Goal: Task Accomplishment & Management: Complete application form

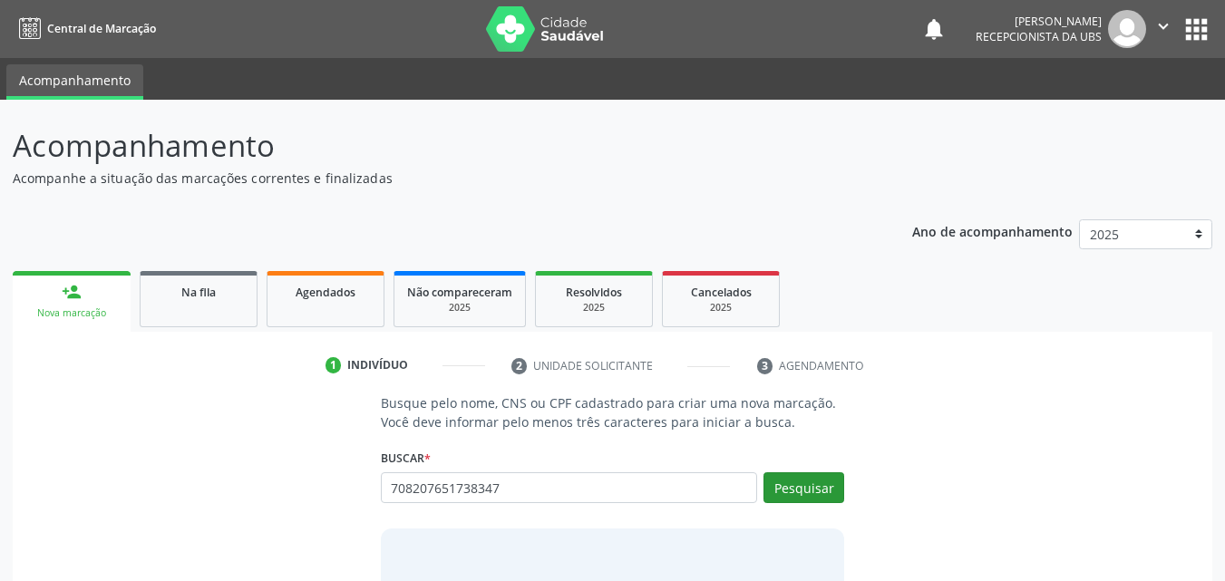
type input "708207651738347"
click at [808, 501] on button "Pesquisar" at bounding box center [804, 487] width 81 height 31
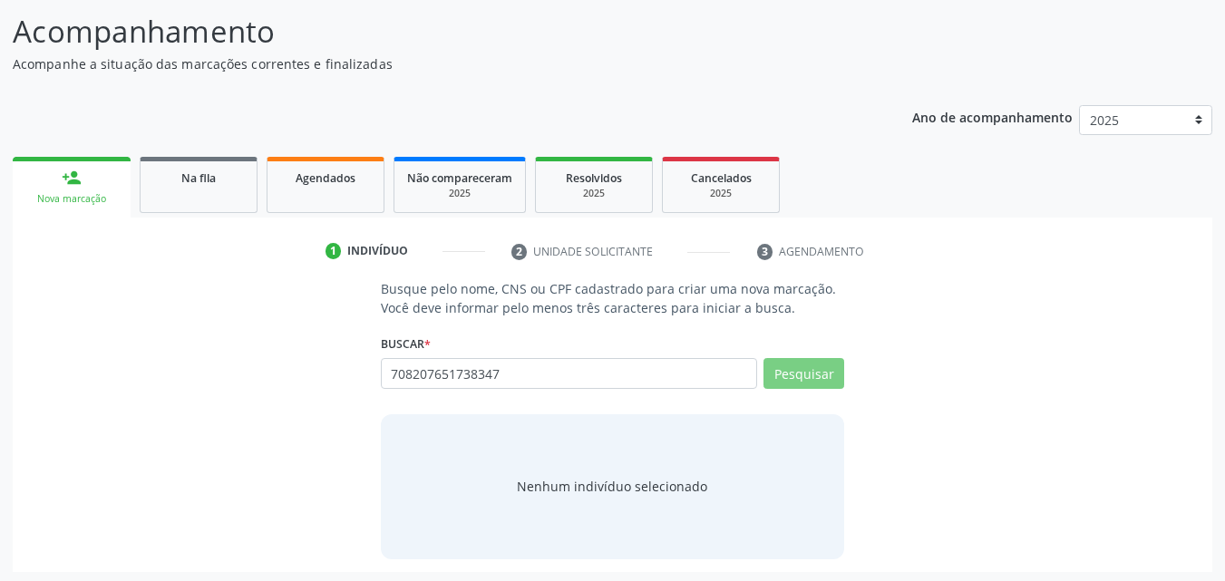
scroll to position [118, 0]
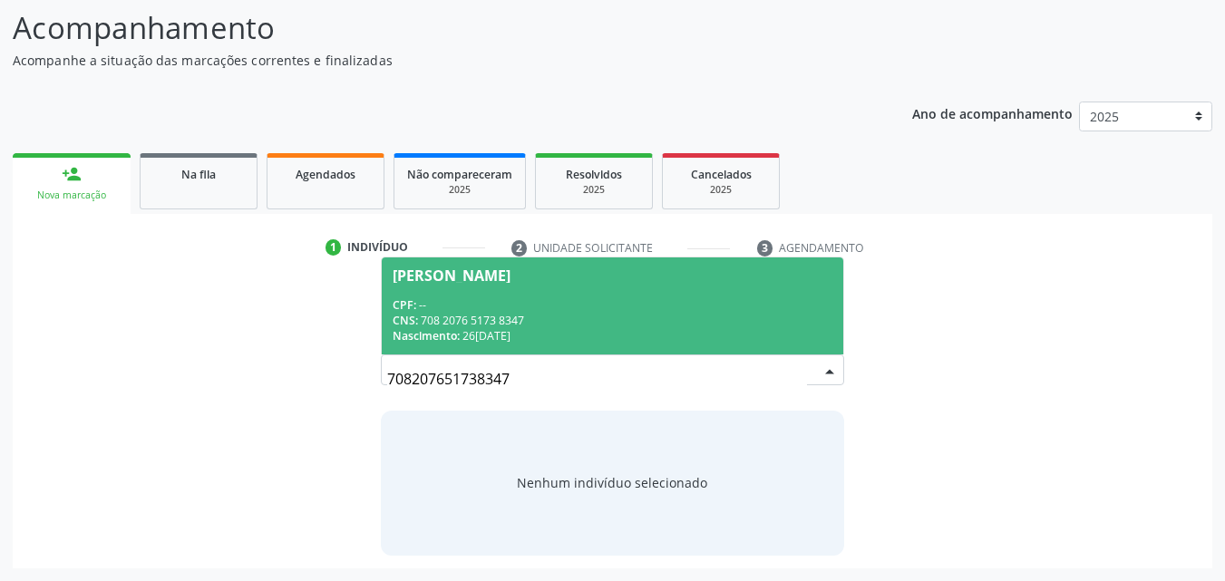
click at [648, 316] on div "CNS: 708 2076 5173 8347" at bounding box center [613, 320] width 441 height 15
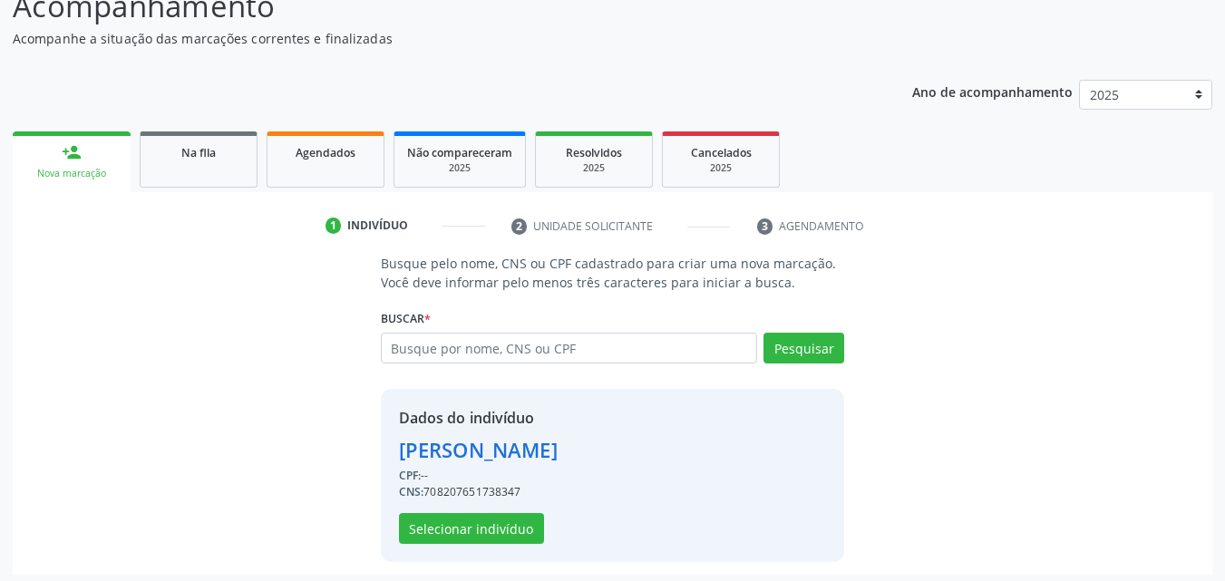
scroll to position [146, 0]
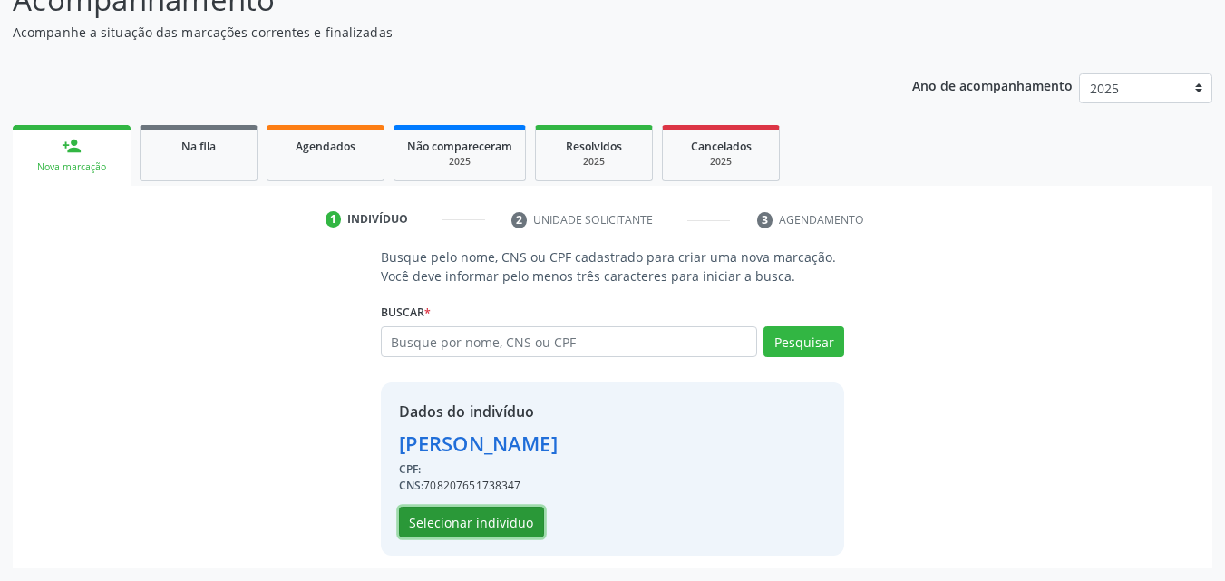
click at [496, 512] on button "Selecionar indivíduo" at bounding box center [471, 522] width 145 height 31
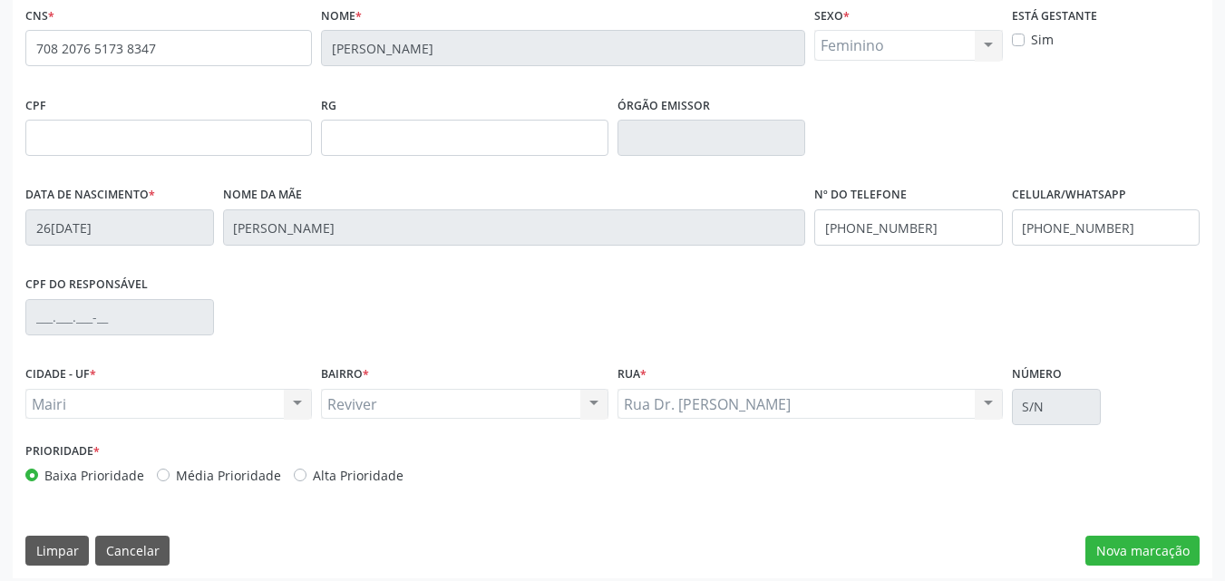
scroll to position [402, 0]
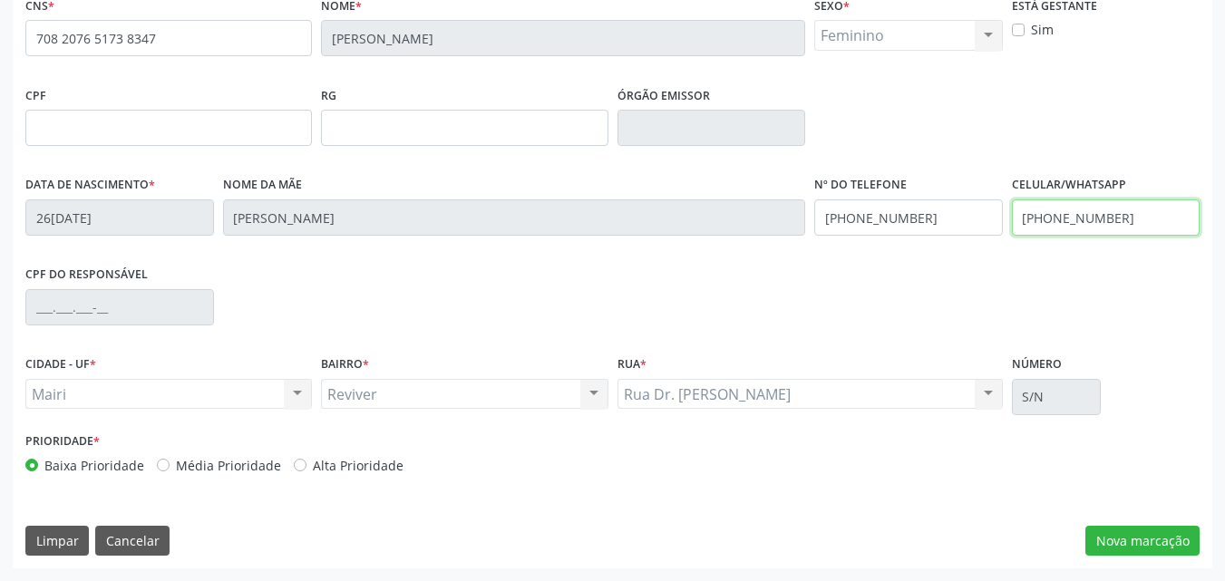
click at [1122, 216] on input "[PHONE_NUMBER]" at bounding box center [1106, 217] width 189 height 36
type input "(74) 99940-5821"
click at [341, 468] on label "Alta Prioridade" at bounding box center [358, 465] width 91 height 19
click at [306, 468] on input "Alta Prioridade" at bounding box center [300, 464] width 13 height 16
radio input "true"
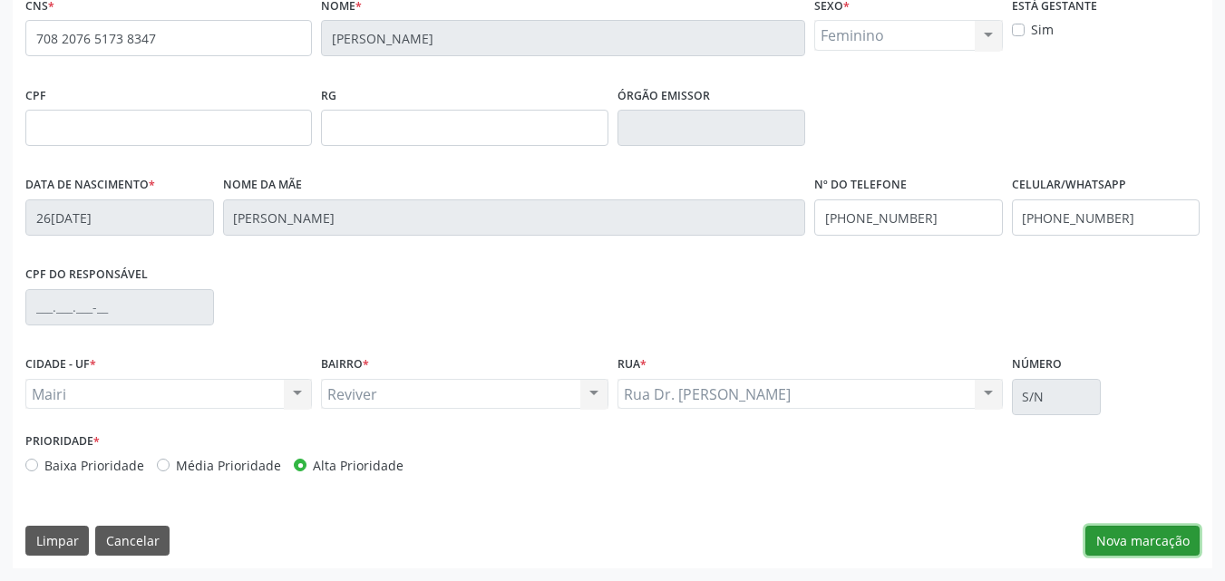
click at [1129, 547] on button "Nova marcação" at bounding box center [1142, 541] width 114 height 31
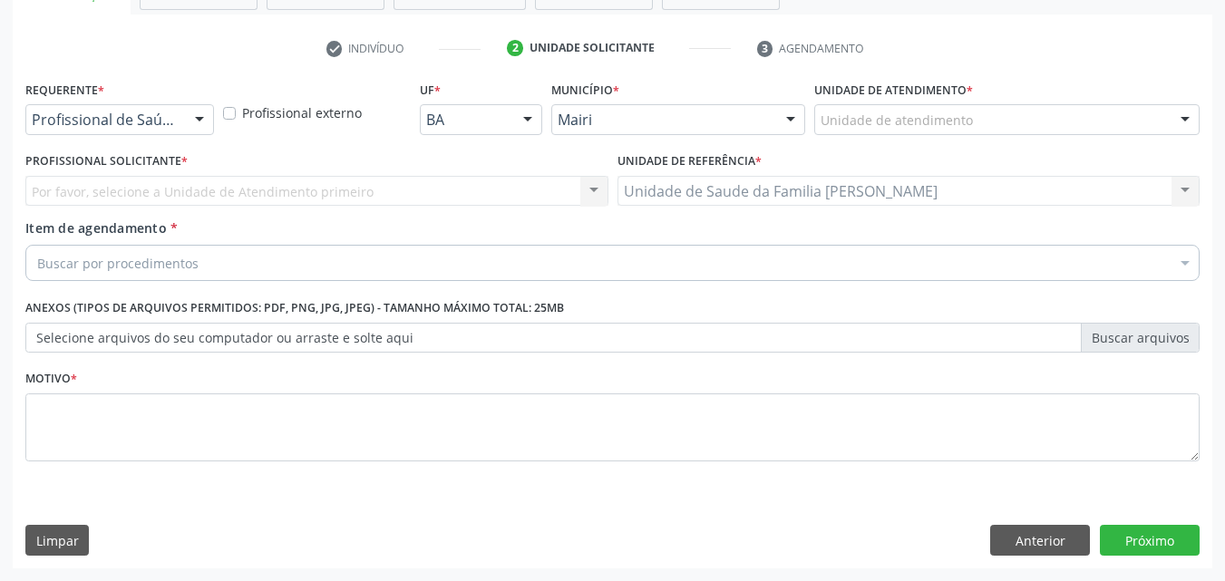
scroll to position [317, 0]
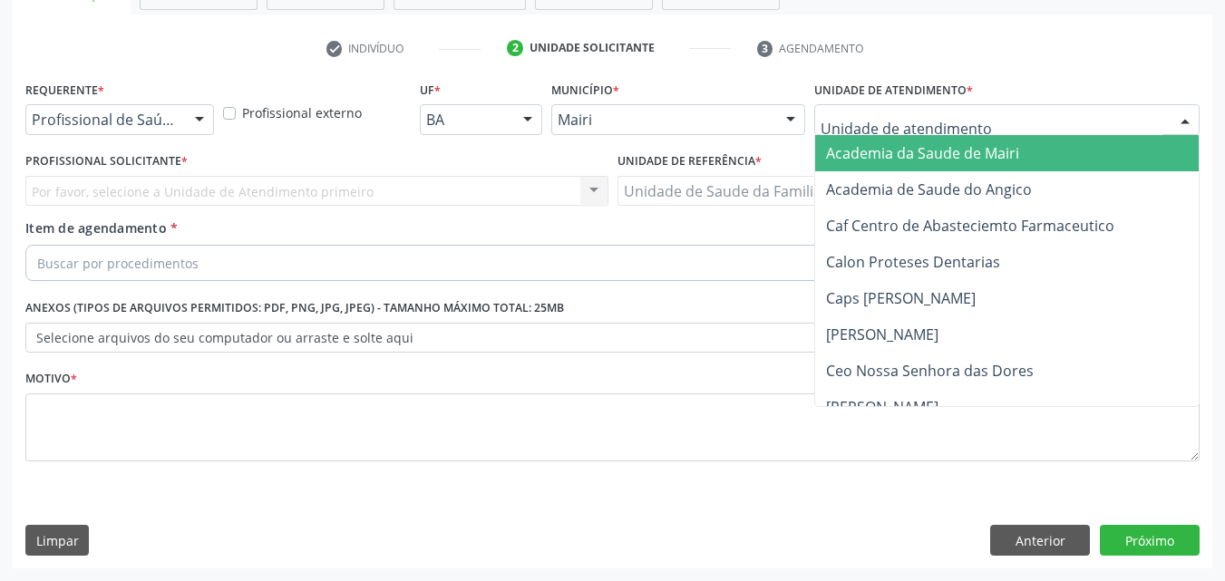
click at [988, 121] on div at bounding box center [1006, 119] width 385 height 31
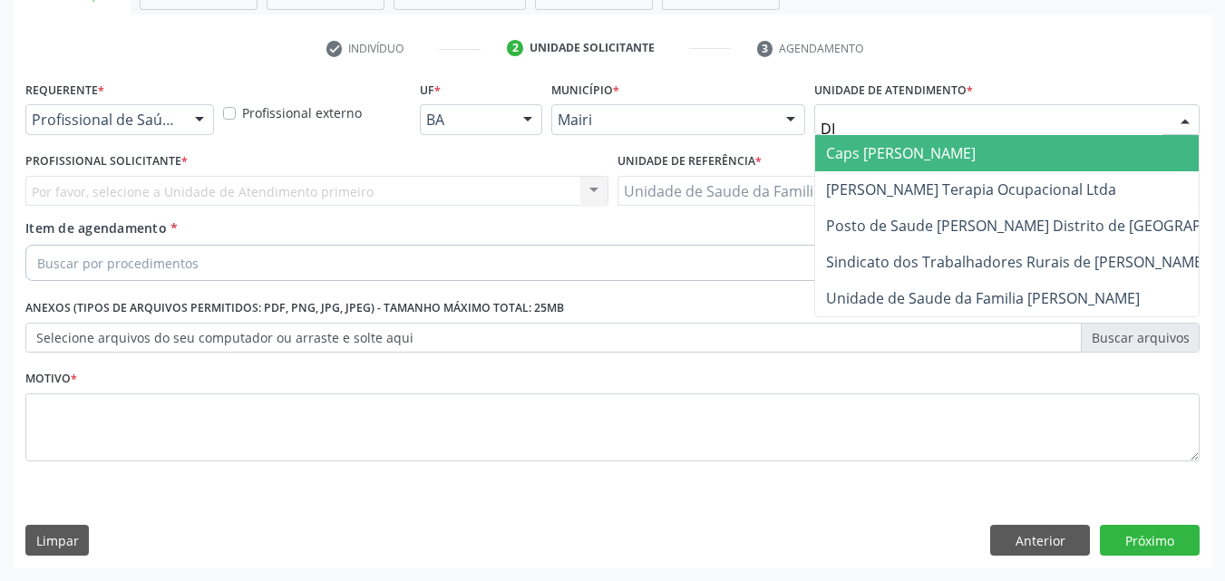
type input "DIL"
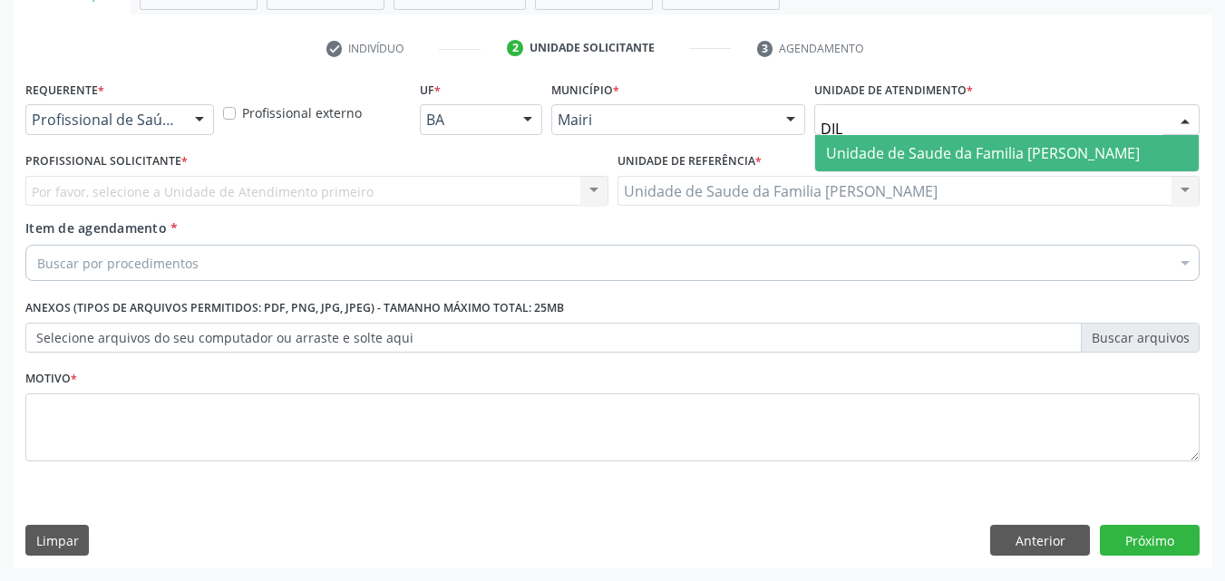
click at [992, 144] on span "Unidade de Saude da Familia [PERSON_NAME]" at bounding box center [983, 153] width 314 height 20
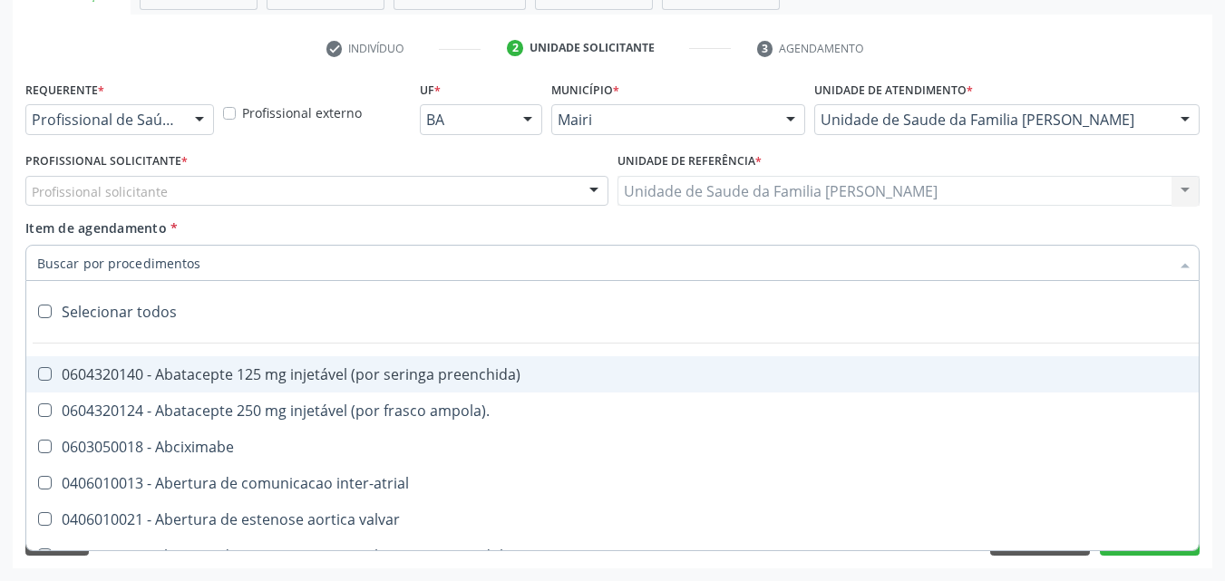
click at [167, 180] on div "Profissional solicitante" at bounding box center [316, 191] width 583 height 31
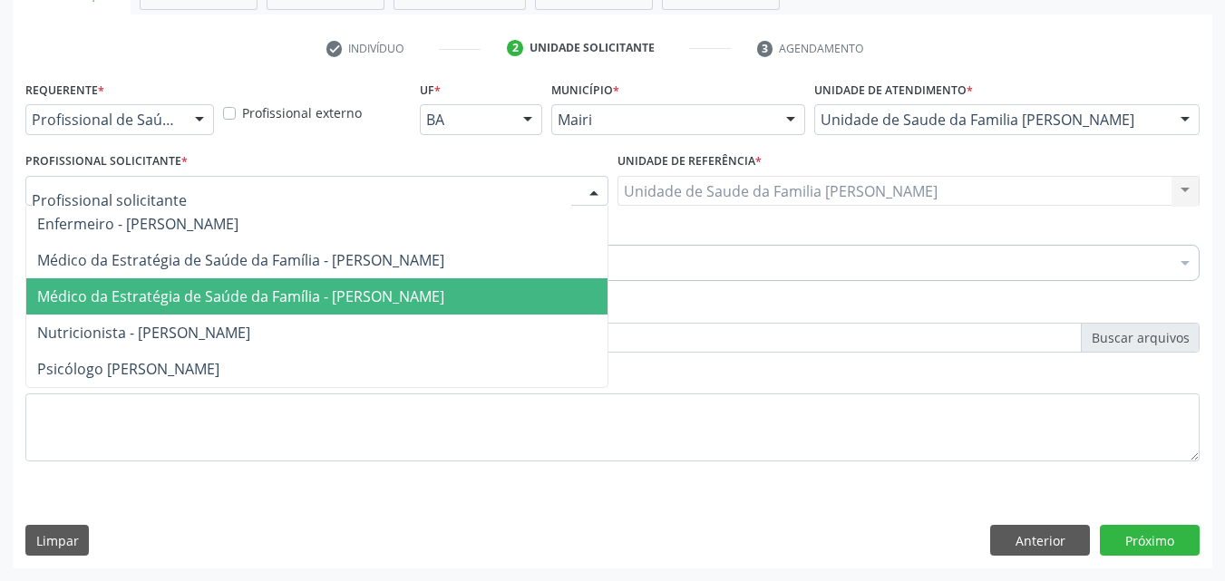
click at [174, 288] on span "Médico da Estratégia de Saúde da Família - [PERSON_NAME]" at bounding box center [240, 297] width 407 height 20
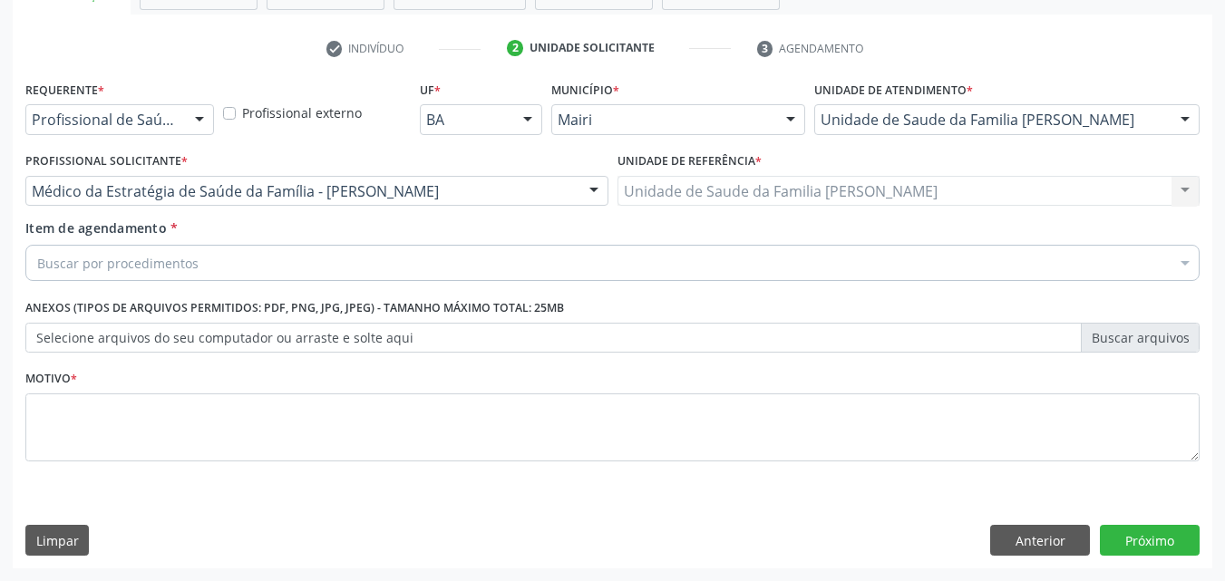
click at [163, 276] on div "Buscar por procedimentos" at bounding box center [612, 263] width 1174 height 36
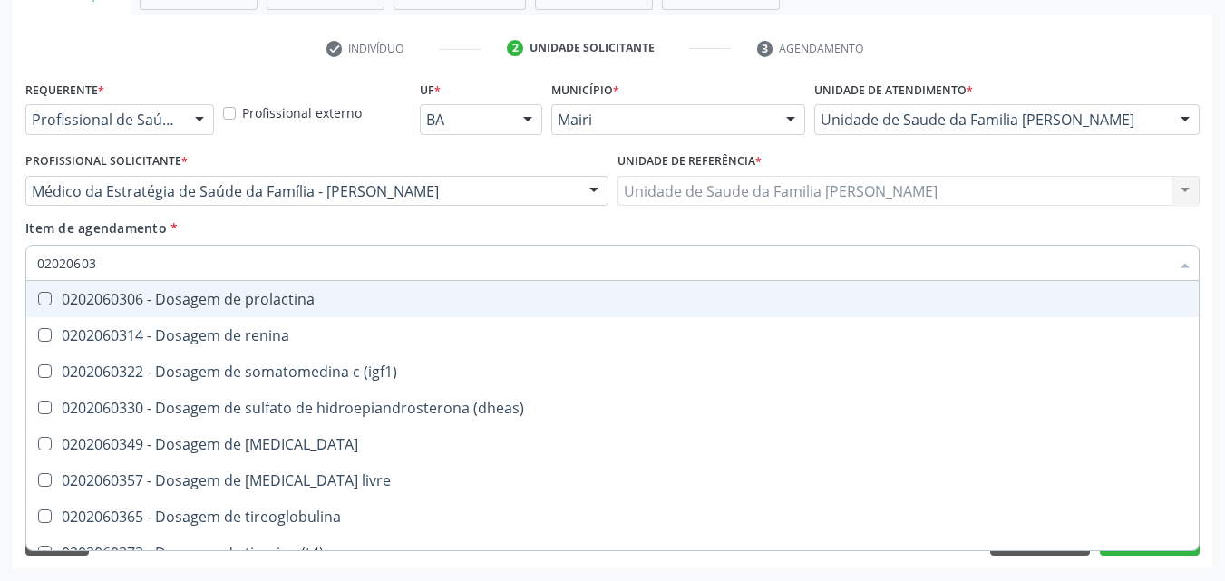
type input "020206039"
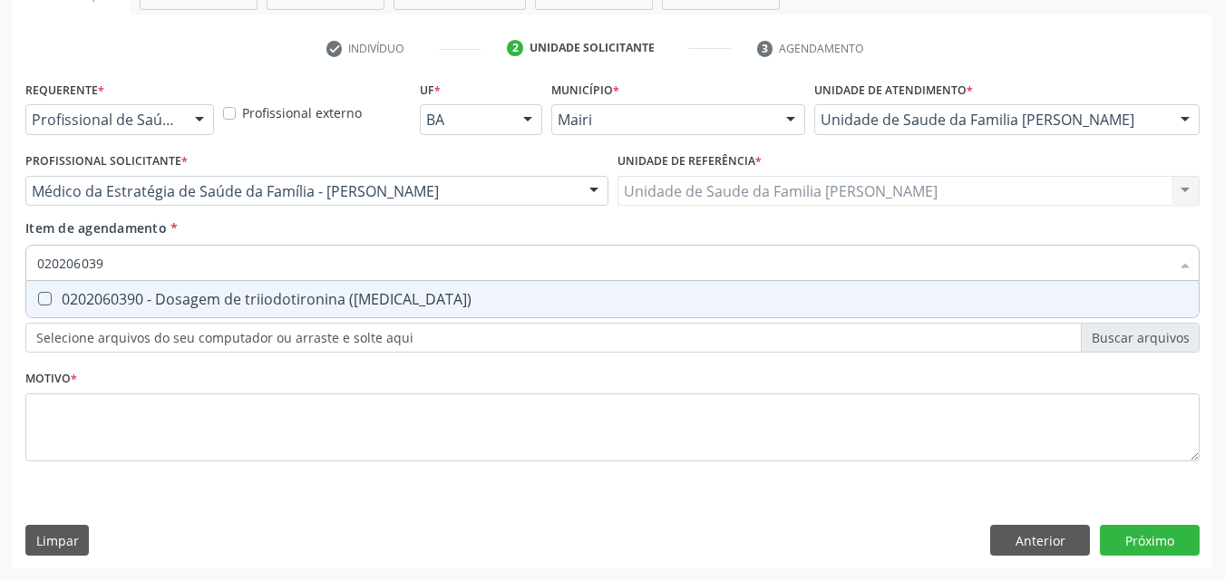
click at [180, 298] on div "0202060390 - Dosagem de triiodotironina (t3)" at bounding box center [612, 299] width 1151 height 15
checkbox \(t3\) "true"
type input "02020603"
checkbox \(t3\) "false"
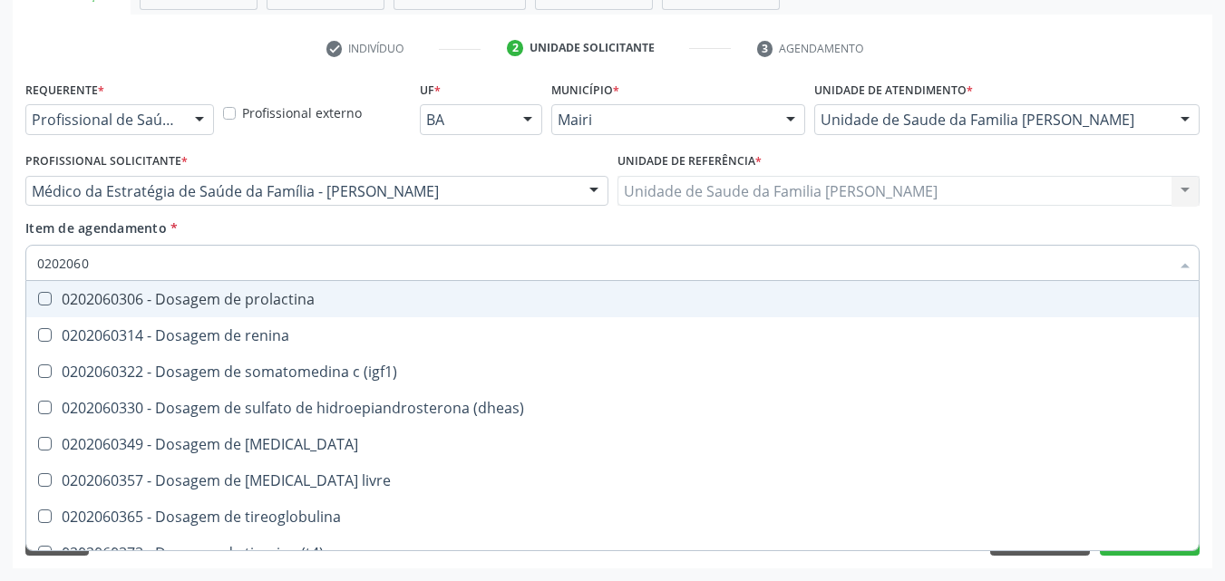
type input "020206"
checkbox \(t3\) "false"
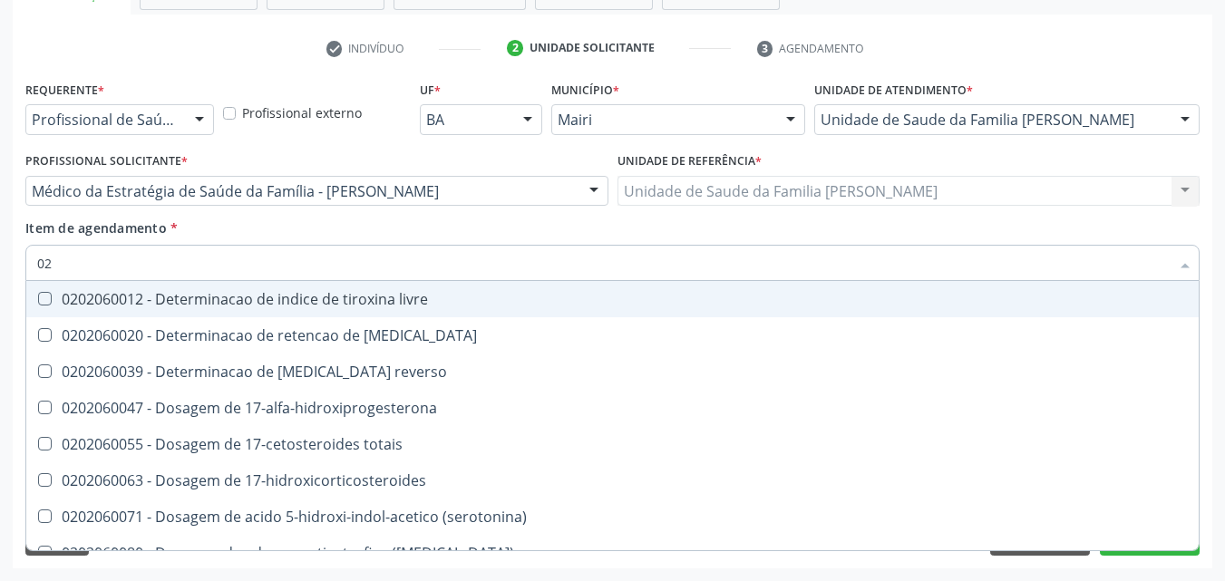
type input "0"
checkbox \(t3\) "false"
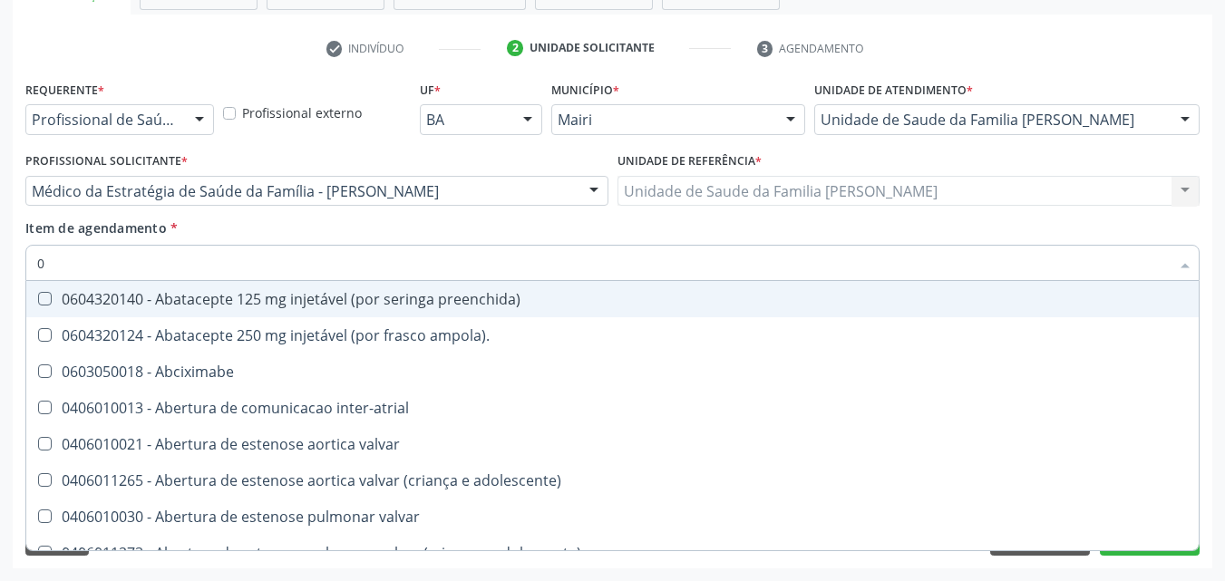
type input "02"
checkbox posterior "true"
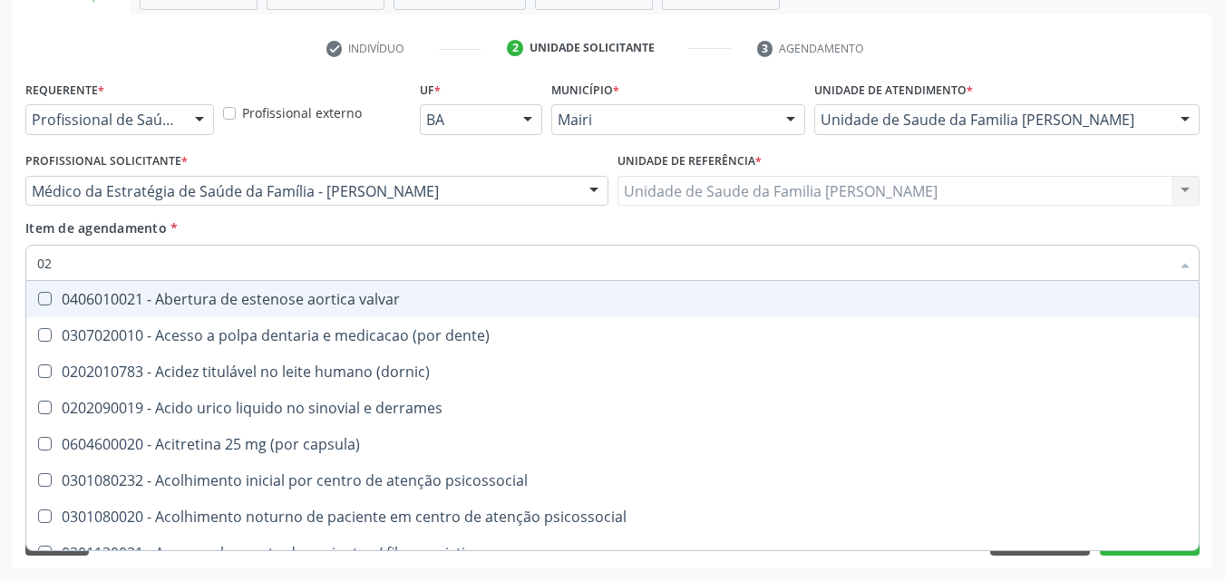
type input "020"
checkbox \(serotonina\) "true"
checkbox \(t3\) "false"
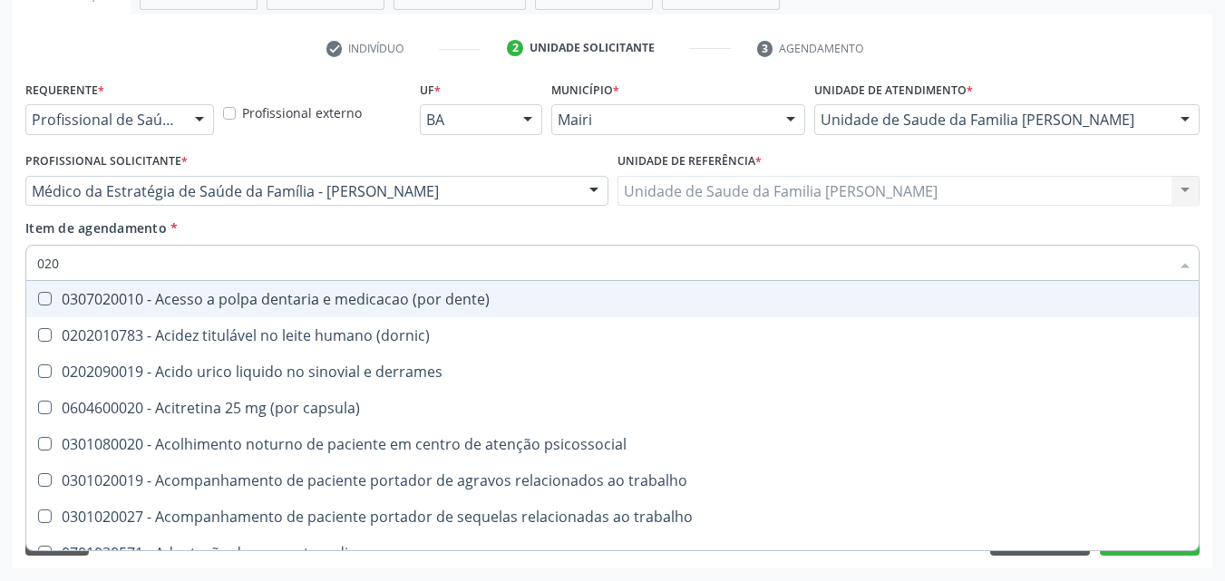
type input "0202"
checkbox gastrico "true"
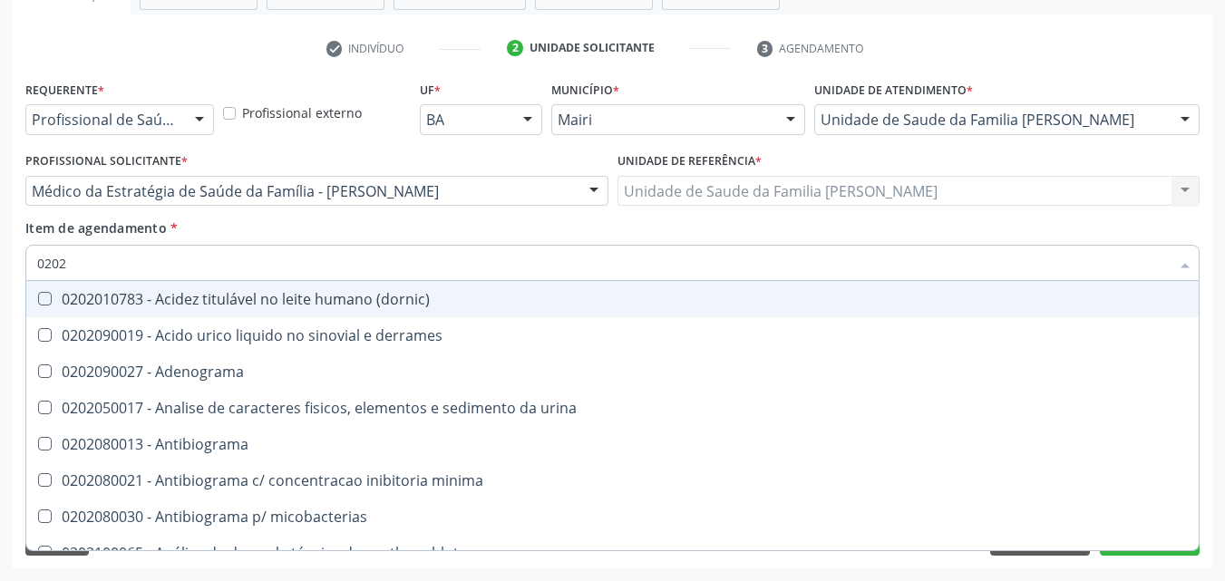
type input "02020"
checkbox renina "true"
checkbox \(t3\) "false"
type input "020206"
checkbox molecular "true"
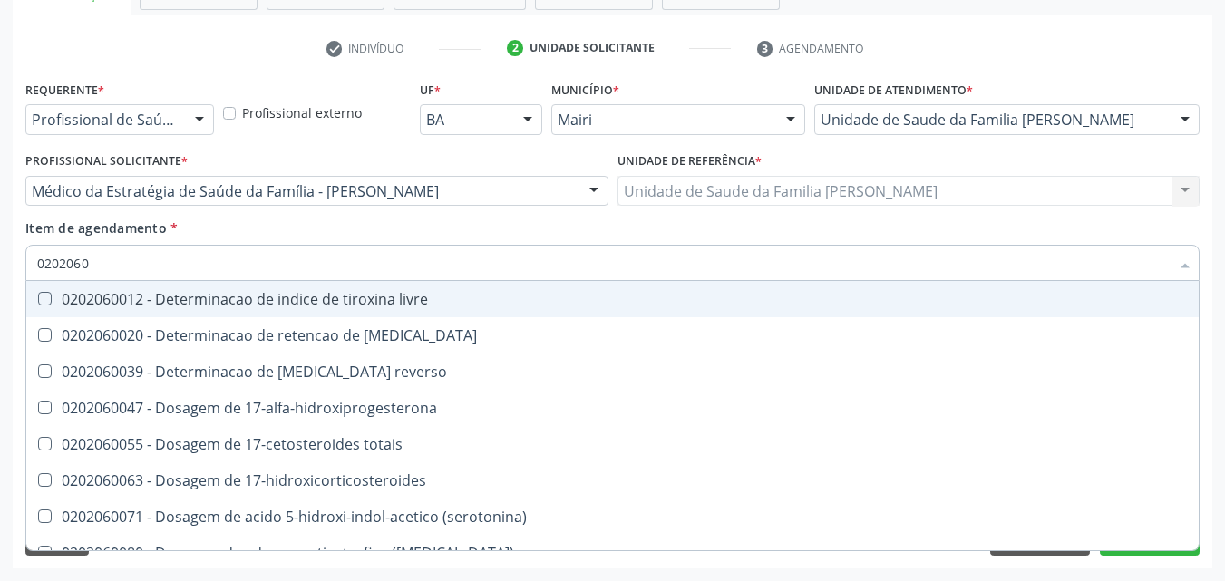
type input "02020603"
checkbox ciclico "true"
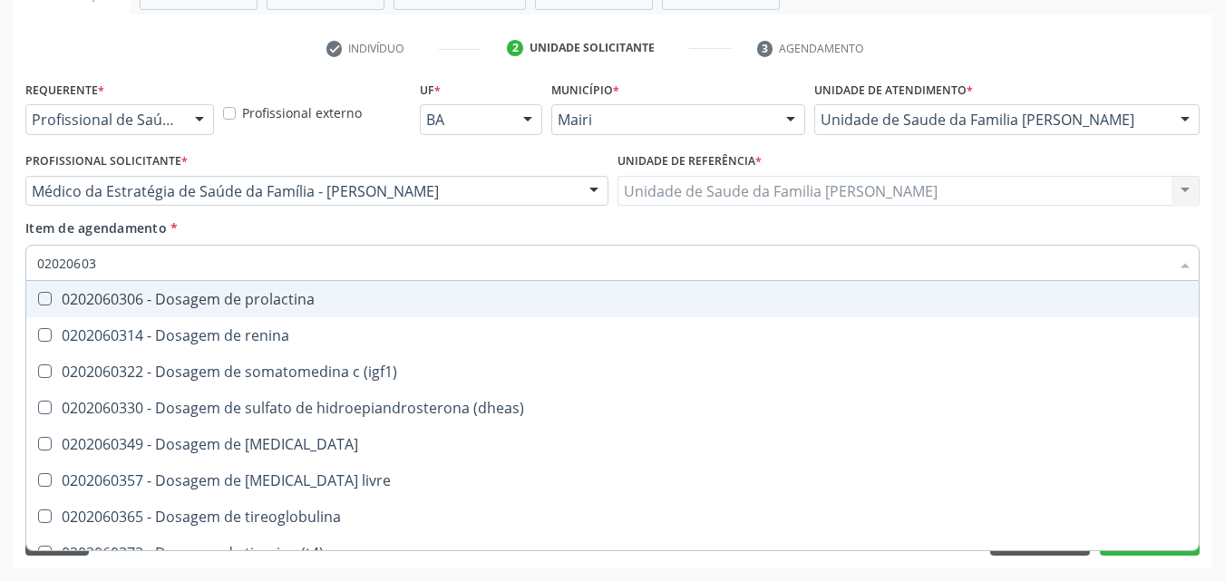
type input "020206038"
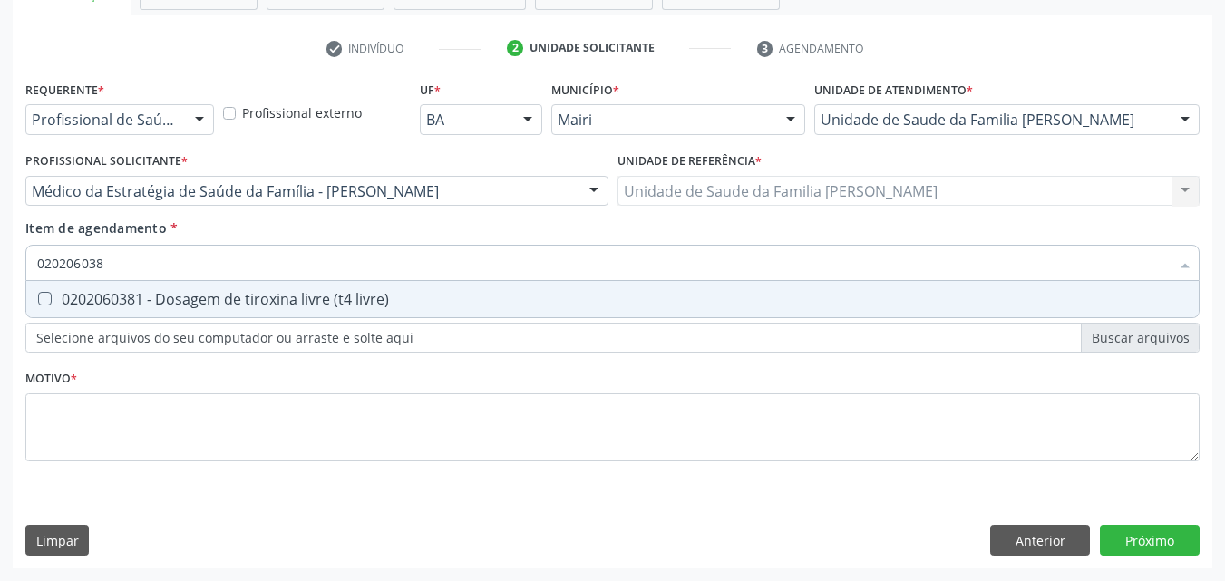
click at [180, 298] on div "0202060381 - Dosagem de tiroxina livre (t4 livre)" at bounding box center [612, 299] width 1151 height 15
checkbox livre\) "true"
type input "02020603"
checkbox livre\) "false"
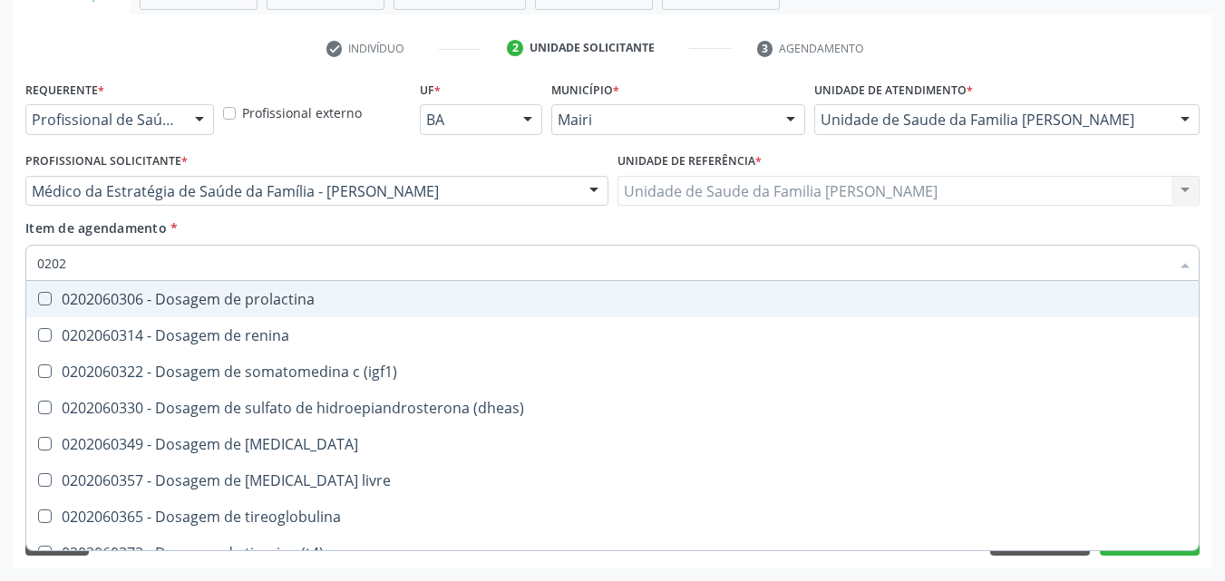
type input "020"
checkbox livre\) "false"
checkbox \(t3\) "false"
type input "0"
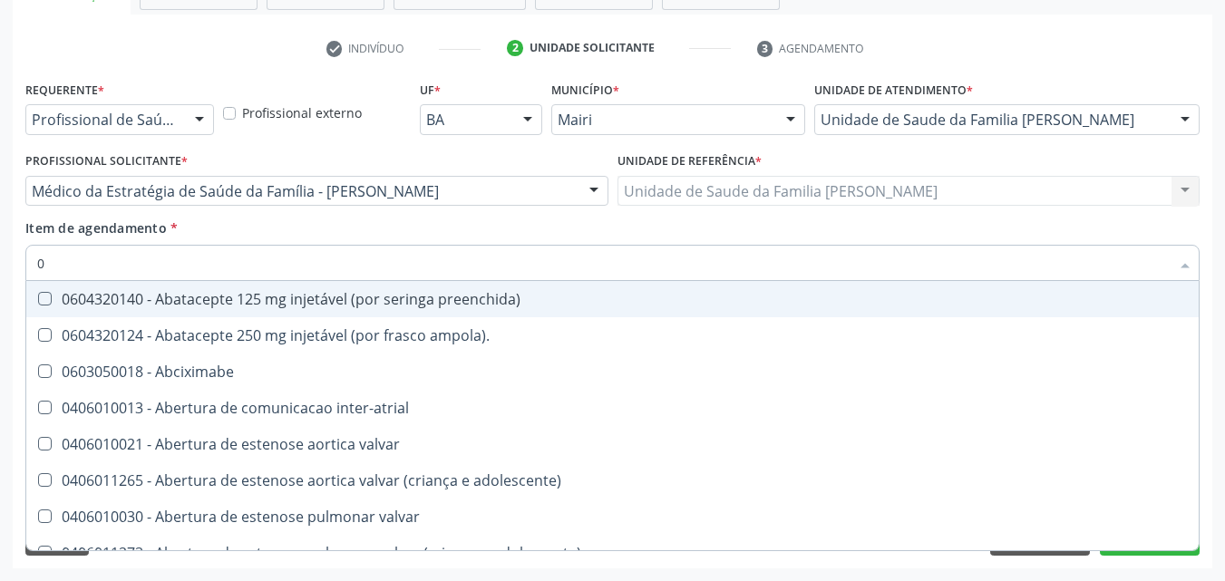
type input "02"
checkbox Colostomia "true"
checkbox posterior "true"
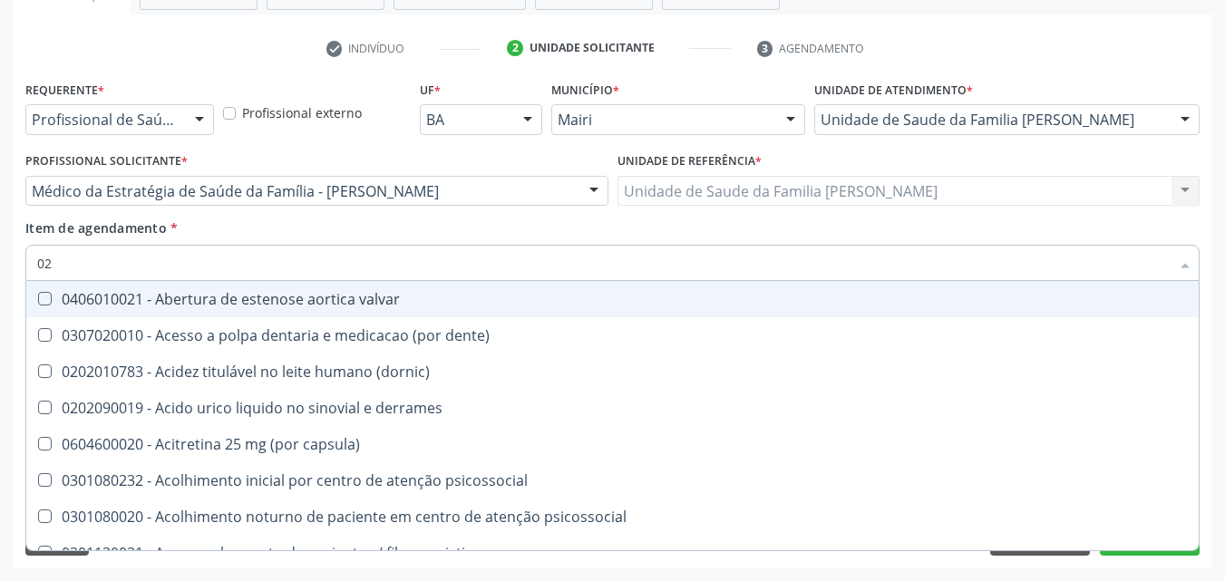
type input "020"
checkbox totais "true"
checkbox \(serotonina\) "true"
checkbox livre\) "false"
checkbox \(t3\) "false"
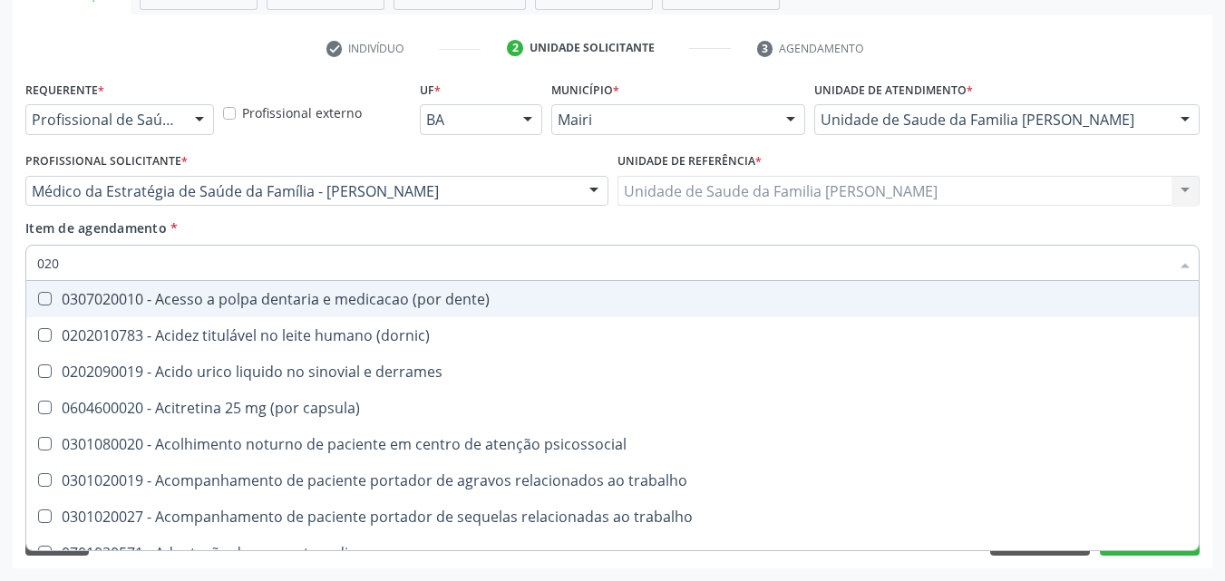
type input "0202"
checkbox captacao "true"
checkbox gastrico "true"
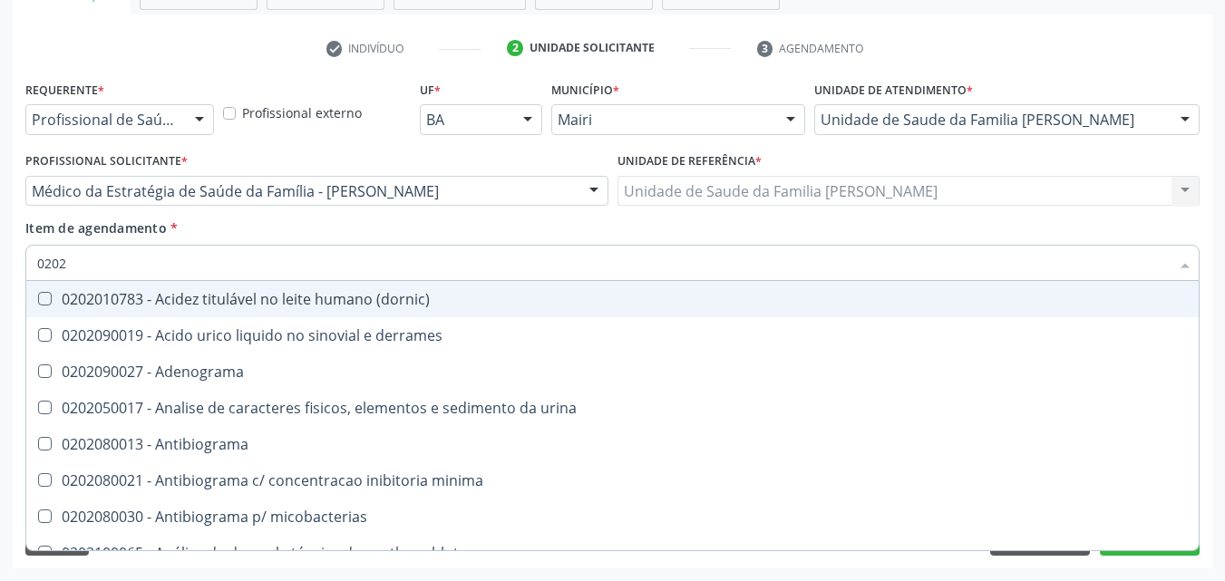
type input "02020"
checkbox horas\) "true"
checkbox renina "true"
checkbox livre\) "false"
checkbox \(t3\) "false"
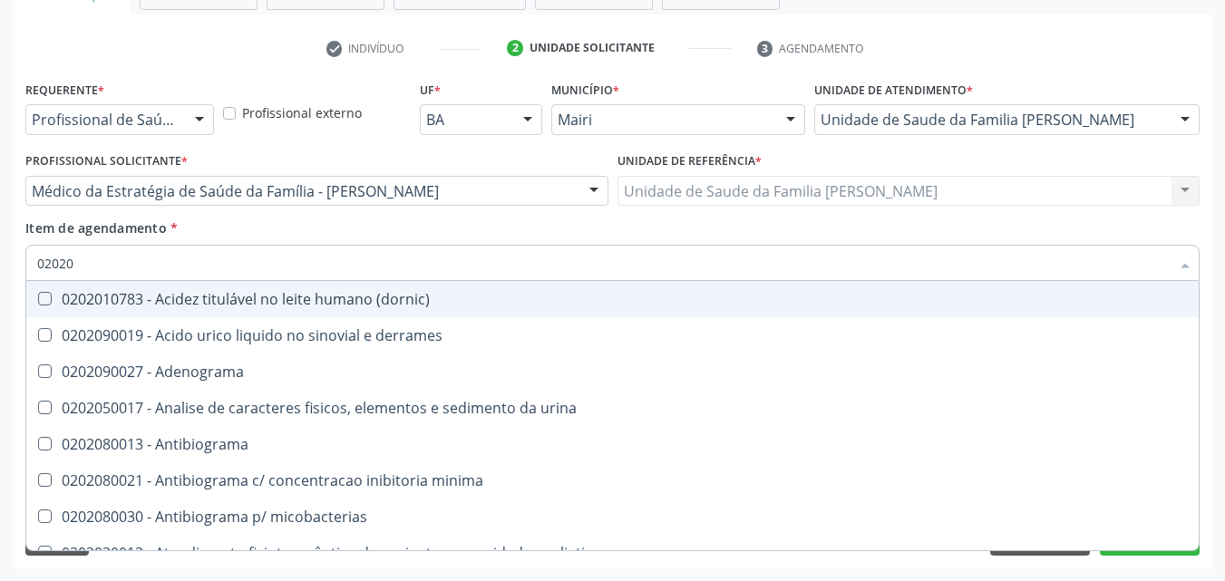
type input "020206"
checkbox \(qualitativo\) "true"
checkbox molecular "true"
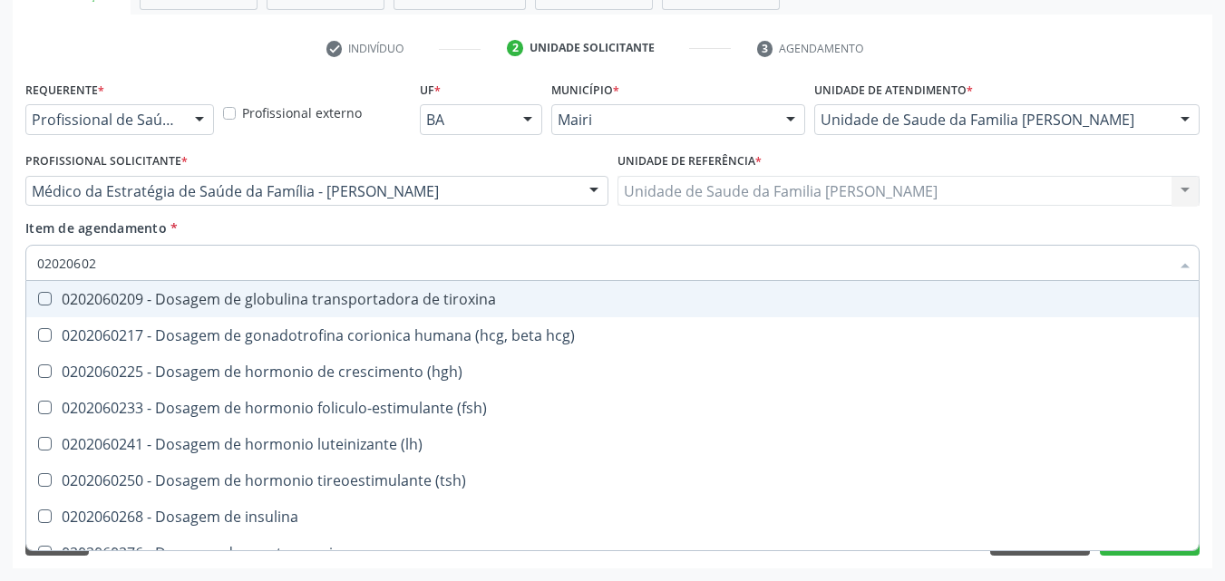
type input "020206025"
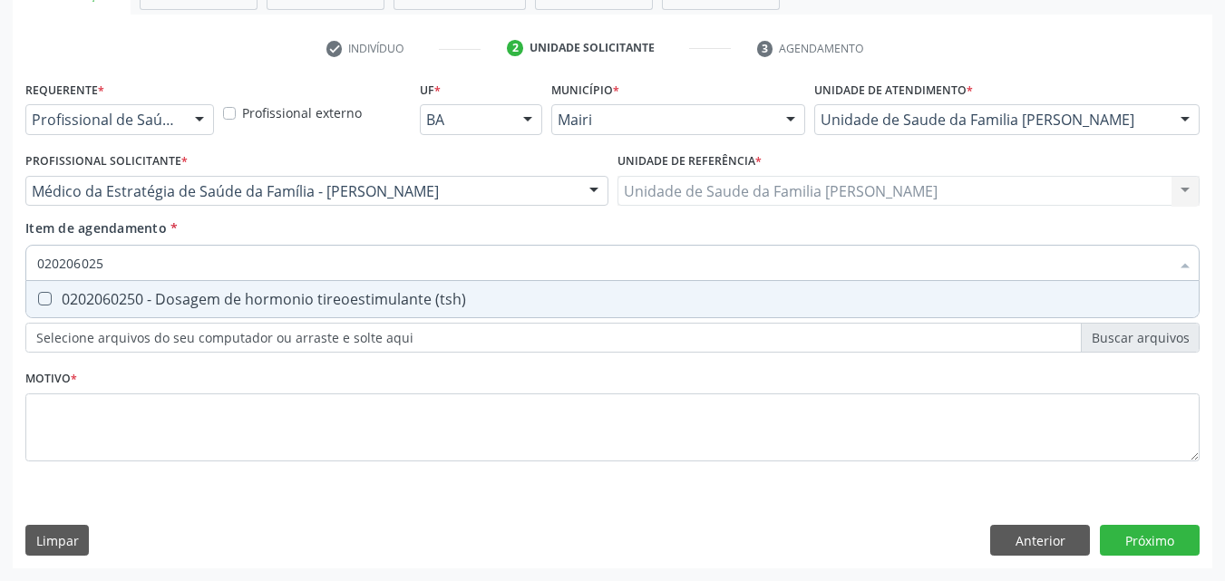
click at [180, 298] on div "0202060250 - Dosagem de hormonio tireoestimulante (tsh)" at bounding box center [612, 299] width 1151 height 15
checkbox \(tsh\) "true"
type input "02020602"
checkbox \(tsh\) "false"
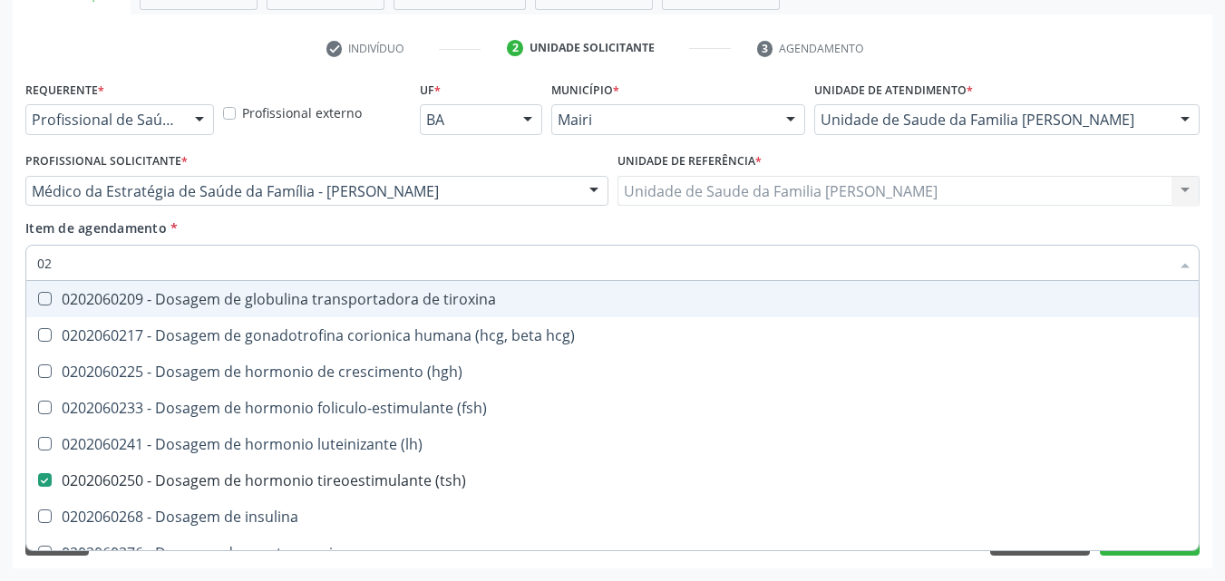
type input "0"
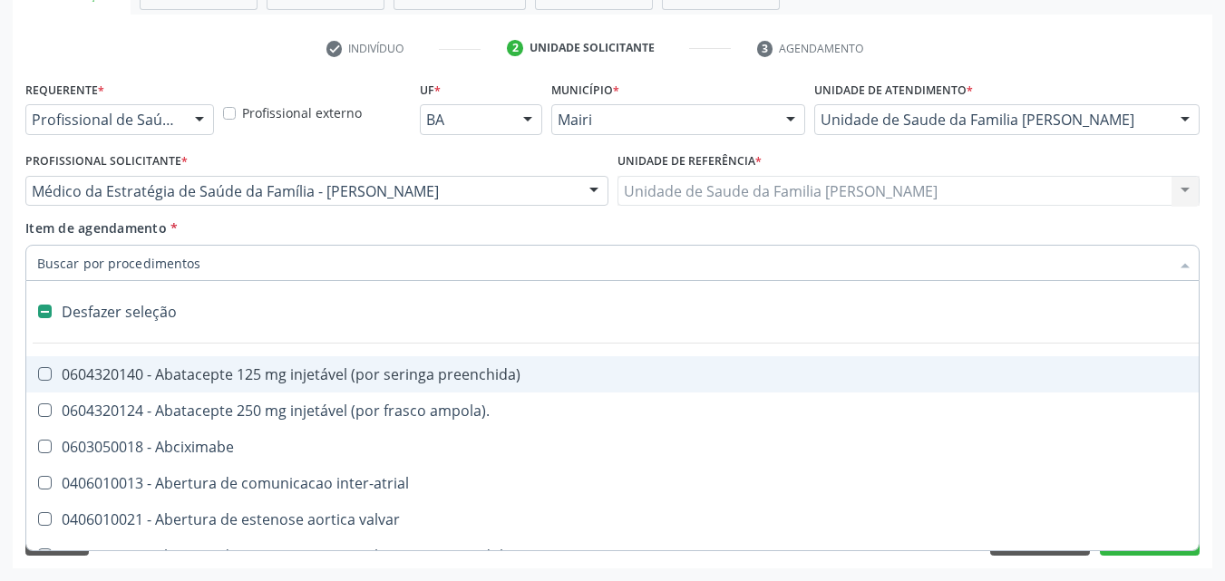
checkbox adolescente\) "false"
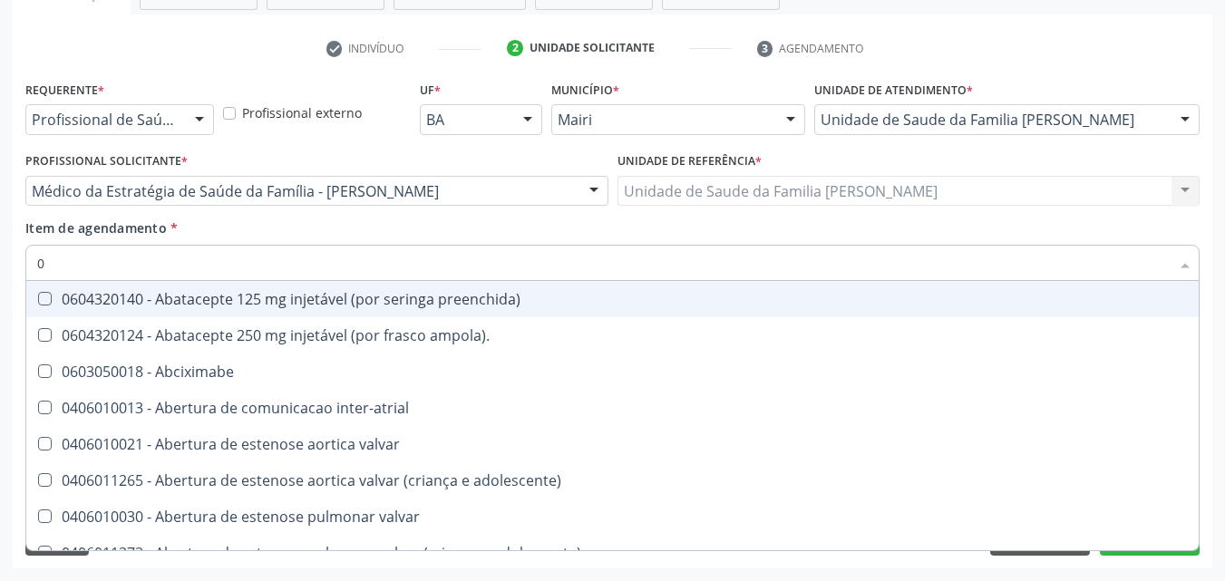
type input "02"
checkbox comprimido\) "true"
checkbox Colostomia "true"
checkbox posterior "true"
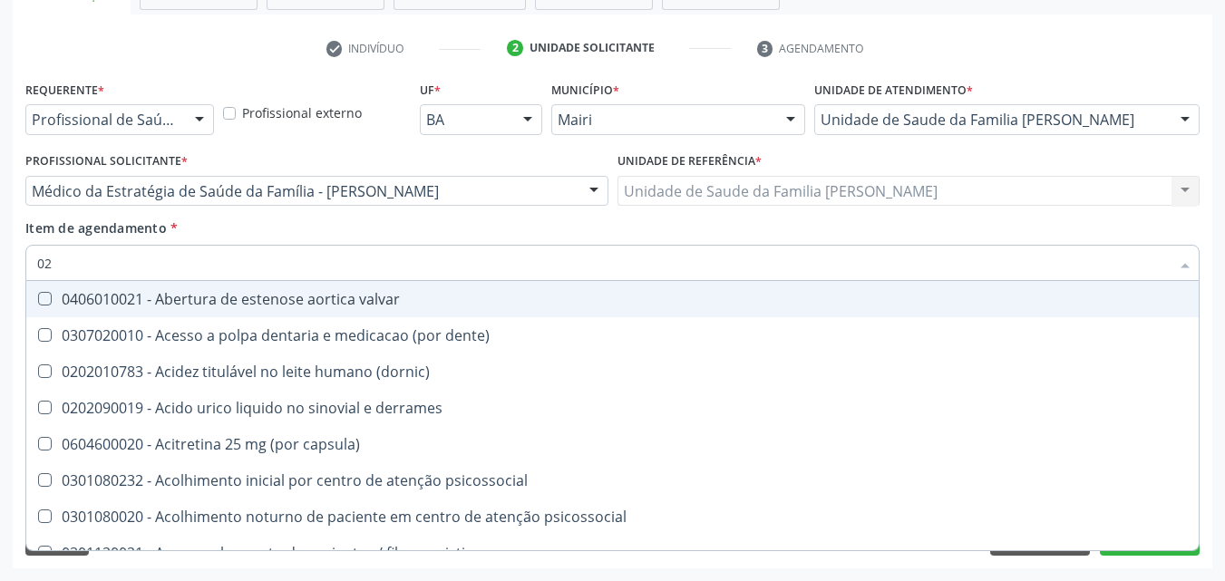
type input "020"
checkbox ativada\) "true"
checkbox totais "true"
checkbox \(serotonina\) "true"
checkbox \(tsh\) "false"
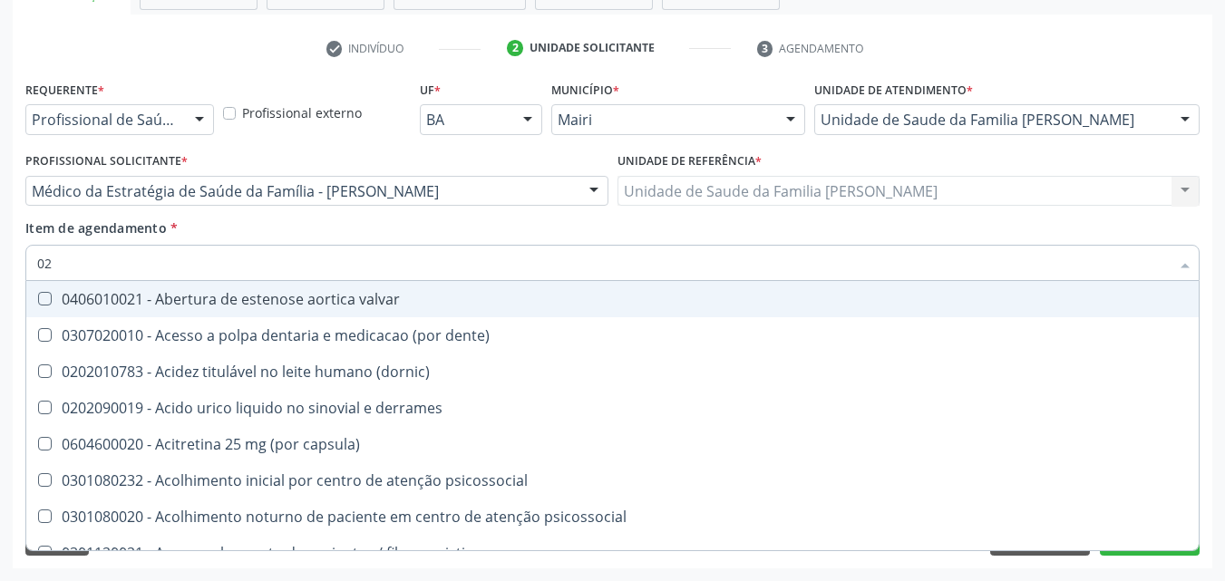
checkbox livre\) "false"
checkbox \(t3\) "false"
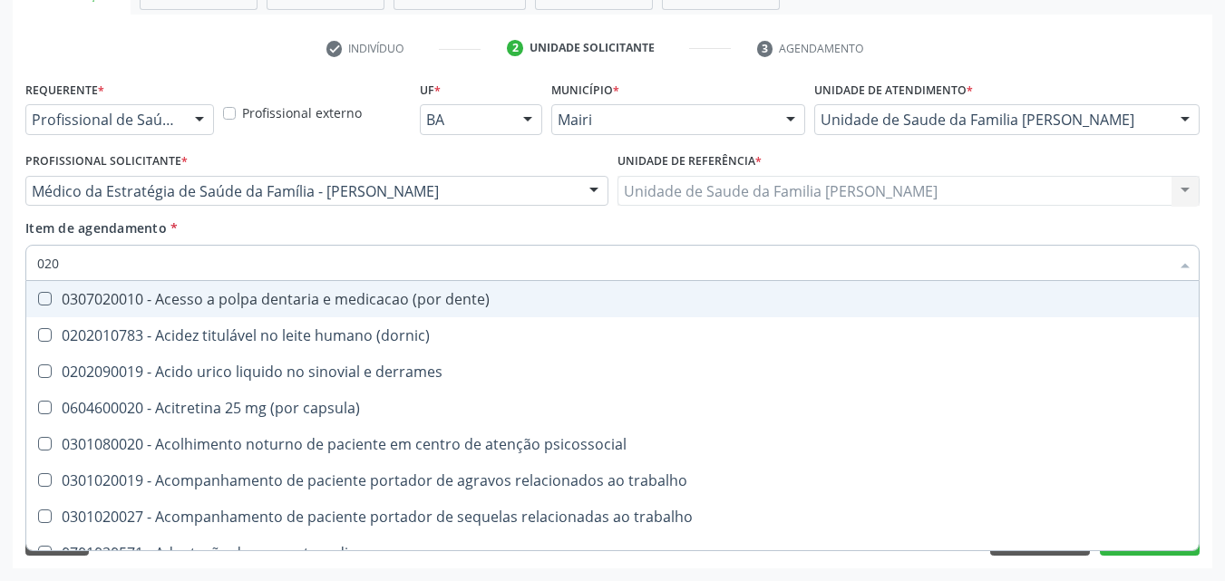
type input "0202"
checkbox j "true"
checkbox captacao "true"
checkbox gastrico "true"
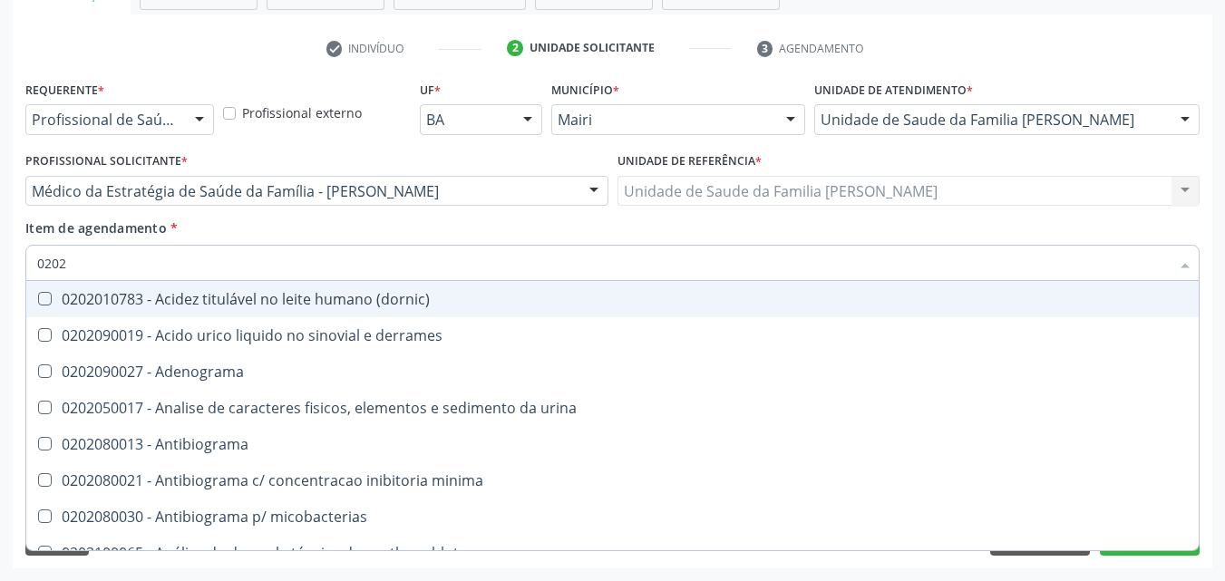
type input "02020"
checkbox gt\) "true"
checkbox \(tsh\) "false"
checkbox horas\) "true"
checkbox renina "true"
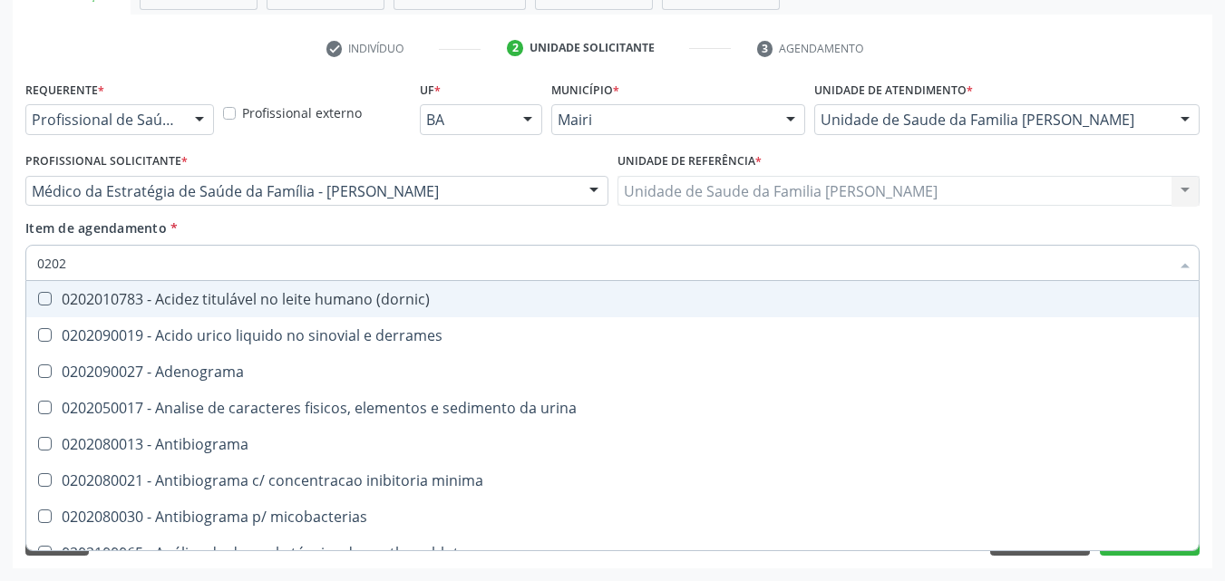
checkbox livre\) "false"
checkbox \(t3\) "false"
type input "020206"
checkbox cd4\/cd8 "true"
checkbox \(qualitativo\) "true"
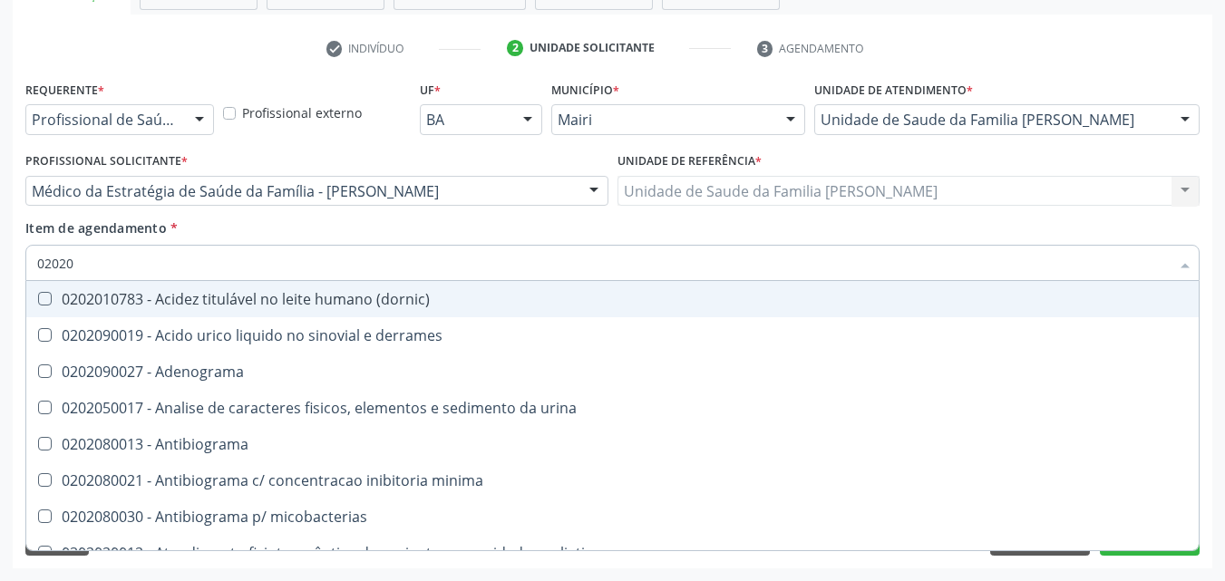
checkbox molecular "true"
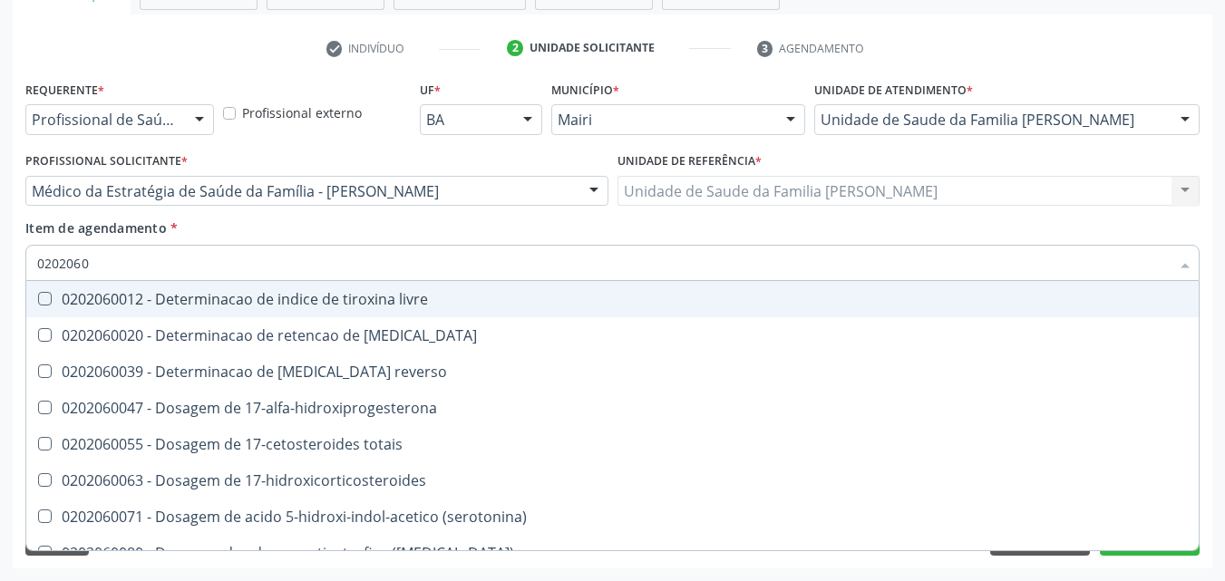
type input "02020602"
checkbox 17-hidroxicorticosteroides "true"
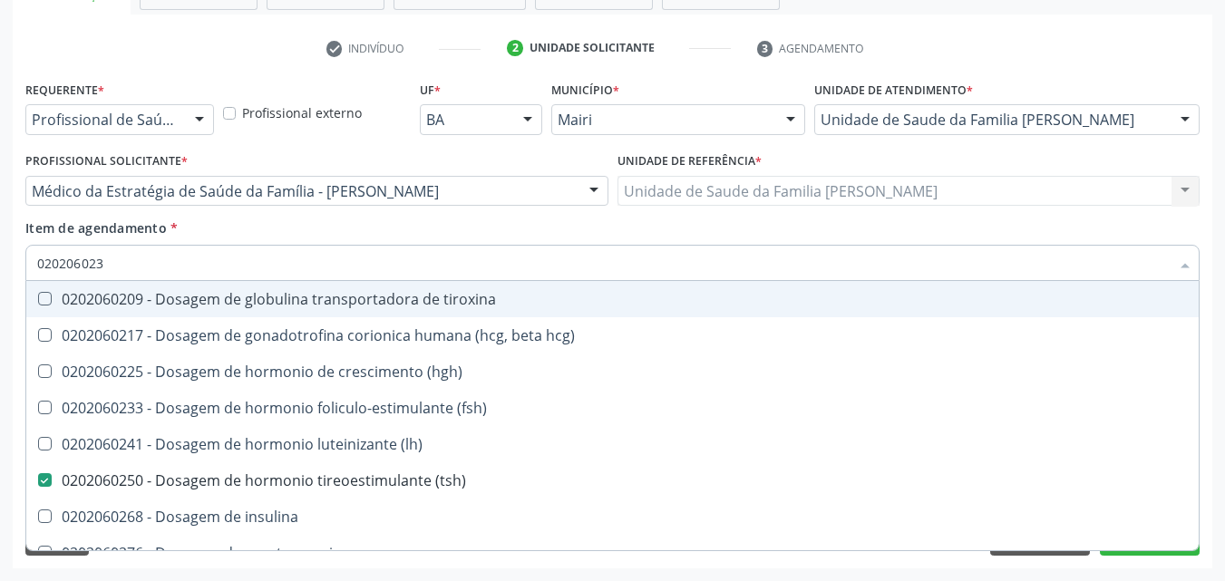
type input "0202060233"
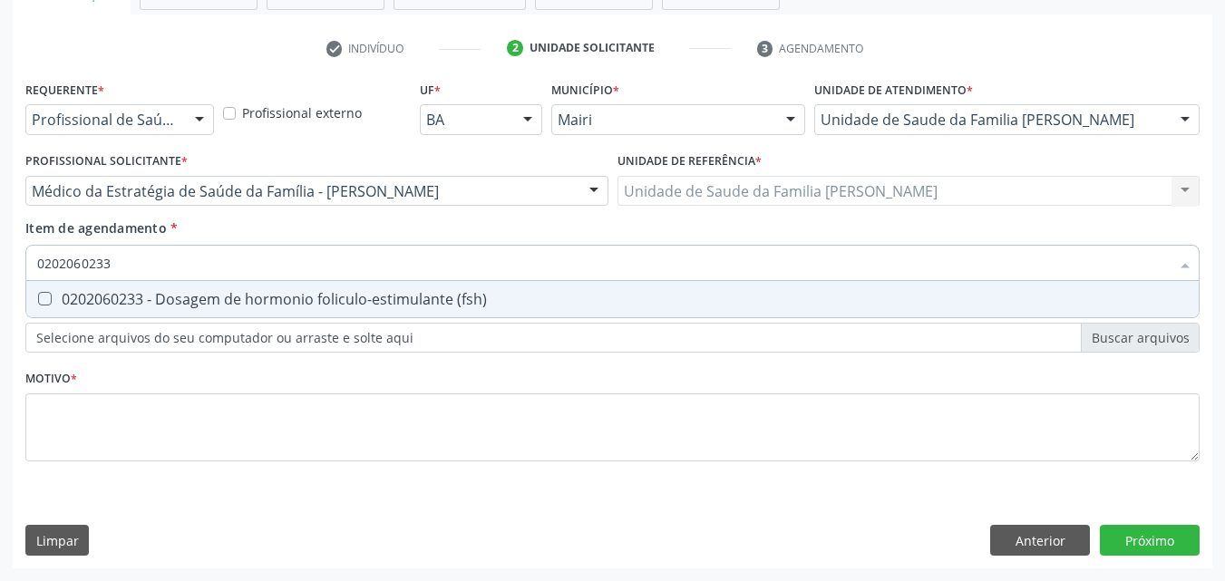
click at [180, 298] on div "0202060233 - Dosagem de hormonio foliculo-estimulante (fsh)" at bounding box center [612, 299] width 1151 height 15
checkbox \(fsh\) "true"
type input "0"
checkbox \(fsh\) "false"
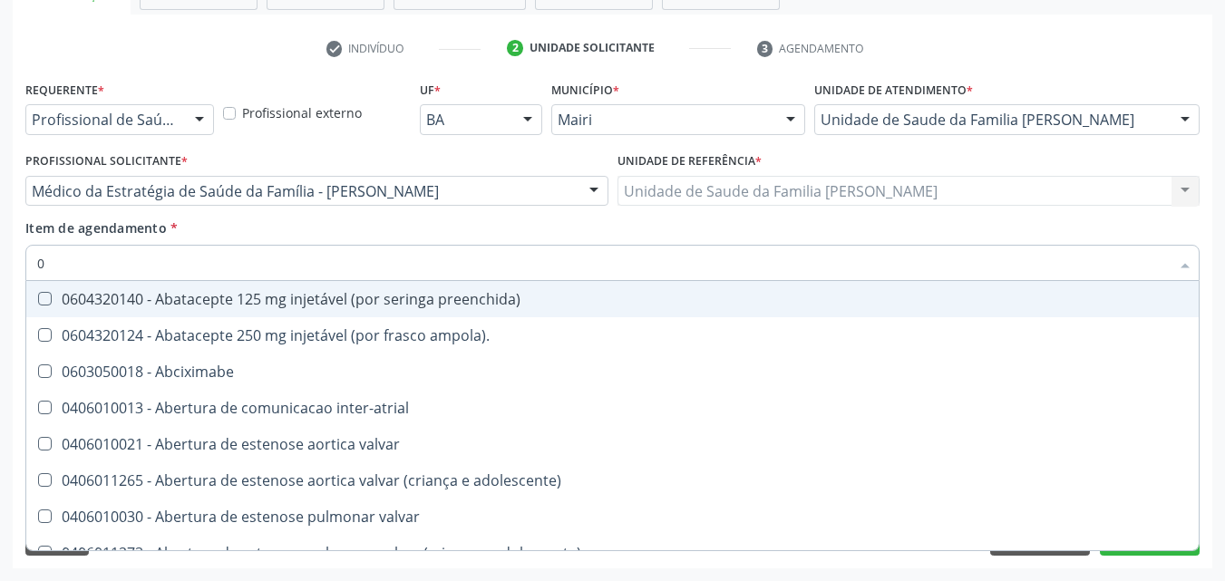
type input "02"
checkbox campo\) "true"
checkbox comprimido\) "true"
checkbox Colostomia "true"
checkbox posterior "true"
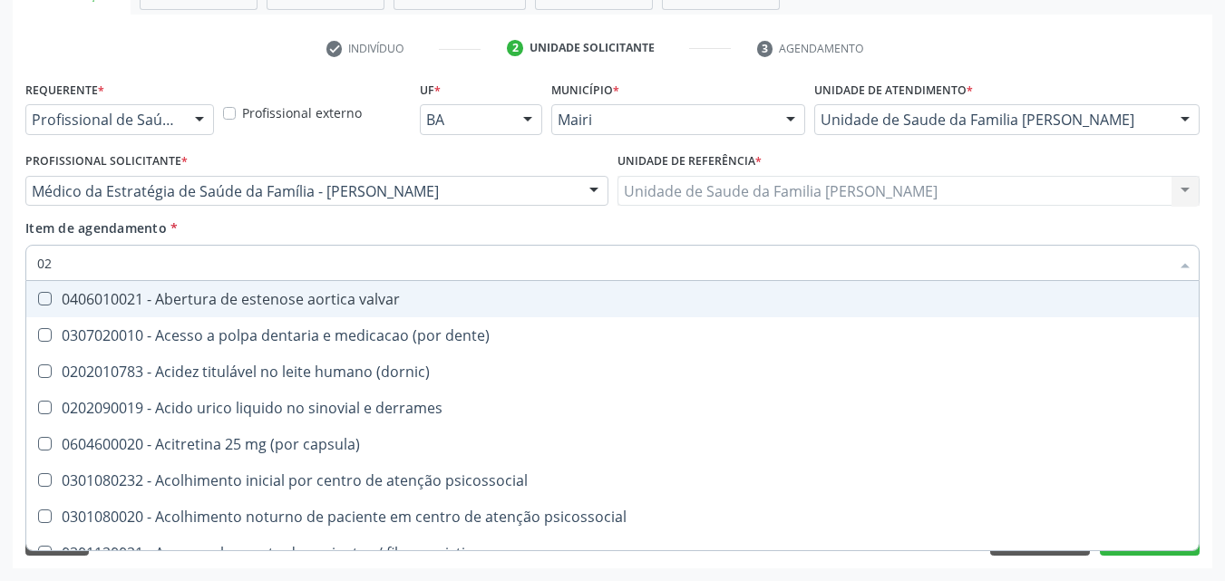
type input "020"
checkbox hemacias "true"
checkbox ativada\) "true"
checkbox totais "true"
checkbox \(serotonina\) "true"
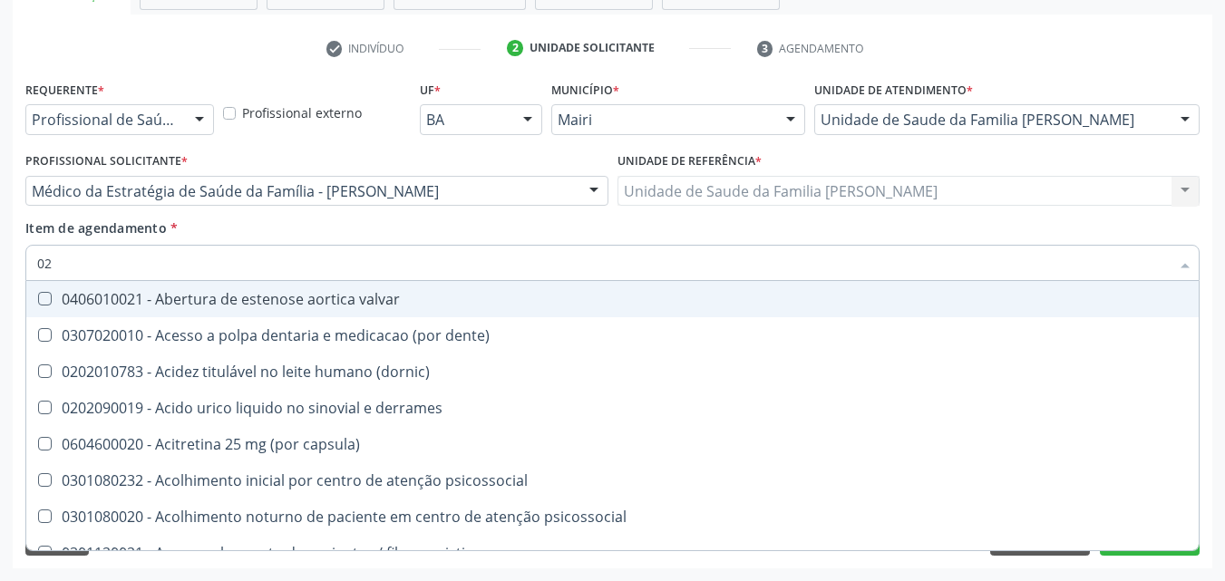
checkbox \(fsh\) "false"
checkbox \(tsh\) "false"
checkbox livre\) "false"
checkbox \(t3\) "false"
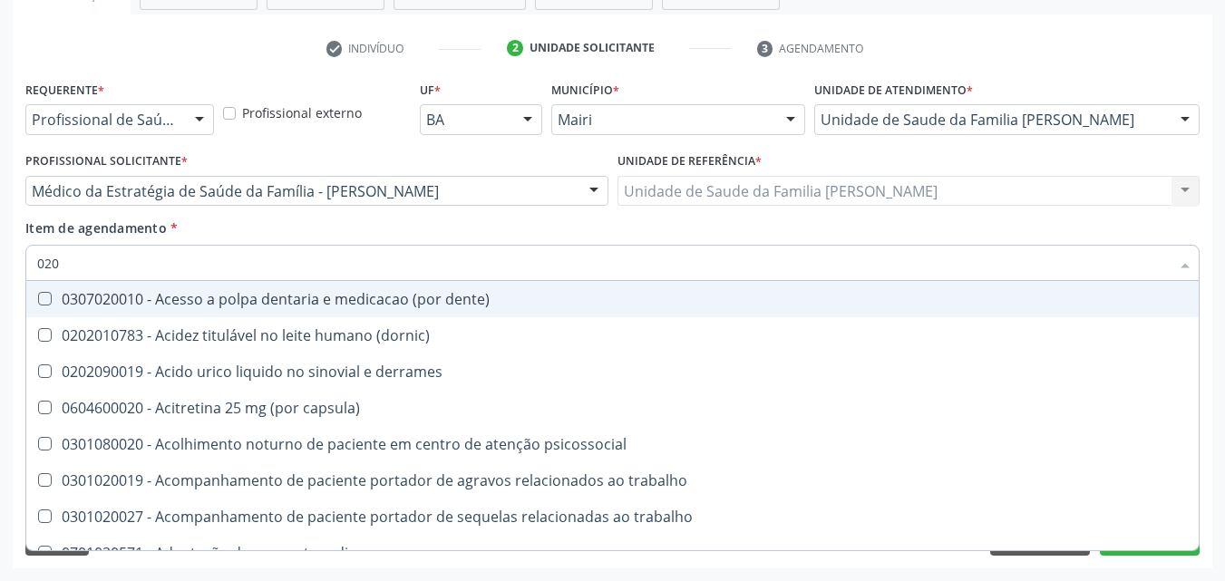
type input "0202"
checkbox continua "true"
checkbox j "true"
checkbox captacao "true"
checkbox gastrico "true"
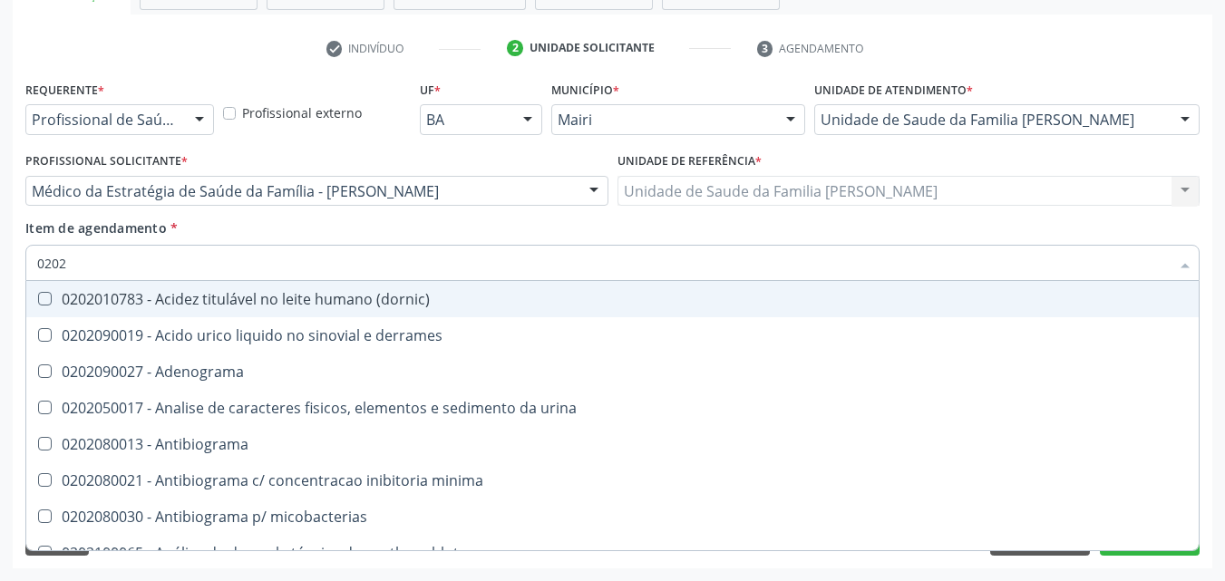
type input "02020"
checkbox esperma "true"
checkbox gt\) "true"
checkbox \(fsh\) "false"
checkbox \(tsh\) "false"
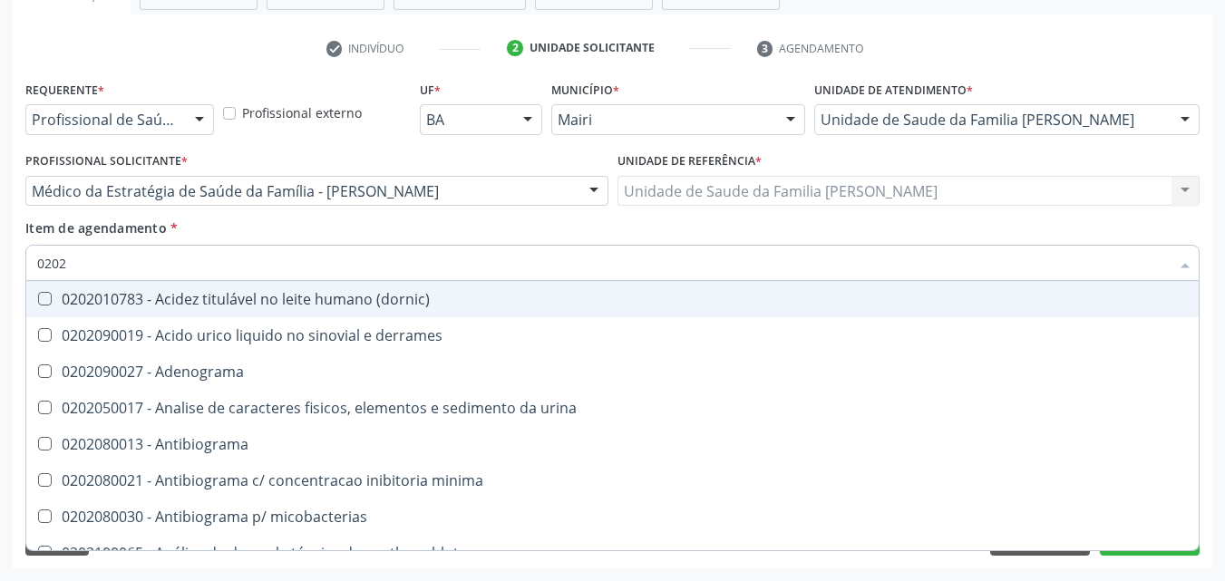
checkbox horas\) "true"
checkbox renina "true"
checkbox livre\) "false"
checkbox \(t3\) "false"
type input "020206"
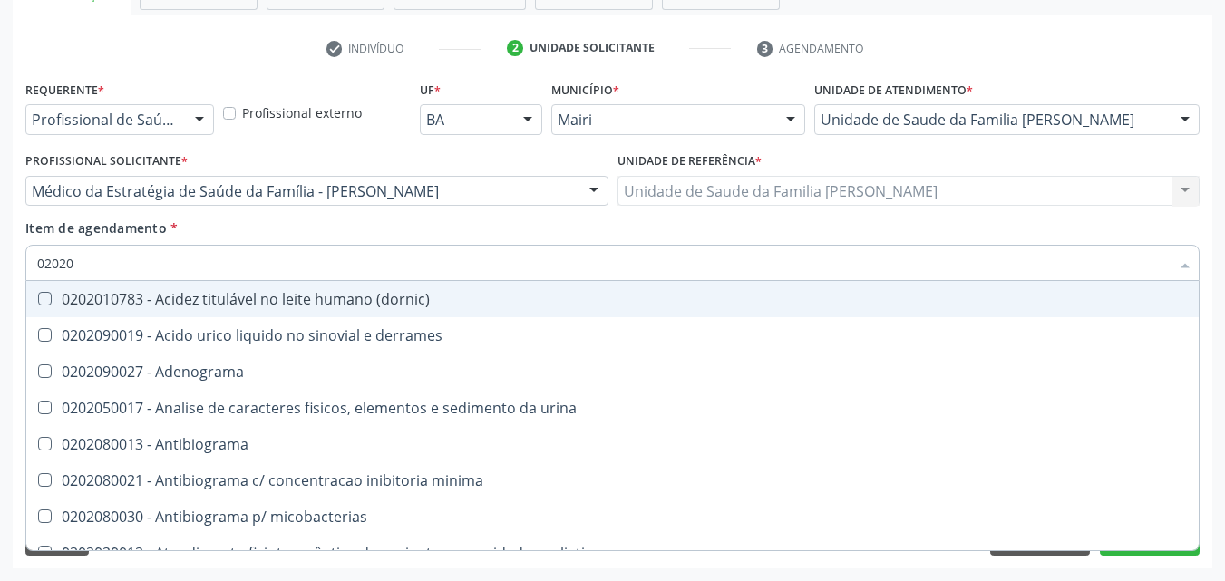
checkbox addis "true"
checkbox cd4\/cd8 "true"
checkbox \(qualitativo\) "true"
checkbox molecular "true"
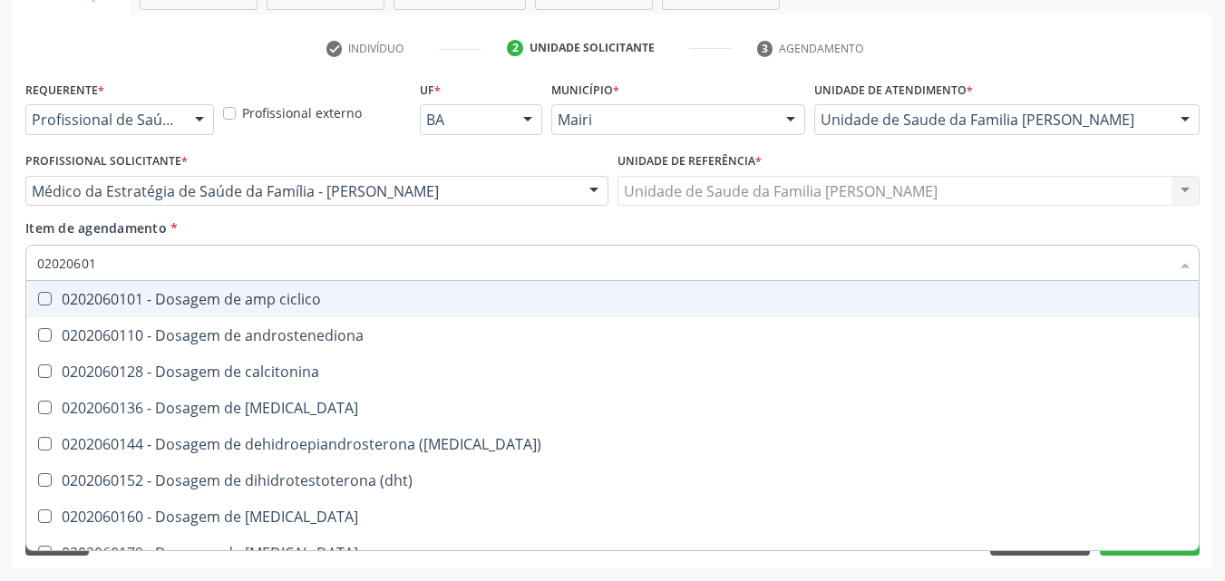
type input "020206018"
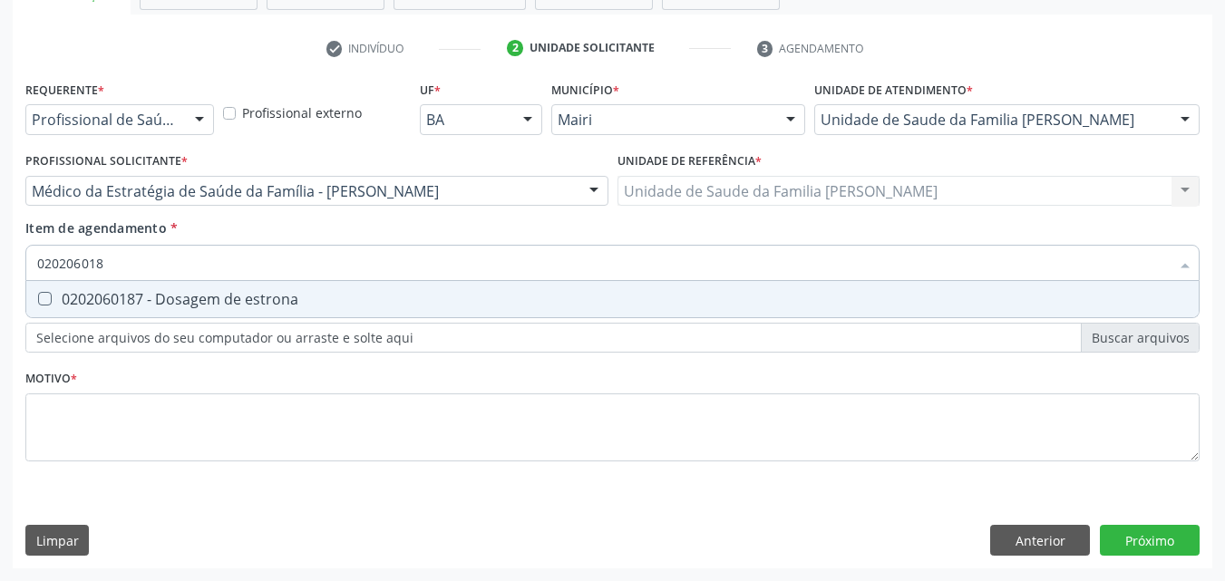
click at [180, 298] on div "0202060187 - Dosagem de estrona" at bounding box center [612, 299] width 1151 height 15
checkbox estrona "true"
type input "02020601"
checkbox estrona "false"
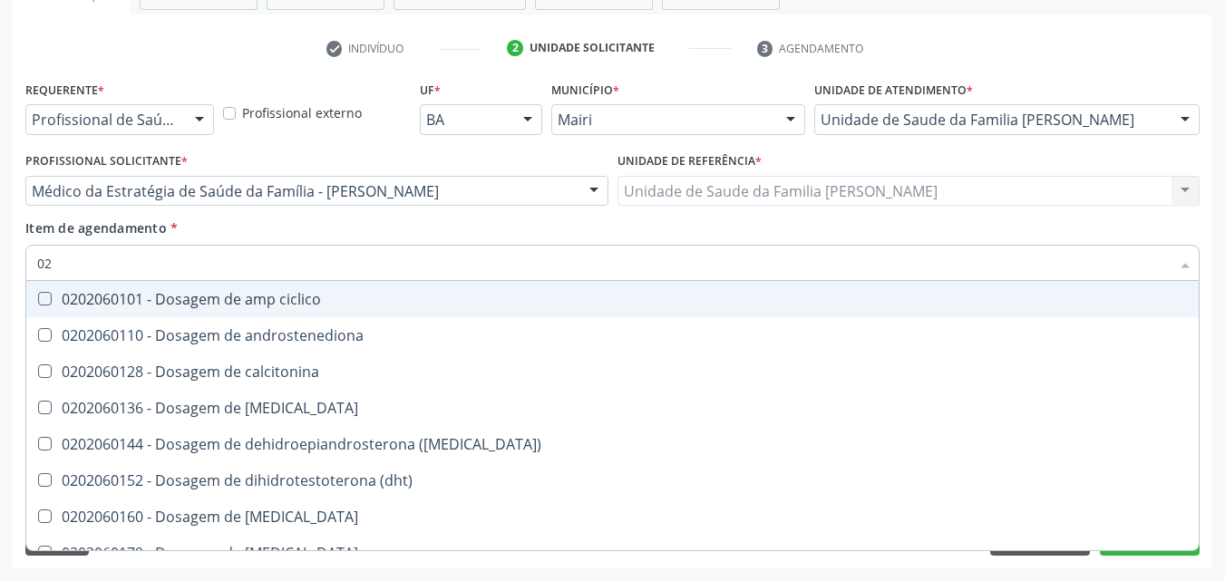
type input "0"
checkbox estrona "false"
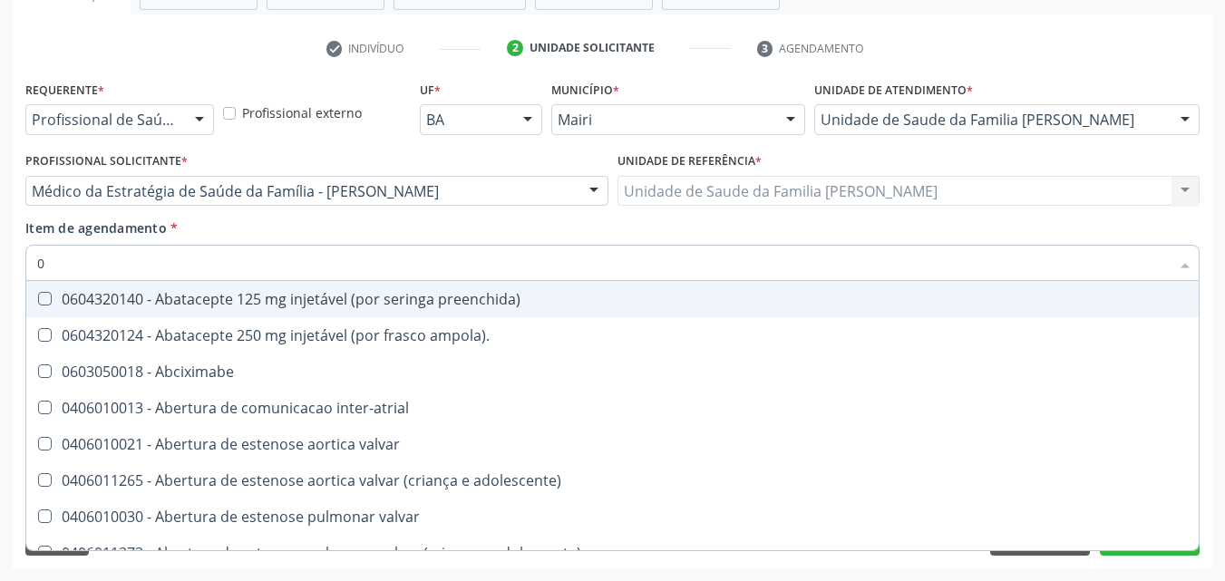
type input "02"
checkbox bilateral "true"
checkbox campo\) "true"
checkbox comprimido\) "true"
checkbox Colostomia "true"
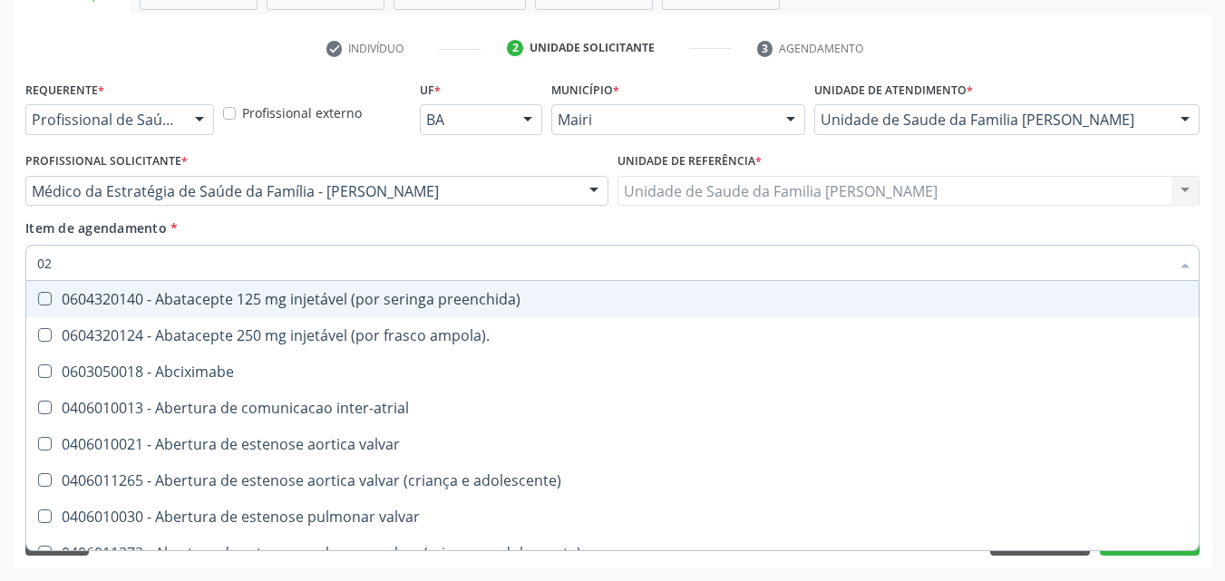
checkbox posterior "true"
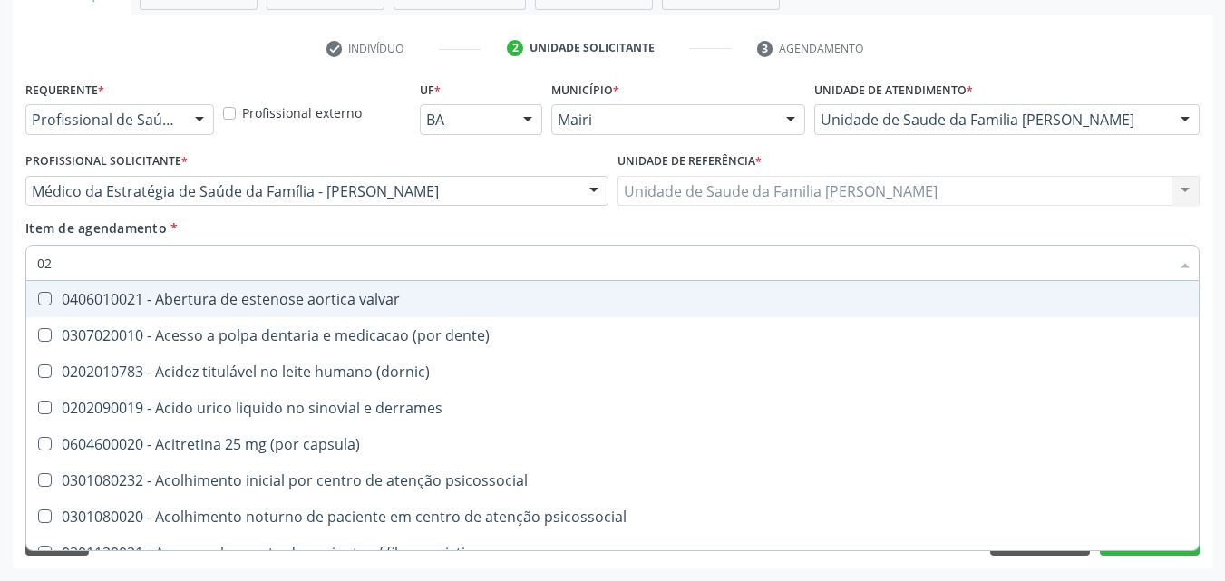
type input "020"
checkbox femur\) "true"
checkbox hemacias "true"
checkbox ativada\) "true"
checkbox totais "true"
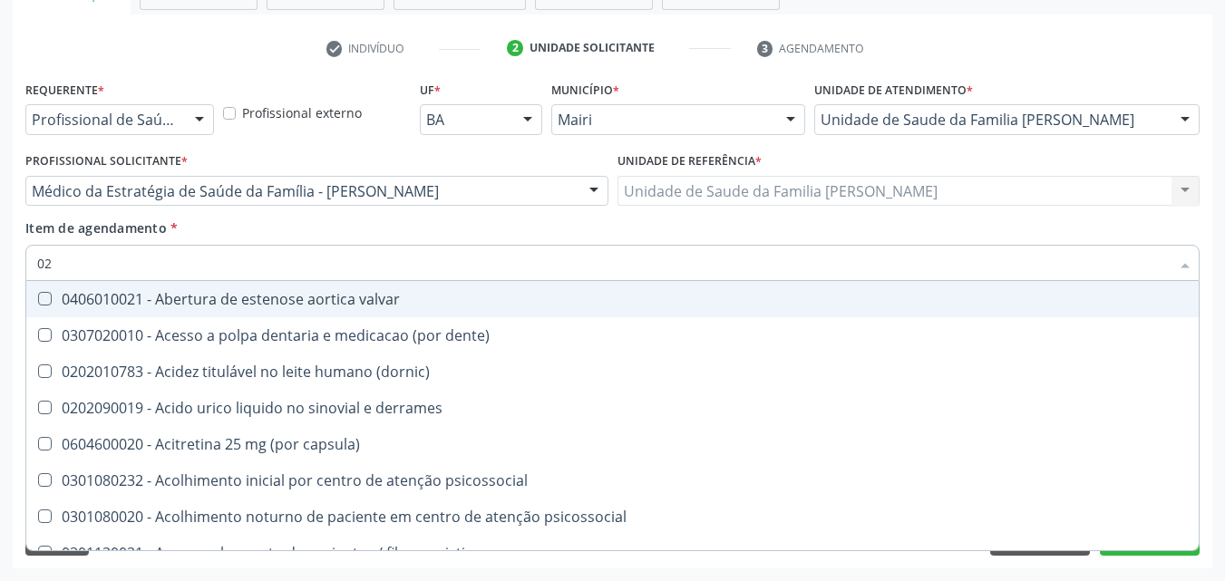
checkbox \(serotonina\) "true"
checkbox estrona "false"
checkbox \(fsh\) "false"
checkbox \(tsh\) "false"
checkbox livre\) "false"
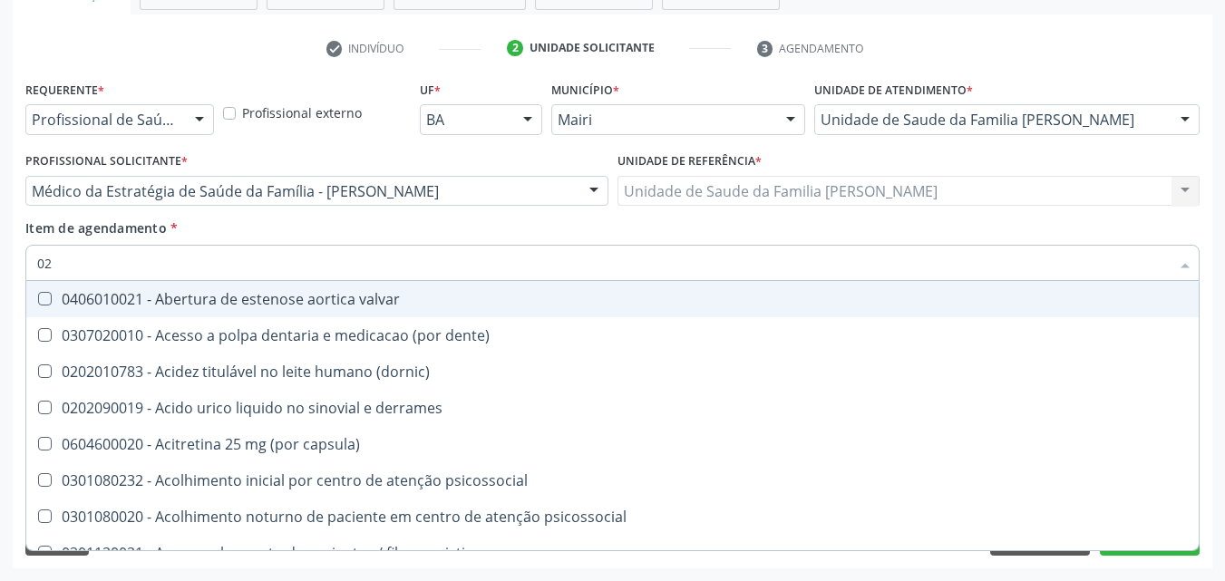
checkbox \(t3\) "false"
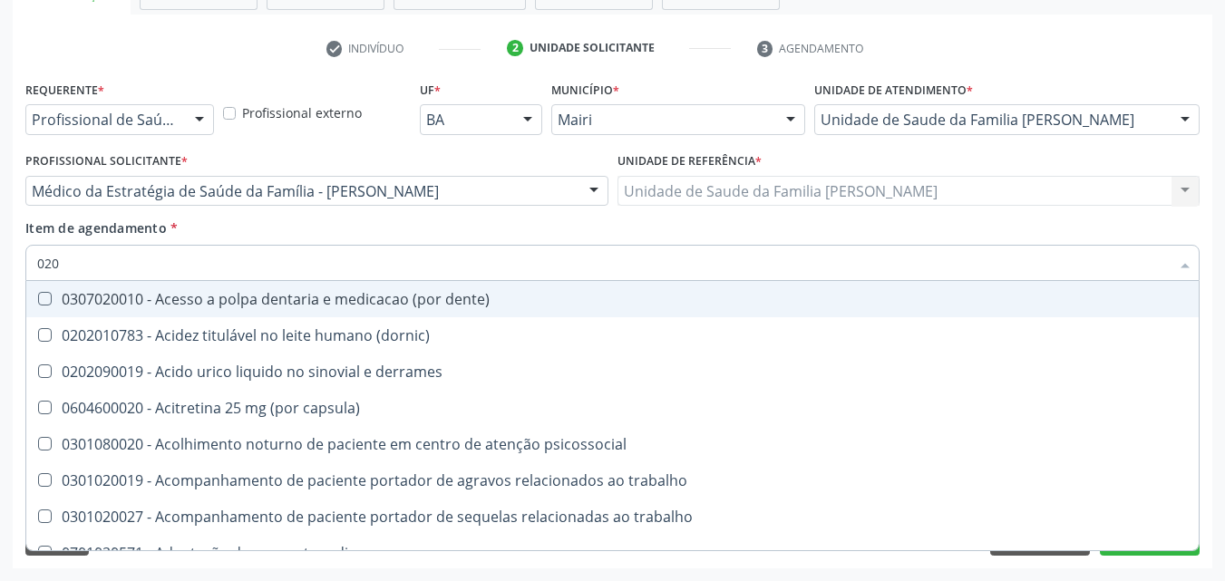
type input "0202"
checkbox sinovia "true"
checkbox continua "true"
checkbox j "true"
checkbox captacao "true"
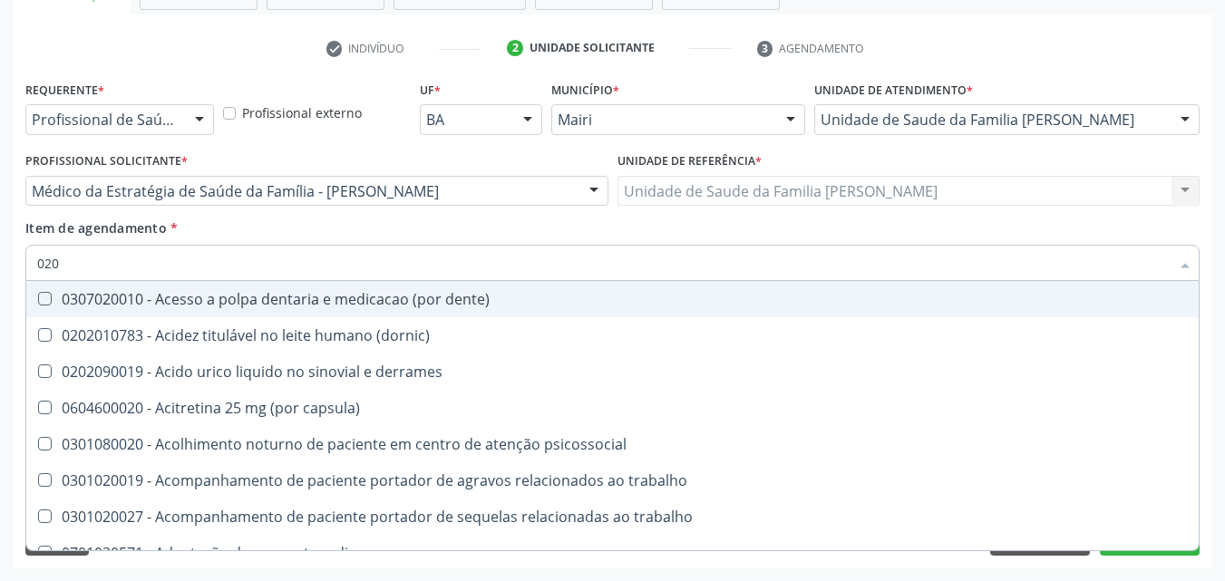
checkbox gastrico "true"
checkbox estrona "false"
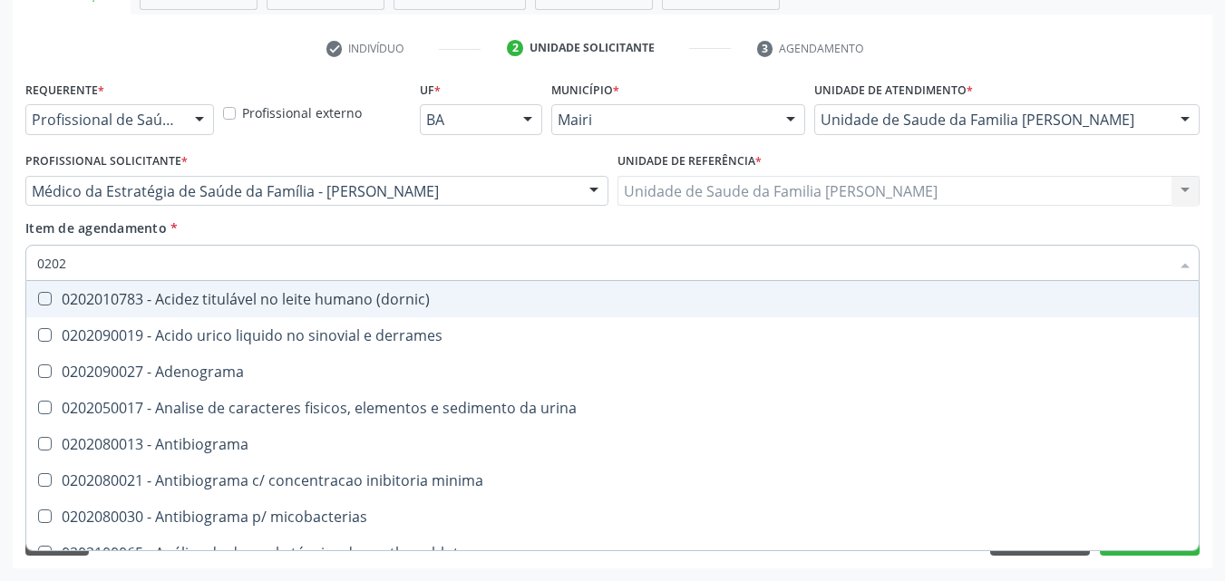
type input "02020"
checkbox creatinina "true"
checkbox estrona "false"
checkbox esperma "true"
checkbox gt\) "true"
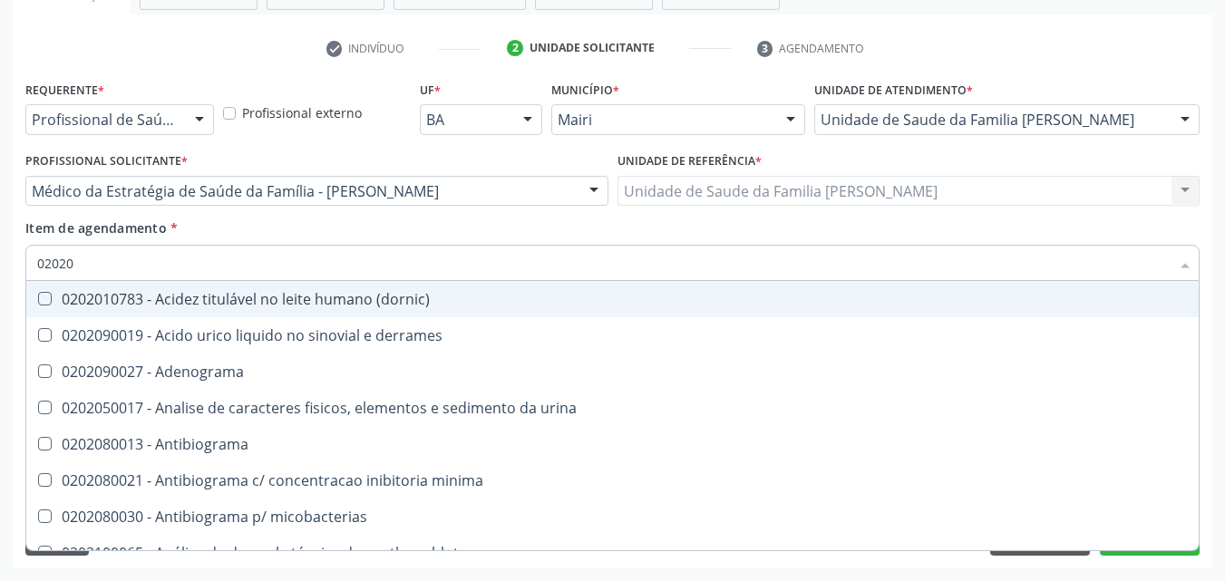
checkbox \(fsh\) "false"
checkbox \(tsh\) "false"
checkbox horas\) "true"
checkbox renina "true"
checkbox livre\) "false"
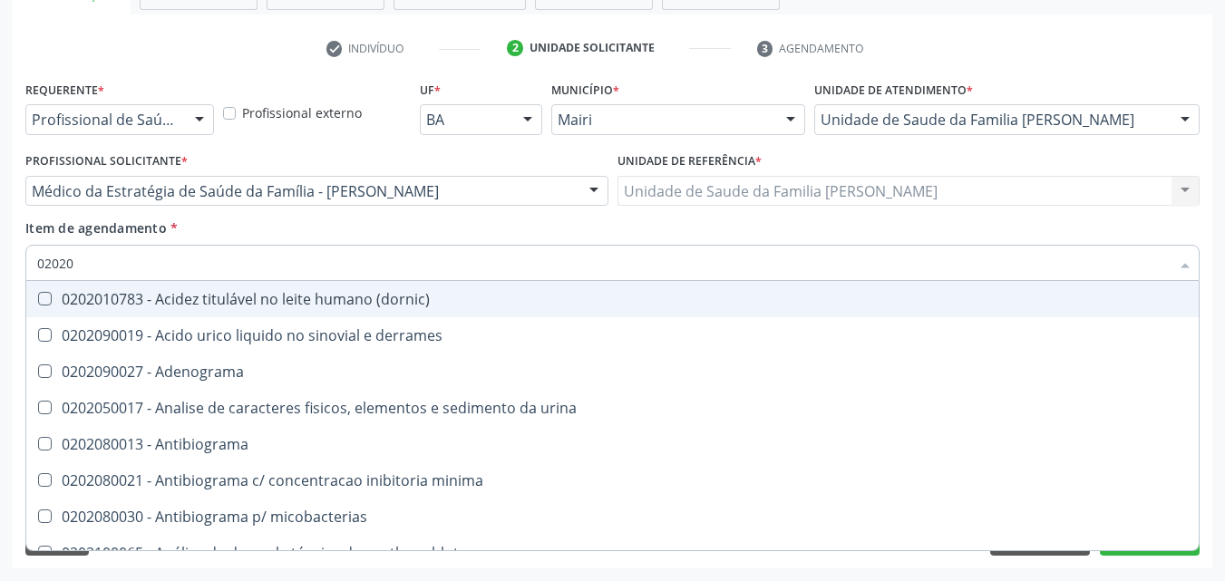
checkbox \(t3\) "false"
type input "020206"
checkbox hematologica "true"
checkbox addis "true"
checkbox cd4\/cd8 "true"
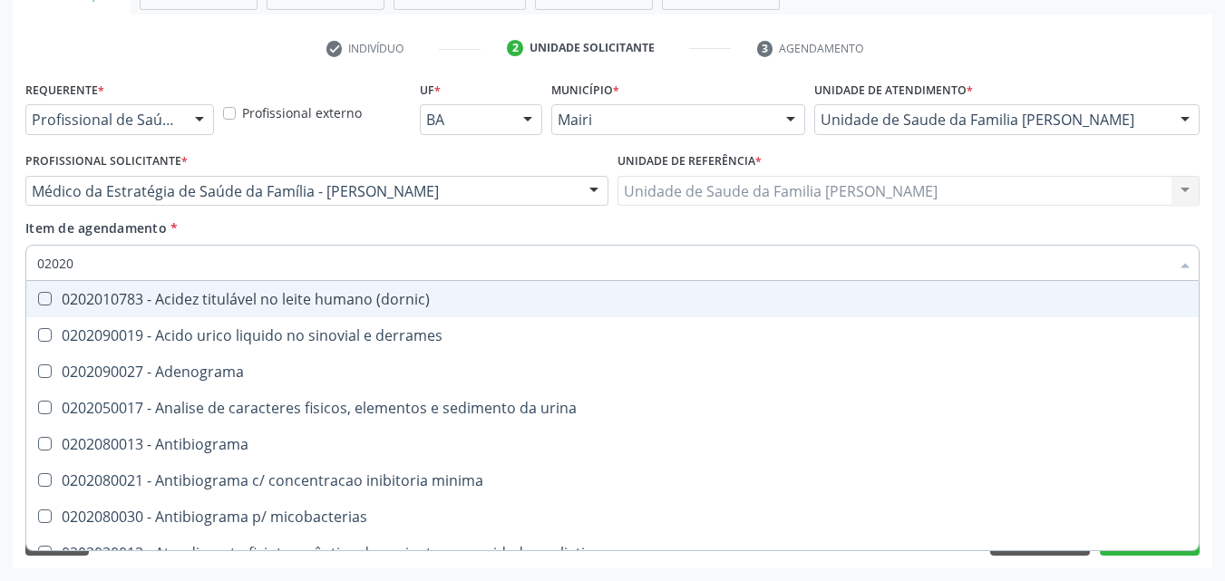
checkbox \(qualitativo\) "true"
checkbox molecular "true"
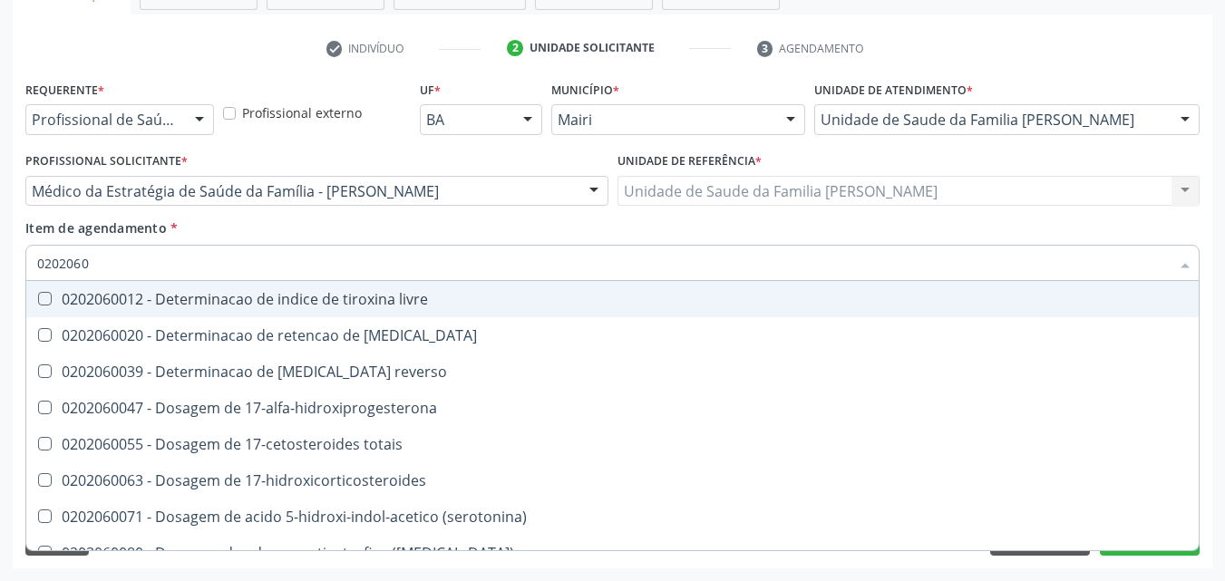
type input "02020602"
checkbox 17-alfa-hidroxiprogesterona "true"
checkbox 17-hidroxicorticosteroides "true"
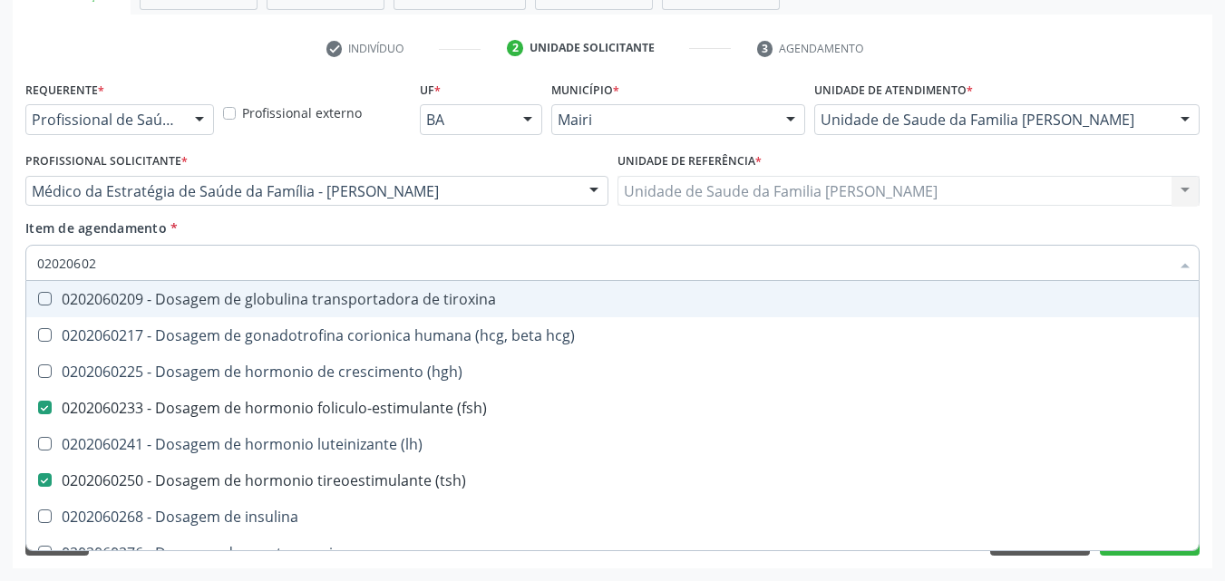
type input "020206029"
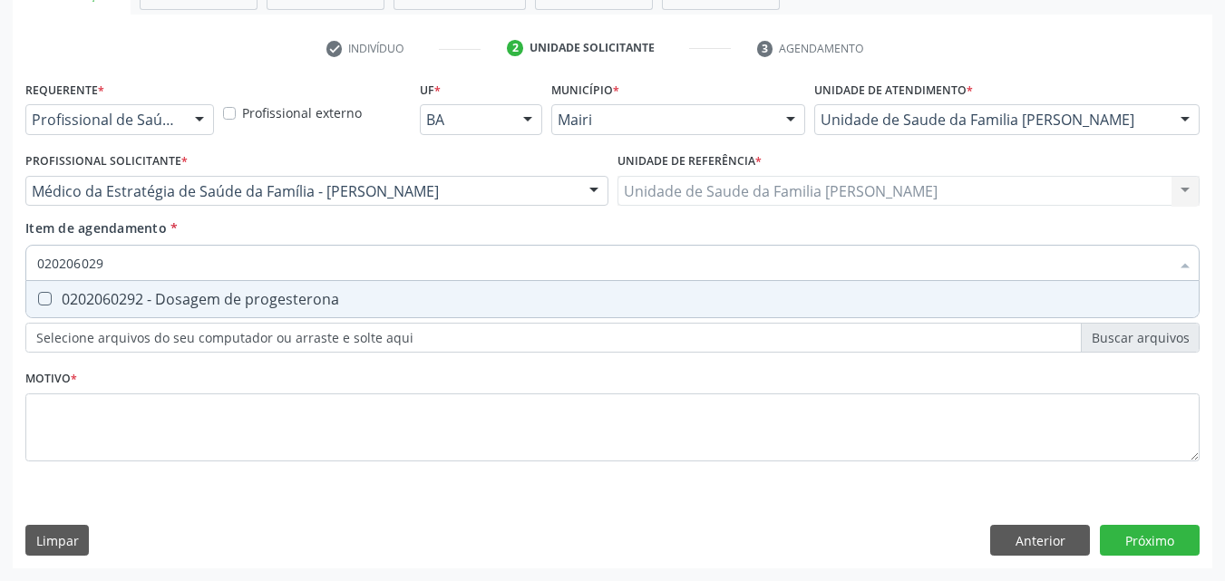
click at [180, 298] on div "0202060292 - Dosagem de progesterona" at bounding box center [612, 299] width 1151 height 15
checkbox progesterona "true"
type input "02020602"
checkbox progesterona "false"
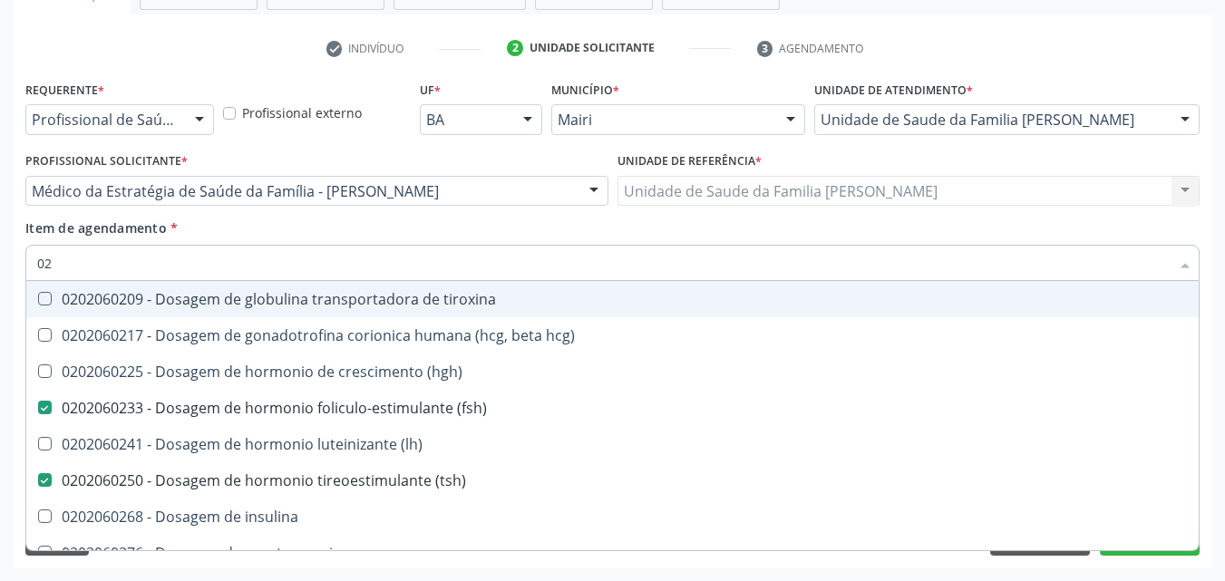
type input "0"
checkbox \(fsh\) "false"
checkbox \(tsh\) "false"
checkbox progesterona "false"
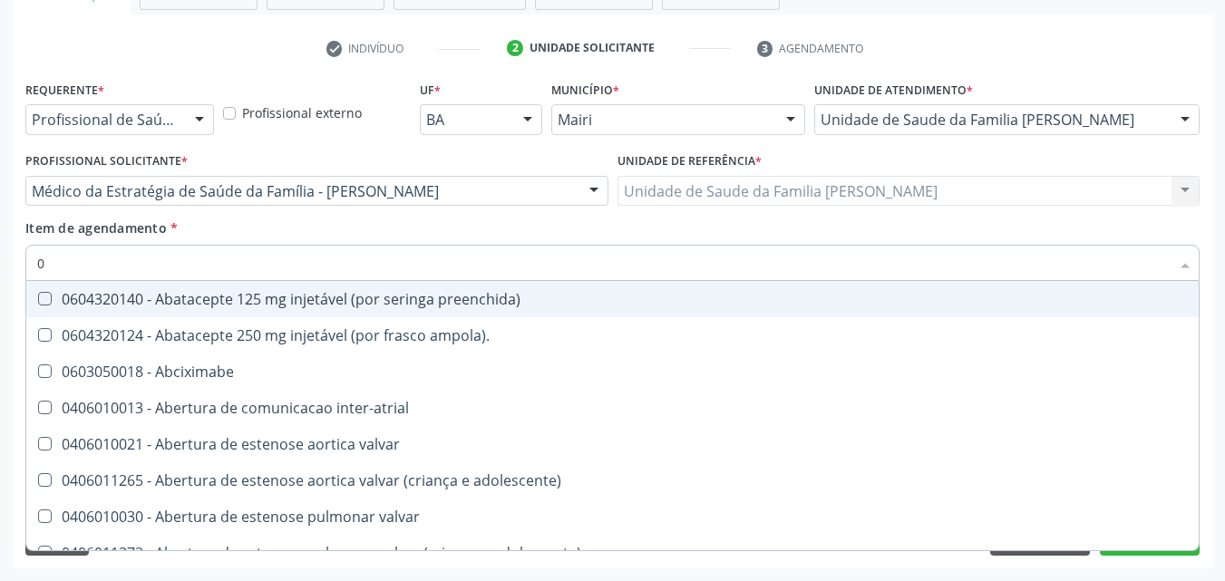
type input "02"
checkbox bilateral "true"
checkbox campo\) "true"
checkbox comprimido\) "true"
checkbox transfusao "true"
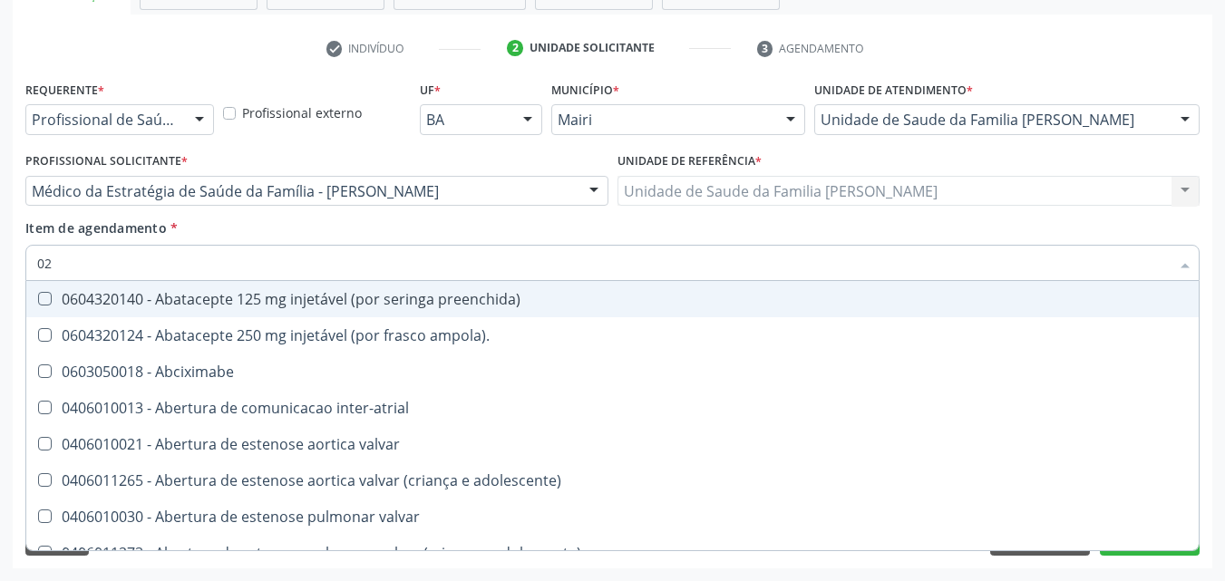
checkbox Colostomia "true"
checkbox posterior "true"
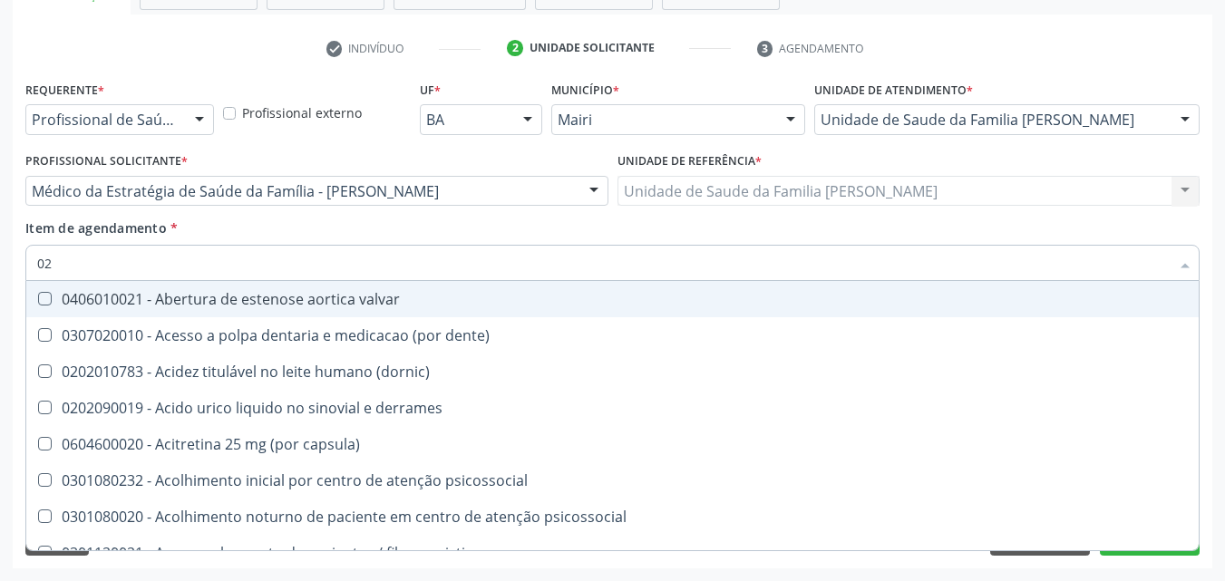
type input "020"
checkbox femur\) "true"
checkbox hemacias "true"
checkbox ativada\) "true"
checkbox níveis\) "true"
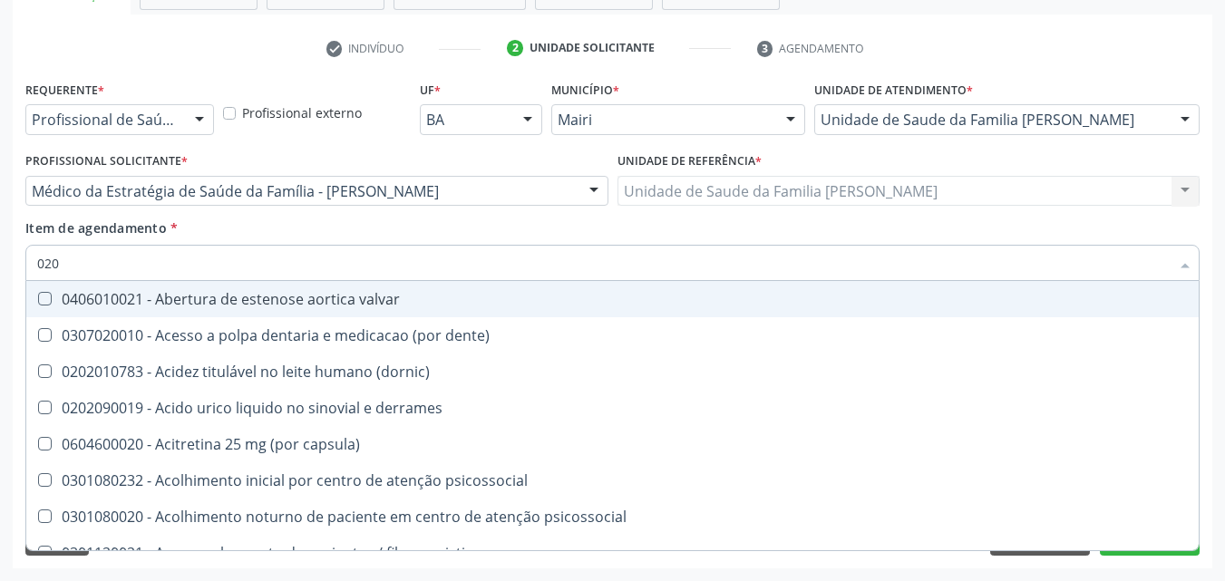
checkbox totais "true"
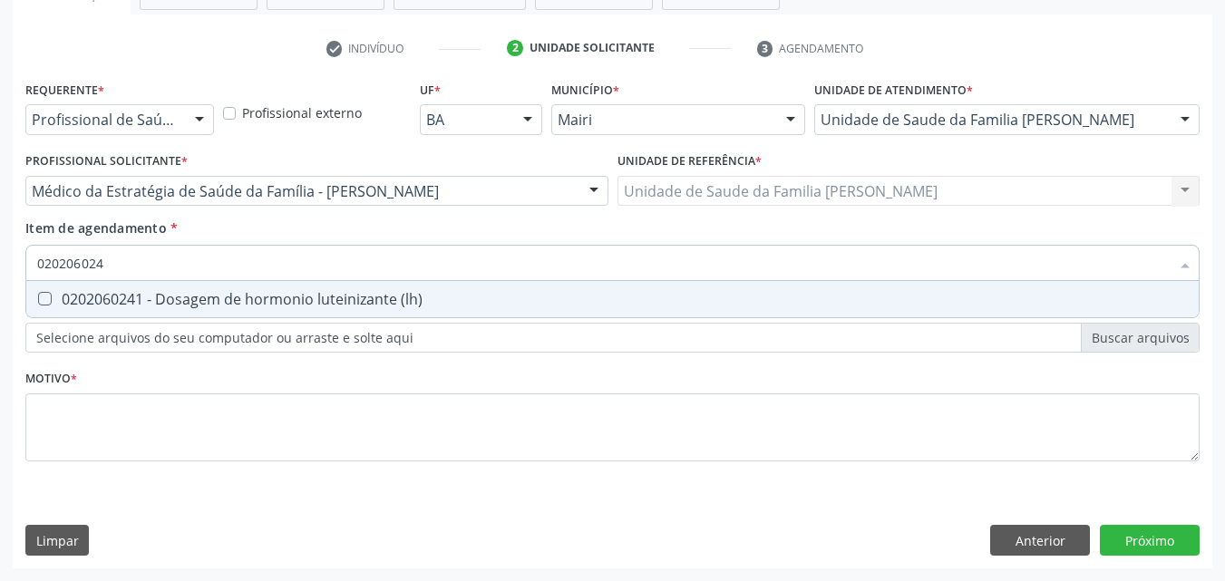
click at [180, 298] on div "0202060241 - Dosagem de hormonio luteinizante (lh)" at bounding box center [612, 299] width 1151 height 15
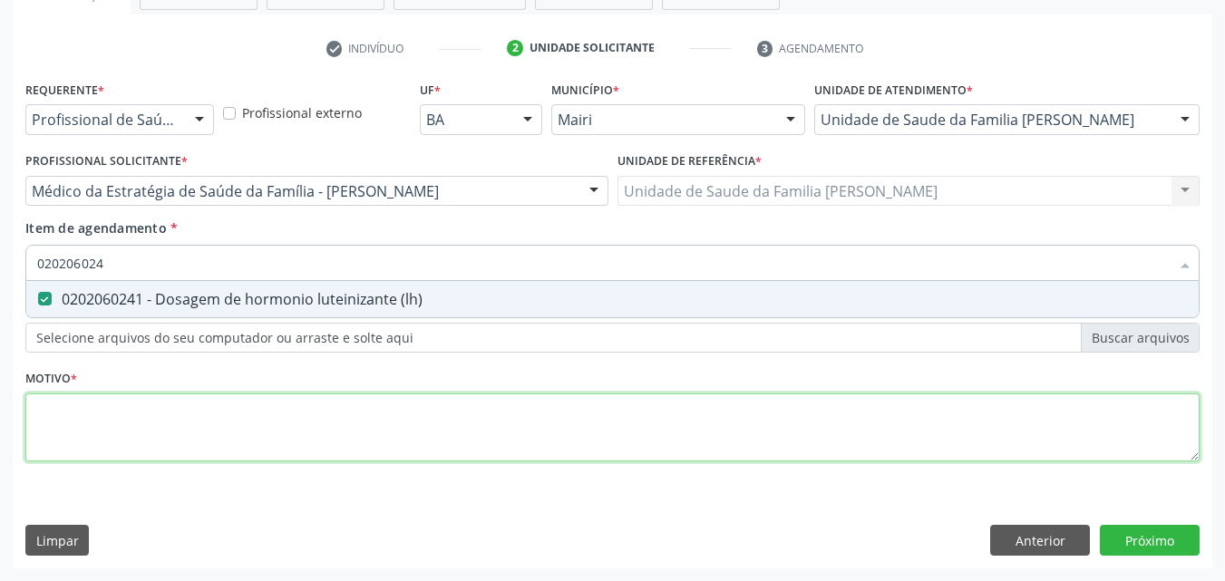
click at [120, 430] on div "Requerente * Profissional de Saúde Profissional de Saúde Paciente Nenhum result…" at bounding box center [612, 281] width 1174 height 411
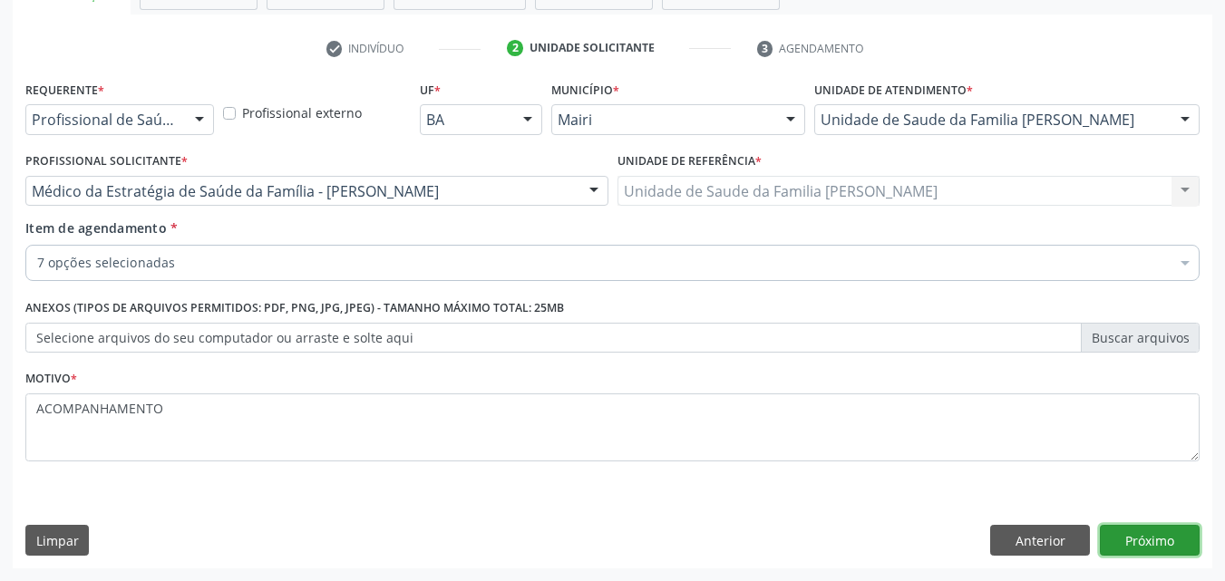
click at [1161, 538] on button "Próximo" at bounding box center [1150, 540] width 100 height 31
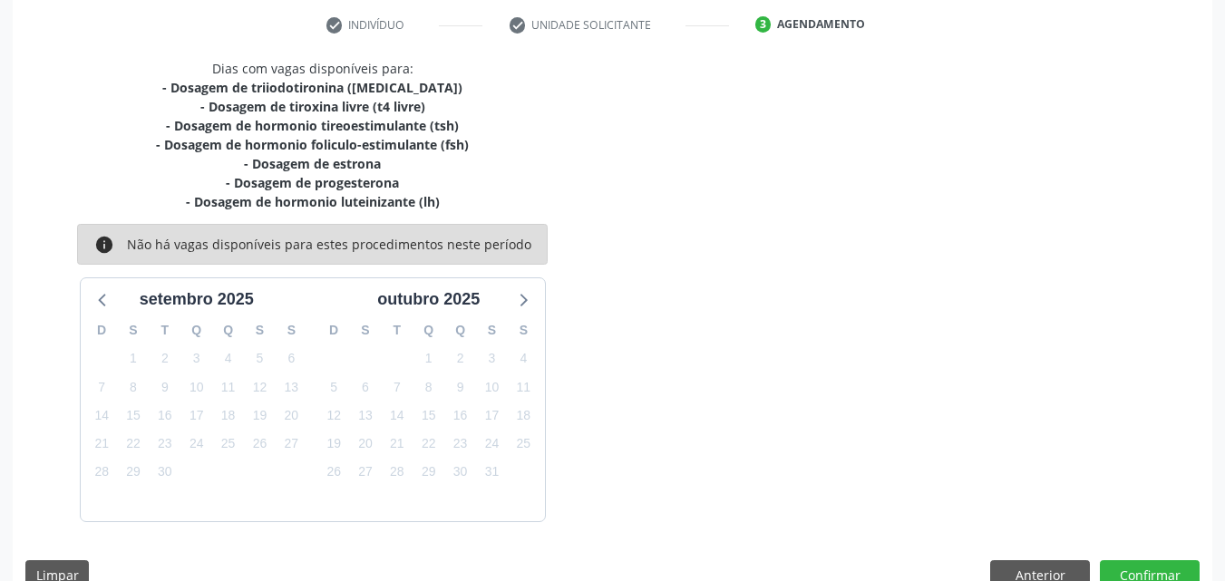
scroll to position [375, 0]
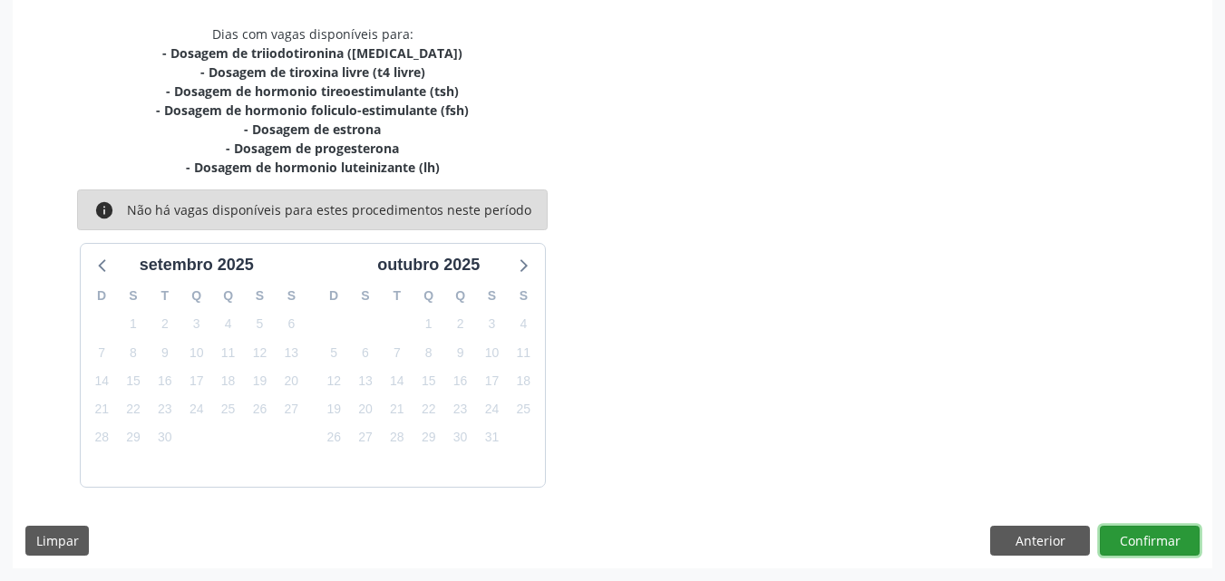
click at [1161, 540] on button "Confirmar" at bounding box center [1150, 541] width 100 height 31
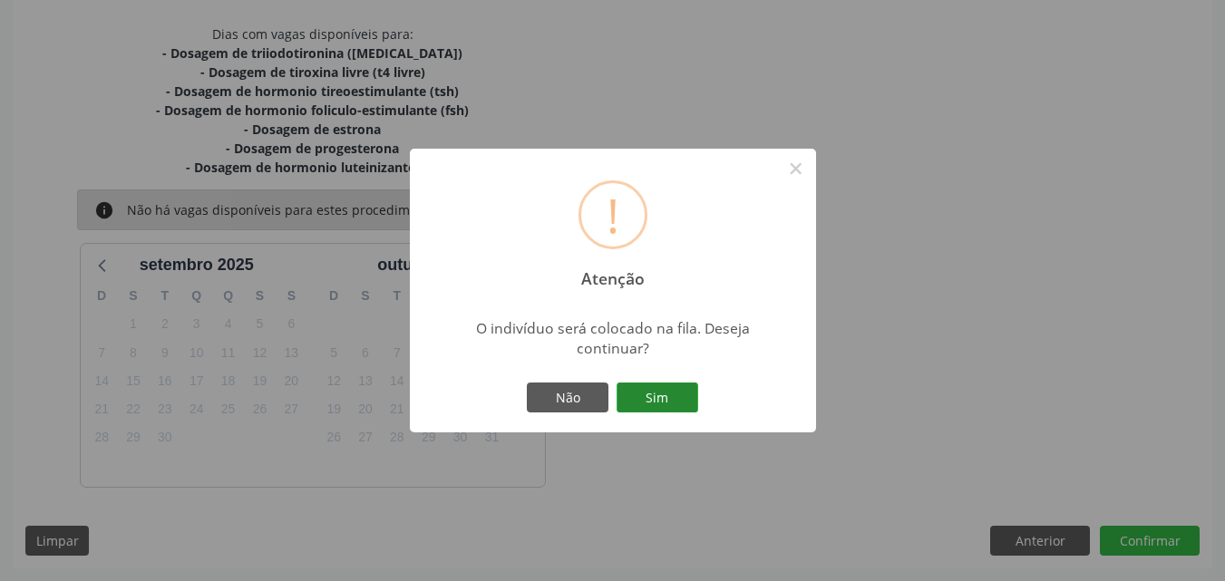
click at [684, 403] on button "Sim" at bounding box center [658, 398] width 82 height 31
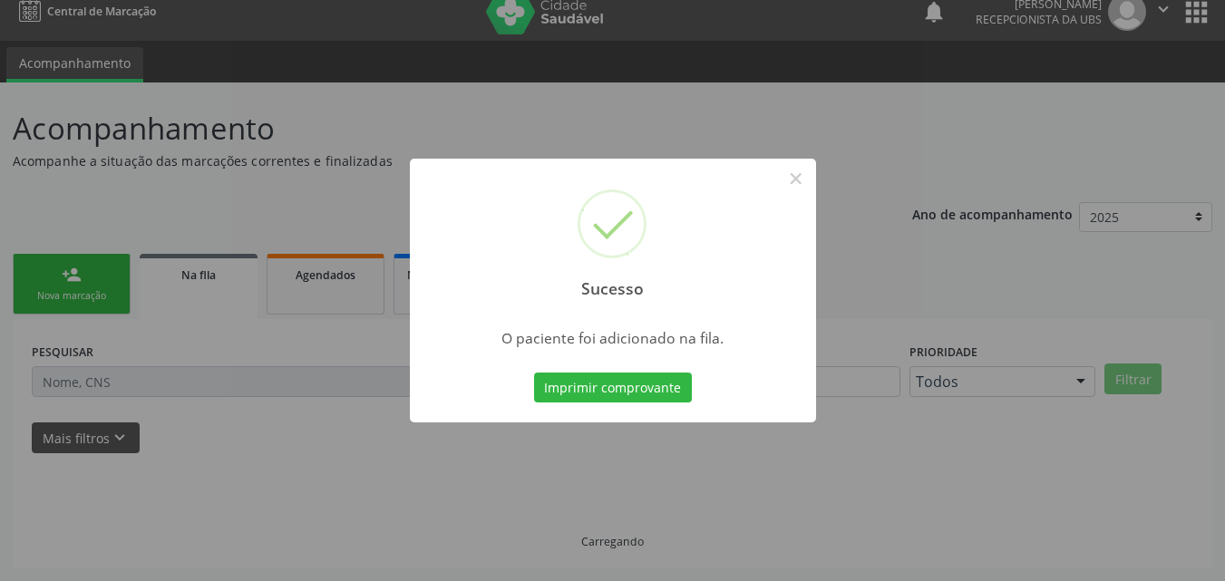
scroll to position [17, 0]
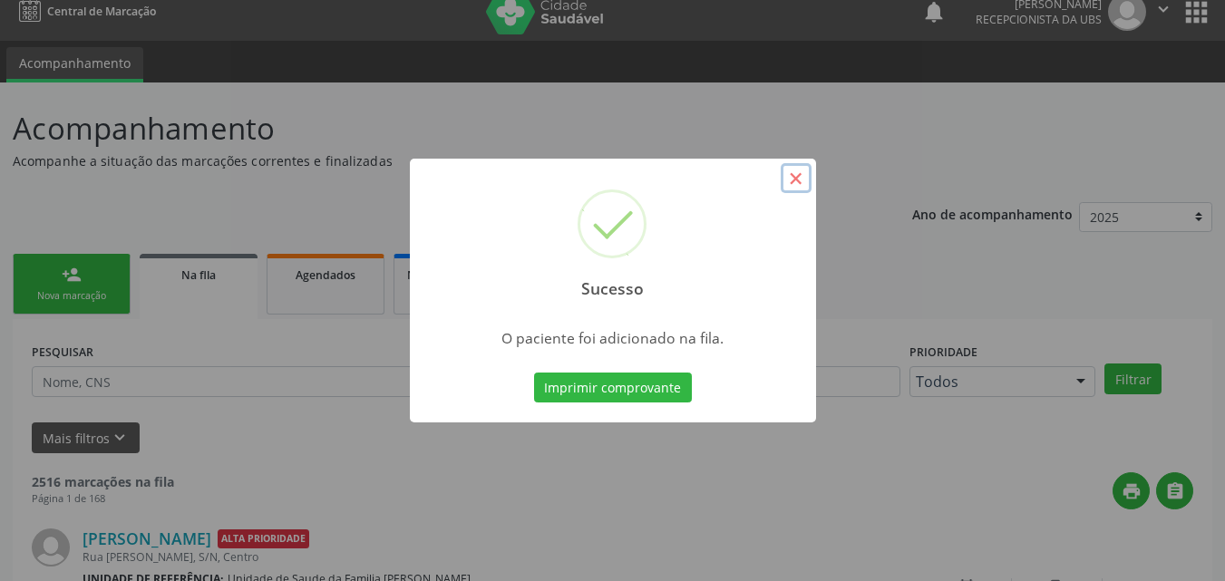
click at [797, 185] on button "×" at bounding box center [796, 178] width 31 height 31
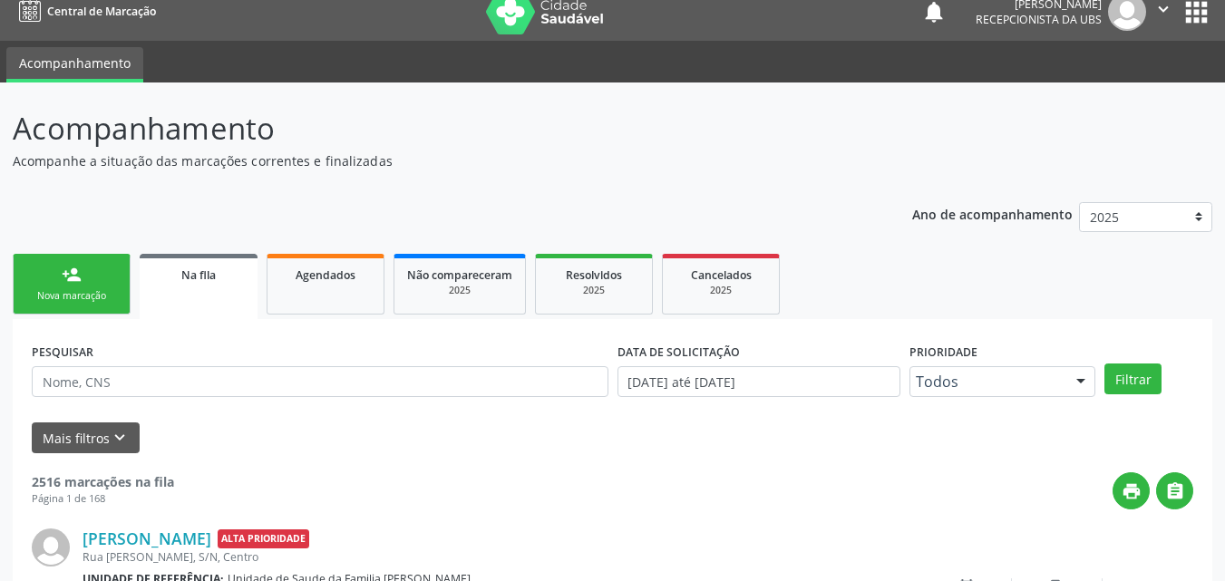
click at [54, 289] on div "Nova marcação" at bounding box center [71, 296] width 91 height 14
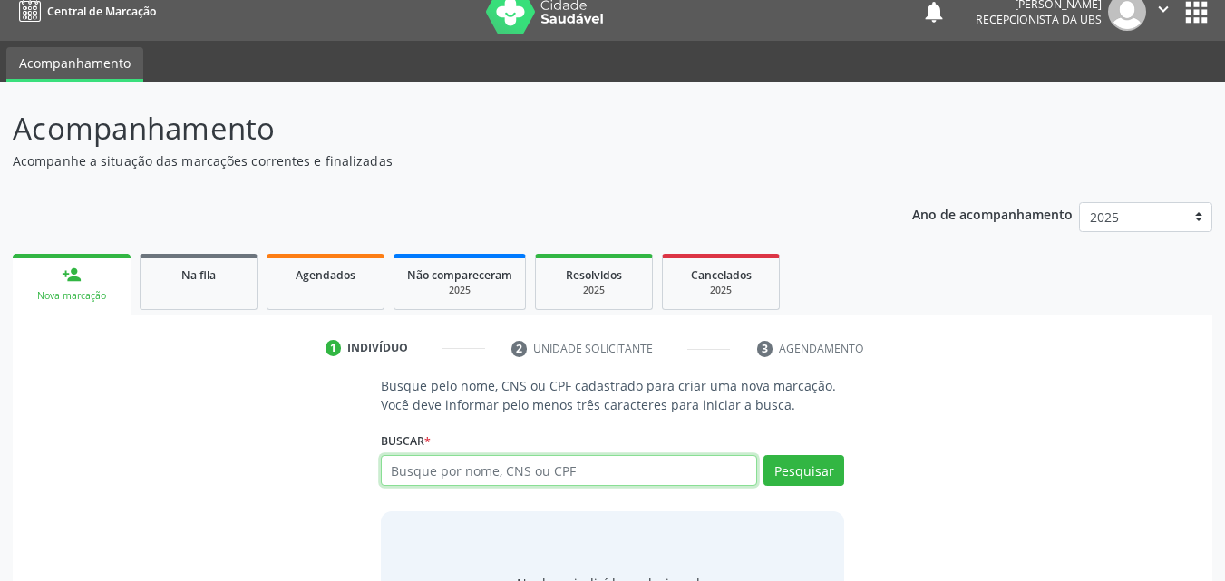
click at [447, 472] on input "text" at bounding box center [569, 470] width 377 height 31
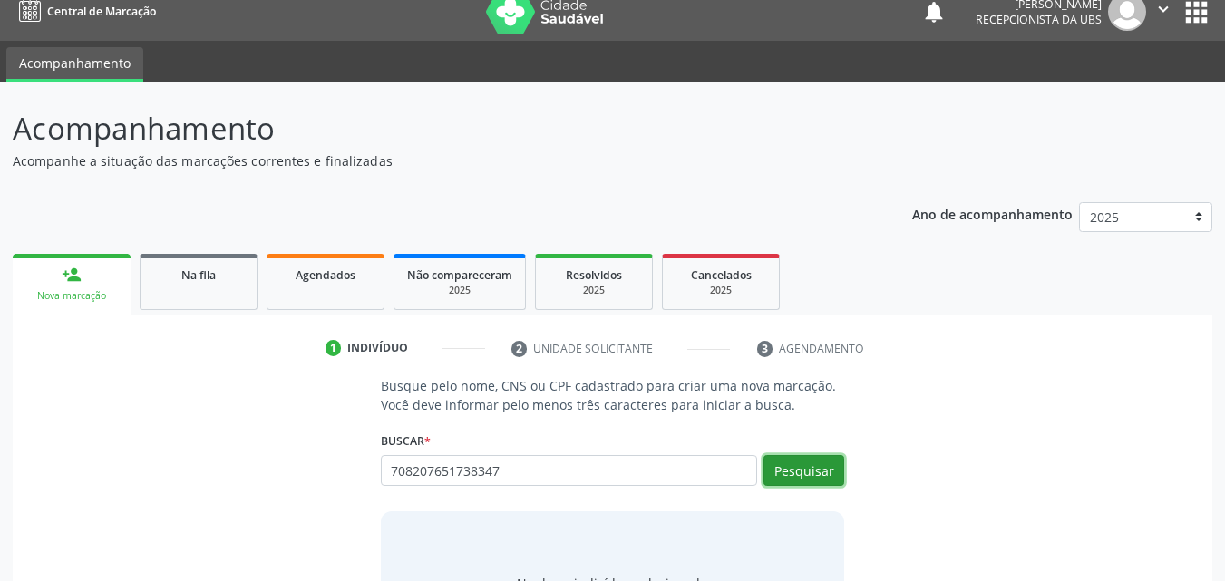
click at [832, 477] on button "Pesquisar" at bounding box center [804, 470] width 81 height 31
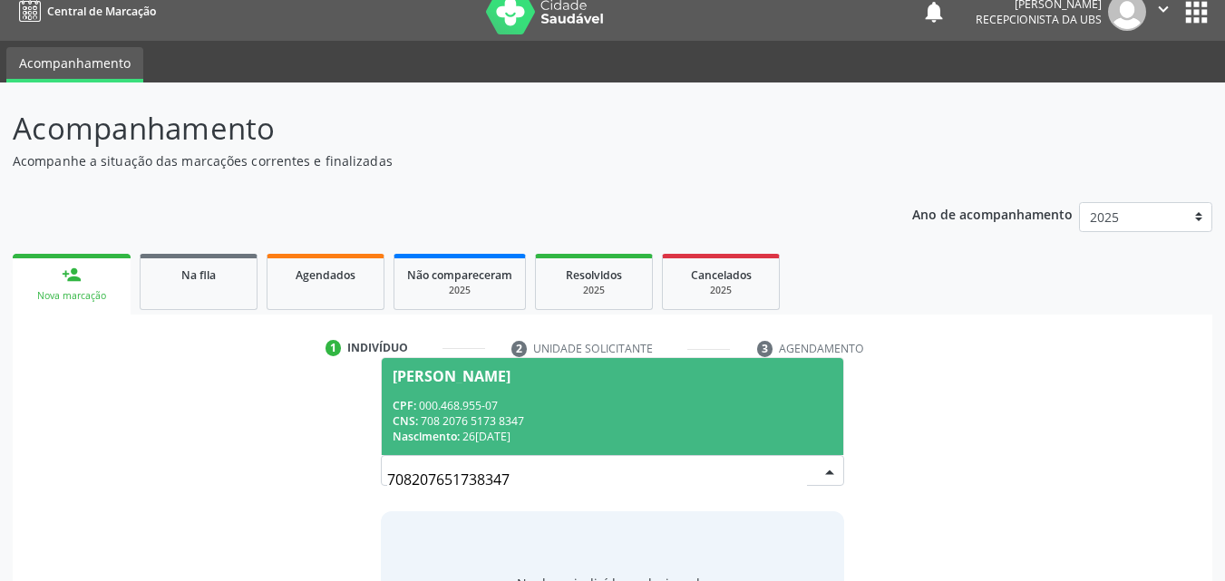
click at [707, 376] on div "Irene de Oliveira Santos" at bounding box center [613, 376] width 441 height 15
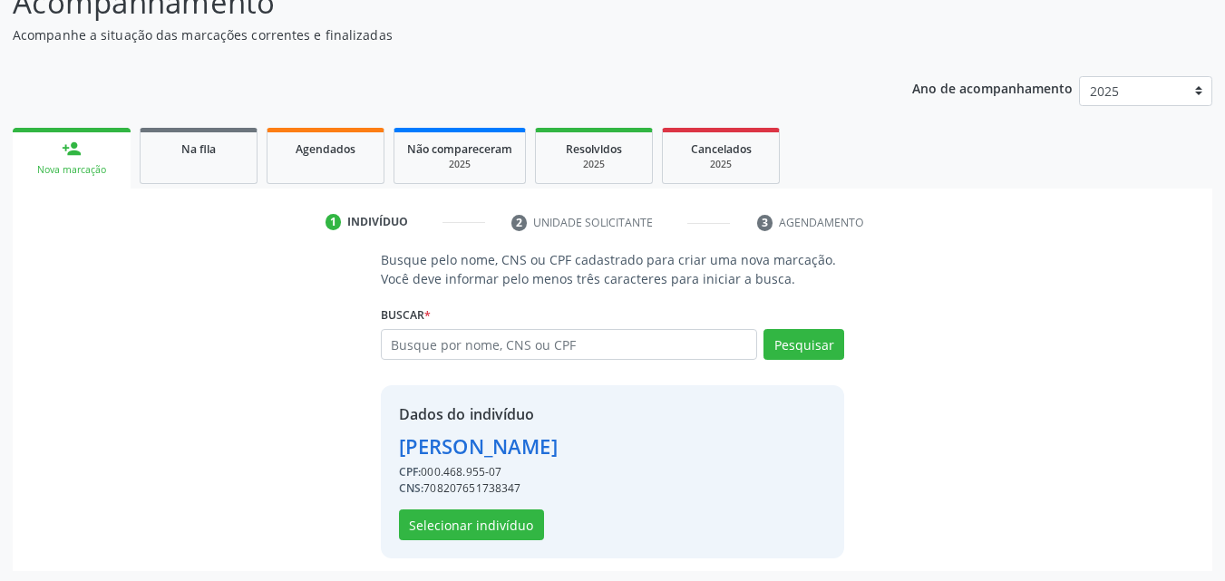
scroll to position [146, 0]
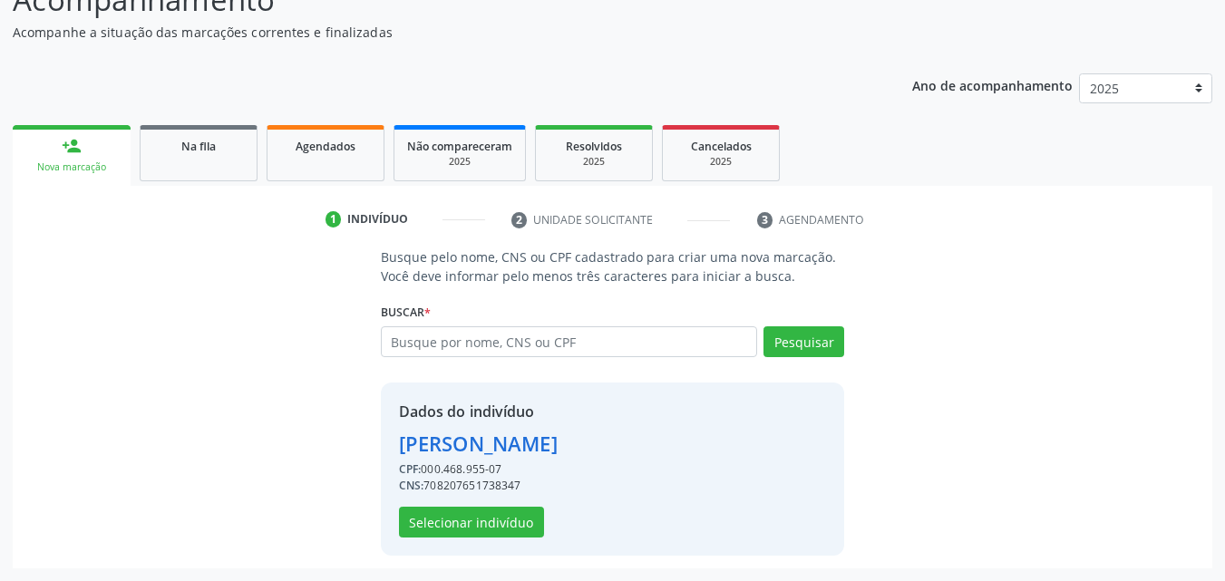
drag, startPoint x: 427, startPoint y: 483, endPoint x: 520, endPoint y: 482, distance: 92.5
click at [520, 482] on div "CNS: 708207651738347" at bounding box center [478, 486] width 159 height 16
copy div "708207651738347"
click at [506, 527] on button "Selecionar indivíduo" at bounding box center [471, 522] width 145 height 31
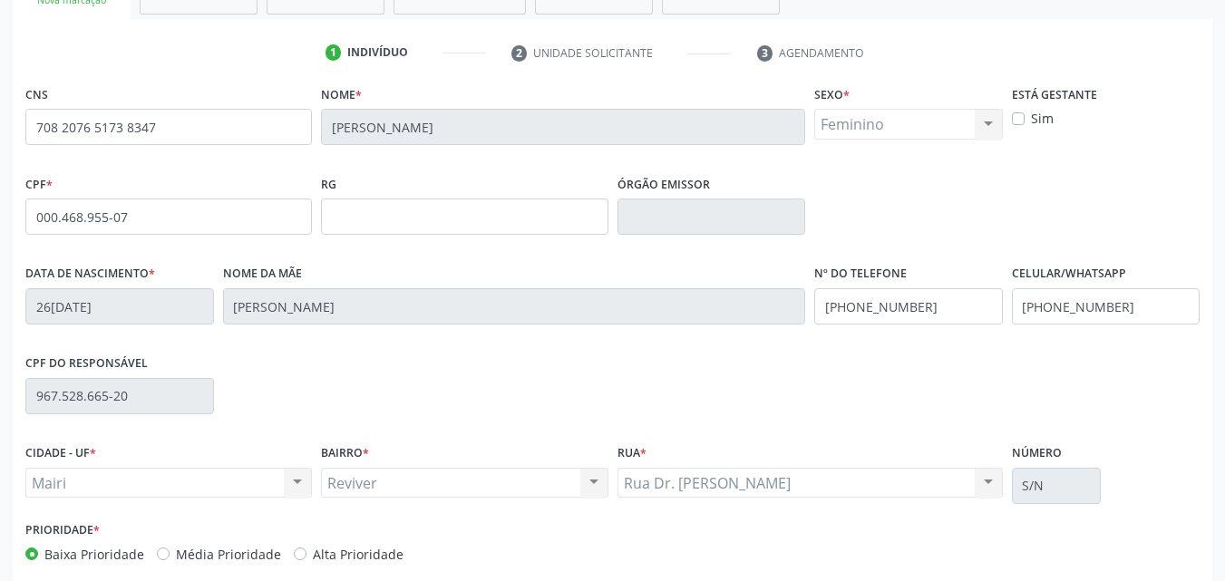
scroll to position [402, 0]
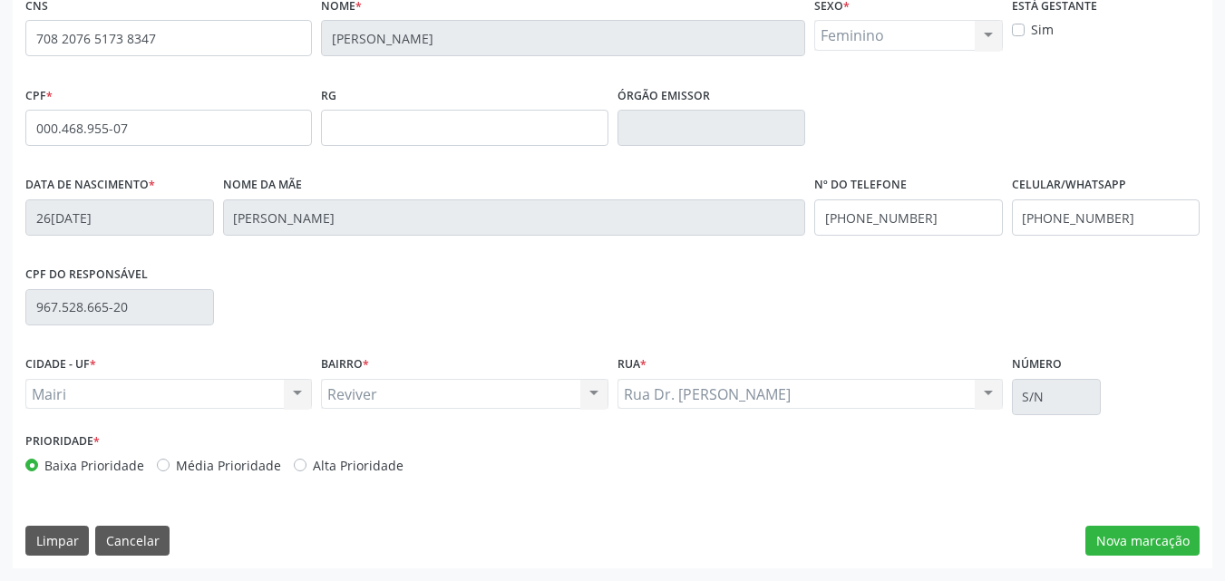
click at [365, 469] on label "Alta Prioridade" at bounding box center [358, 465] width 91 height 19
click at [306, 469] on input "Alta Prioridade" at bounding box center [300, 464] width 13 height 16
click at [1106, 535] on button "Nova marcação" at bounding box center [1142, 541] width 114 height 31
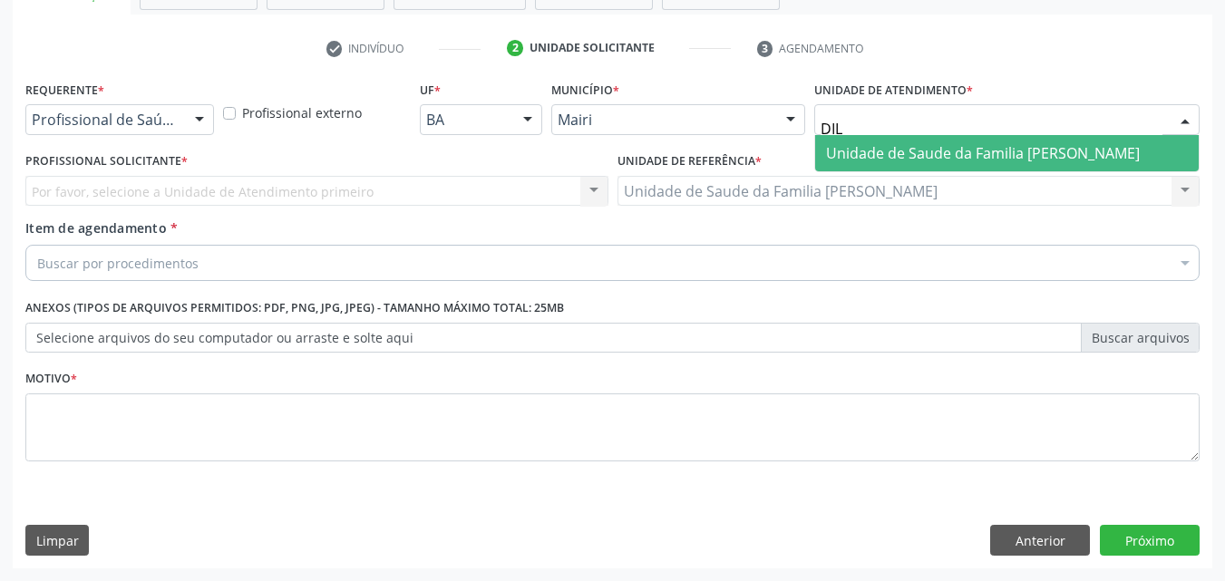
click at [916, 145] on span "Unidade de Saude da Familia [PERSON_NAME]" at bounding box center [983, 153] width 314 height 20
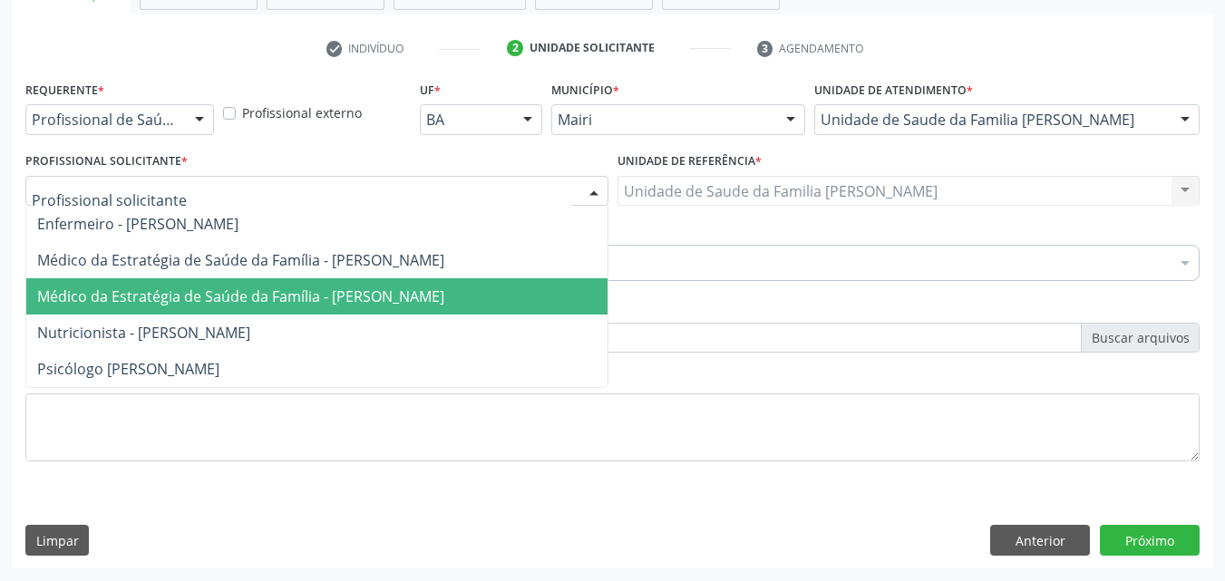
click at [122, 287] on span "Médico da Estratégia de Saúde da Família - [PERSON_NAME]" at bounding box center [240, 297] width 407 height 20
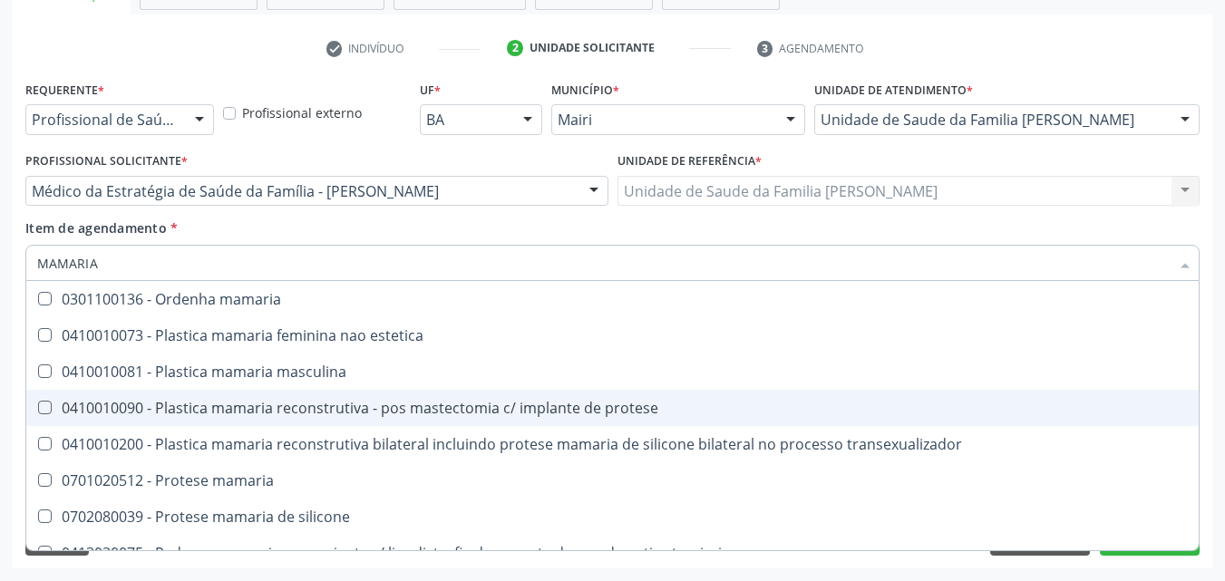
scroll to position [57, 0]
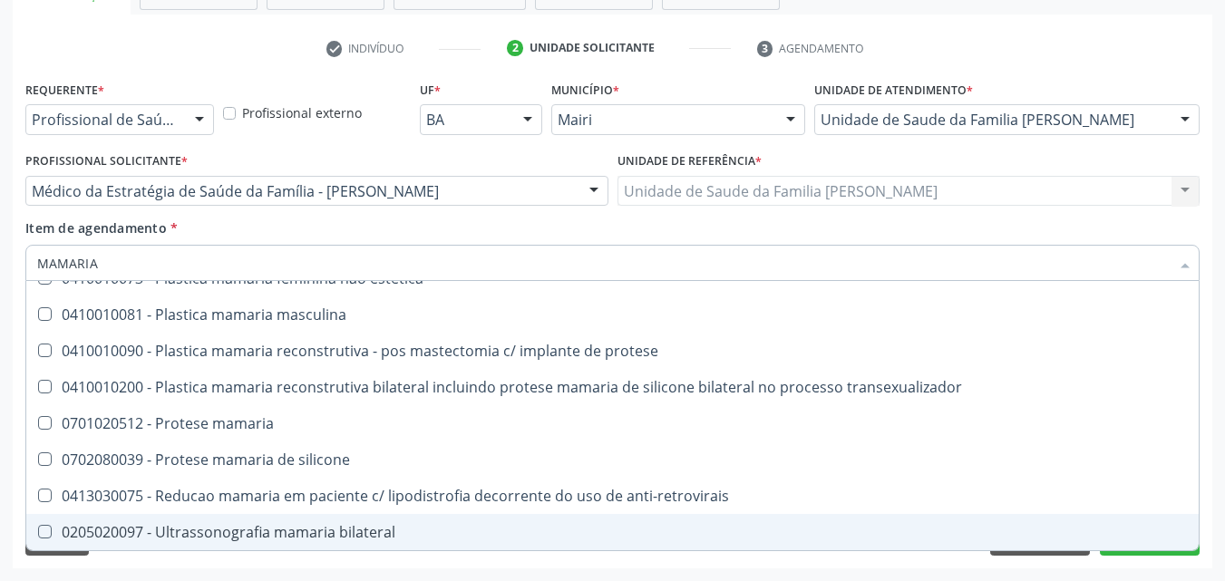
click at [344, 521] on span "0205020097 - Ultrassonografia mamaria bilateral" at bounding box center [612, 532] width 1172 height 36
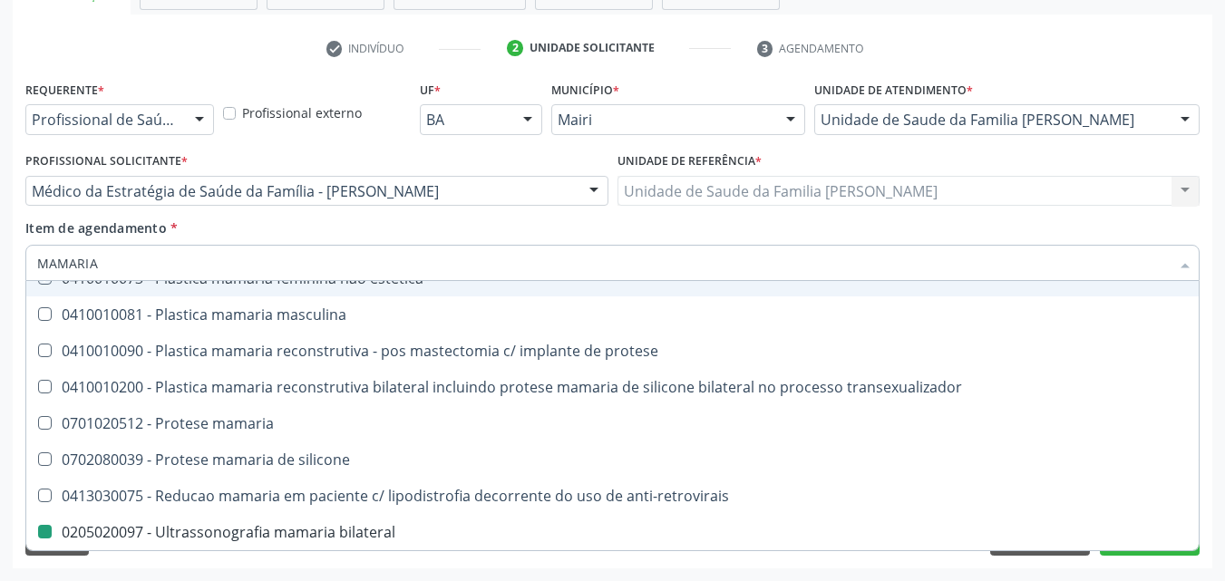
click at [316, 240] on div "Item de agendamento * MAMARIA Desfazer seleção 0301100136 - Ordenha mamaria 041…" at bounding box center [612, 247] width 1174 height 57
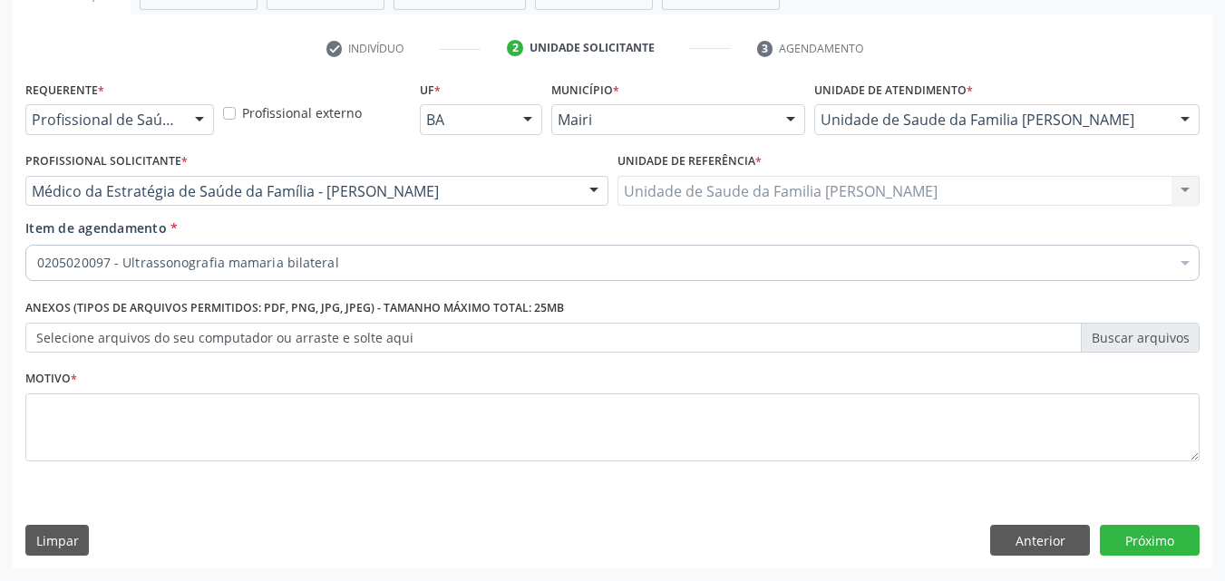
scroll to position [0, 0]
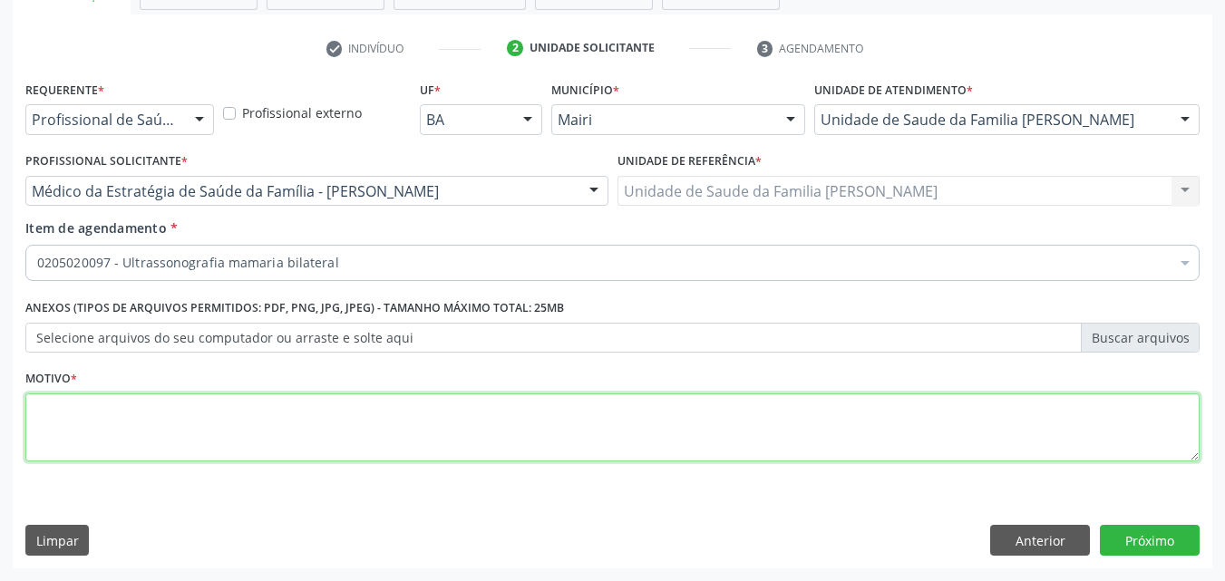
click at [141, 415] on textarea at bounding box center [612, 428] width 1174 height 69
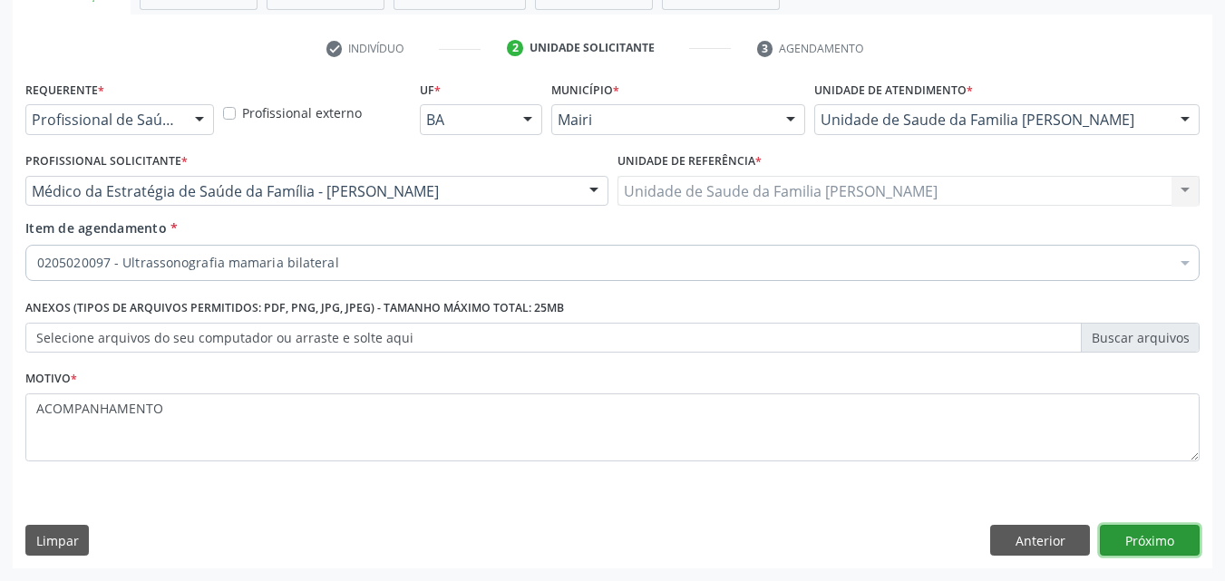
click at [1148, 532] on button "Próximo" at bounding box center [1150, 540] width 100 height 31
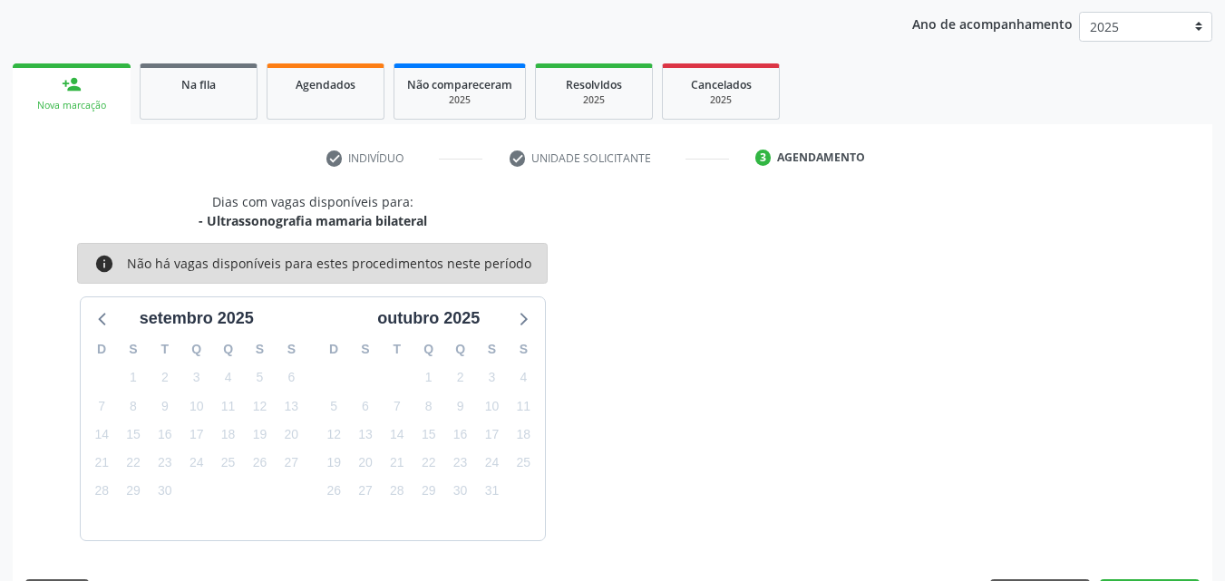
scroll to position [261, 0]
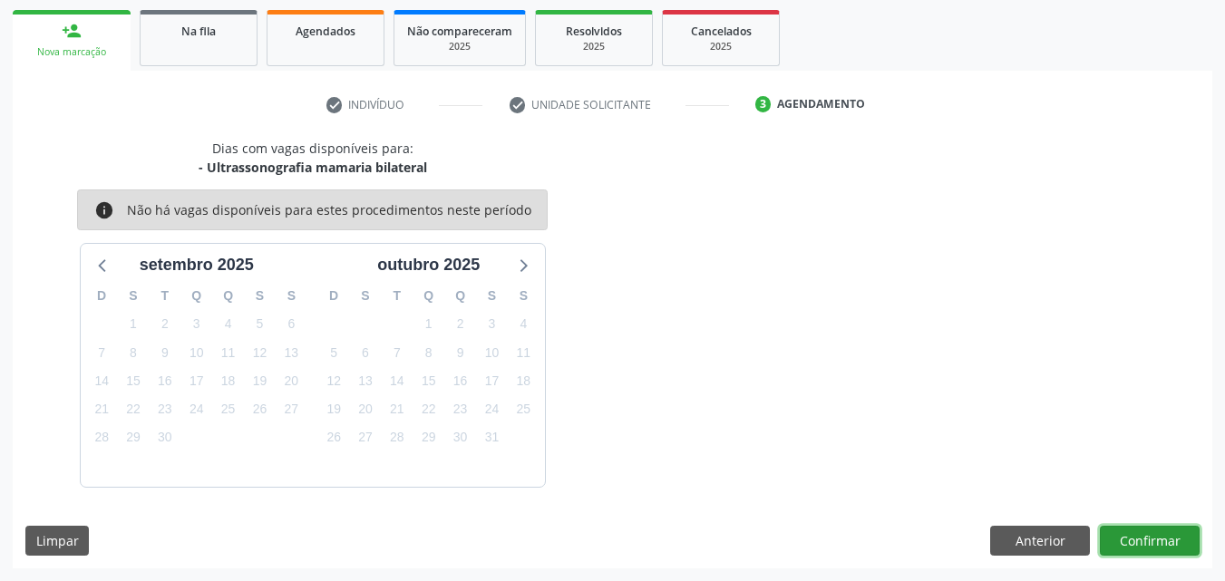
click at [1177, 539] on button "Confirmar" at bounding box center [1150, 541] width 100 height 31
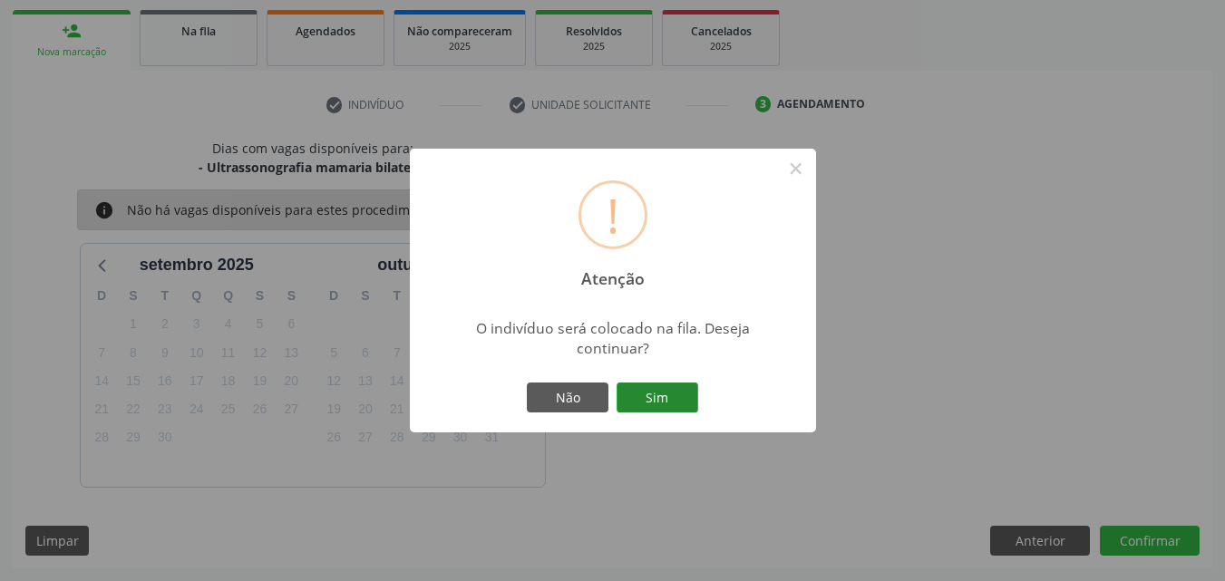
click at [668, 386] on button "Sim" at bounding box center [658, 398] width 82 height 31
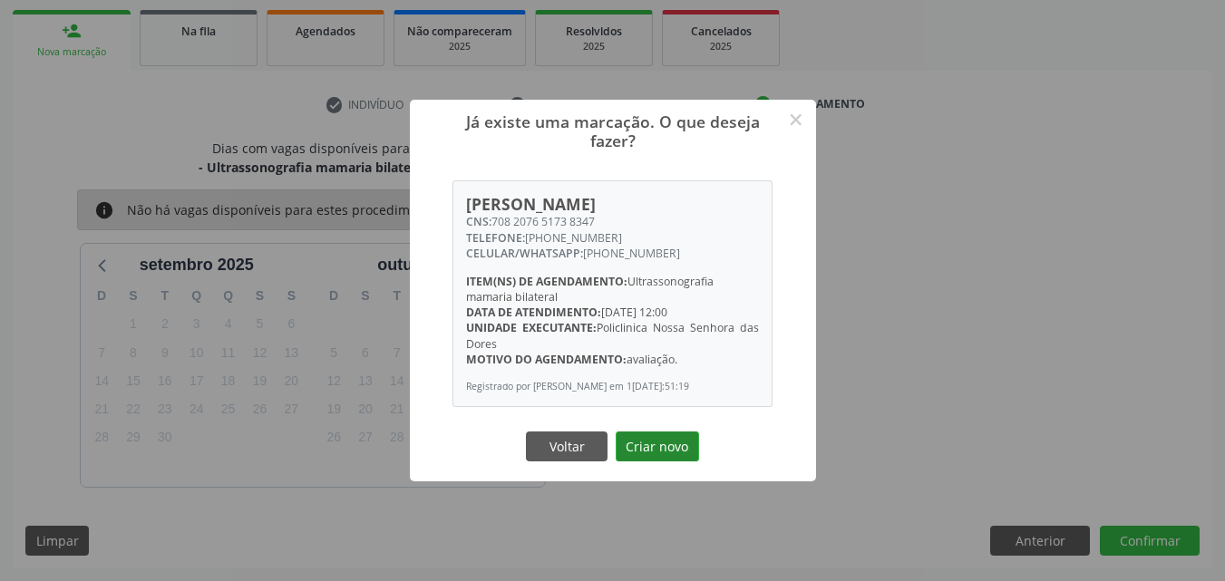
click at [654, 441] on button "Criar novo" at bounding box center [657, 447] width 83 height 31
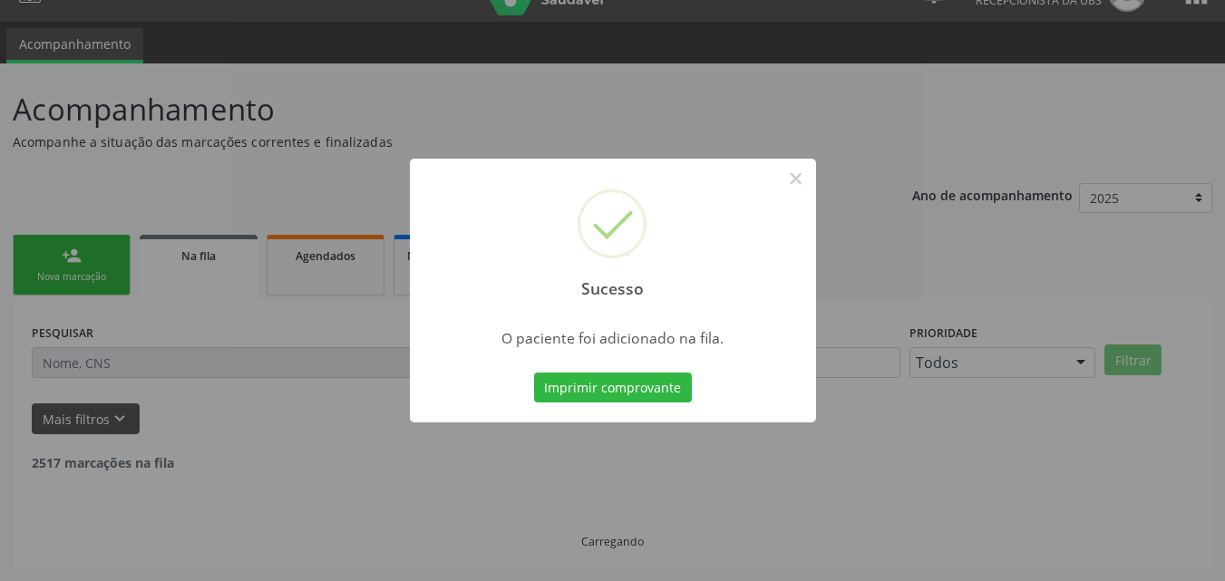
scroll to position [17, 0]
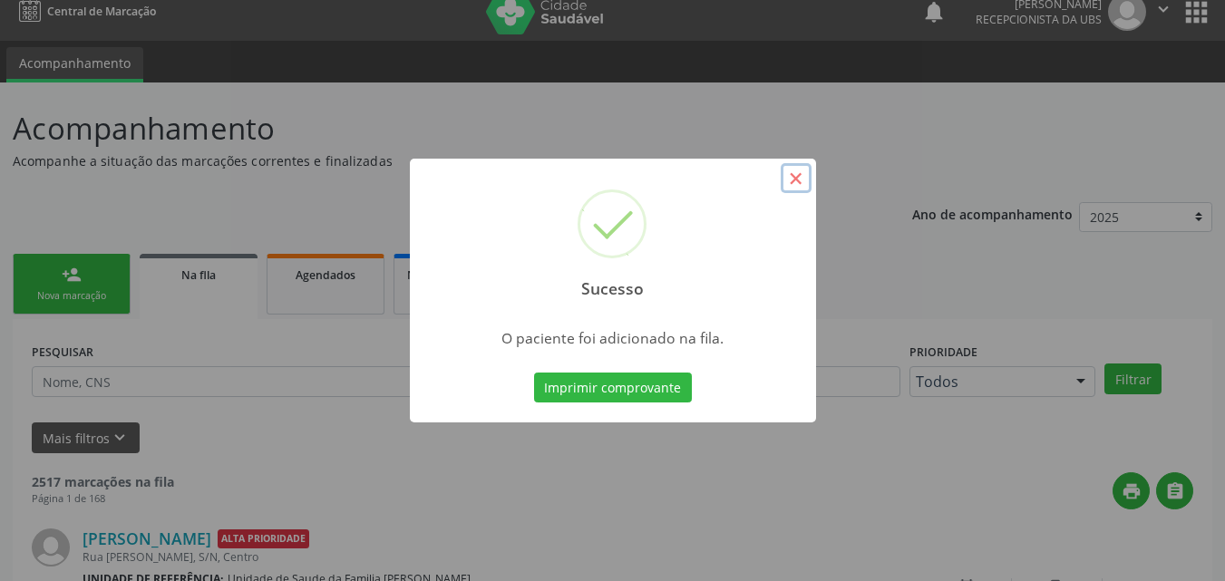
click at [798, 190] on button "×" at bounding box center [796, 178] width 31 height 31
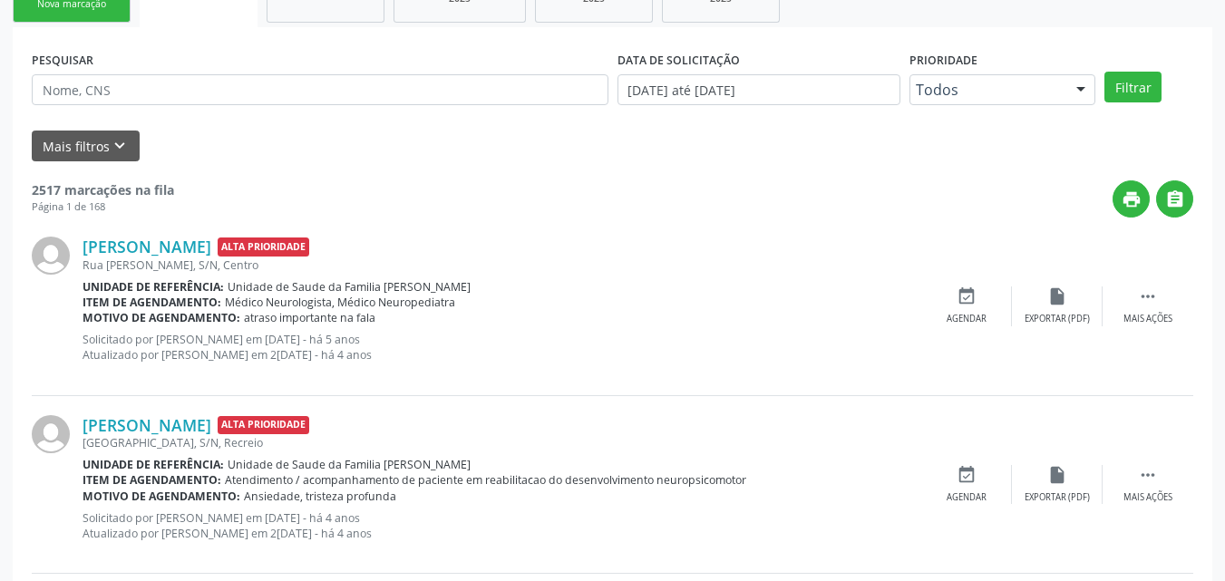
scroll to position [108, 0]
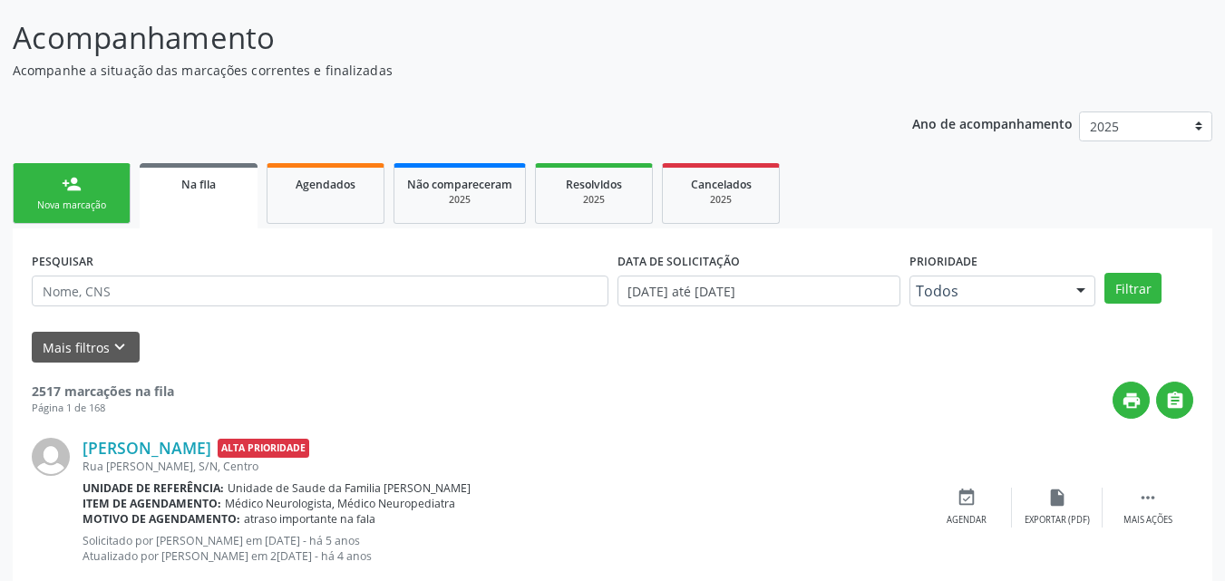
click at [89, 205] on div "Nova marcação" at bounding box center [71, 206] width 91 height 14
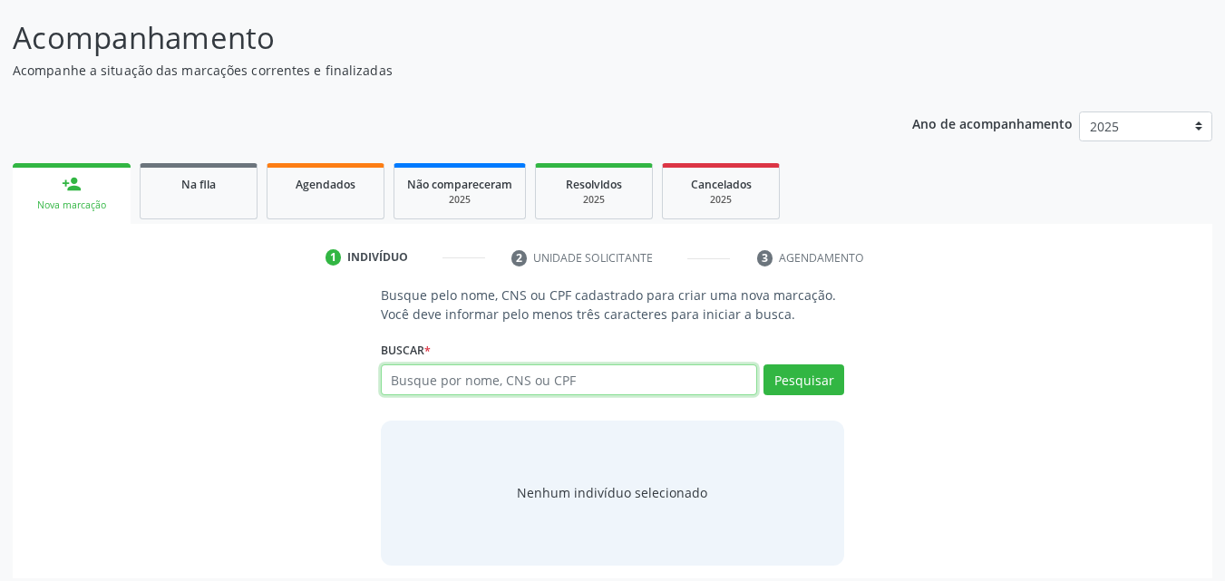
click at [478, 374] on input "text" at bounding box center [569, 380] width 377 height 31
paste input "708207651738347"
type input "708207651738347"
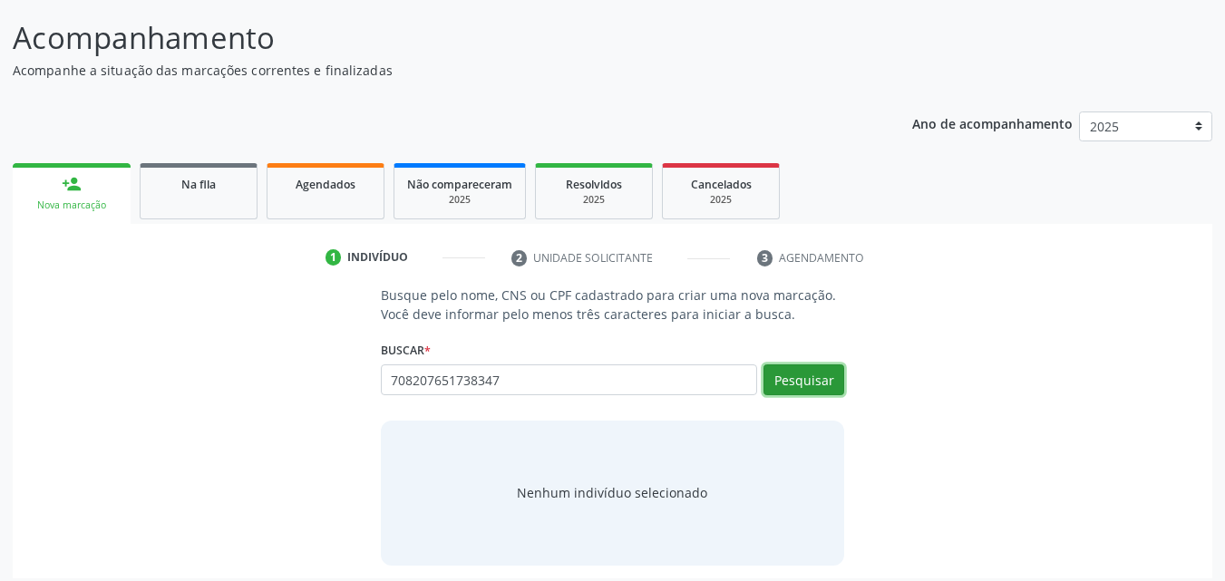
click at [784, 382] on button "Pesquisar" at bounding box center [804, 380] width 81 height 31
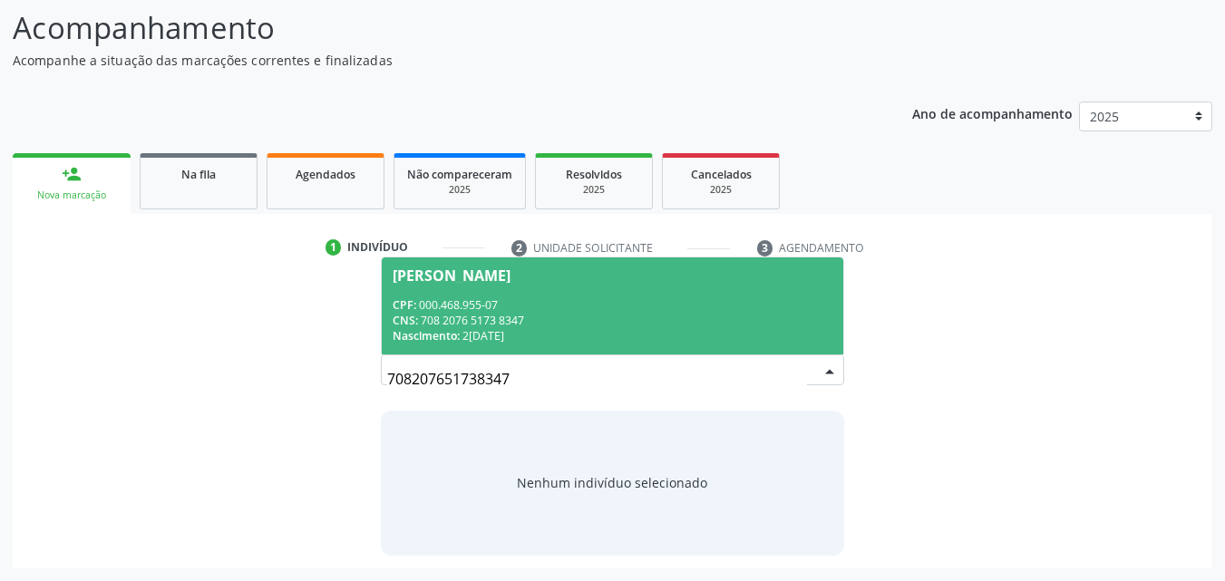
click at [731, 309] on div "CPF: 000.468.955-07" at bounding box center [613, 304] width 441 height 15
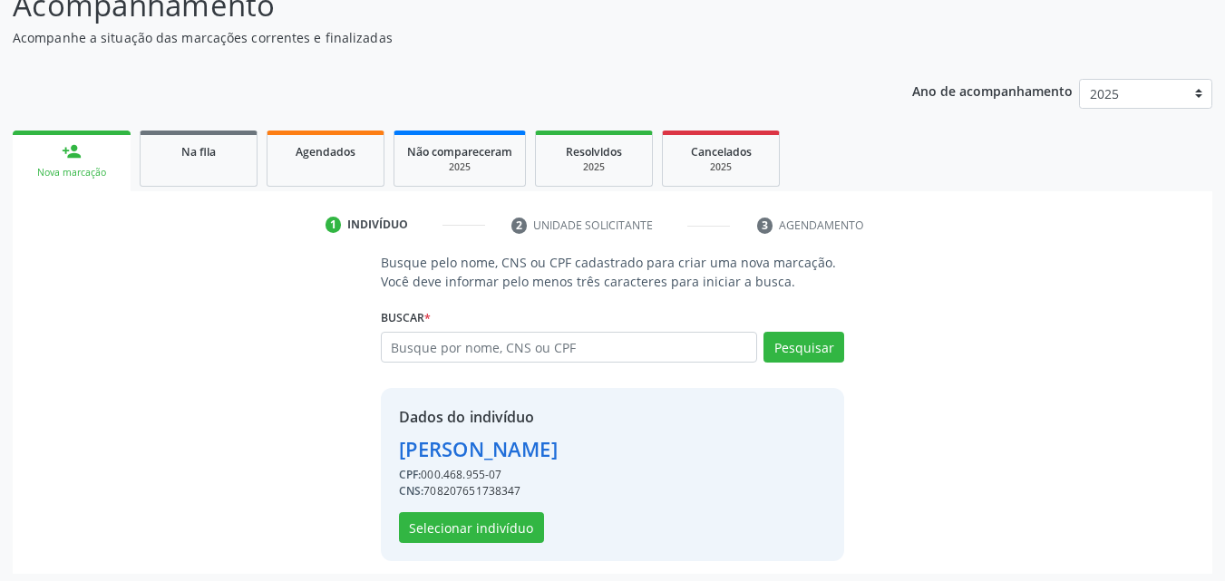
scroll to position [146, 0]
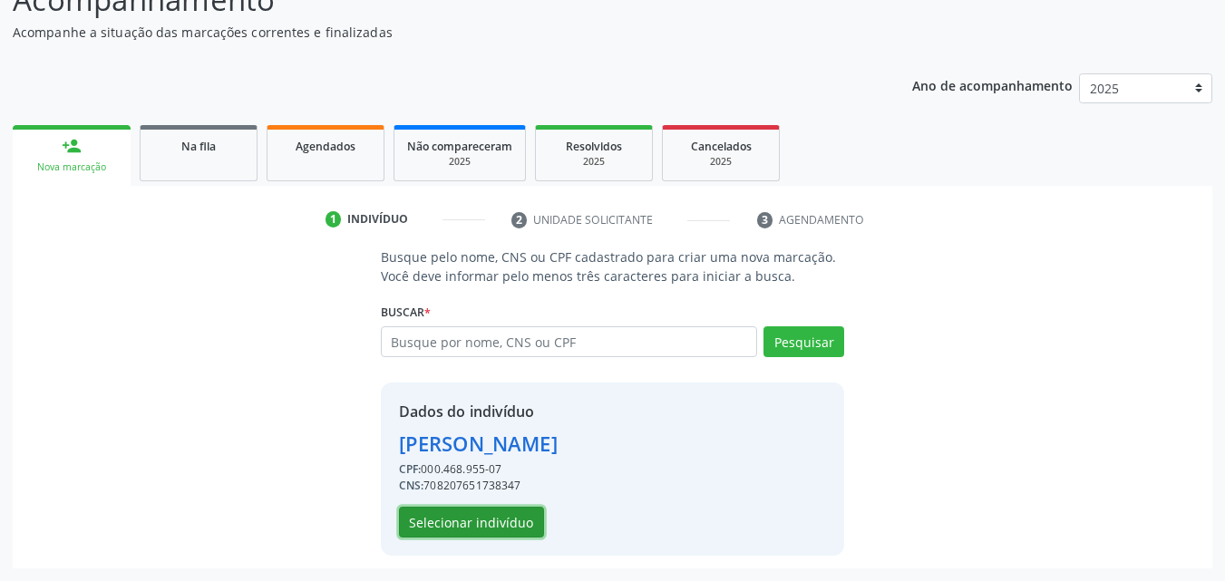
click at [516, 511] on button "Selecionar indivíduo" at bounding box center [471, 522] width 145 height 31
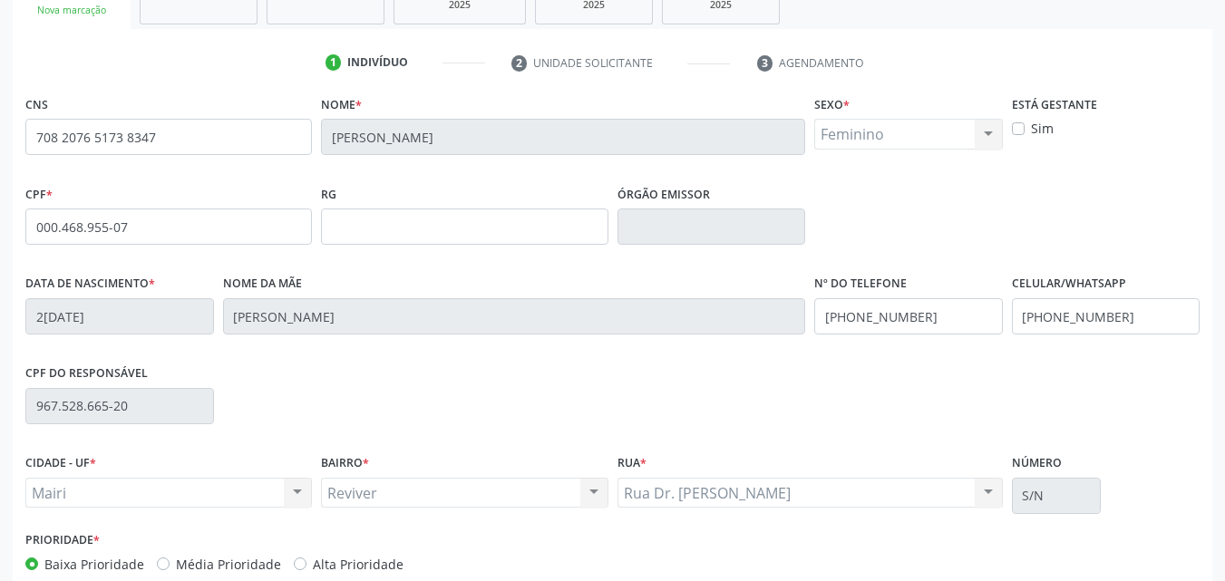
scroll to position [327, 0]
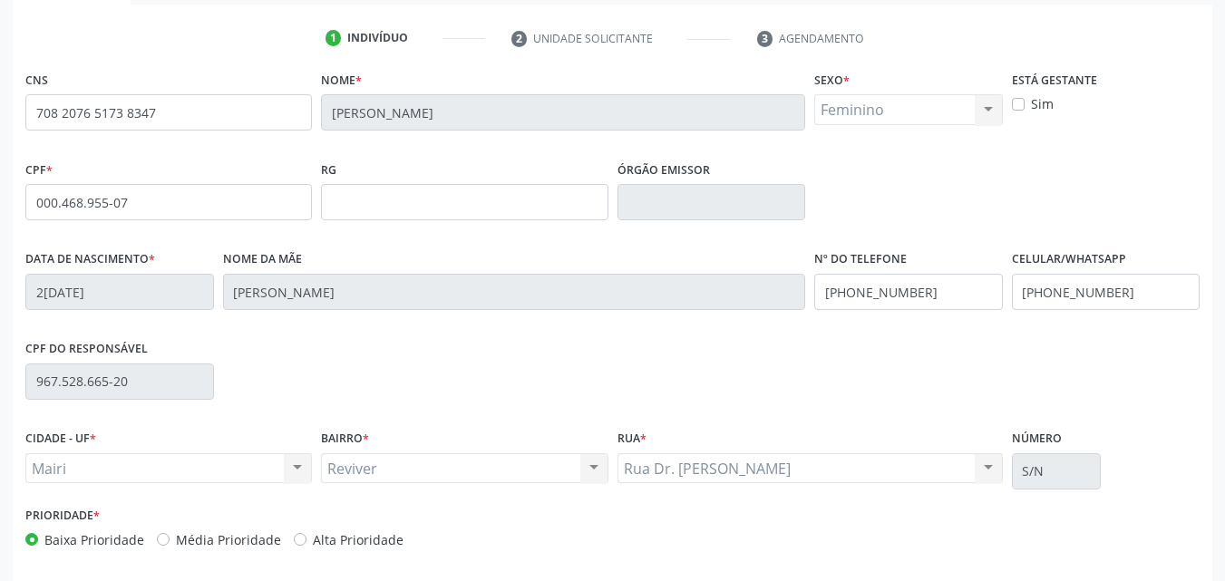
click at [373, 540] on label "Alta Prioridade" at bounding box center [358, 539] width 91 height 19
click at [306, 540] on input "Alta Prioridade" at bounding box center [300, 538] width 13 height 16
radio input "true"
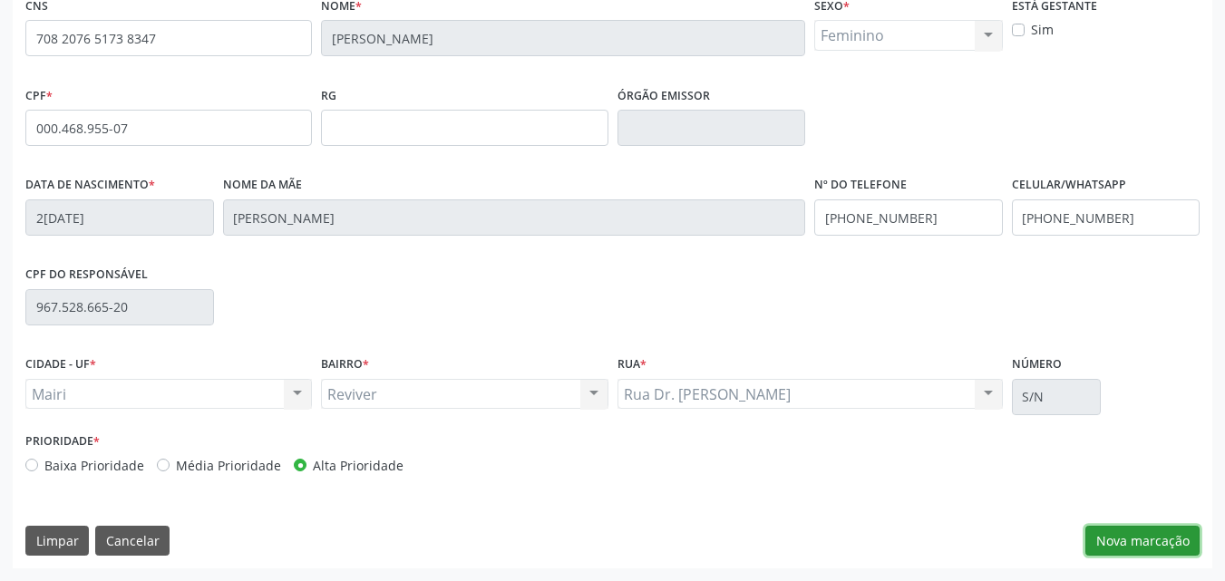
click at [1133, 536] on button "Nova marcação" at bounding box center [1142, 541] width 114 height 31
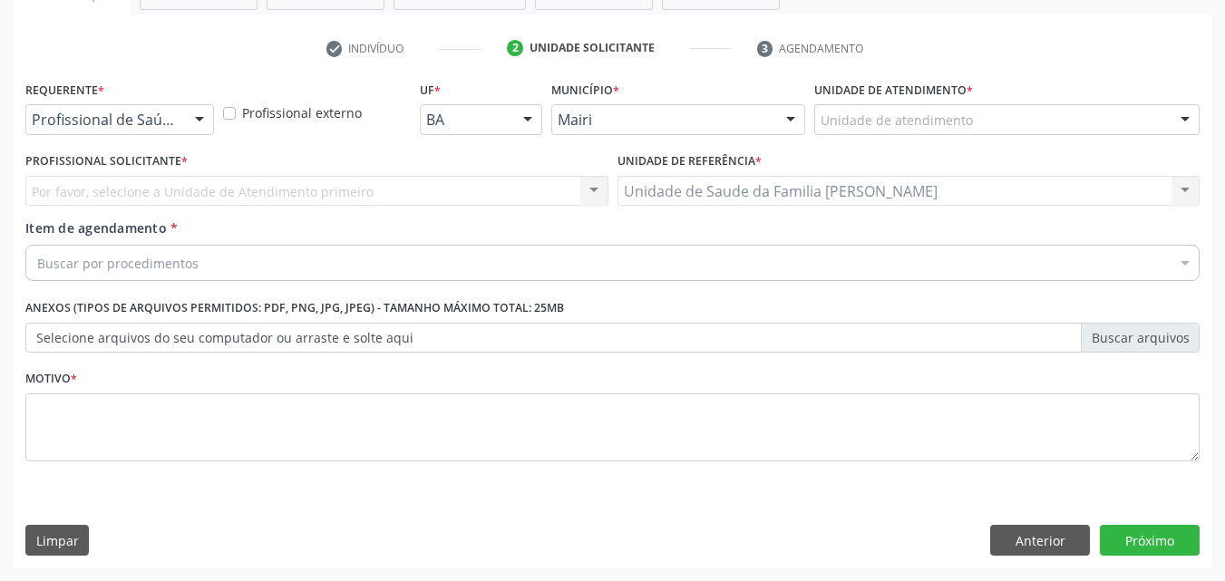
scroll to position [317, 0]
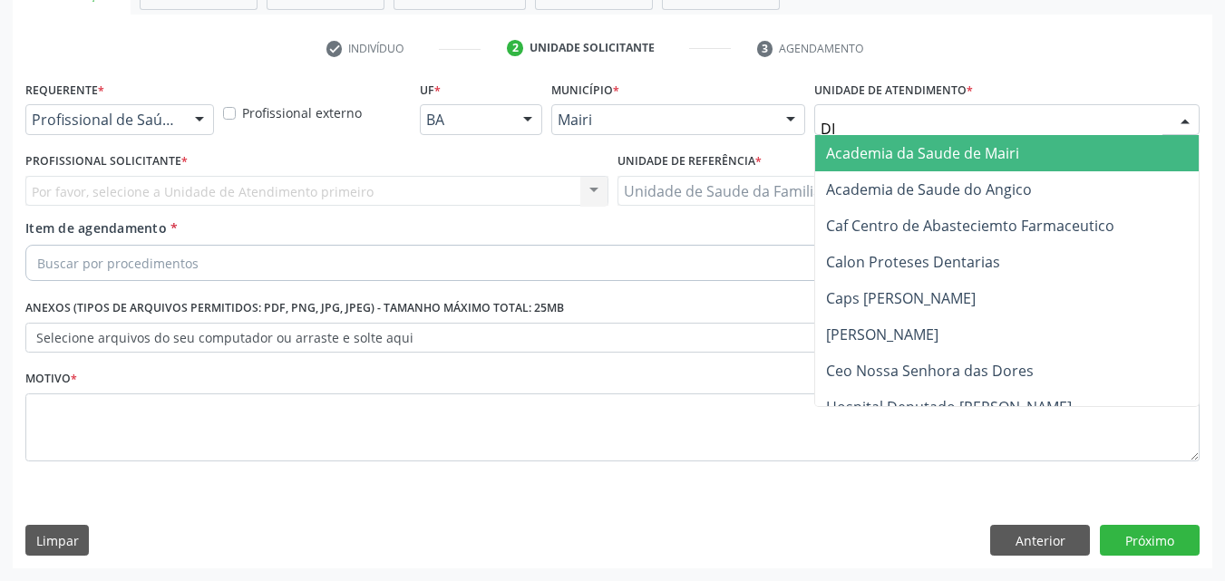
type input "DIL"
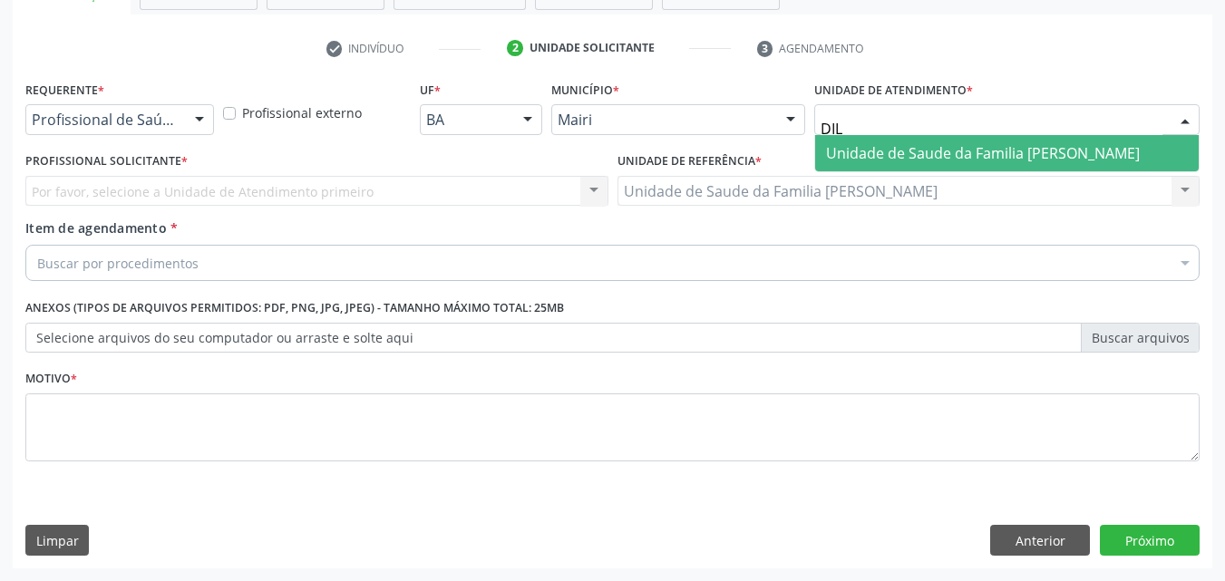
click at [942, 146] on span "Unidade de Saude da Familia [PERSON_NAME]" at bounding box center [983, 153] width 314 height 20
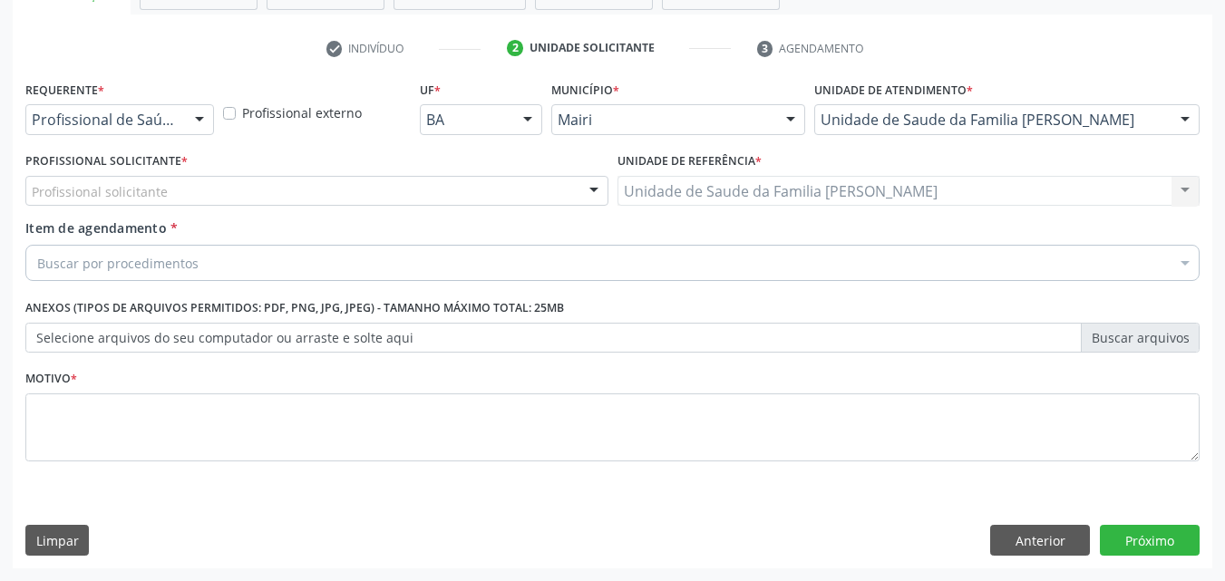
click at [75, 209] on div "Profissional Solicitante * Profissional solicitante Enfermeiro - Noemi Barbosa …" at bounding box center [317, 183] width 592 height 71
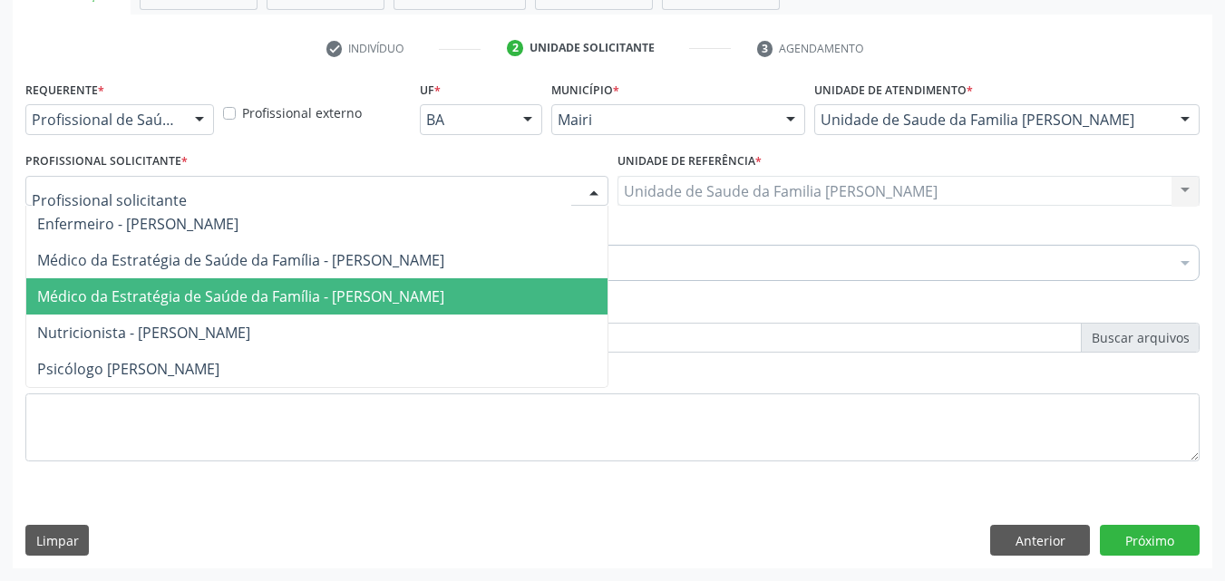
click at [144, 283] on span "Médico da Estratégia de Saúde da Família - [PERSON_NAME]" at bounding box center [316, 296] width 581 height 36
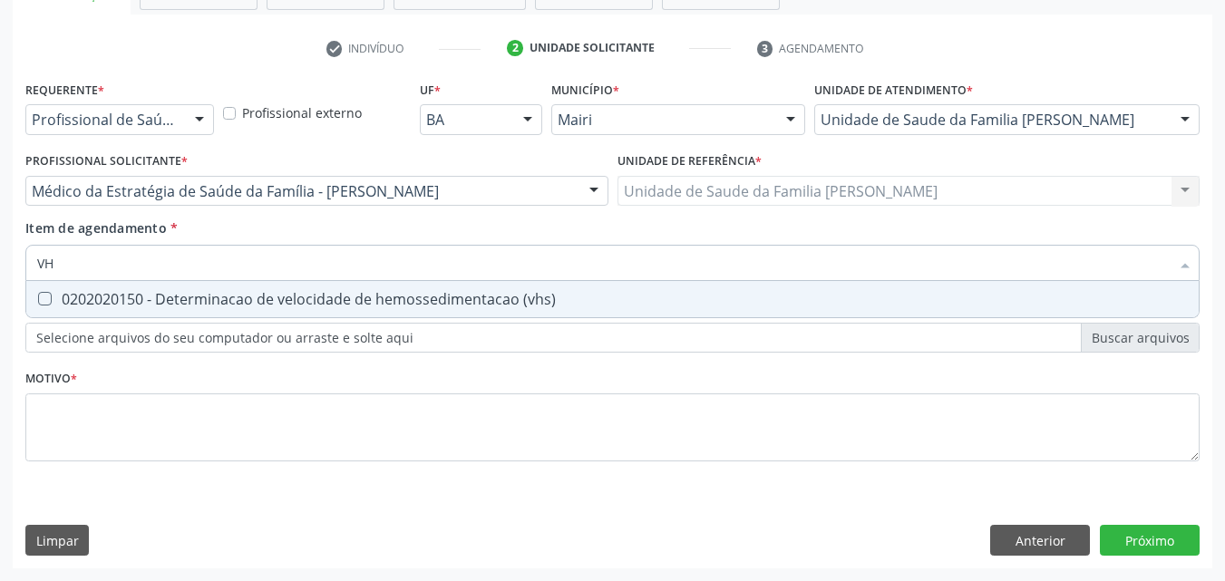
type input "VHS"
click at [151, 292] on div "0202020150 - Determinacao de velocidade de hemossedimentacao (vhs)" at bounding box center [612, 299] width 1151 height 15
checkbox \(vhs\) "true"
type input "V"
checkbox \(vhs\) "false"
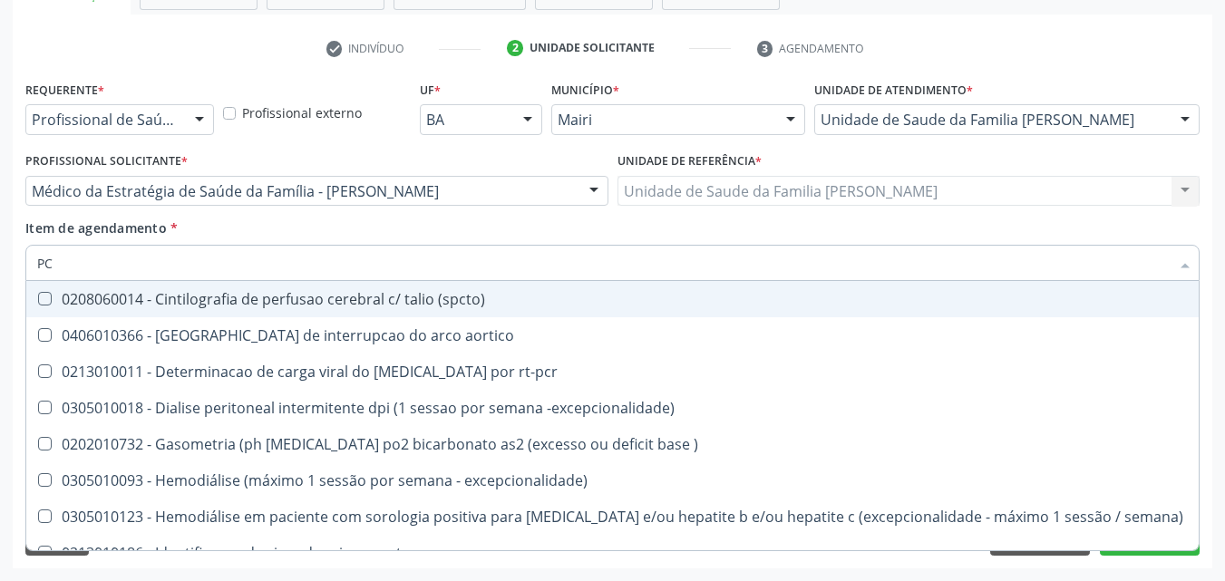
type input "PCR"
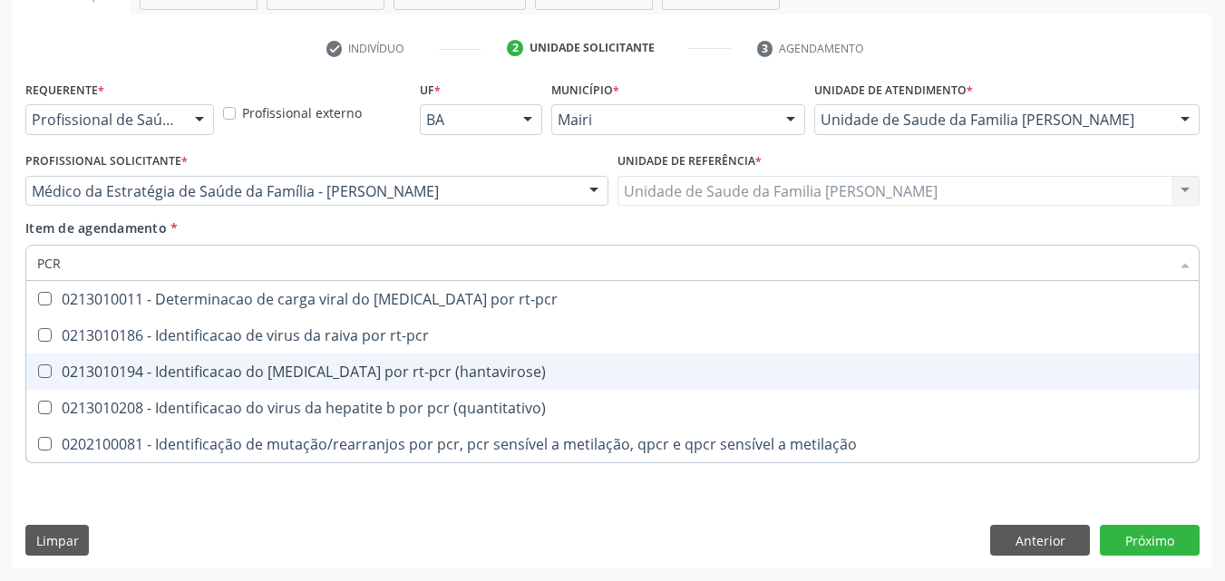
click at [501, 382] on span "0213010194 - Identificacao do [MEDICAL_DATA] por rt-pcr (hantavirose)" at bounding box center [612, 372] width 1172 height 36
checkbox \(hantavirose\) "true"
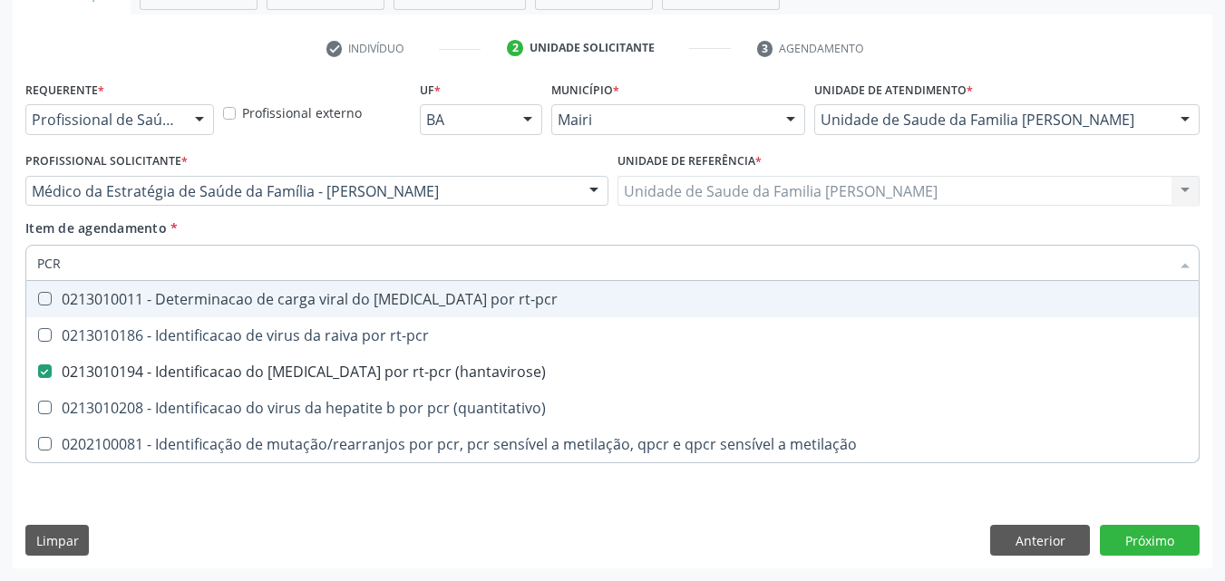
type input "PC"
checkbox \(hantavirose\) "false"
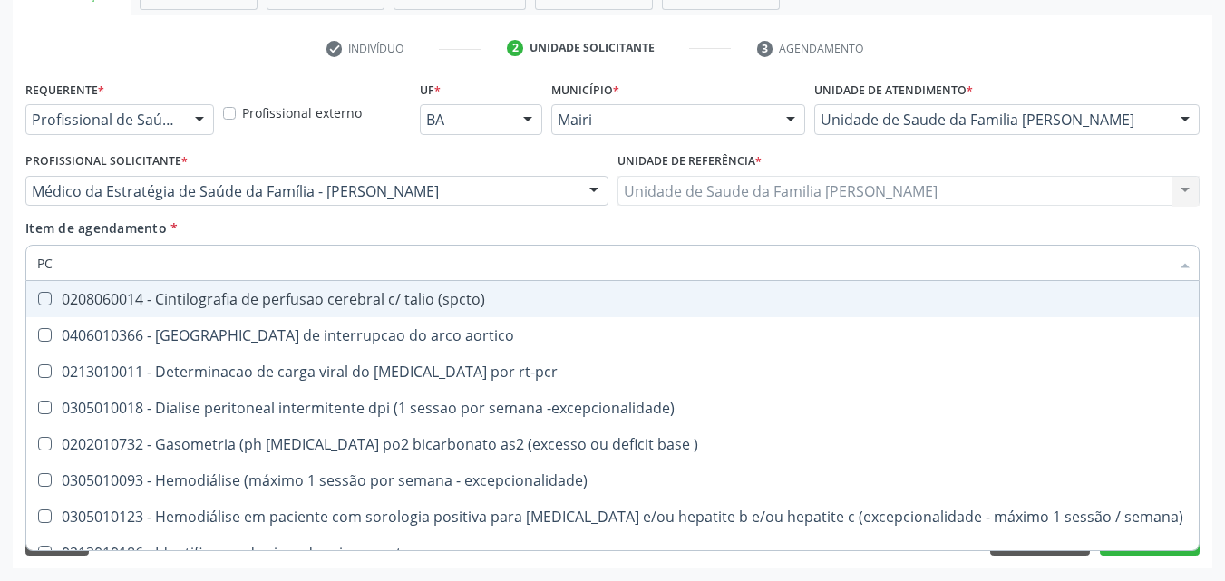
type input "P"
checkbox \(hantavirose\) "false"
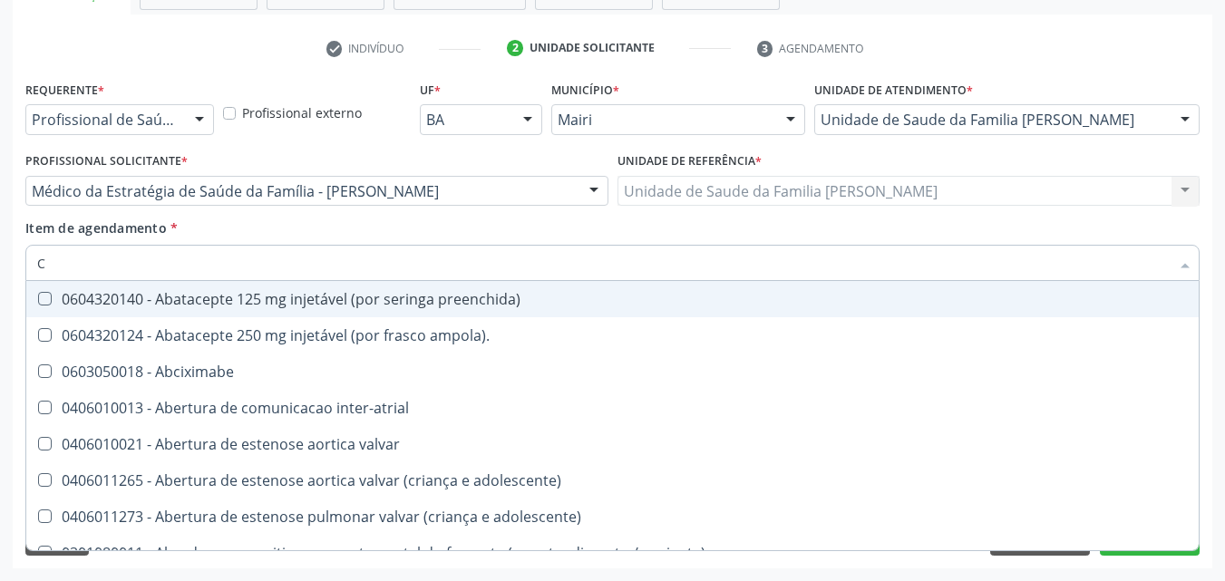
type input "CR"
checkbox porto-cava "true"
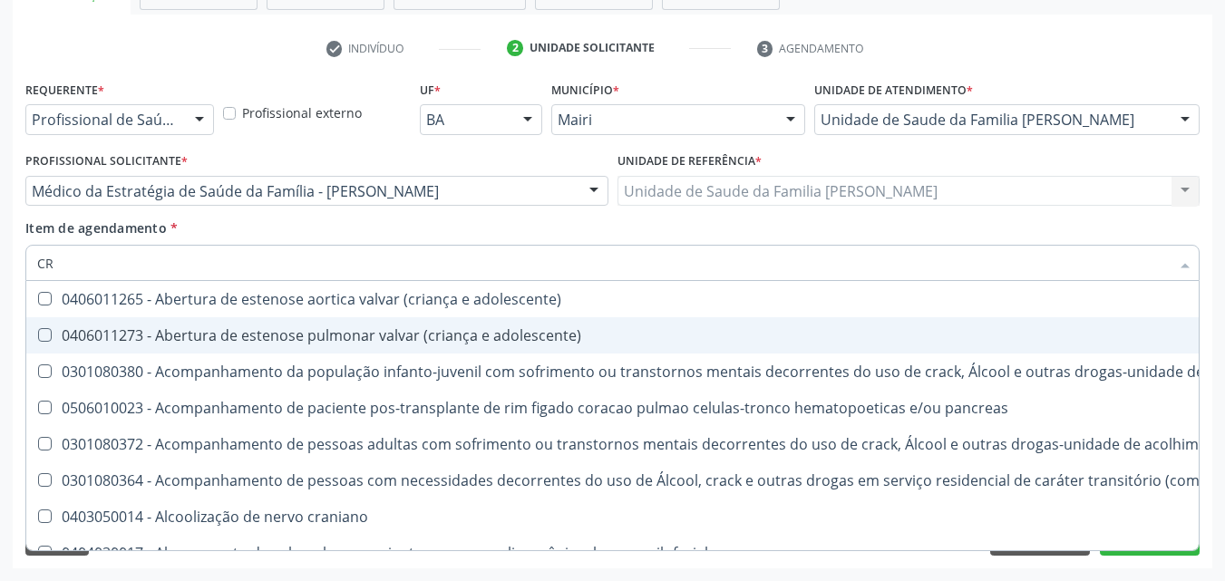
type input "C"
checkbox \(hantavirose\) "false"
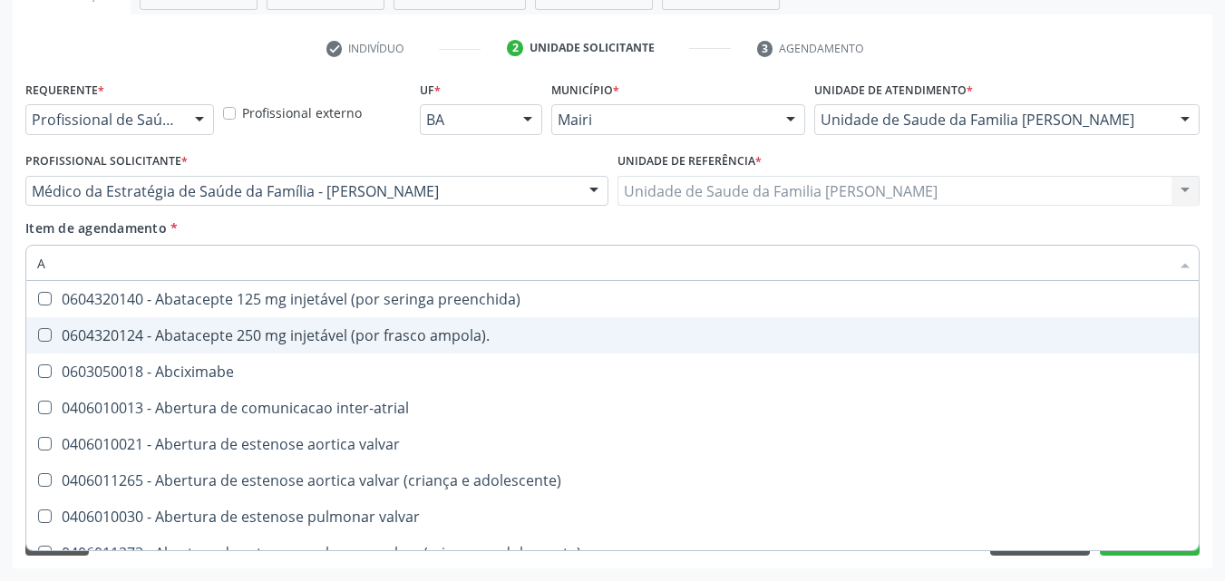
type input "AC"
checkbox mental "true"
checkbox infusao "true"
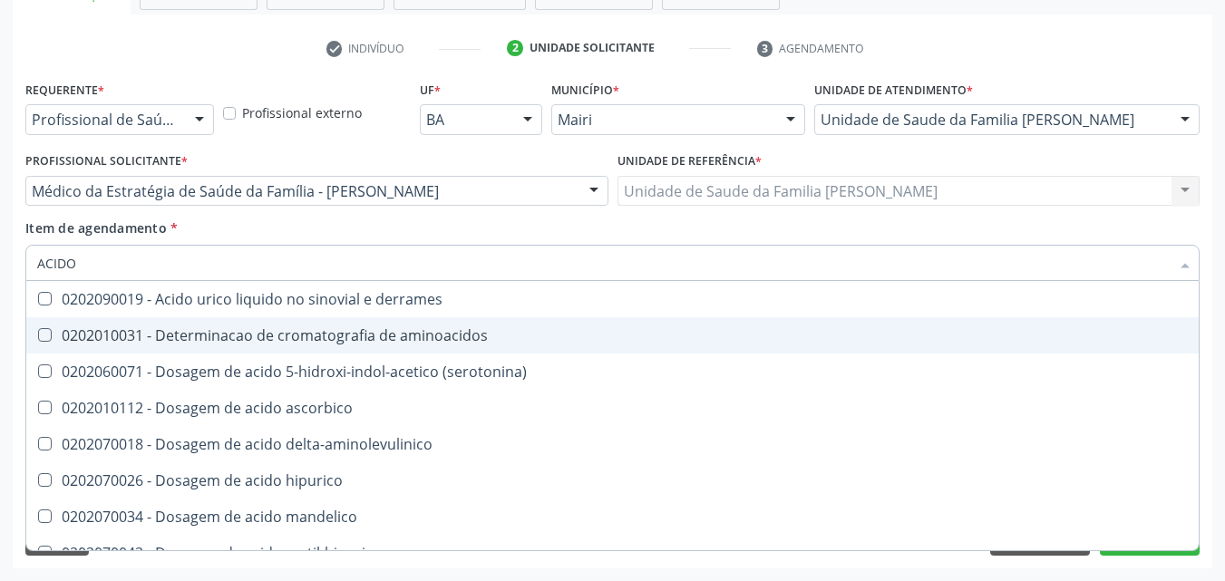
type input "ACIDO U"
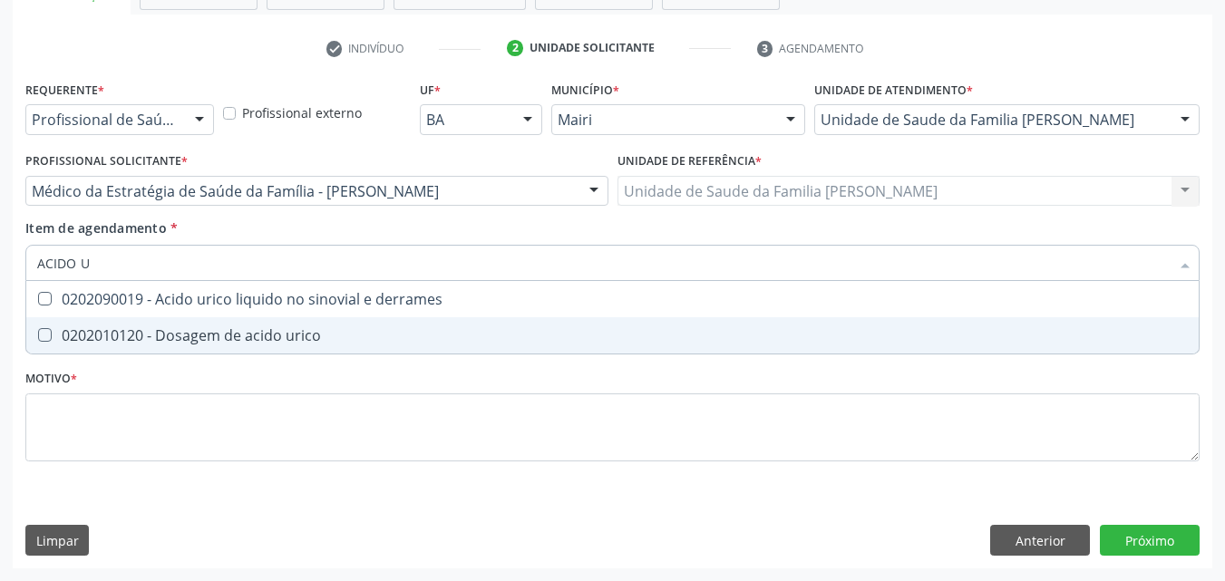
click at [333, 327] on span "0202010120 - Dosagem de acido urico" at bounding box center [612, 335] width 1172 height 36
checkbox urico "true"
type input "ACIDO"
checkbox urico "false"
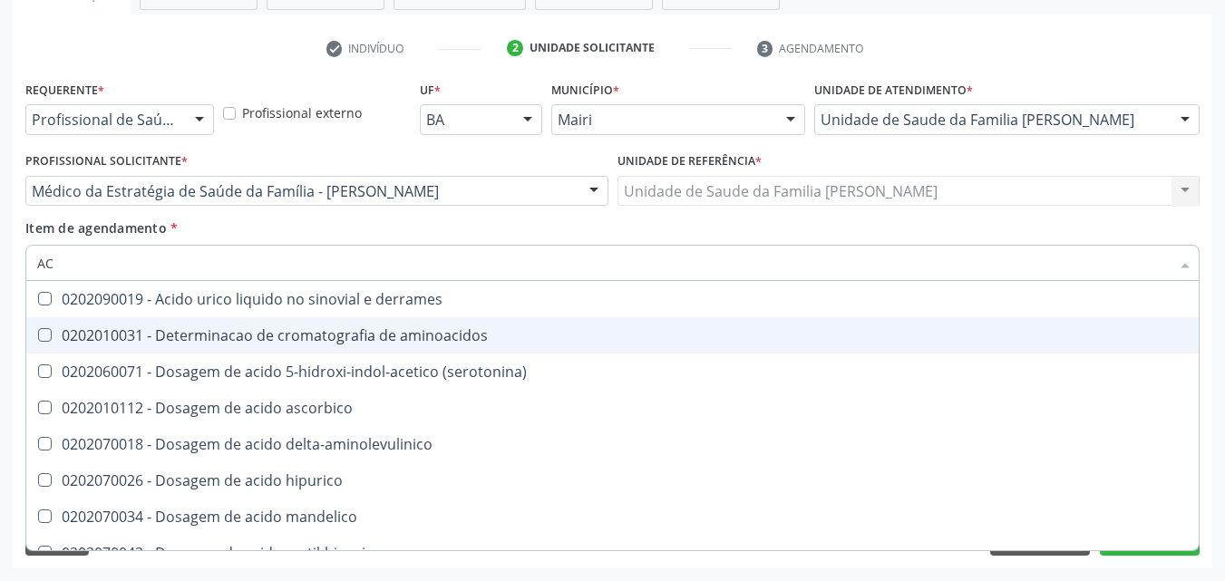
type input "A"
checkbox urico "false"
checkbox vanilmandelico "false"
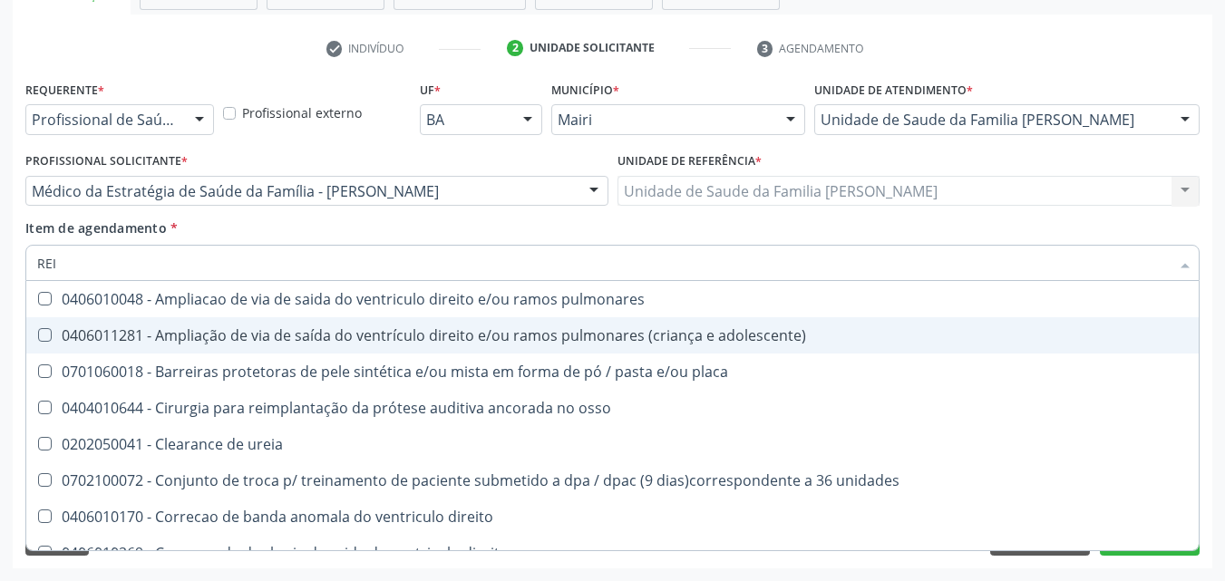
type input "REIA"
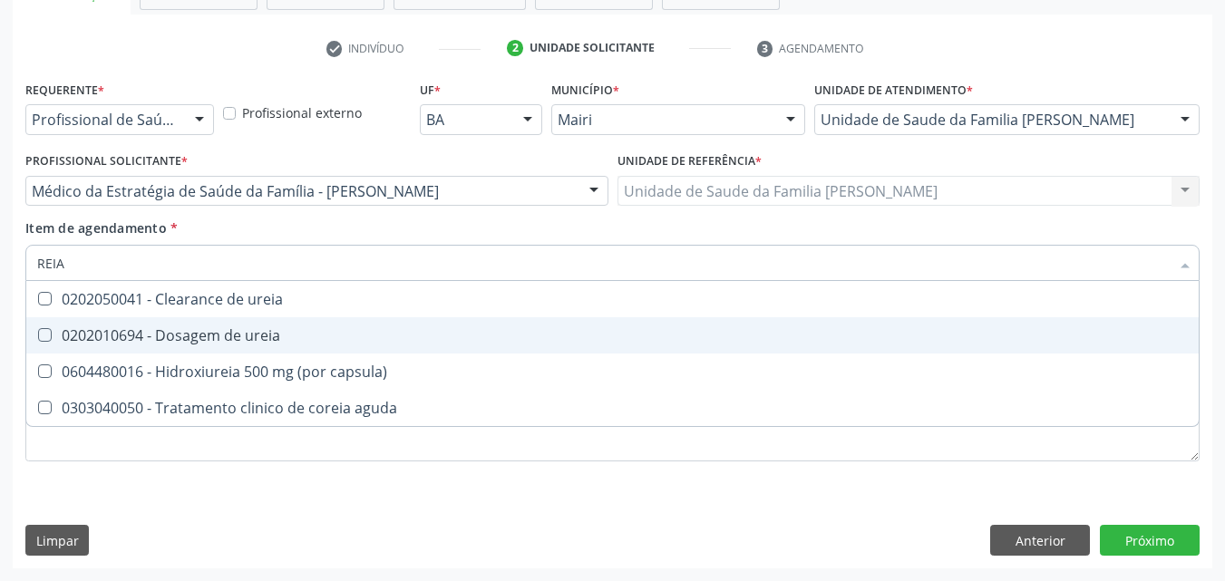
click at [282, 339] on div "0202010694 - Dosagem de ureia" at bounding box center [612, 335] width 1151 height 15
checkbox ureia "true"
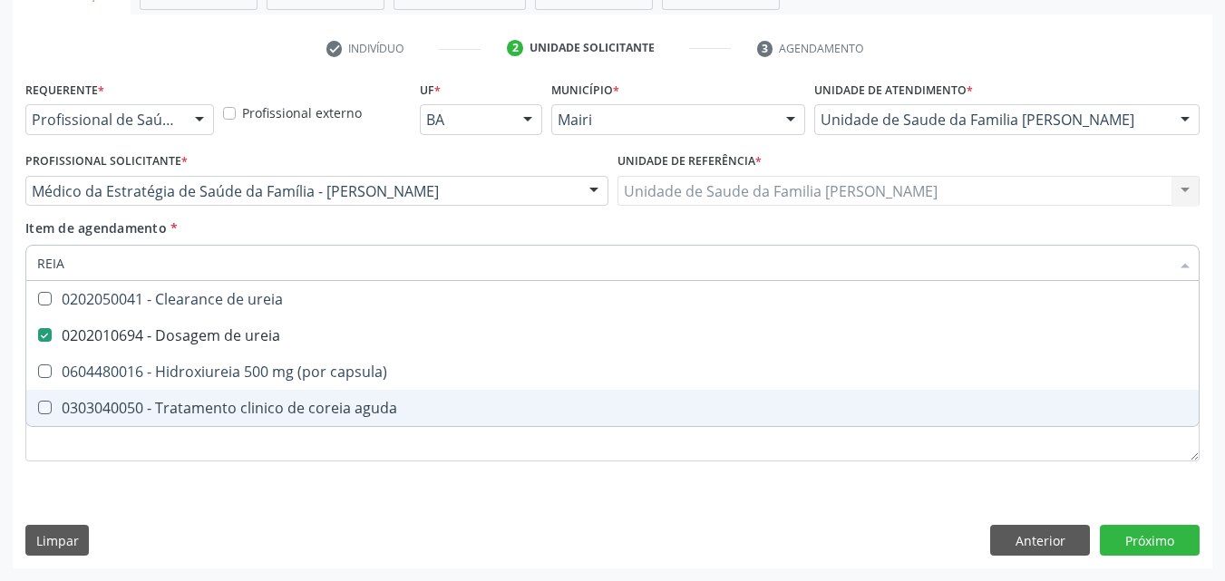
click at [217, 475] on div "Requerente * Profissional de Saúde Profissional de Saúde Paciente Nenhum result…" at bounding box center [612, 281] width 1174 height 411
checkbox capsula\) "true"
checkbox aguda "true"
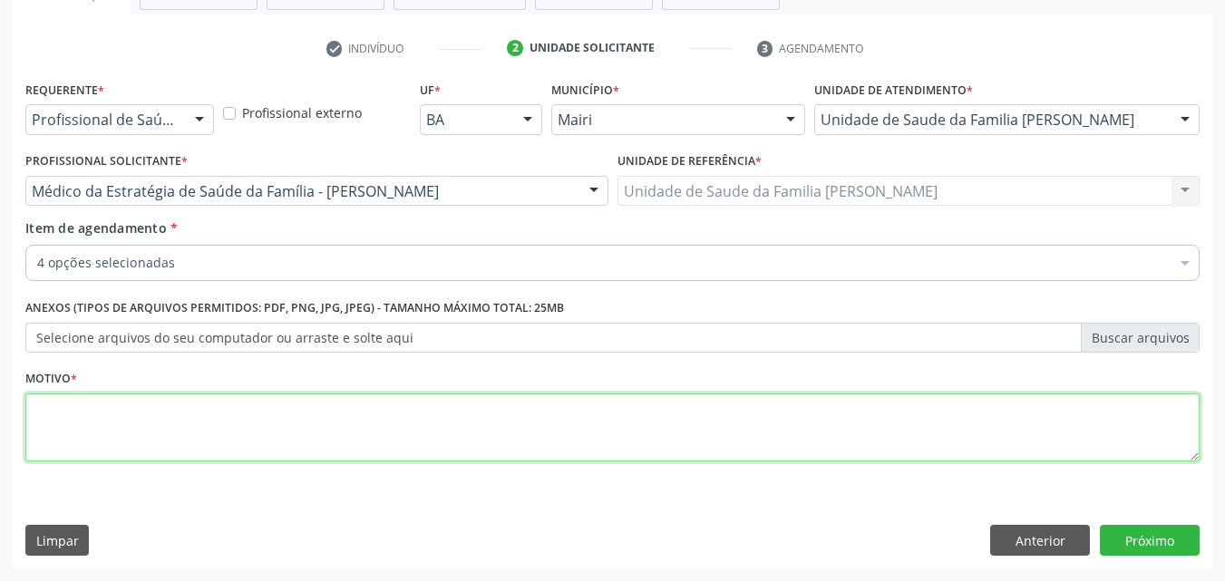
click at [196, 446] on textarea at bounding box center [612, 428] width 1174 height 69
type textarea "CONTROLE"
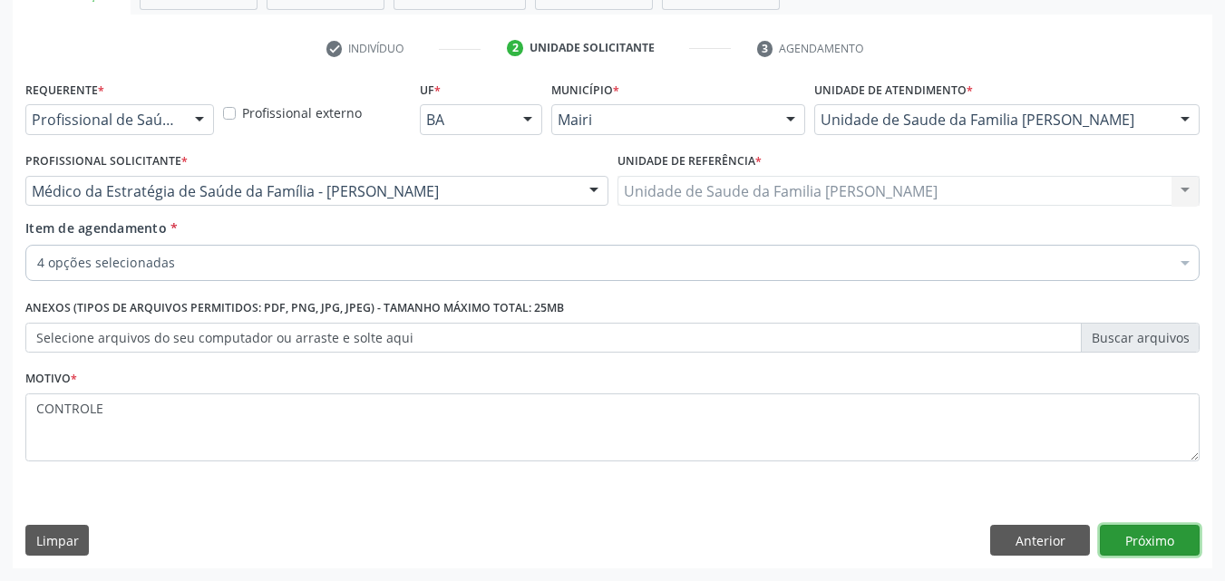
click at [1126, 529] on button "Próximo" at bounding box center [1150, 540] width 100 height 31
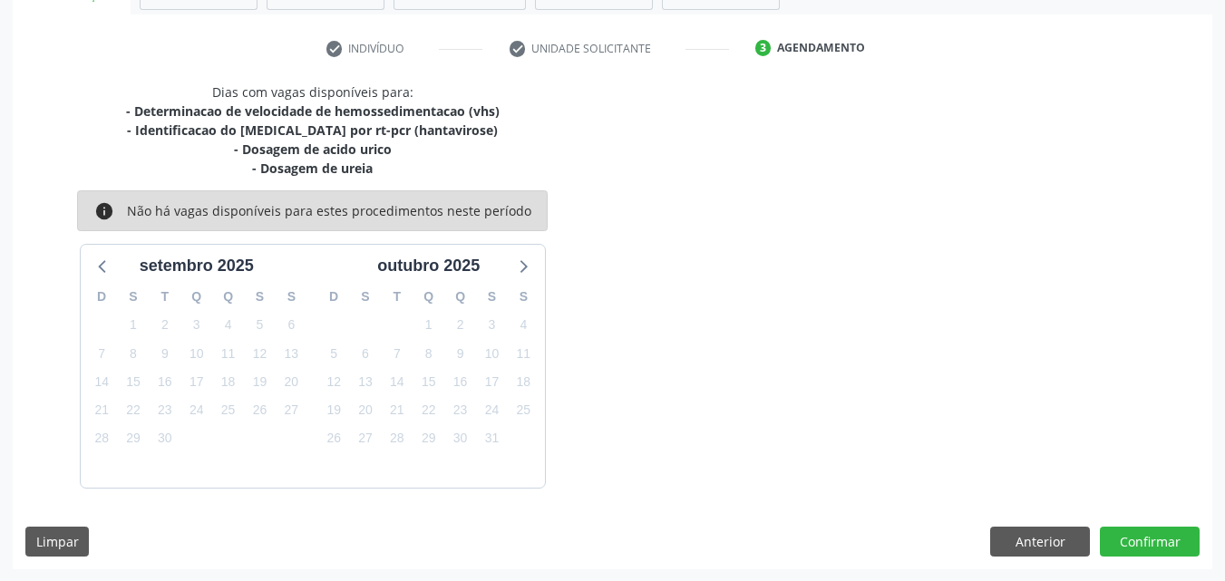
scroll to position [318, 0]
click at [1165, 550] on button "Confirmar" at bounding box center [1150, 541] width 100 height 31
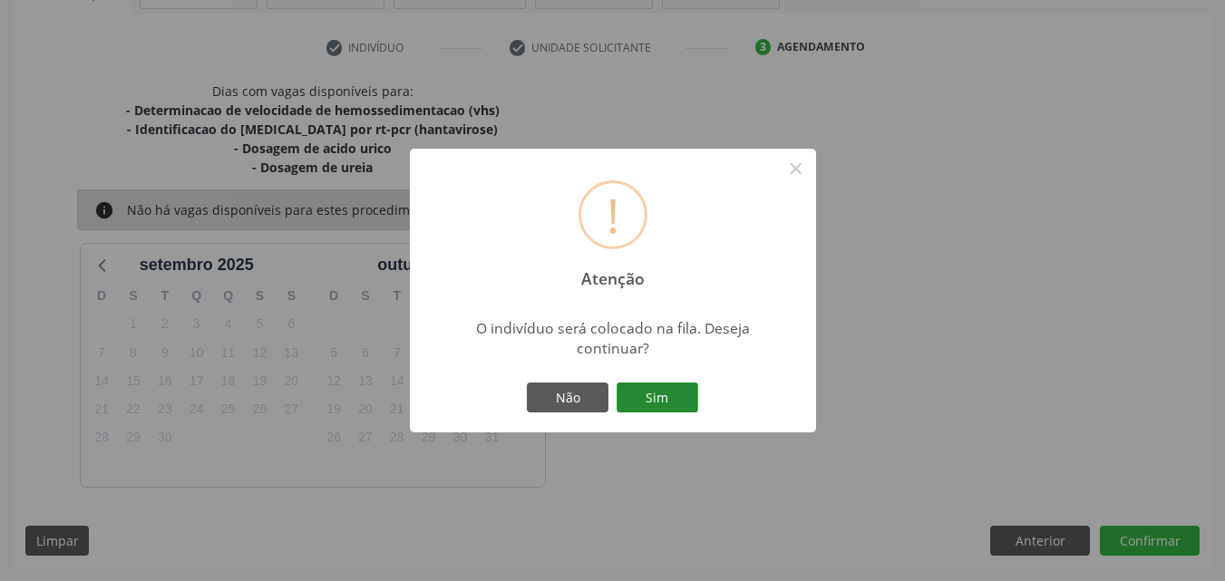
click at [678, 399] on button "Sim" at bounding box center [658, 398] width 82 height 31
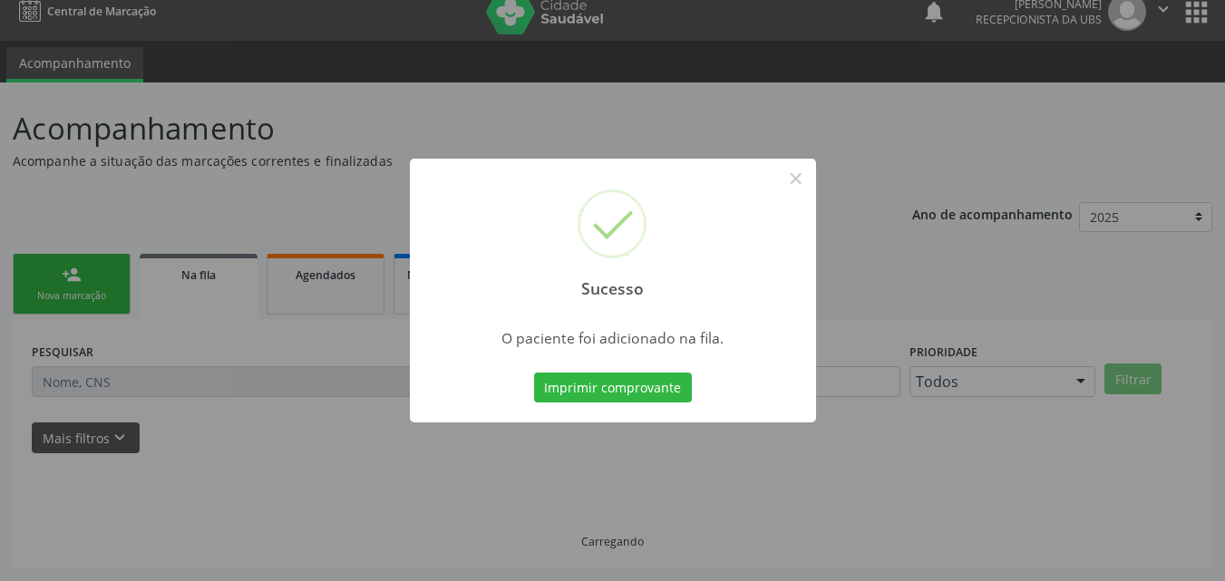
scroll to position [17, 0]
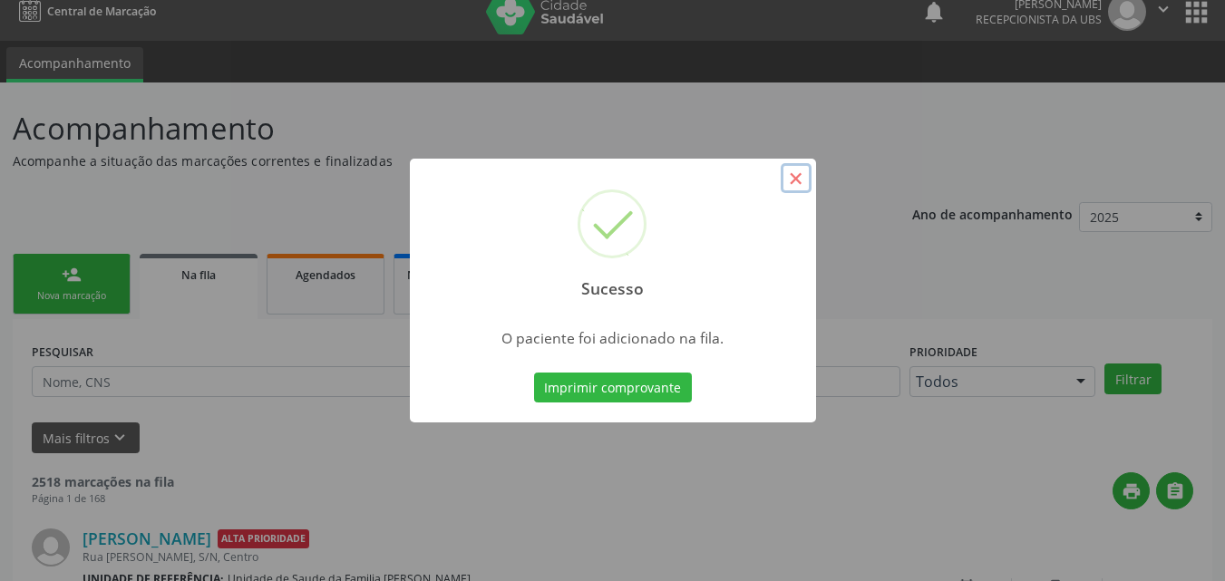
click at [795, 172] on button "×" at bounding box center [796, 178] width 31 height 31
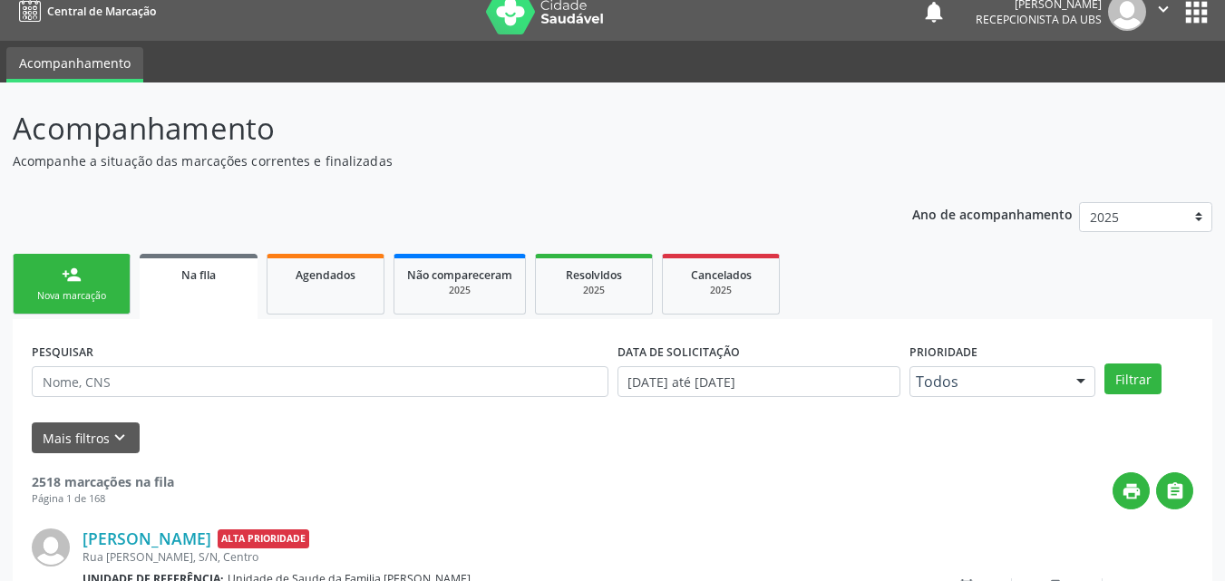
click at [78, 266] on div "person_add" at bounding box center [72, 275] width 20 height 20
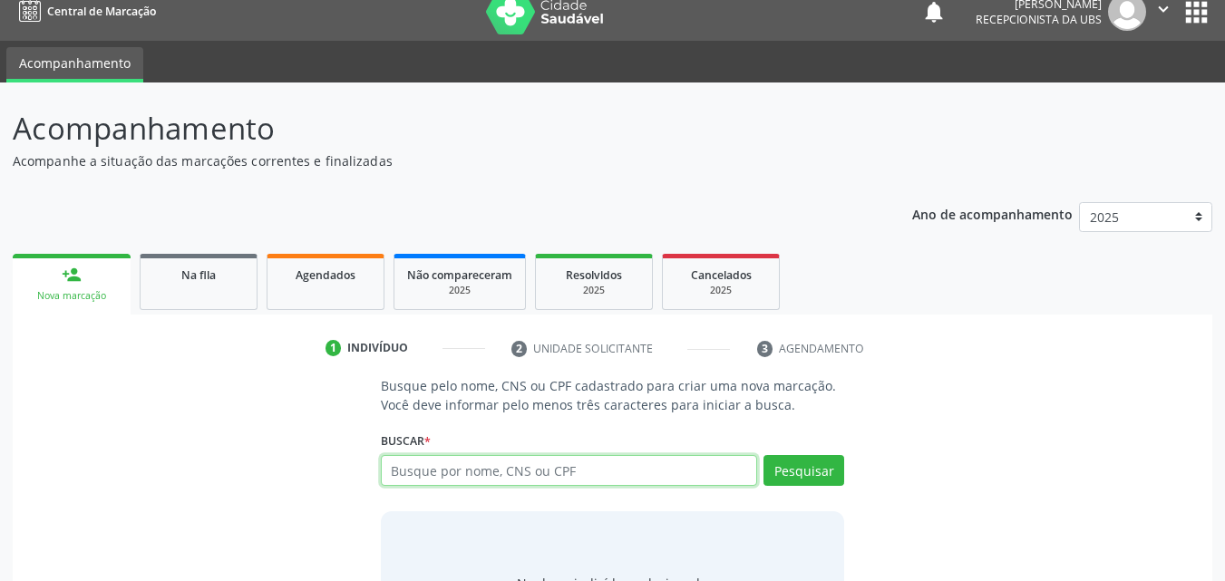
click at [562, 457] on input "text" at bounding box center [569, 470] width 377 height 31
type input "700908918138497"
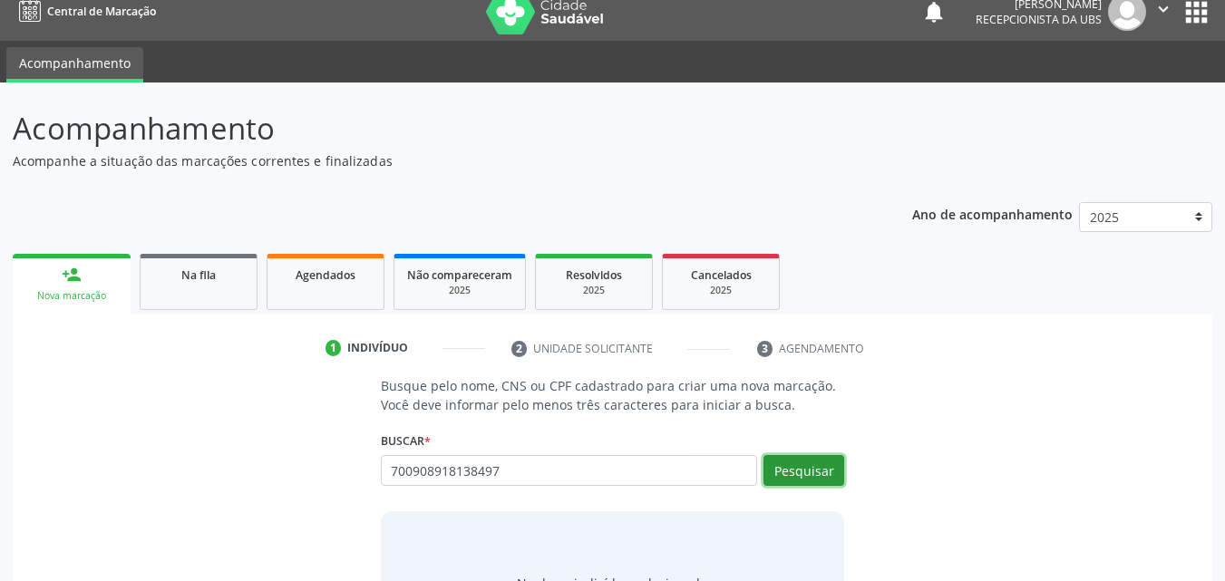
click at [805, 474] on button "Pesquisar" at bounding box center [804, 470] width 81 height 31
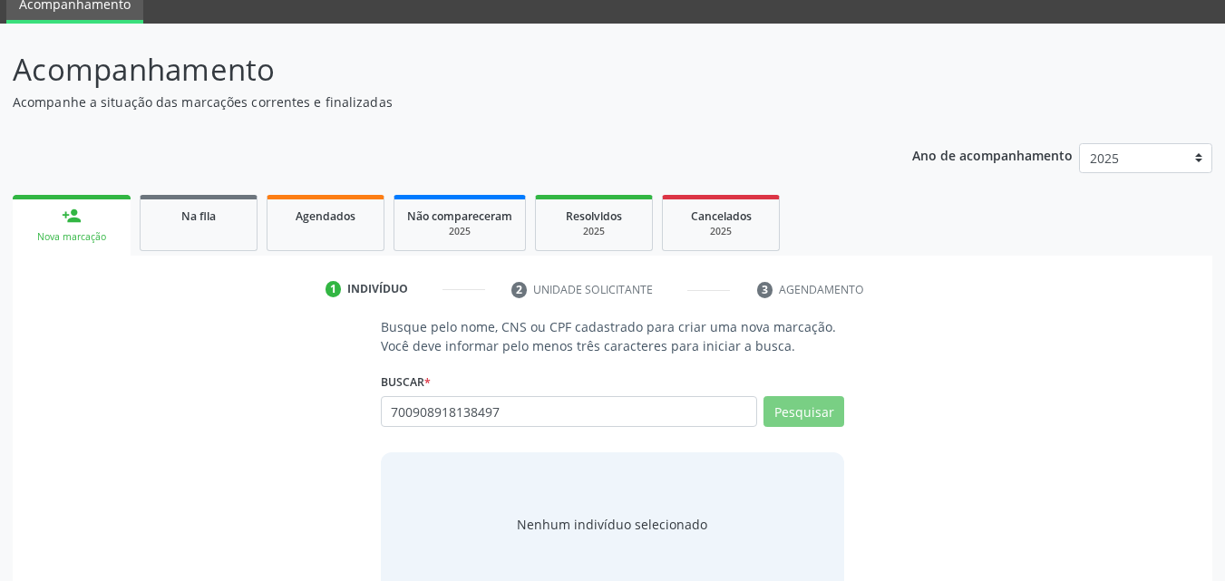
scroll to position [118, 0]
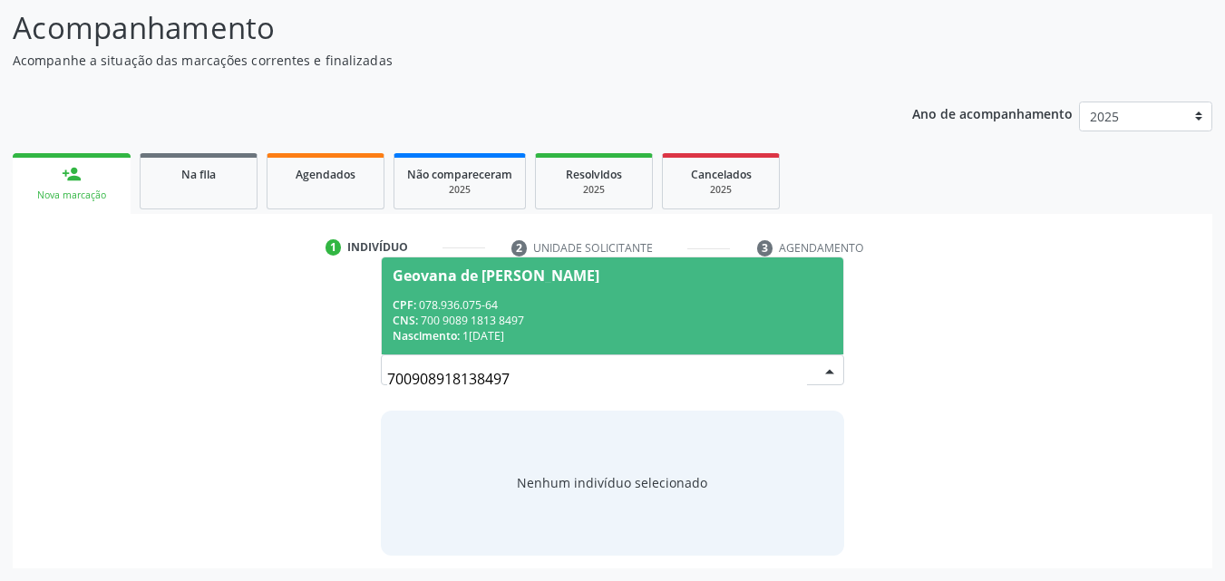
click at [433, 293] on span "Geovana de Cerqueira Brito CPF: 078.936.075-64 CNS: 700 9089 1813 8497 Nascimen…" at bounding box center [613, 306] width 462 height 97
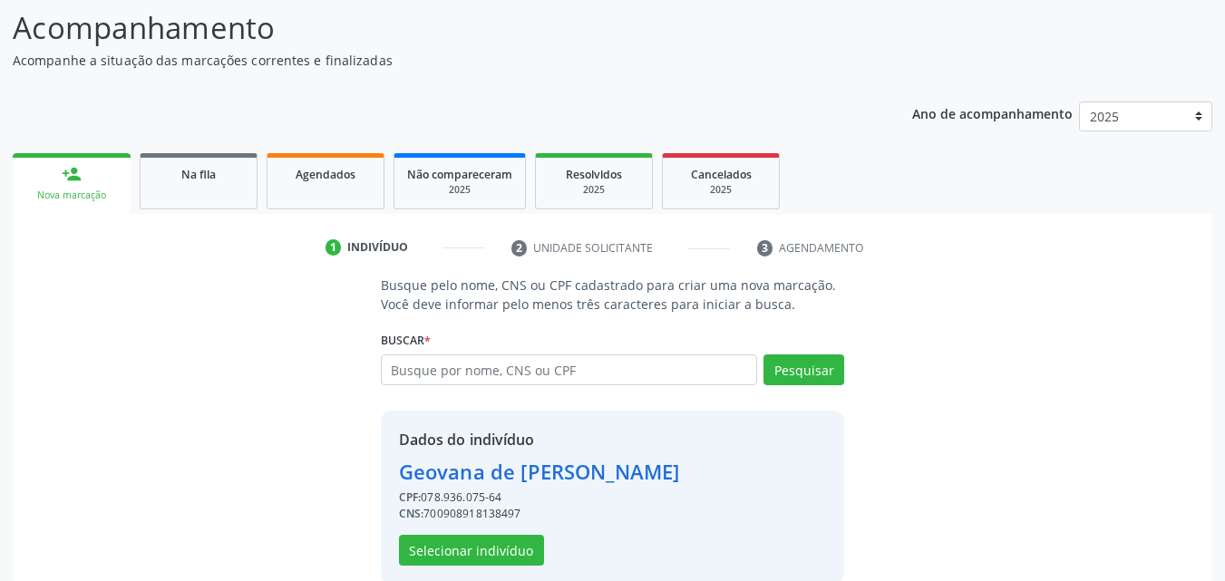
scroll to position [146, 0]
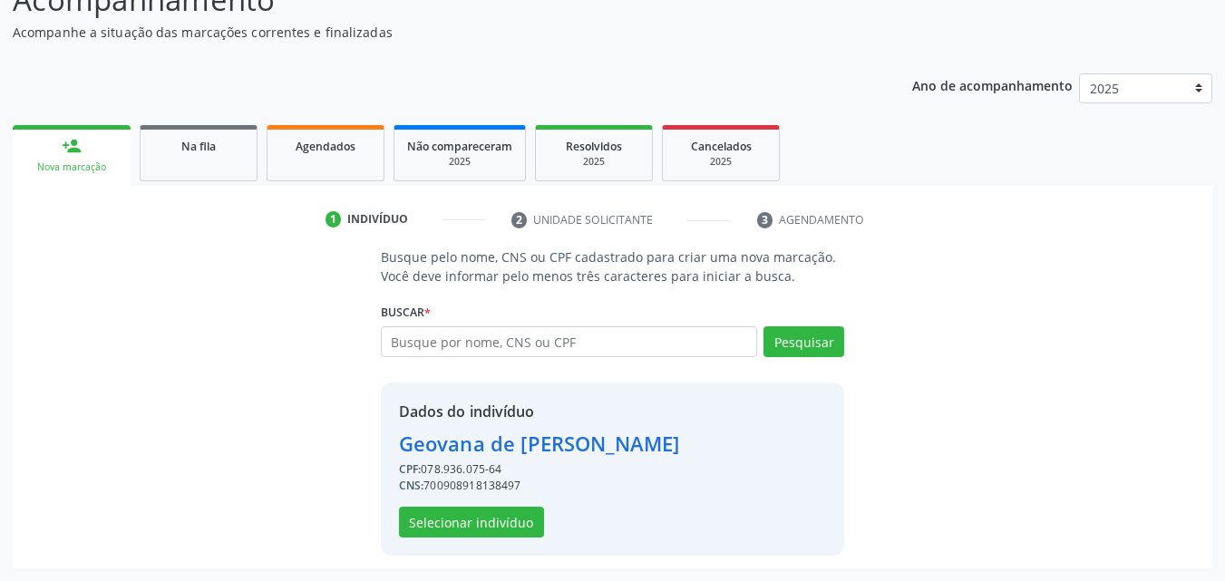
drag, startPoint x: 424, startPoint y: 484, endPoint x: 555, endPoint y: 495, distance: 131.0
click at [555, 495] on div "Dados do indivíduo Geovana de Cerqueira Brito CPF: 078.936.075-64 CNS: 70090891…" at bounding box center [539, 469] width 281 height 137
copy div "700908918138497"
click at [477, 538] on div "Dados do indivíduo Geovana de Cerqueira Brito CPF: 078.936.075-64 CNS: 70090891…" at bounding box center [613, 469] width 464 height 173
click at [479, 534] on button "Selecionar indivíduo" at bounding box center [471, 522] width 145 height 31
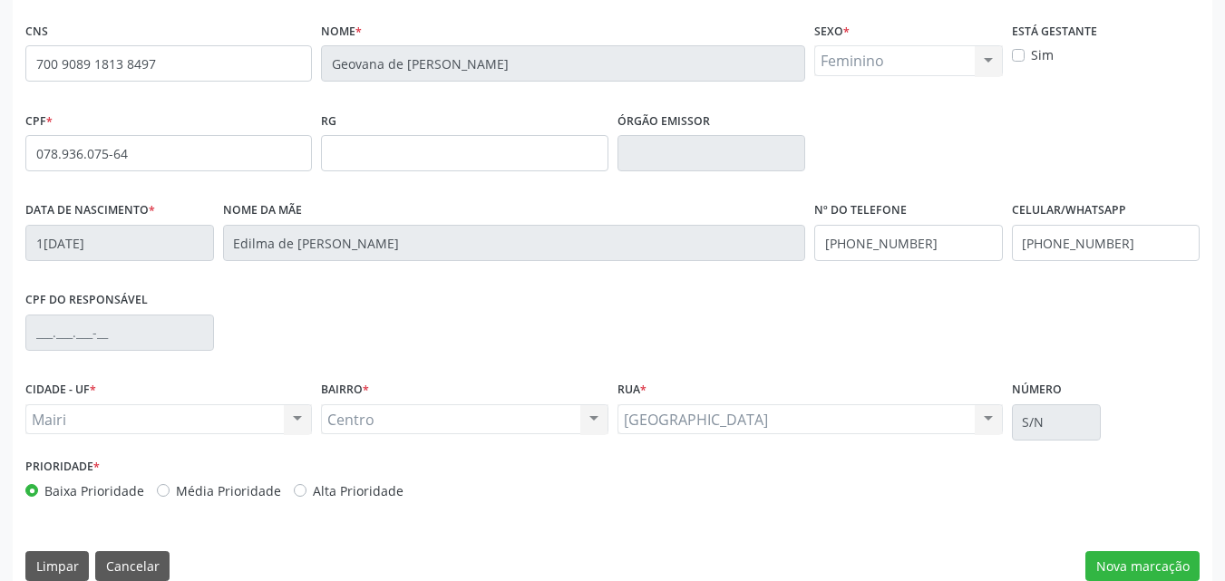
scroll to position [402, 0]
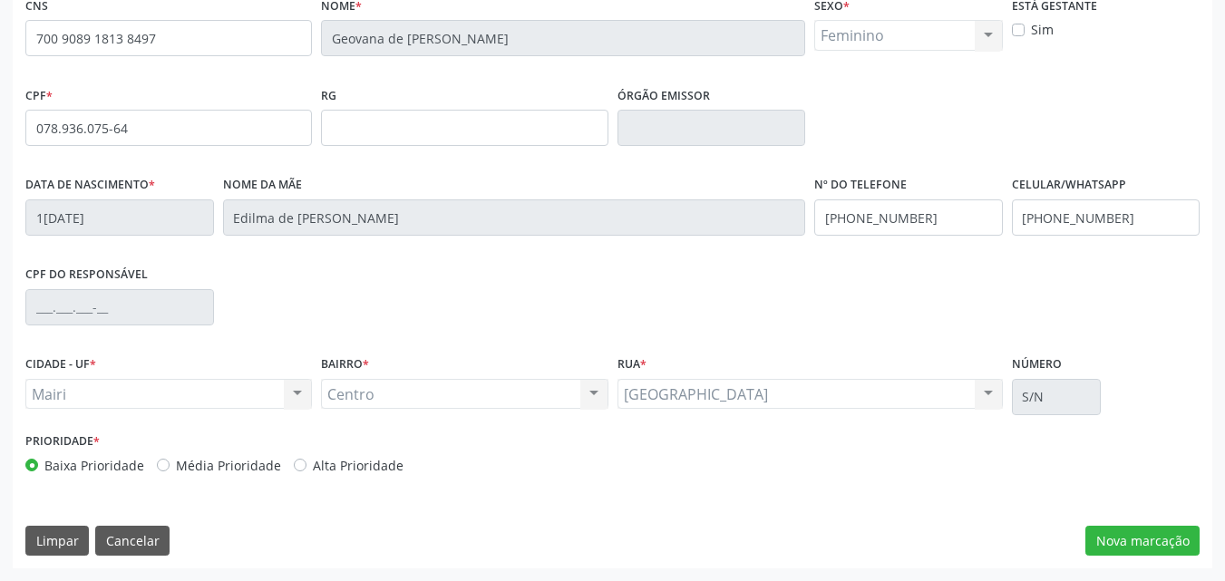
click at [1037, 28] on label "Sim" at bounding box center [1042, 29] width 23 height 19
click at [1029, 31] on div "Sim" at bounding box center [1106, 29] width 189 height 19
click at [1013, 22] on div "Sim" at bounding box center [1106, 29] width 189 height 19
click at [1031, 30] on label "Sim" at bounding box center [1042, 29] width 23 height 19
click at [1016, 30] on input "Sim" at bounding box center [1018, 28] width 13 height 16
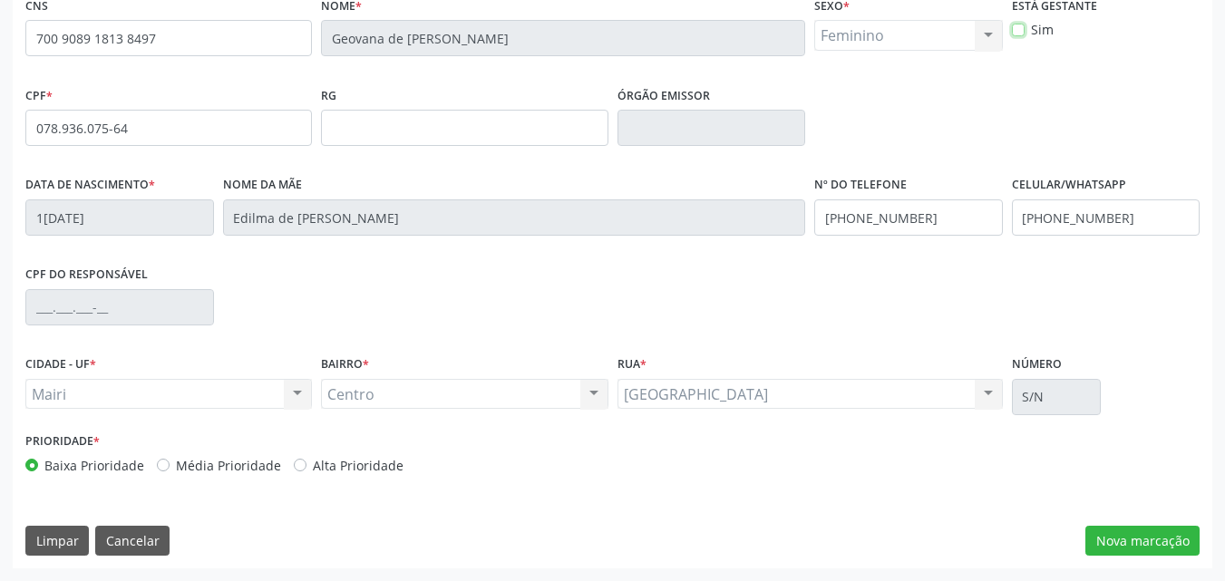
checkbox input "true"
click at [328, 456] on label "Alta Prioridade" at bounding box center [358, 465] width 91 height 19
click at [306, 456] on input "Alta Prioridade" at bounding box center [300, 464] width 13 height 16
radio input "true"
click at [1106, 533] on button "Nova marcação" at bounding box center [1142, 541] width 114 height 31
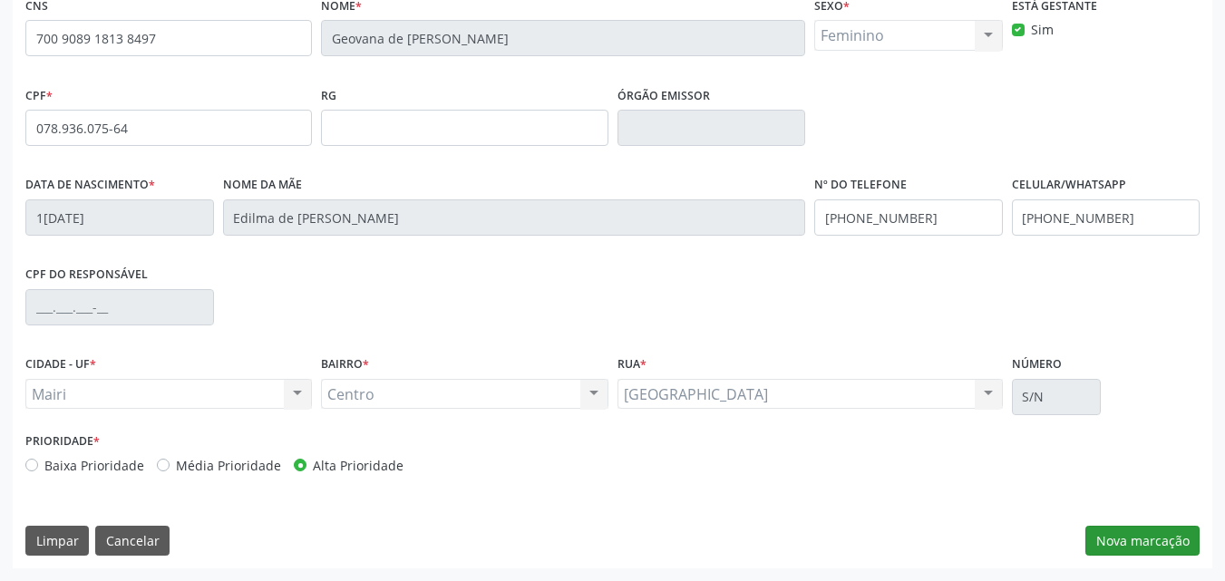
scroll to position [317, 0]
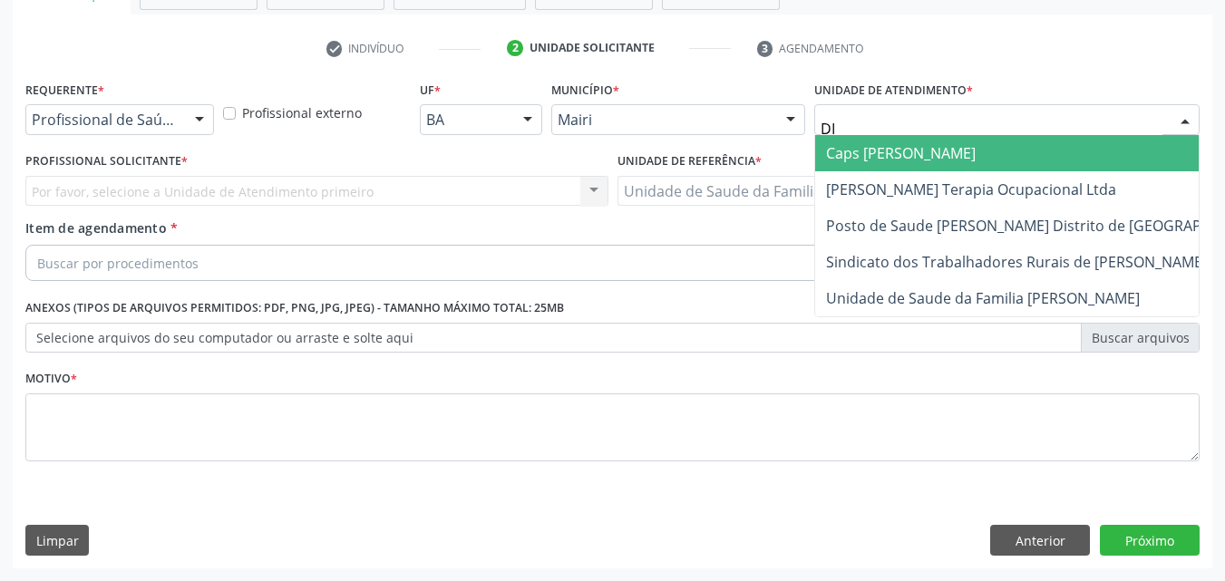
type input "DIL"
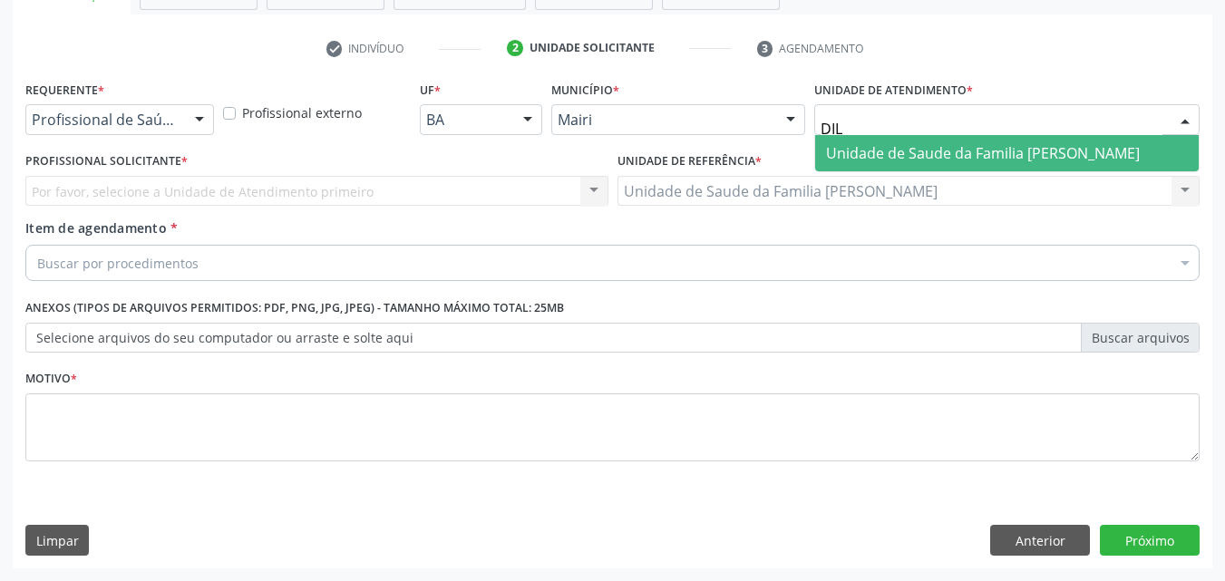
click at [949, 164] on span "Unidade de Saude da Familia [PERSON_NAME]" at bounding box center [1007, 153] width 384 height 36
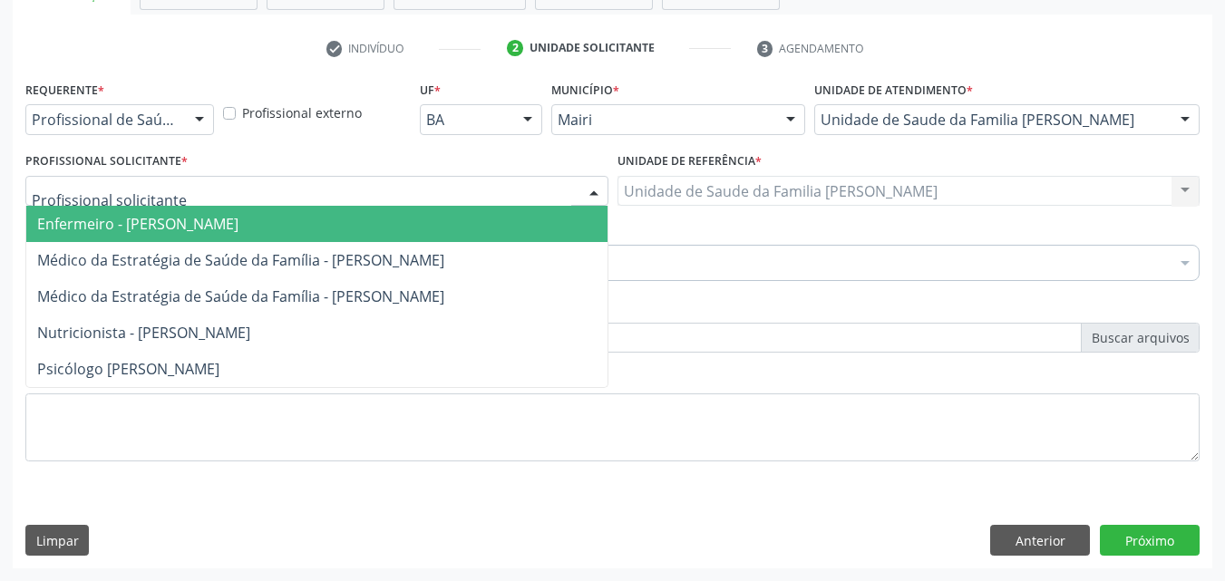
click at [263, 192] on div at bounding box center [316, 191] width 583 height 31
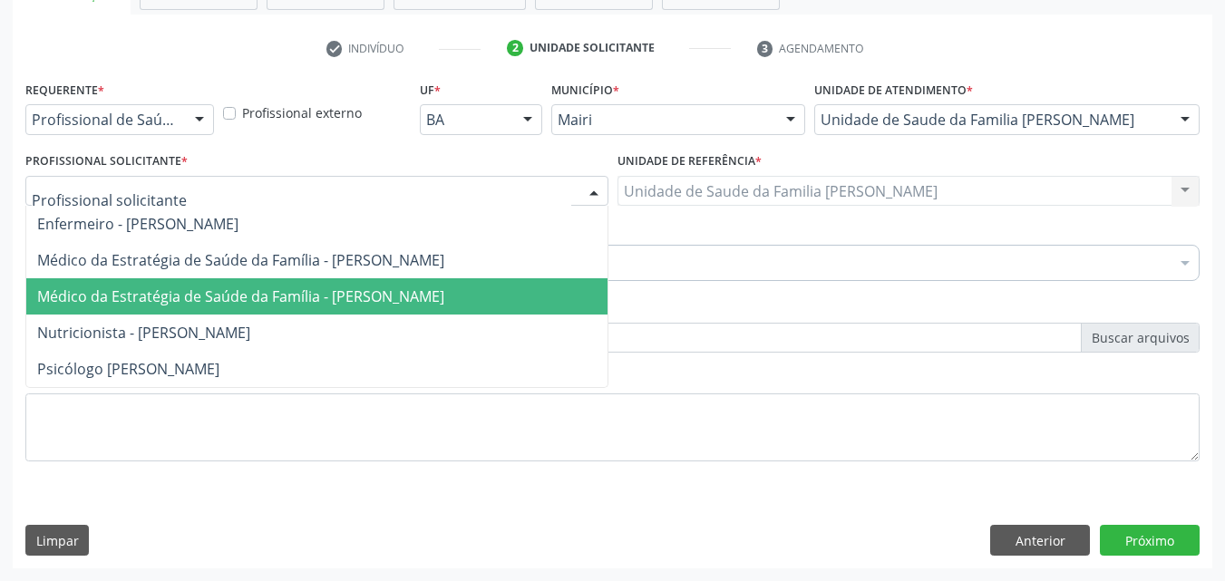
click at [271, 285] on span "Médico da Estratégia de Saúde da Família - [PERSON_NAME]" at bounding box center [316, 296] width 581 height 36
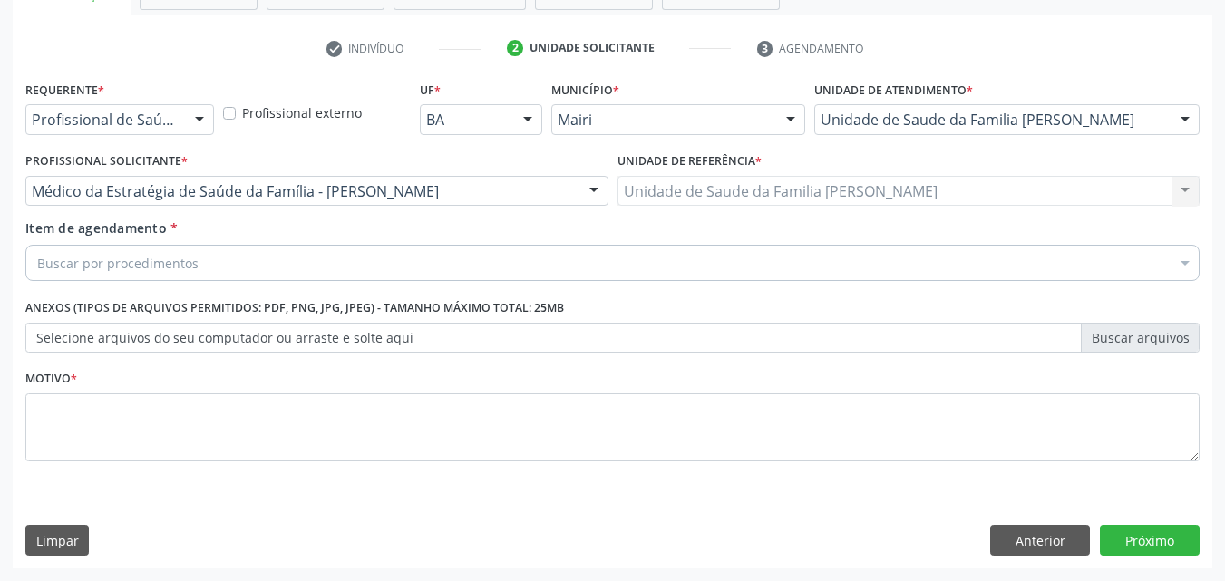
click at [265, 260] on div "Buscar por procedimentos" at bounding box center [612, 263] width 1174 height 36
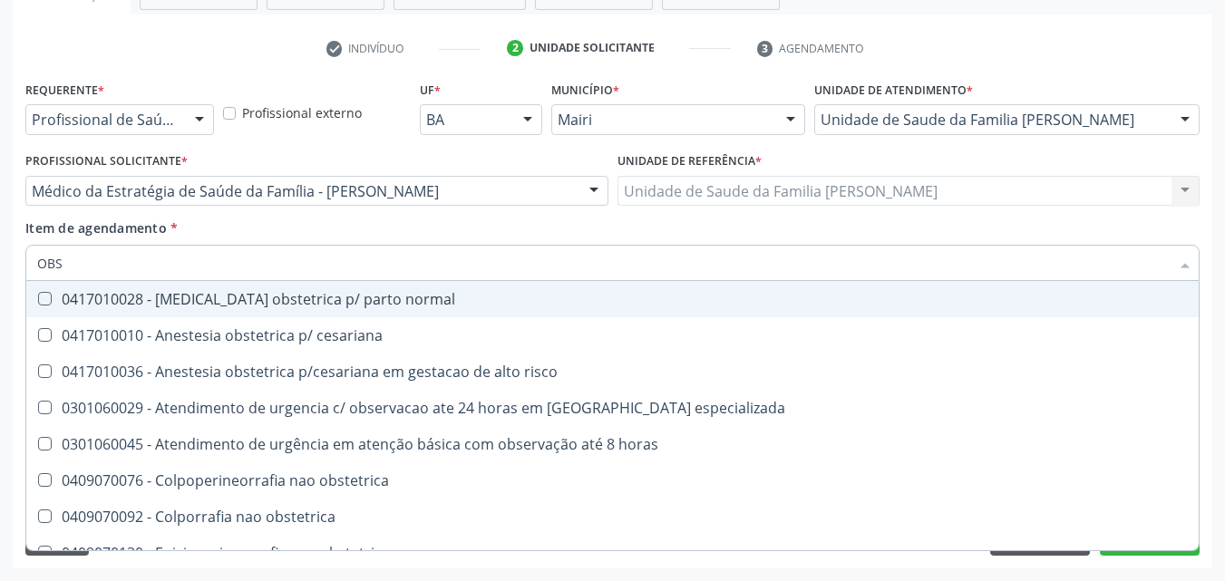
type input "OBST"
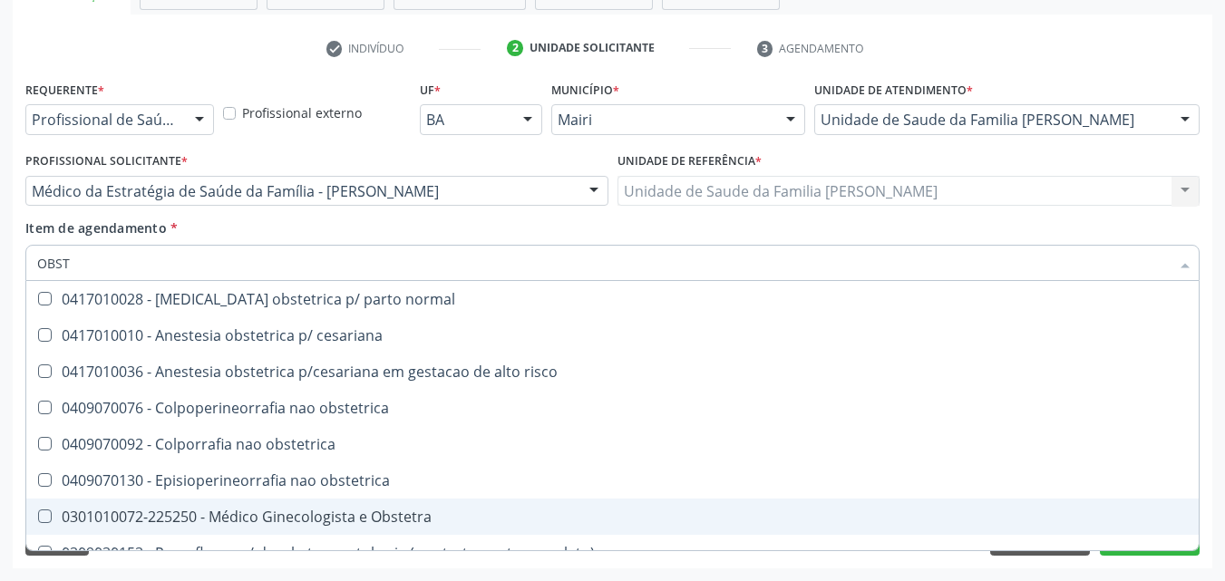
click at [364, 524] on div "0301010072-225250 - Médico Ginecologista e Obstetra" at bounding box center [612, 517] width 1151 height 15
checkbox Obstetra "true"
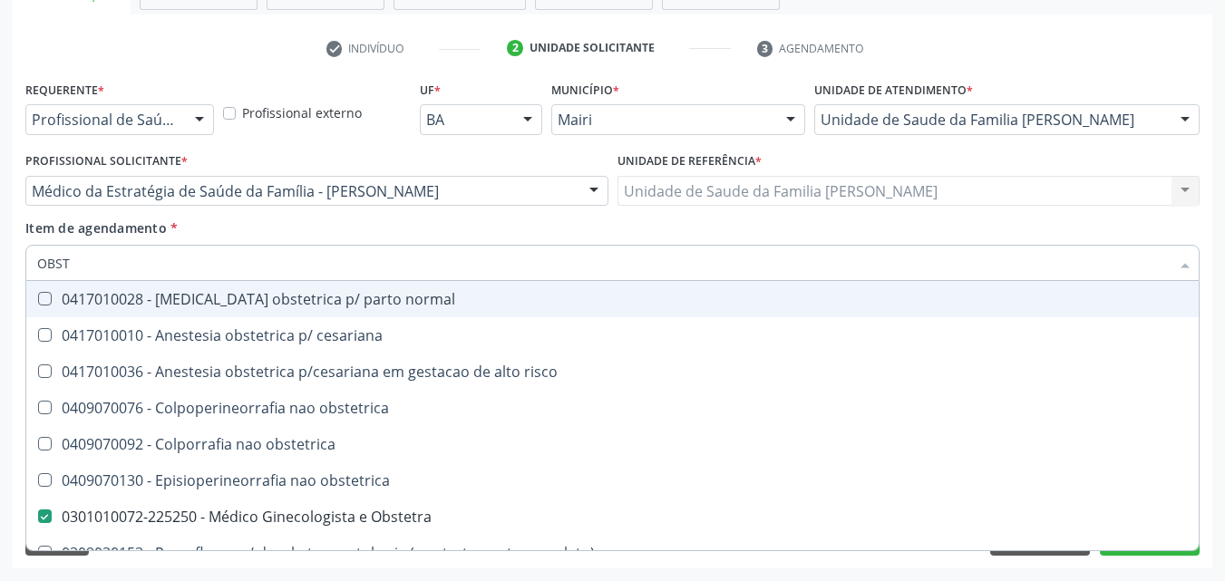
click at [538, 162] on div "Profissional Solicitante * Médico da Estratégia de Saúde da Família - Edisbel V…" at bounding box center [316, 177] width 583 height 58
checkbox cesariana "true"
checkbox Obstetra "false"
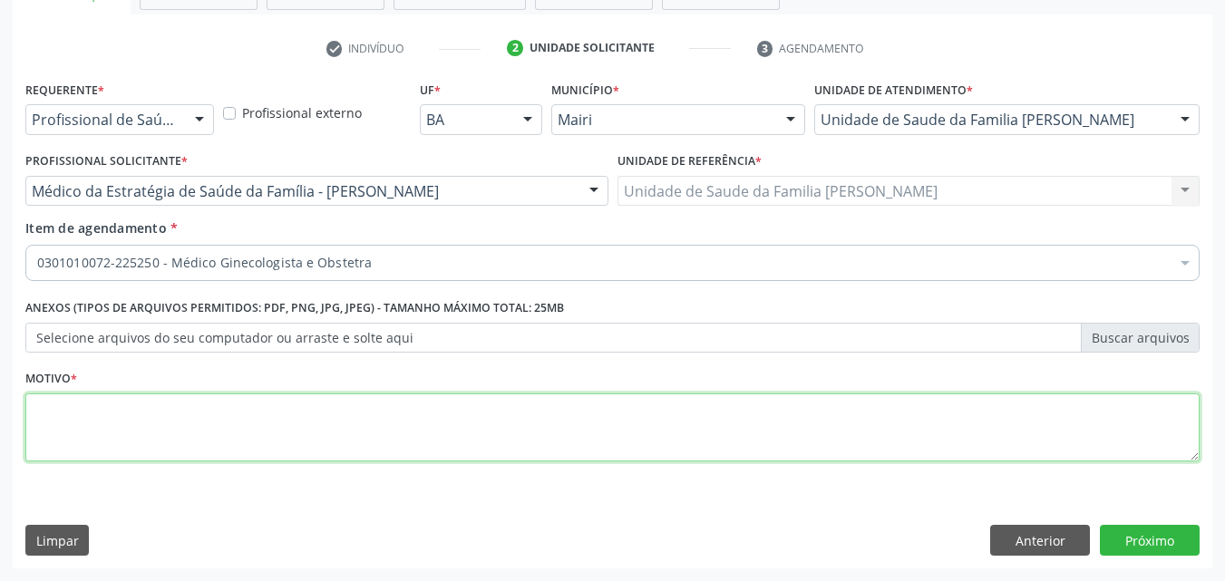
click at [245, 423] on textarea at bounding box center [612, 428] width 1174 height 69
type textarea "(URGENTE)"
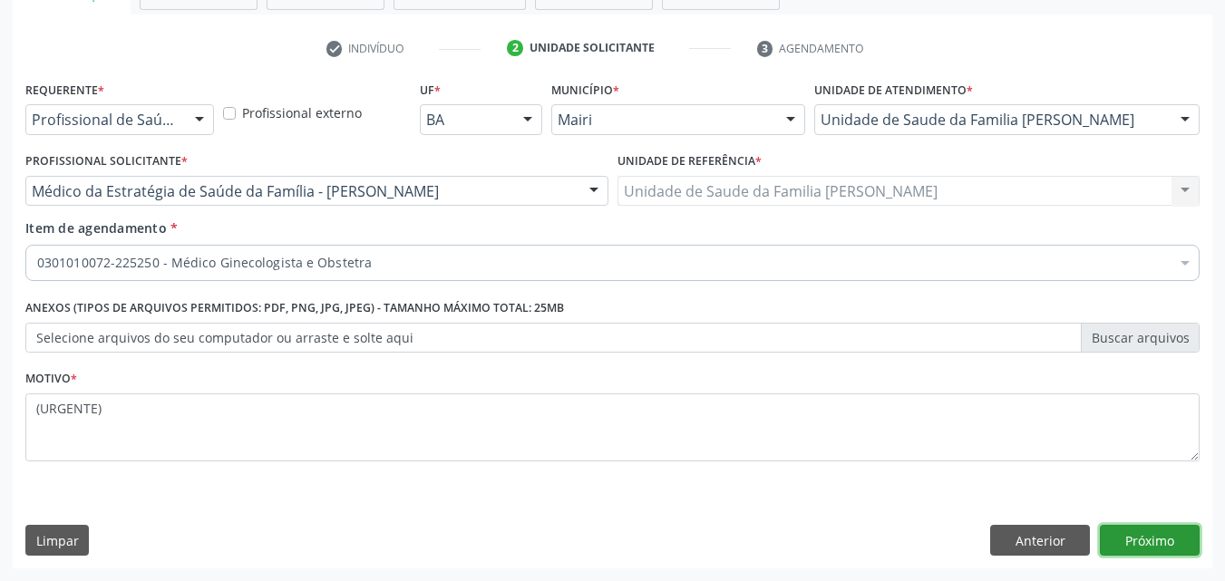
click at [1173, 537] on button "Próximo" at bounding box center [1150, 540] width 100 height 31
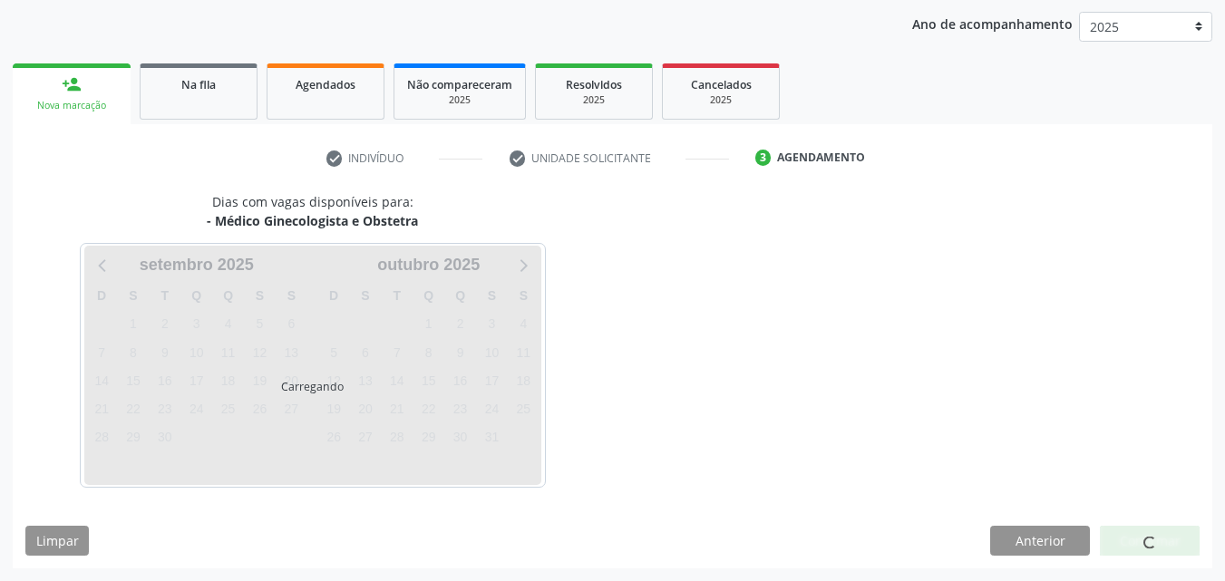
scroll to position [261, 0]
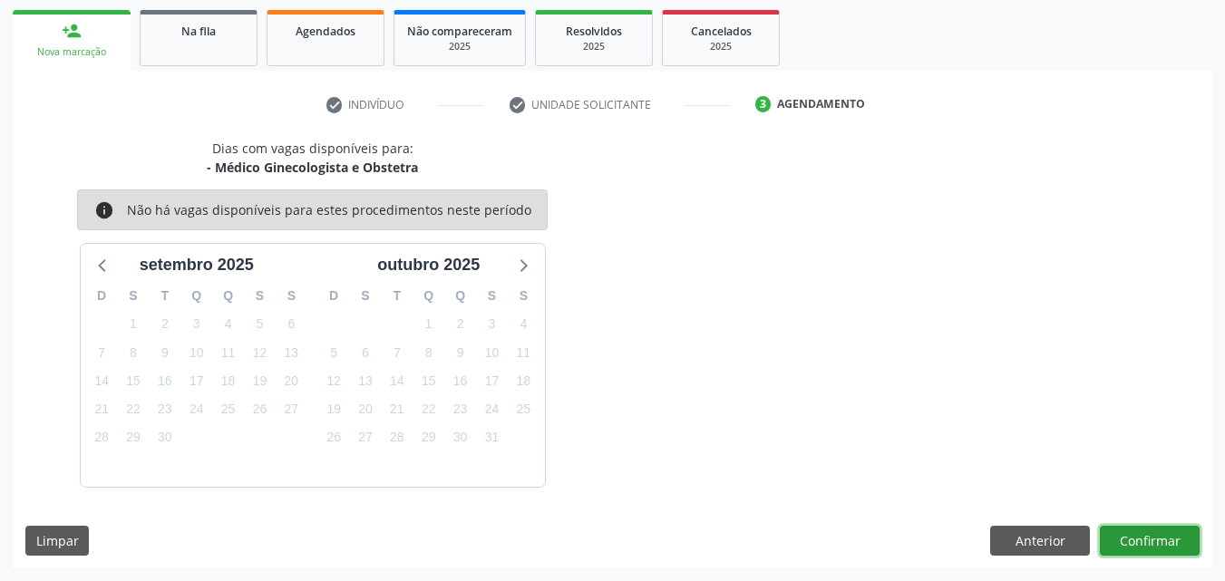
click at [1173, 537] on button "Confirmar" at bounding box center [1150, 541] width 100 height 31
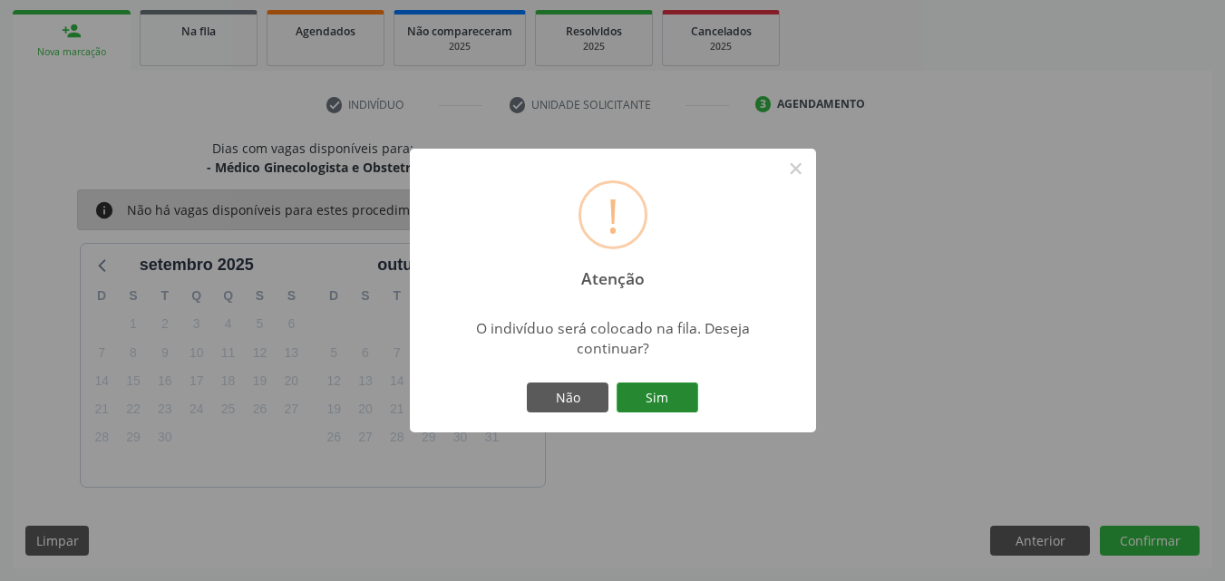
click at [680, 399] on button "Sim" at bounding box center [658, 398] width 82 height 31
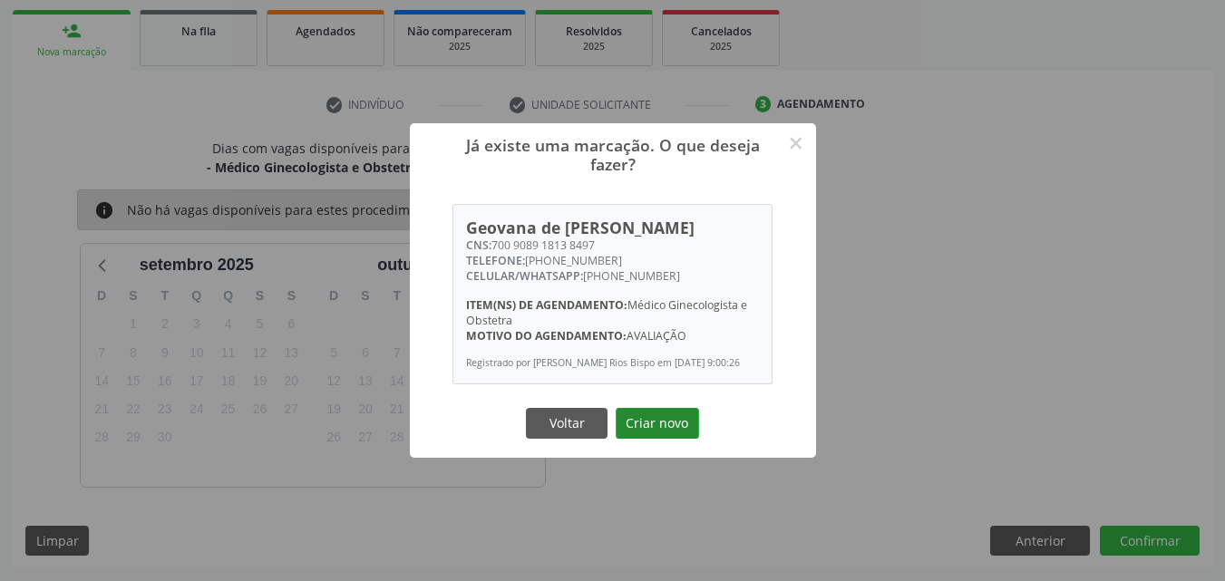
click at [675, 421] on button "Criar novo" at bounding box center [657, 423] width 83 height 31
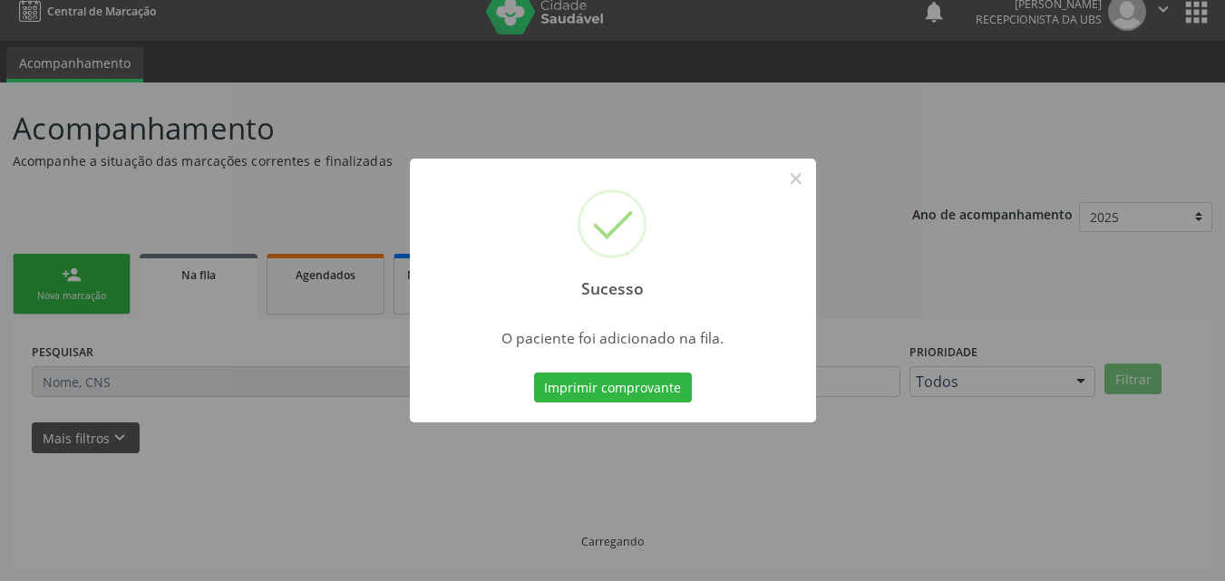
scroll to position [17, 0]
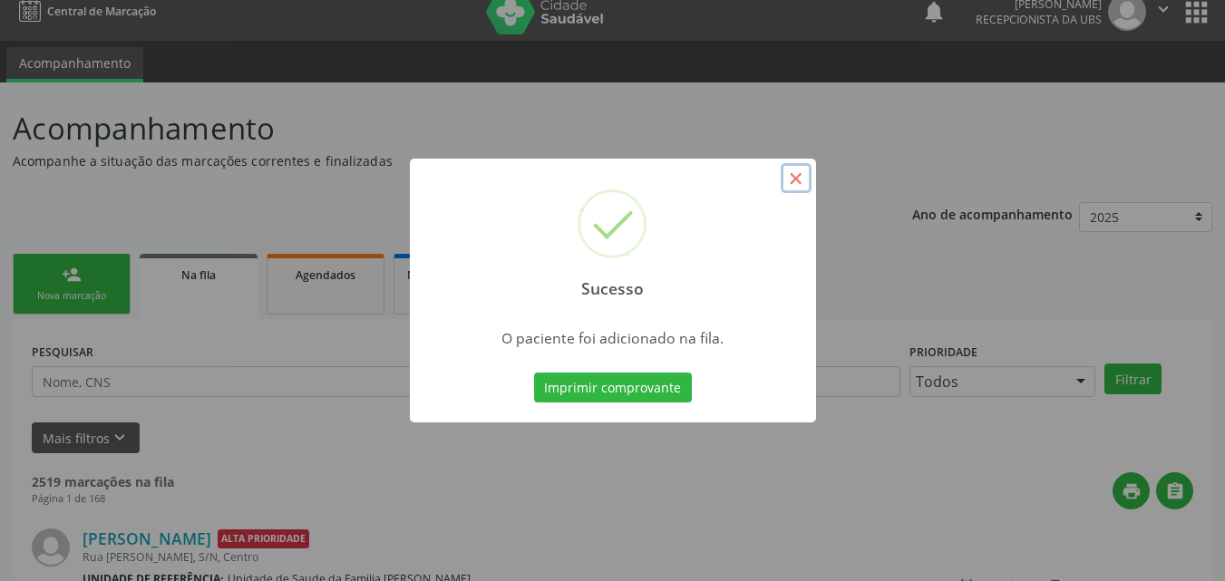
click at [791, 173] on button "×" at bounding box center [796, 178] width 31 height 31
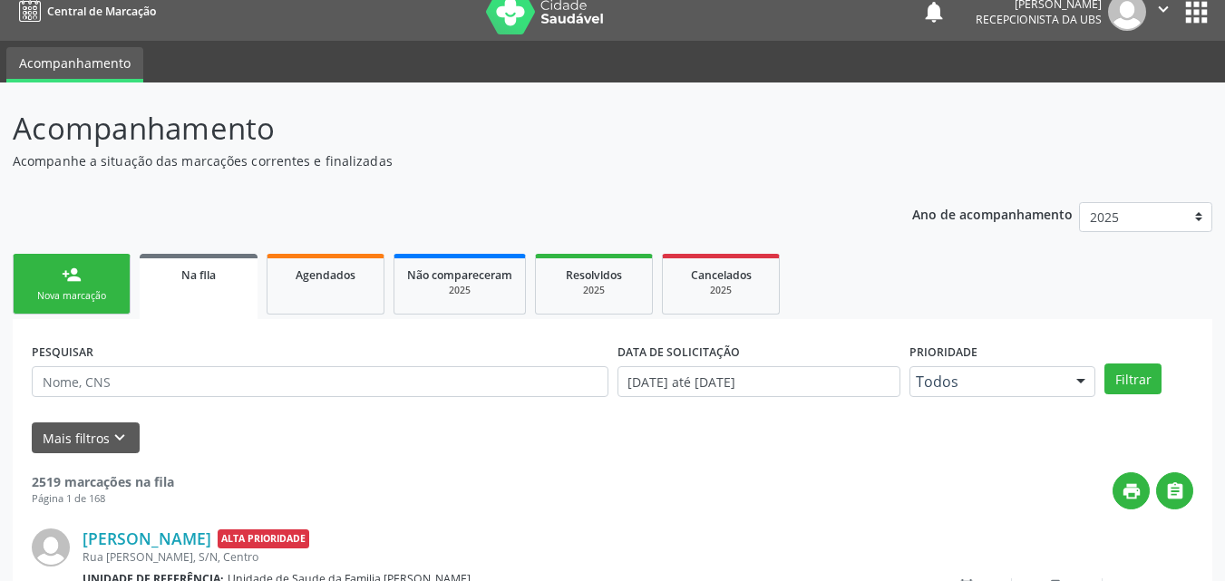
click at [72, 301] on div "Nova marcação" at bounding box center [71, 296] width 91 height 14
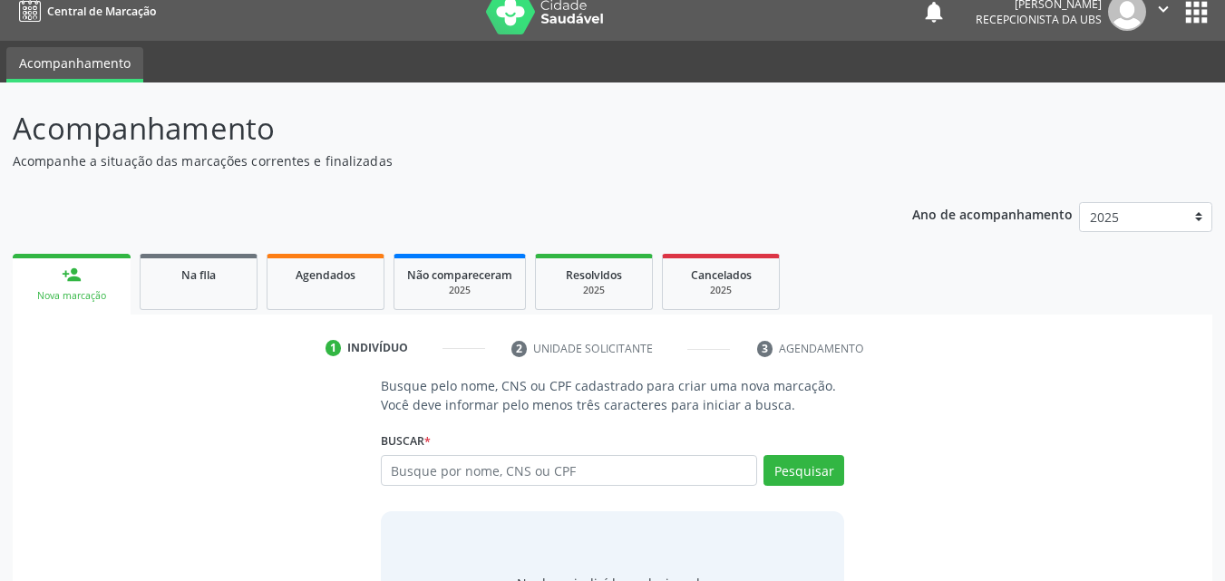
scroll to position [108, 0]
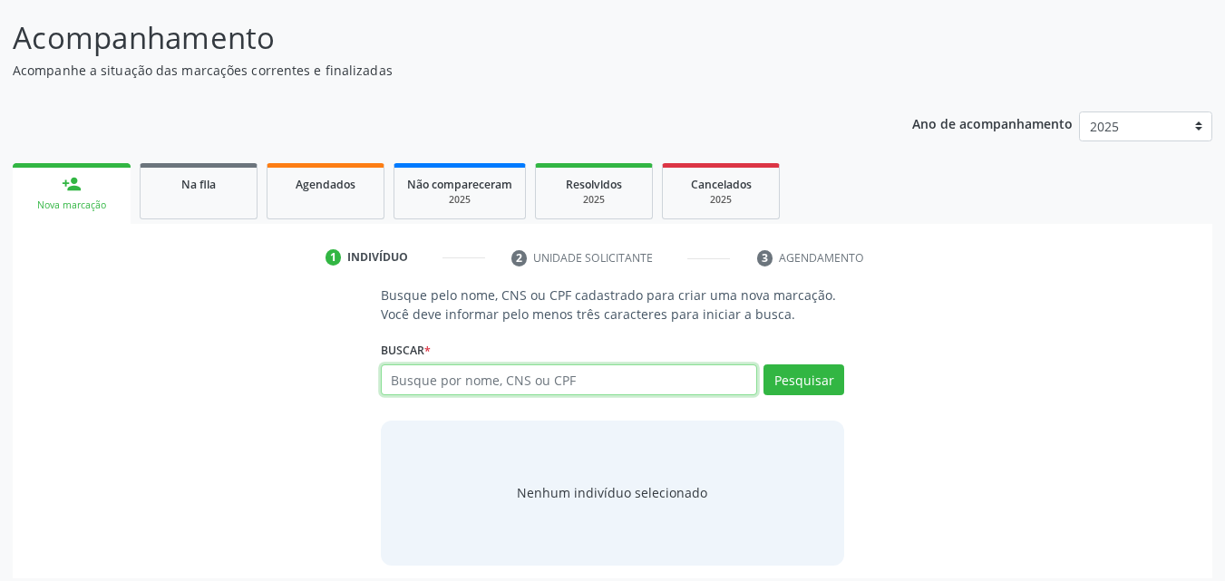
click at [475, 384] on input "text" at bounding box center [569, 380] width 377 height 31
paste input "700908918138497"
type input "700908918138497"
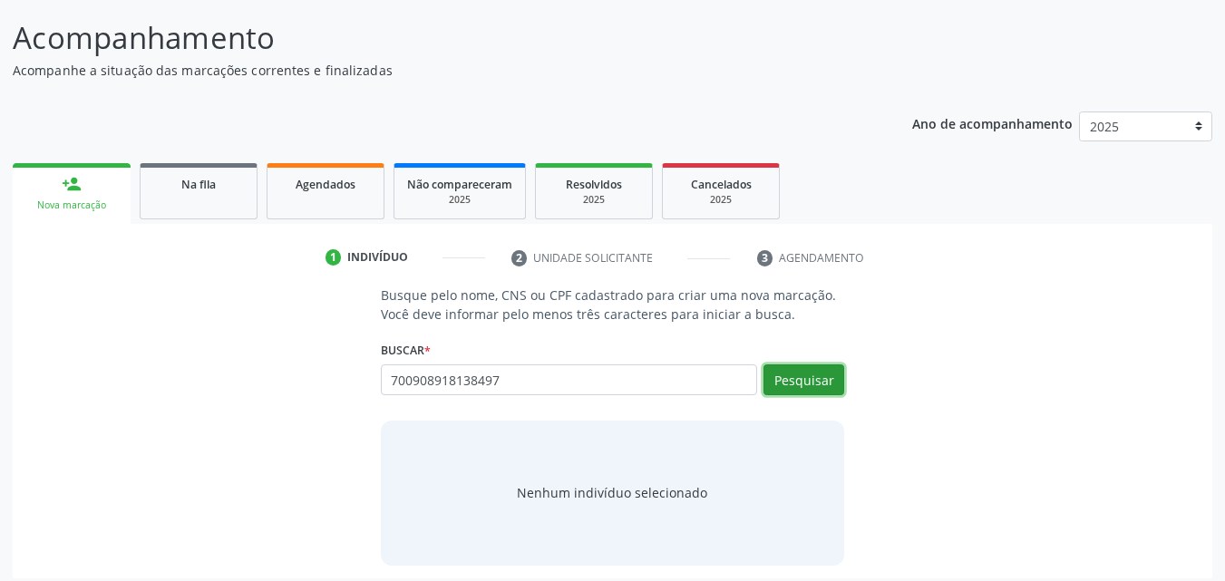
click at [795, 373] on button "Pesquisar" at bounding box center [804, 380] width 81 height 31
type input "700908918138497"
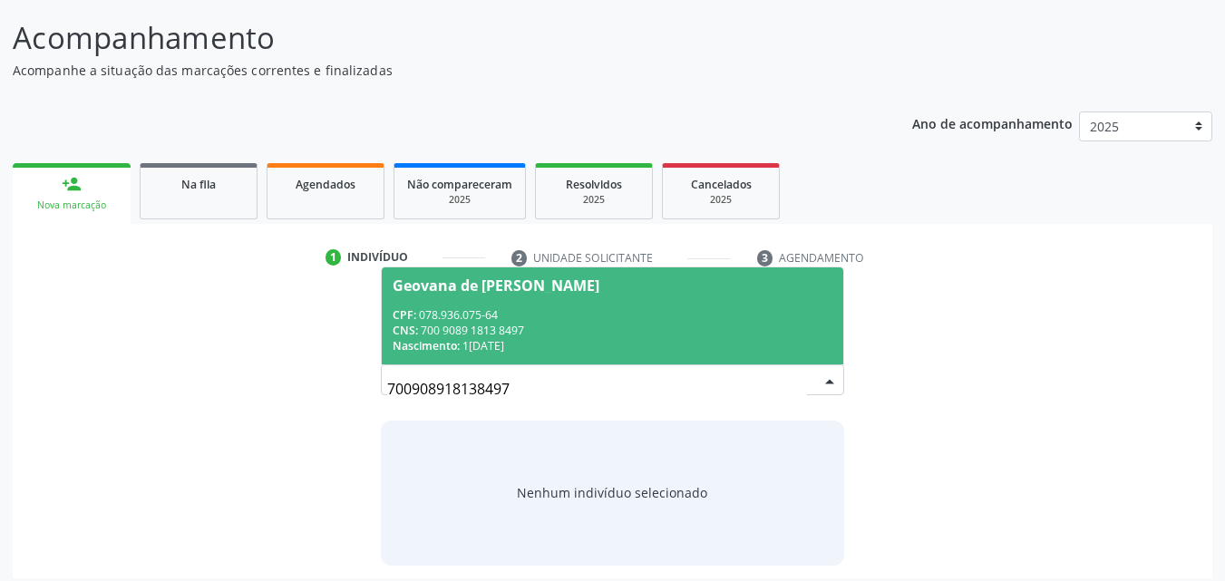
click at [611, 295] on span "Geovana de Cerqueira Brito CPF: 078.936.075-64 CNS: 700 9089 1813 8497 Nascimen…" at bounding box center [613, 316] width 462 height 97
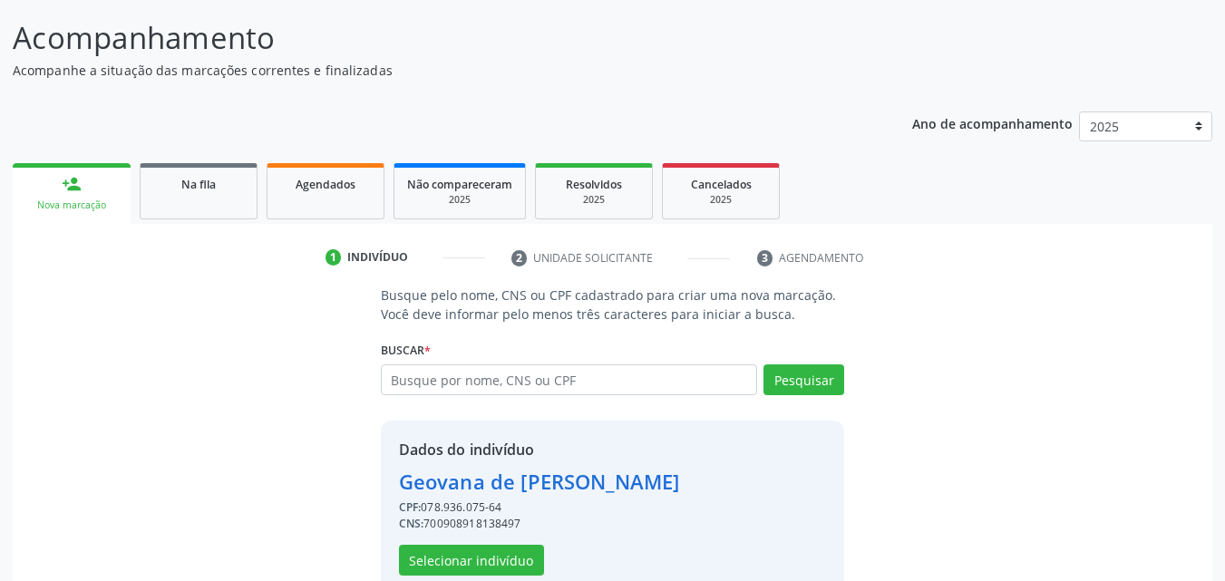
scroll to position [146, 0]
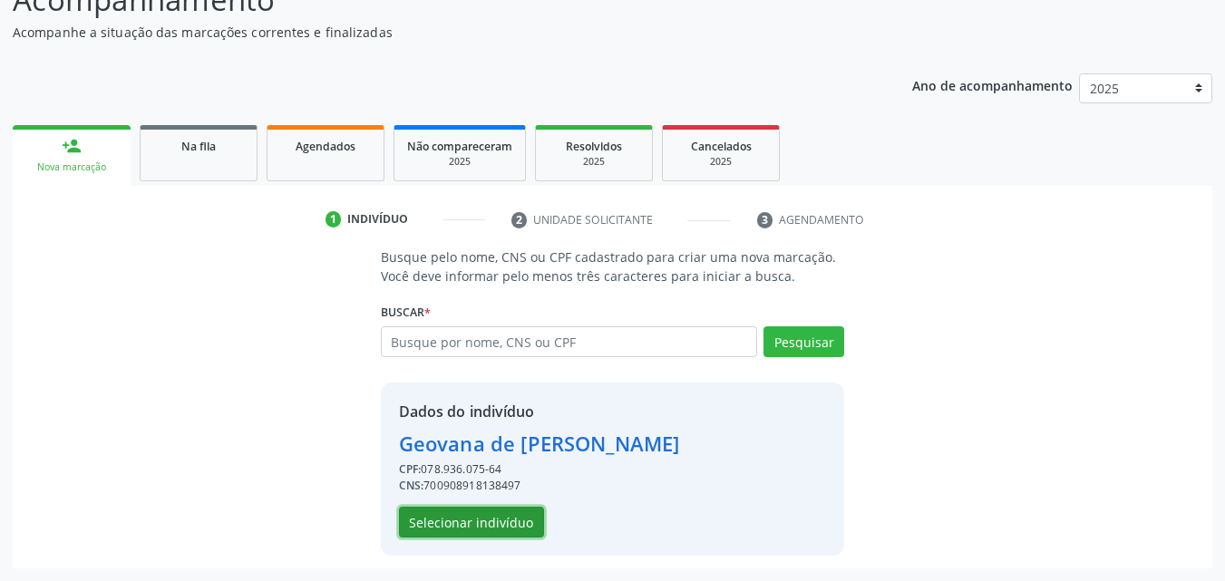
click at [491, 519] on button "Selecionar indivíduo" at bounding box center [471, 522] width 145 height 31
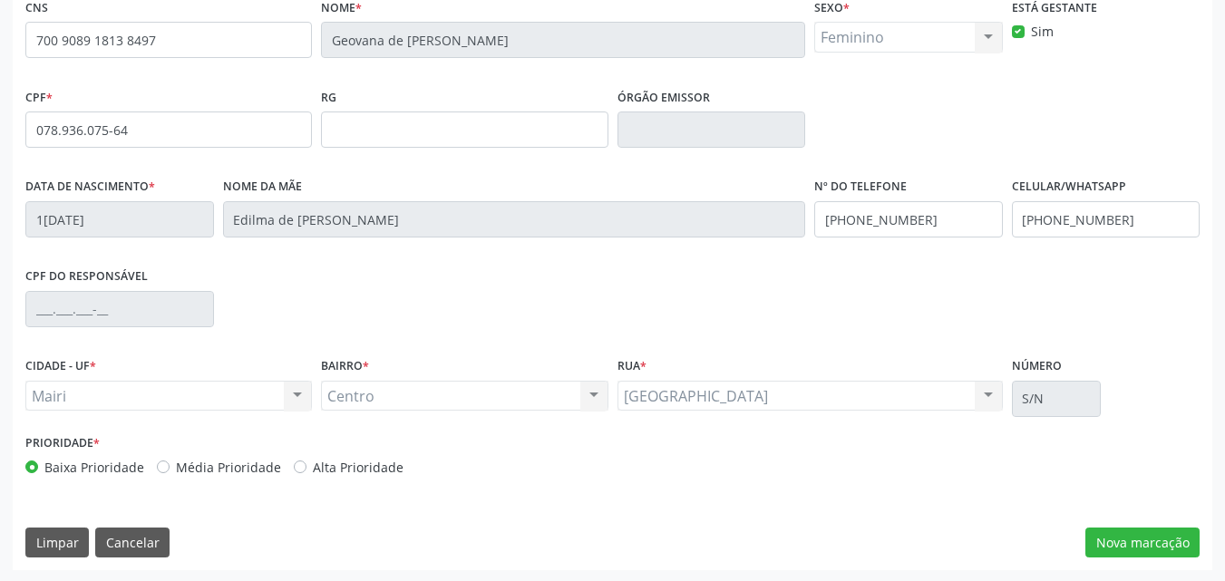
scroll to position [402, 0]
click at [355, 464] on label "Alta Prioridade" at bounding box center [358, 465] width 91 height 19
click at [306, 464] on input "Alta Prioridade" at bounding box center [300, 464] width 13 height 16
radio input "true"
click at [1177, 545] on button "Nova marcação" at bounding box center [1142, 541] width 114 height 31
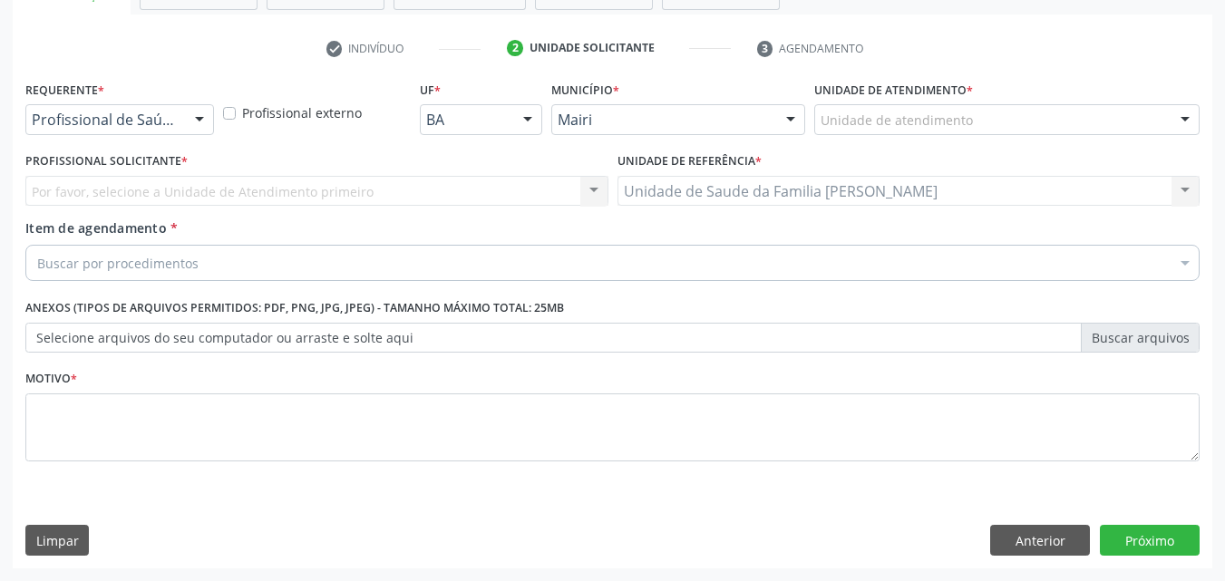
scroll to position [317, 0]
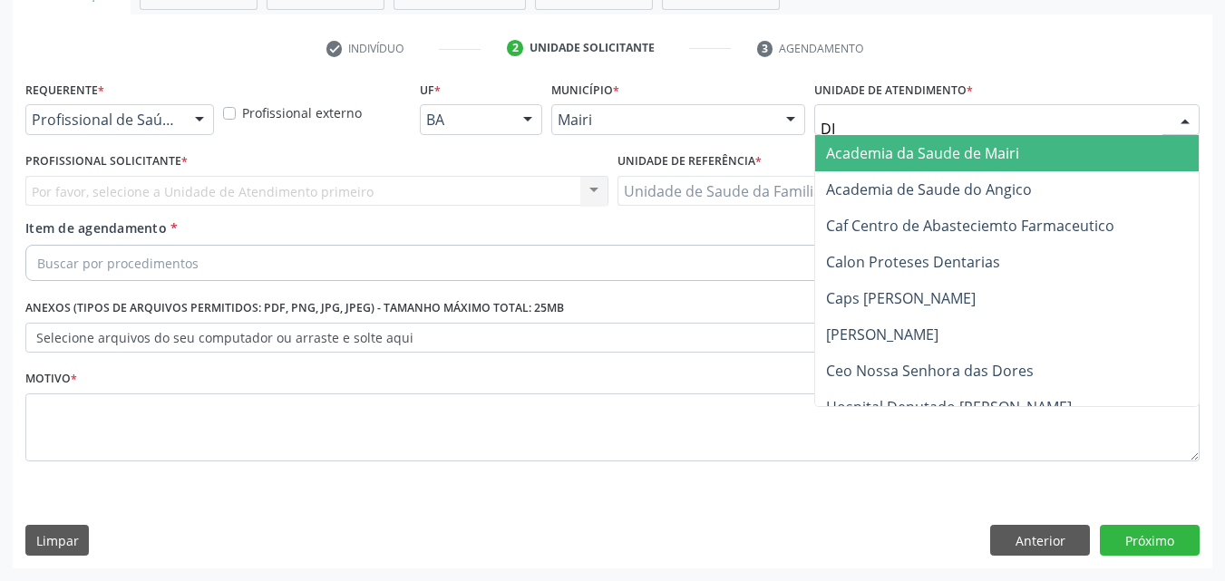
type input "DIL"
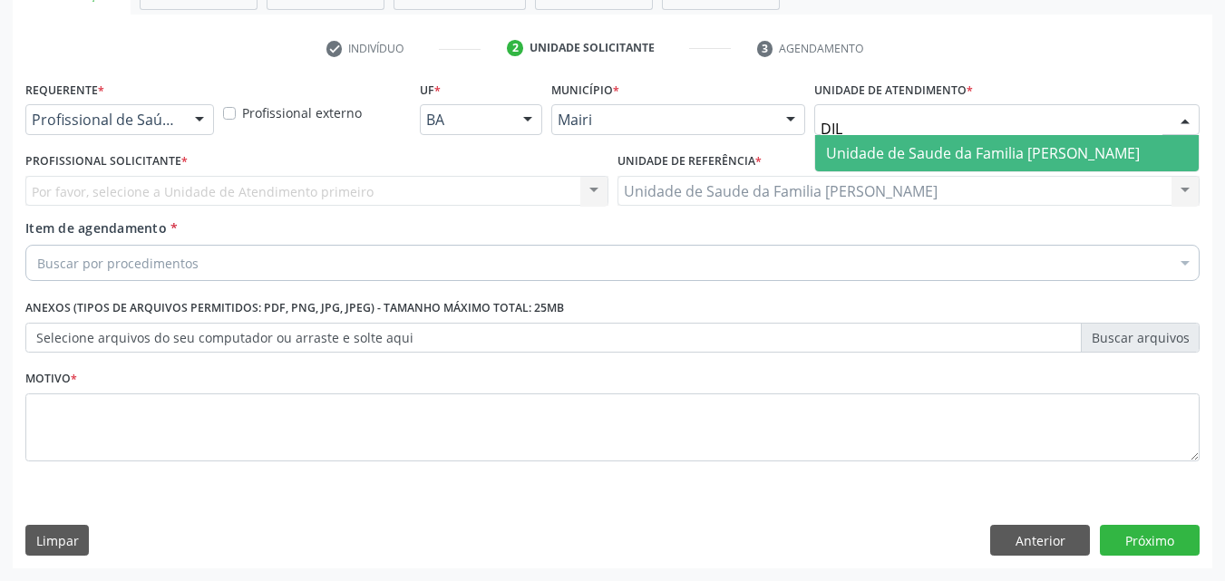
click at [856, 138] on span "Unidade de Saude da Familia [PERSON_NAME]" at bounding box center [1007, 153] width 384 height 36
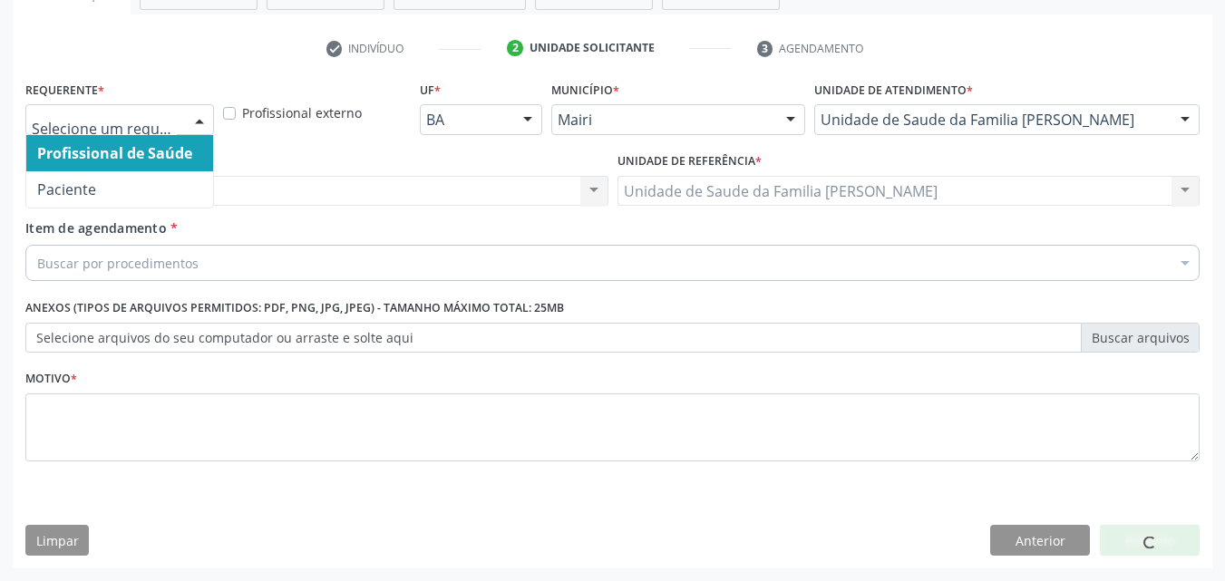
click at [191, 114] on div at bounding box center [199, 120] width 27 height 31
click at [256, 116] on label "Profissional externo" at bounding box center [302, 112] width 120 height 19
click at [236, 116] on input "Profissional externo" at bounding box center [229, 111] width 13 height 16
checkbox input "true"
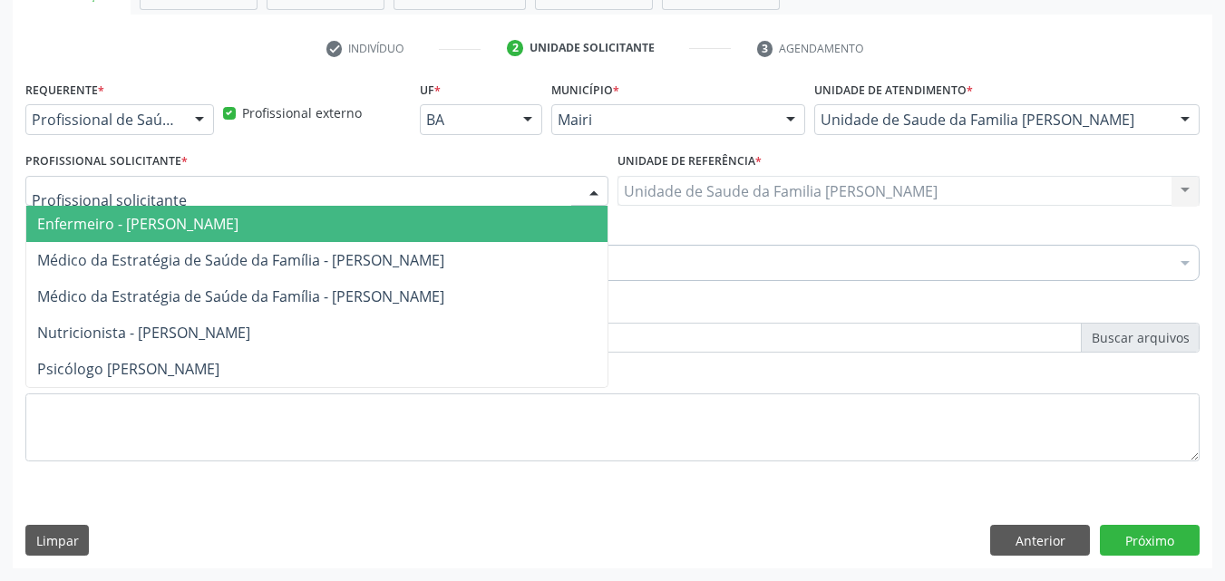
click at [178, 178] on div at bounding box center [316, 191] width 583 height 31
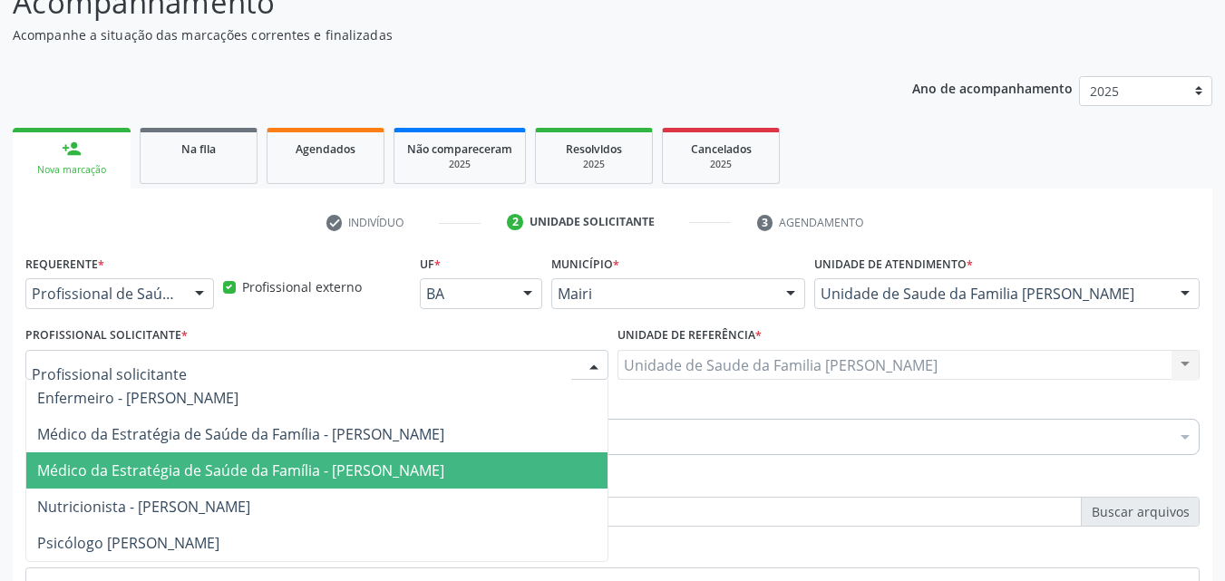
scroll to position [136, 0]
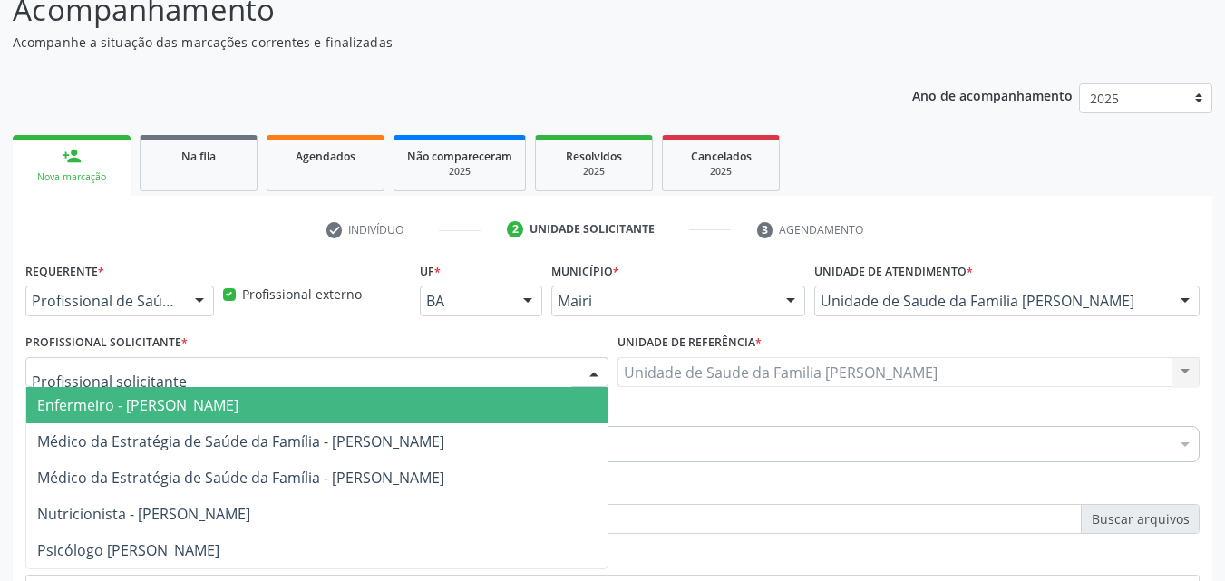
click at [162, 398] on span "Enfermeiro - [PERSON_NAME]" at bounding box center [137, 405] width 201 height 20
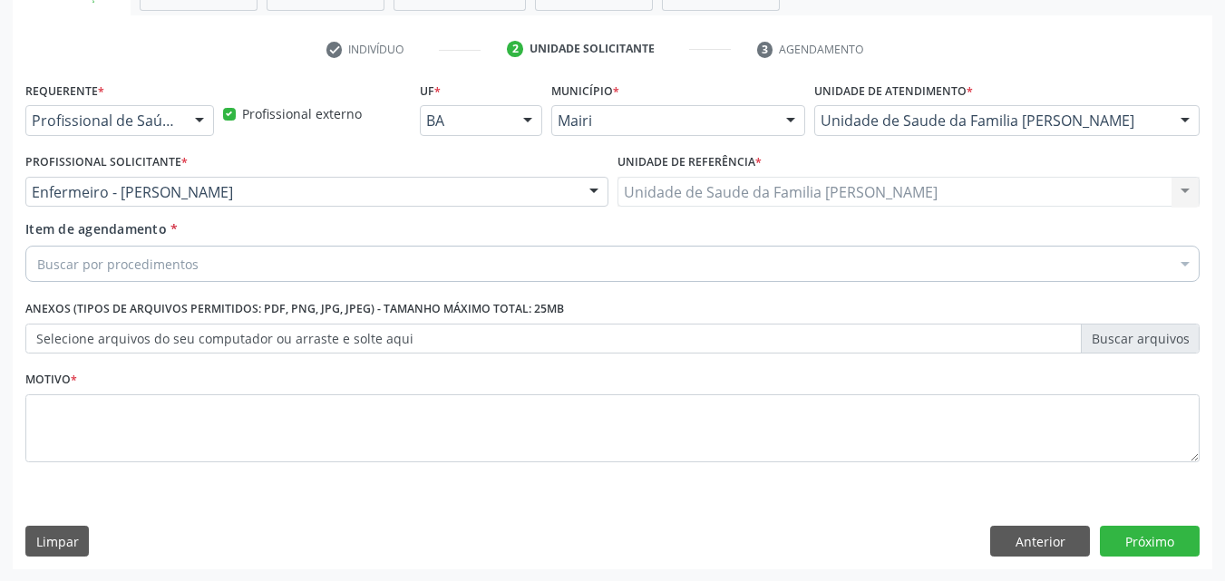
scroll to position [317, 0]
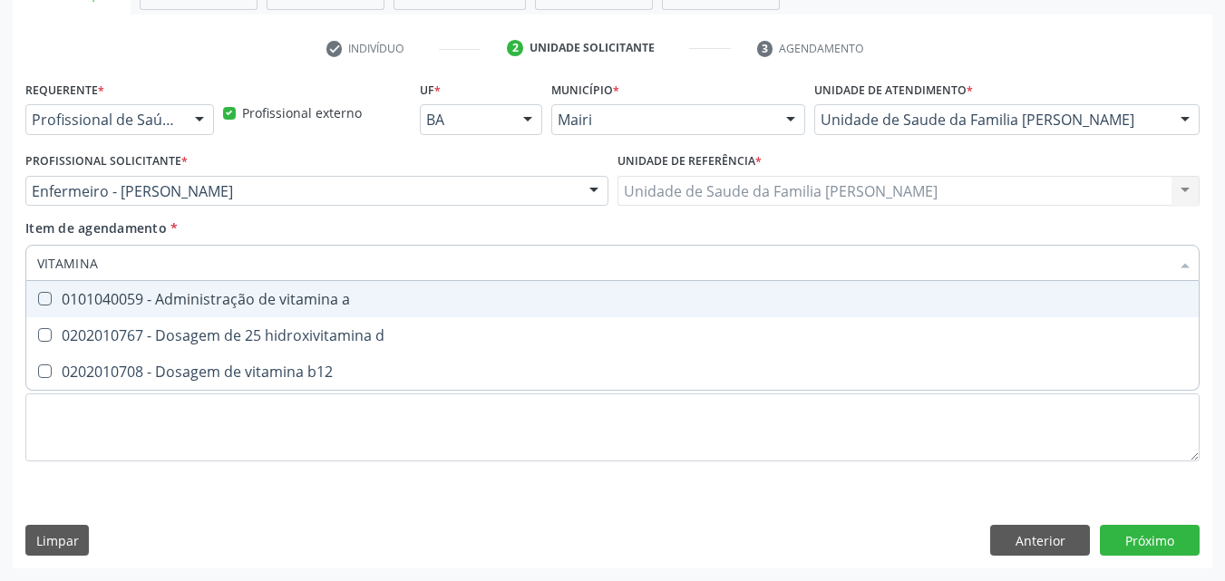
type input "VITAMINA"
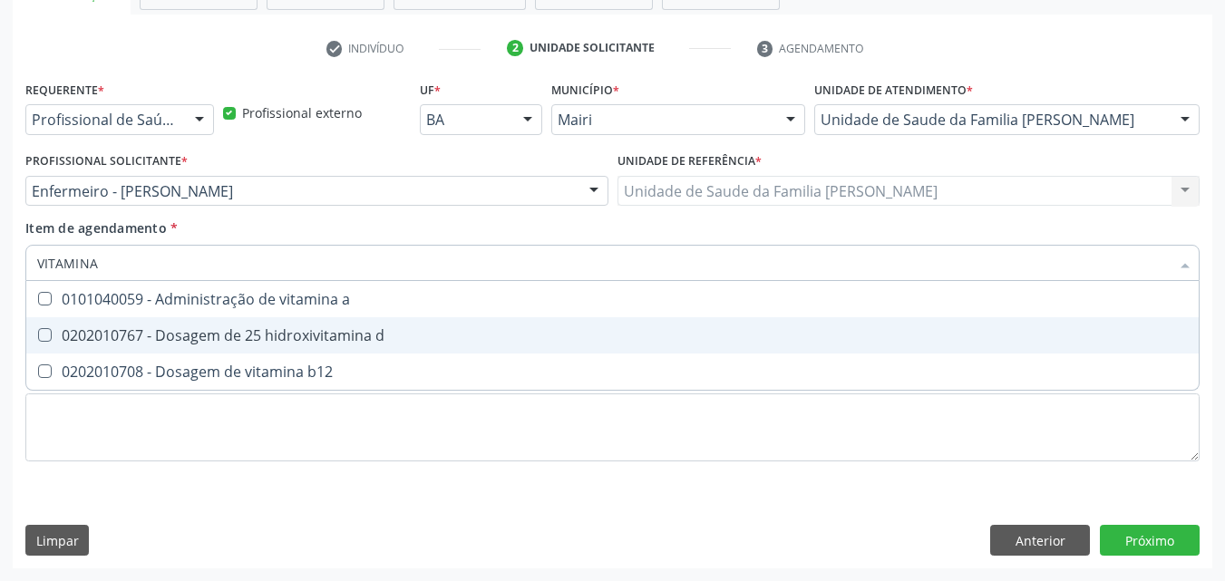
click at [226, 336] on div "0202010767 - Dosagem de 25 hidroxivitamina d" at bounding box center [612, 335] width 1151 height 15
checkbox d "true"
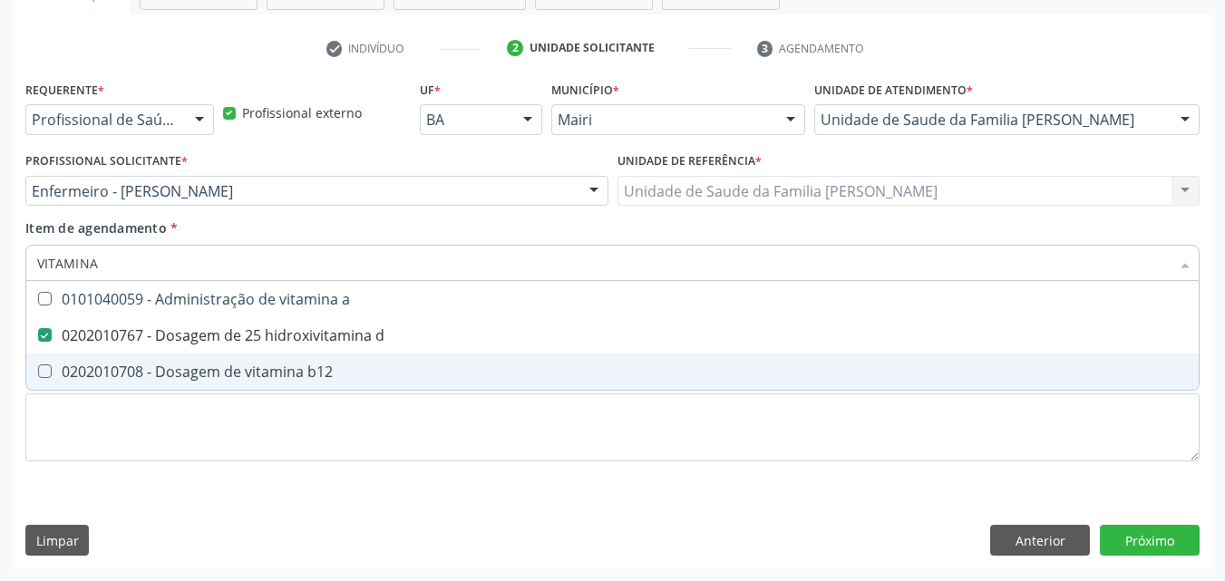
click at [230, 367] on div "0202010708 - Dosagem de vitamina b12" at bounding box center [612, 372] width 1151 height 15
checkbox b12 "true"
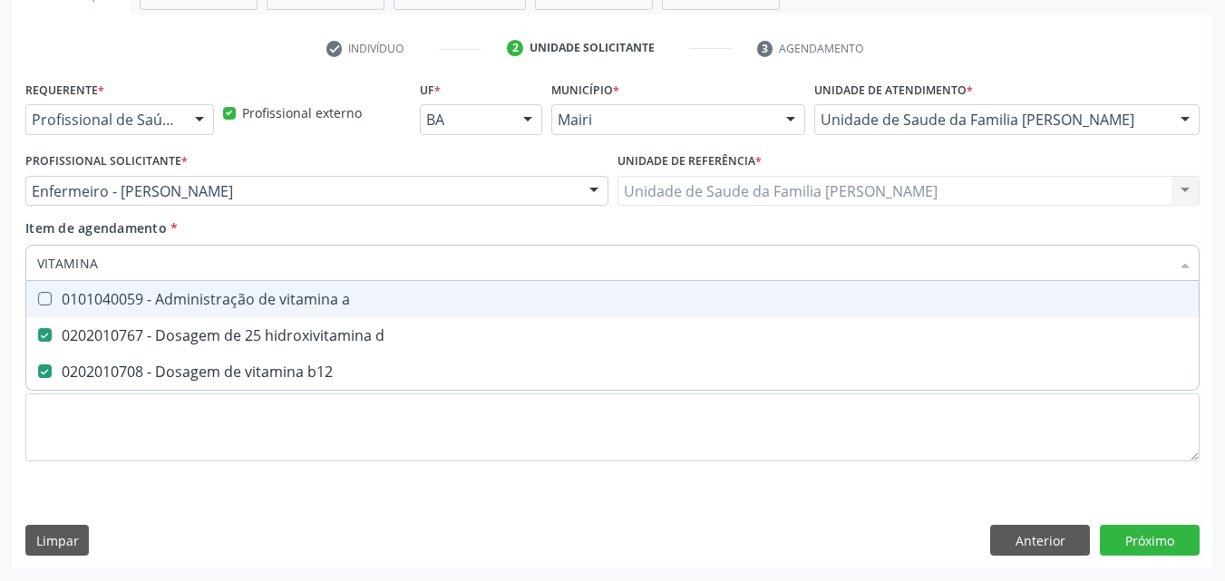
click at [246, 263] on input "VITAMINA" at bounding box center [603, 263] width 1133 height 36
type input "VITAMINA"
click at [306, 232] on div "Item de agendamento * VITAMINA Desfazer seleção 0101040059 - Administração de v…" at bounding box center [612, 247] width 1174 height 57
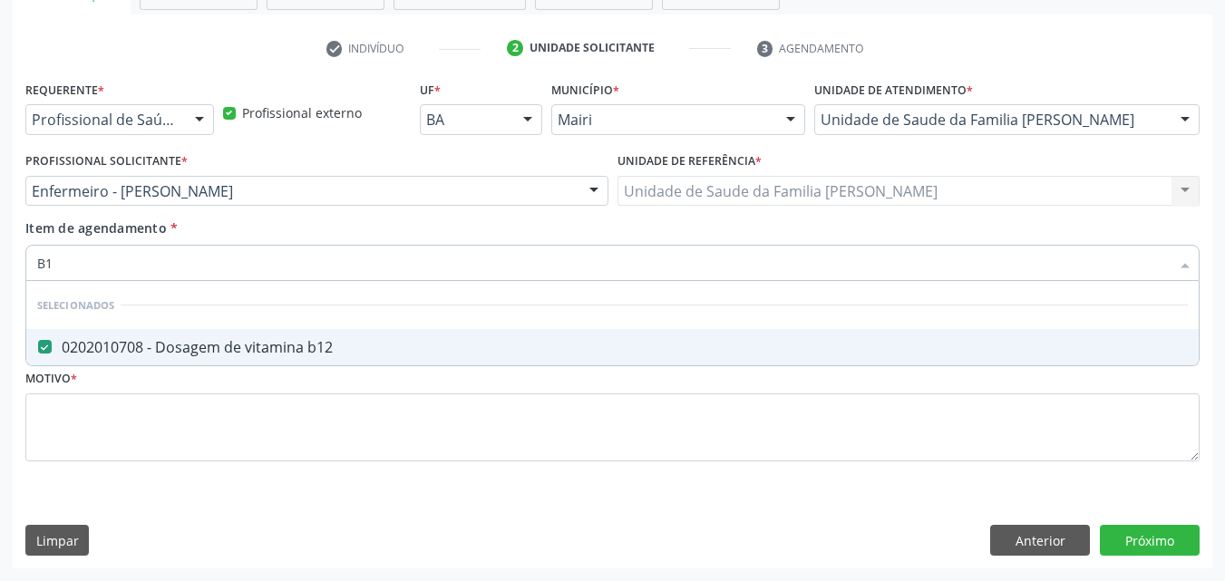
type input "B"
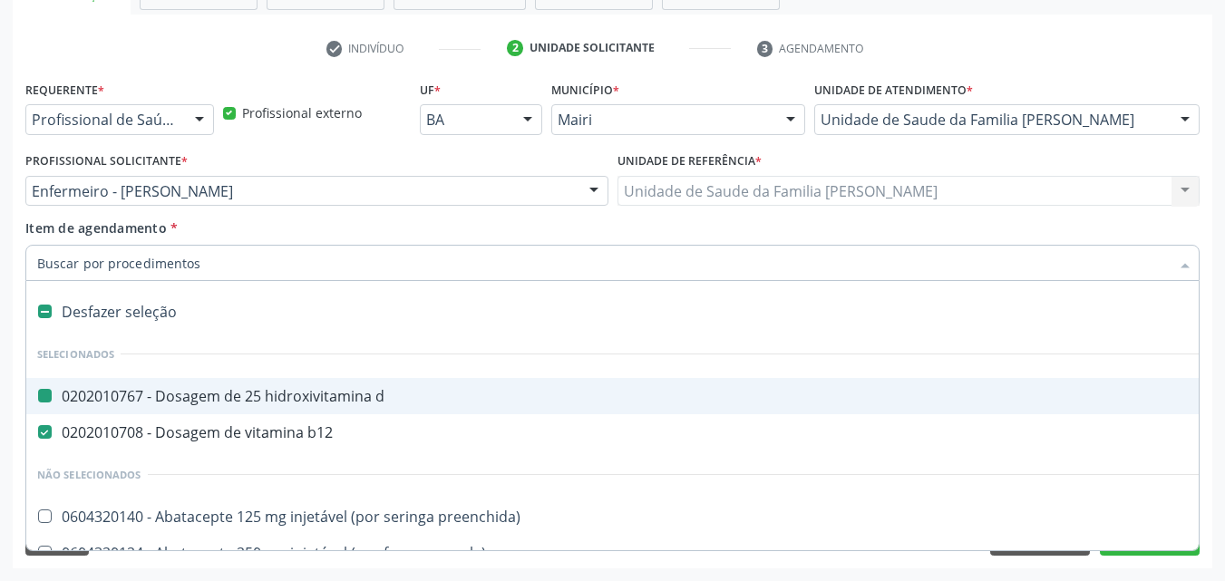
type input "Z"
checkbox d "false"
checkbox b12 "false"
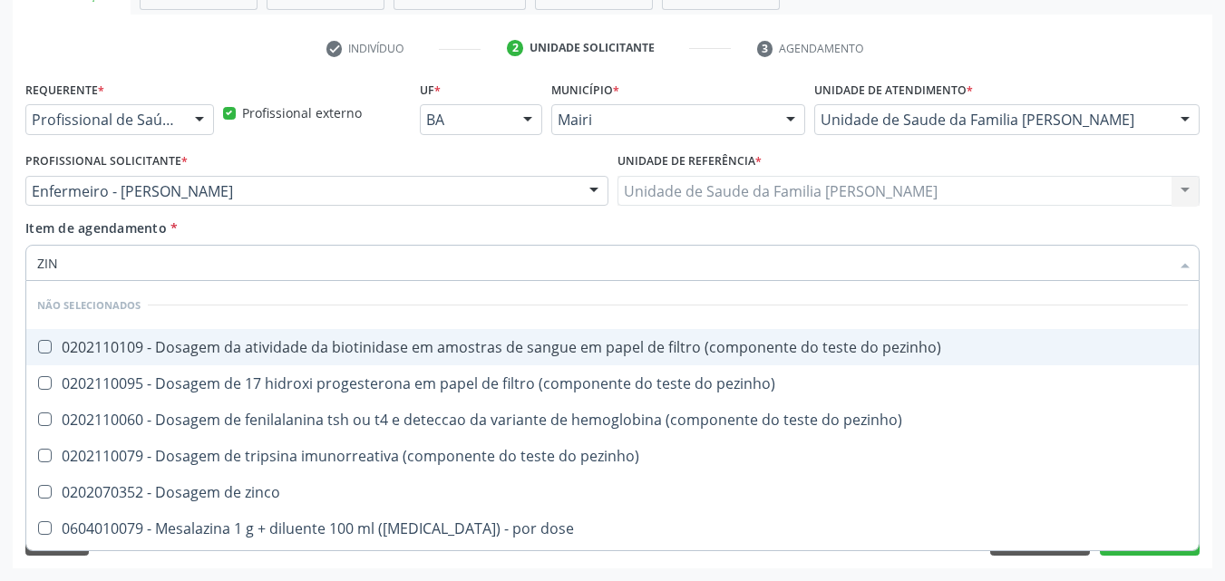
type input "ZINC"
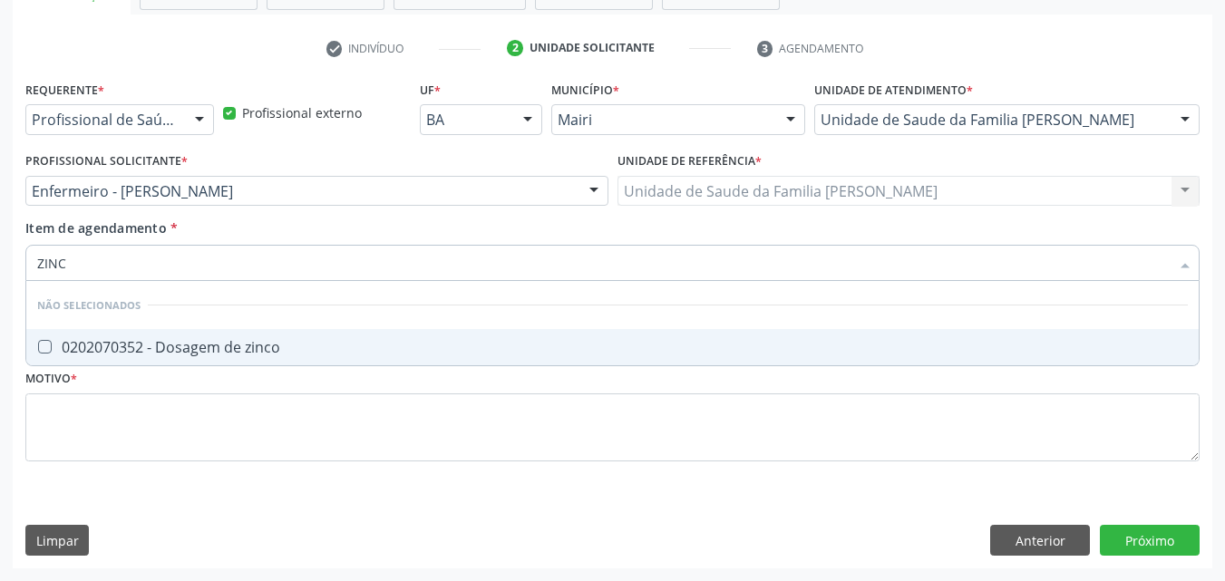
click at [248, 352] on div "0202070352 - Dosagem de zinco" at bounding box center [612, 347] width 1151 height 15
checkbox zinco "true"
type input "ZIN"
checkbox zinco "false"
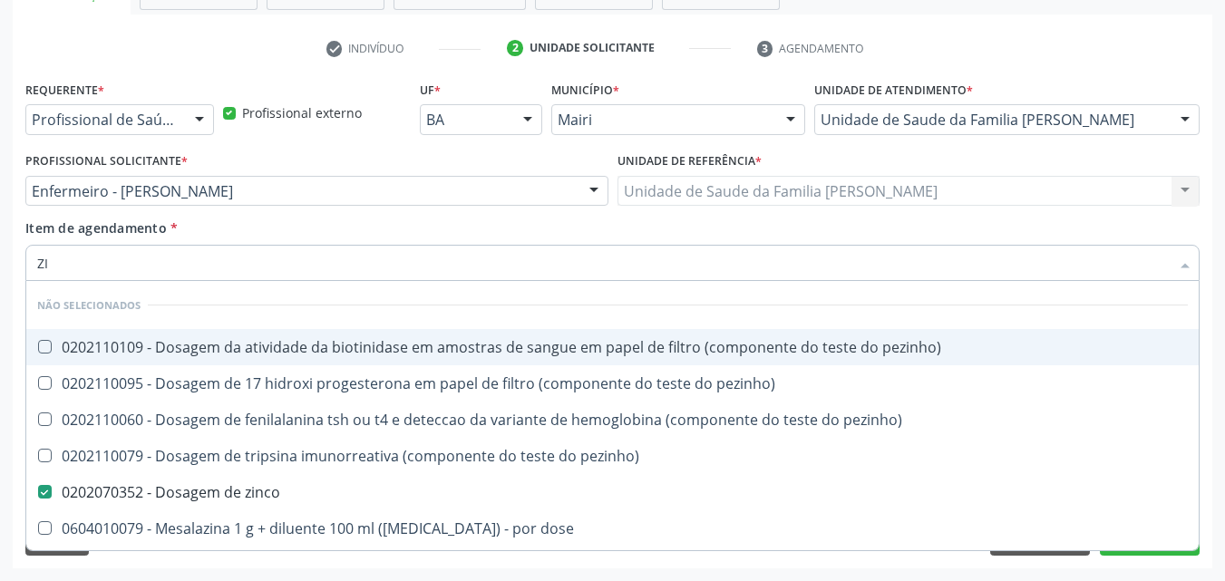
type input "Z"
checkbox pezinho\) "true"
checkbox zinco "false"
checkbox comprimido\) "false"
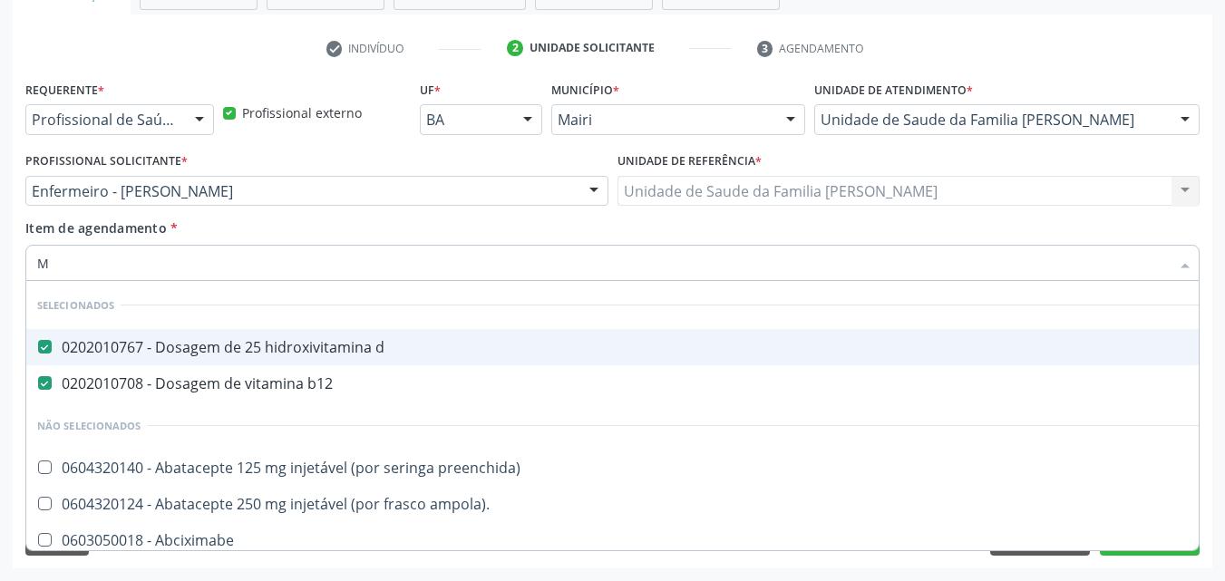
type input "MA"
checkbox d "false"
checkbox b12 "false"
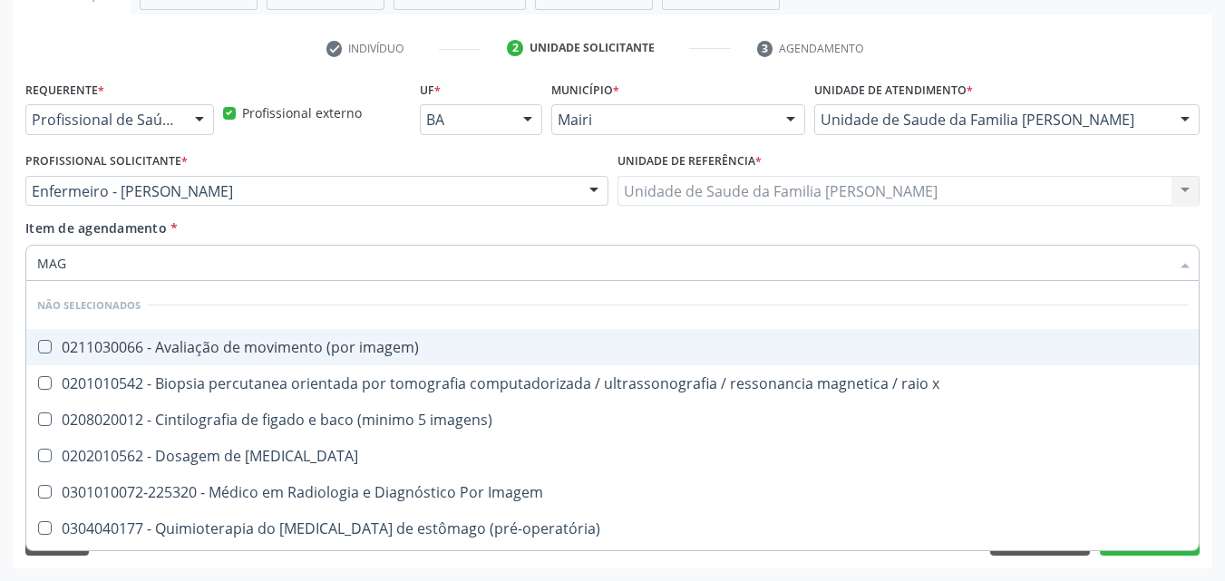
type input "MAGN"
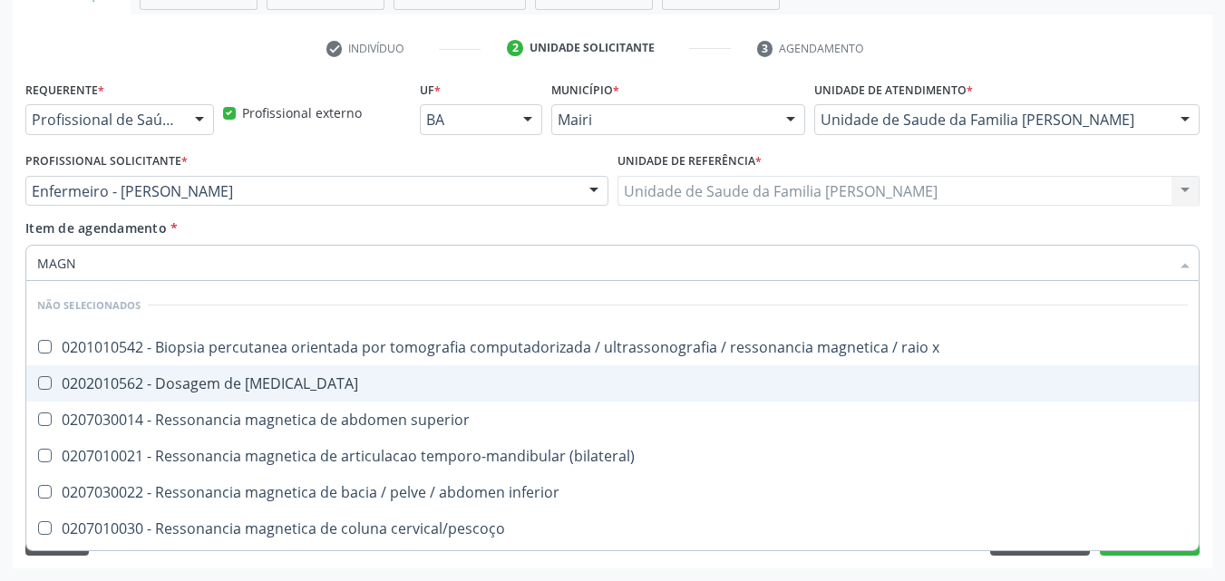
click at [274, 372] on span "0202010562 - Dosagem de magnesio" at bounding box center [612, 383] width 1172 height 36
checkbox magnesio "true"
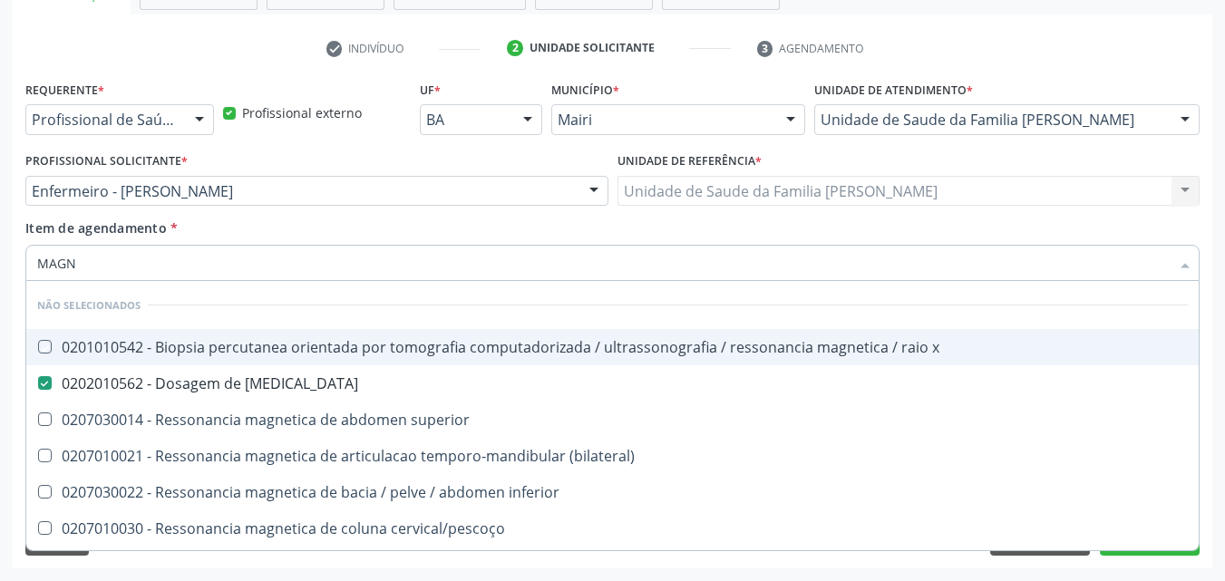
click at [408, 226] on div "Item de agendamento * MAGN Desfazer seleção Não selecionados 0201010542 - Biops…" at bounding box center [612, 247] width 1174 height 57
checkbox x "true"
checkbox \(bilateral\) "true"
checkbox superior "true"
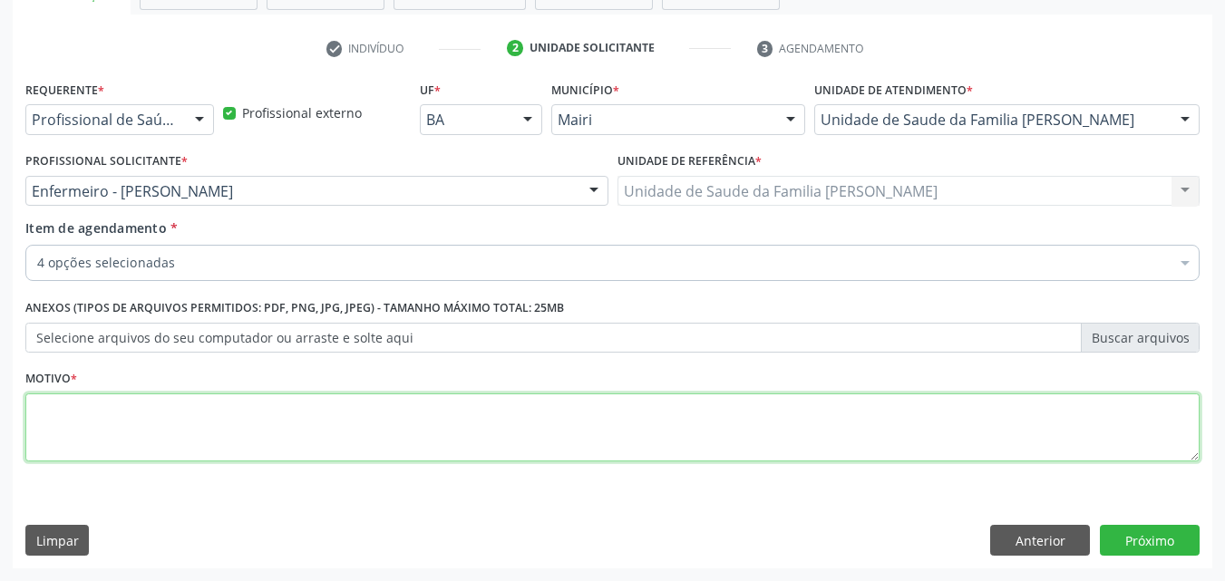
click at [130, 427] on textarea at bounding box center [612, 428] width 1174 height 69
type textarea "1 PRE [DATE]"
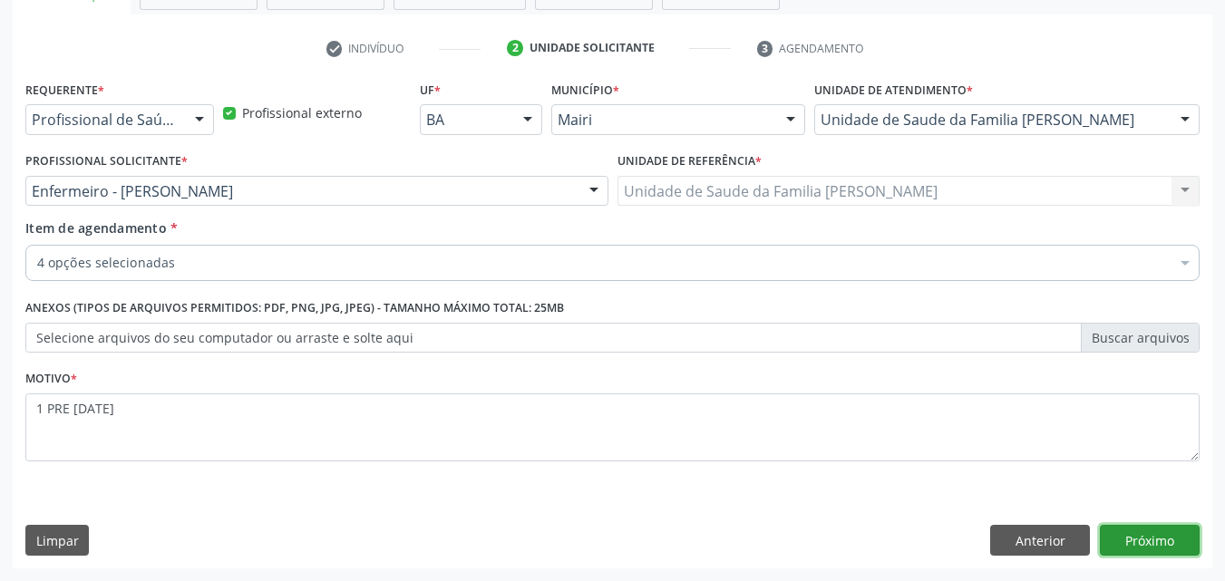
click at [1127, 536] on button "Próximo" at bounding box center [1150, 540] width 100 height 31
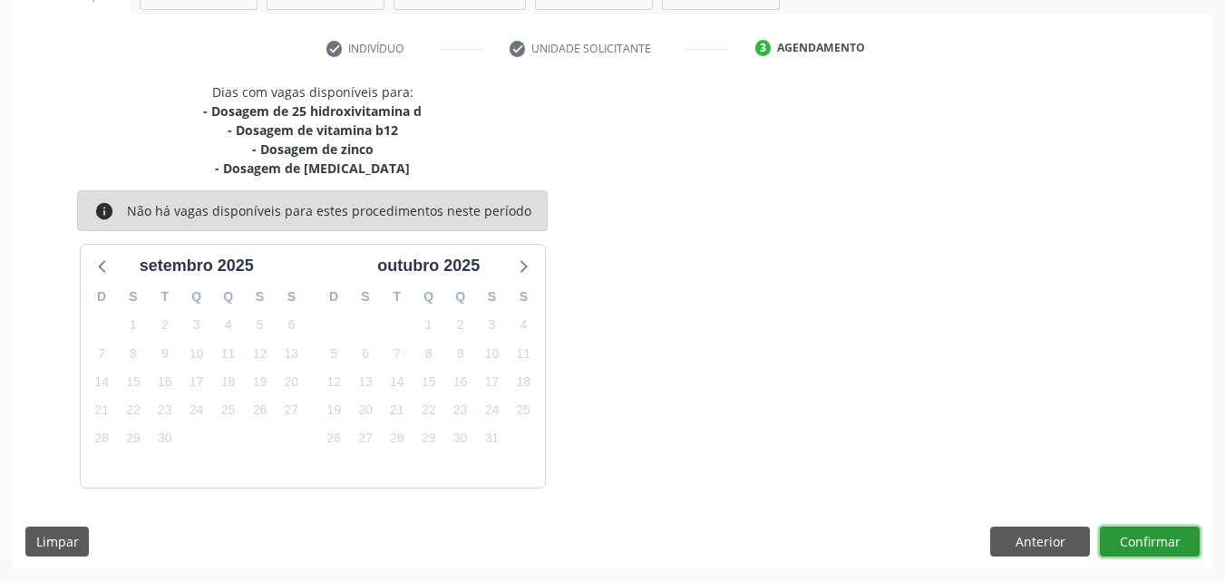
click at [1135, 544] on button "Confirmar" at bounding box center [1150, 542] width 100 height 31
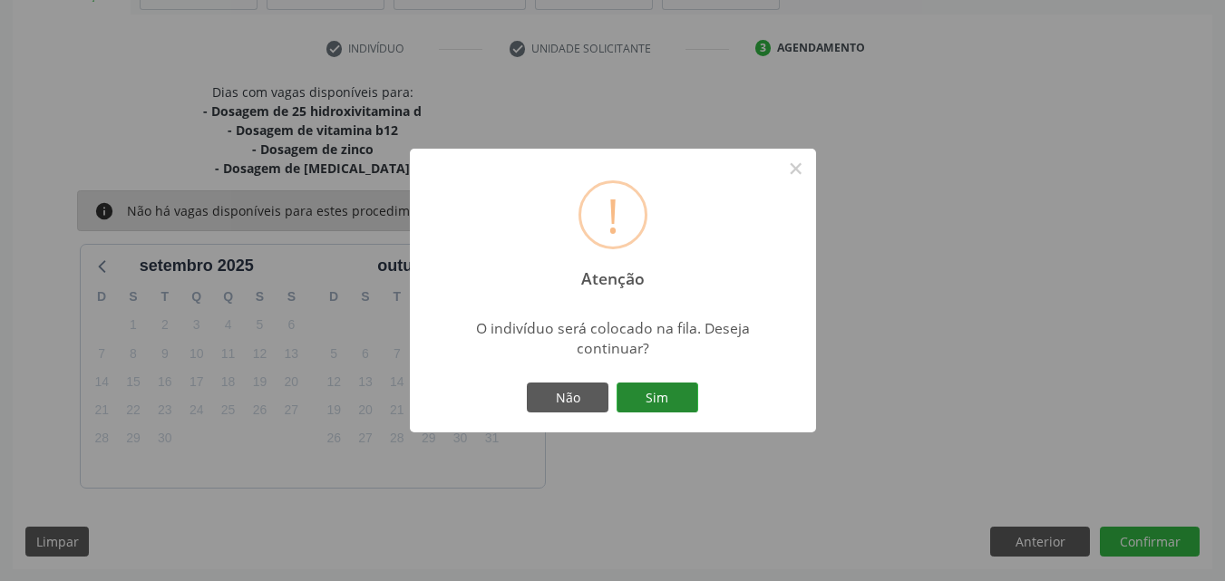
click at [683, 399] on button "Sim" at bounding box center [658, 398] width 82 height 31
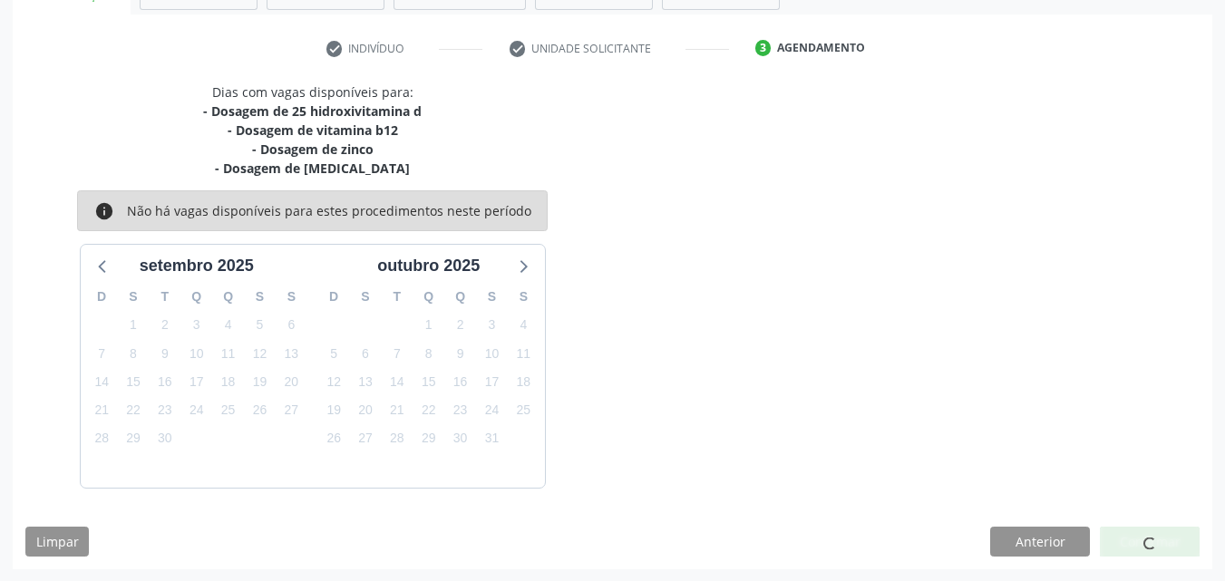
scroll to position [17, 0]
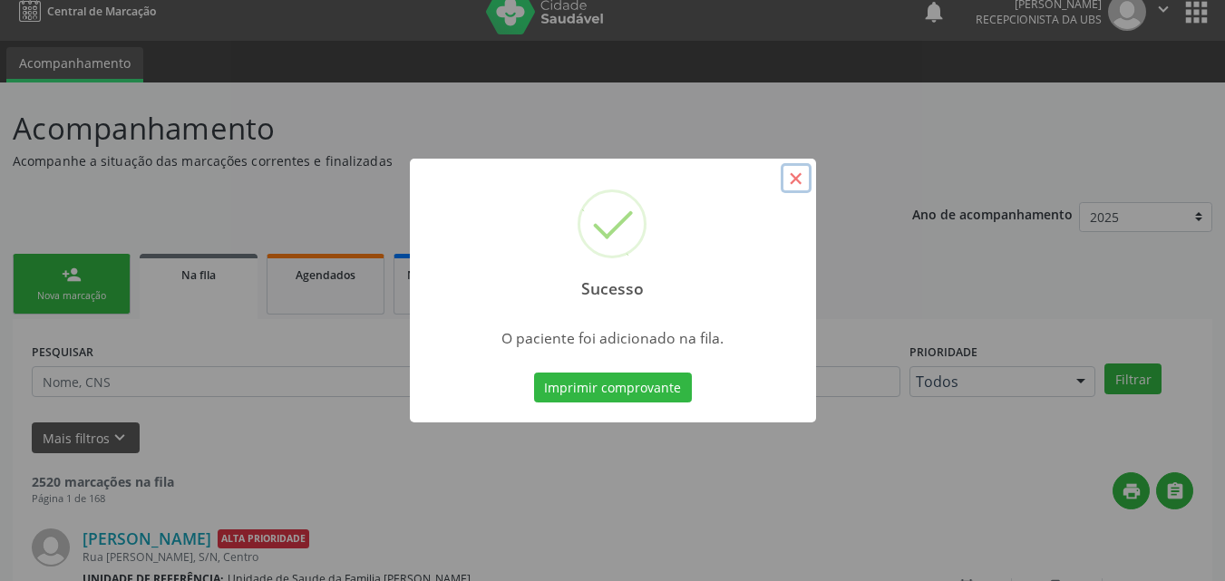
click at [797, 186] on button "×" at bounding box center [796, 178] width 31 height 31
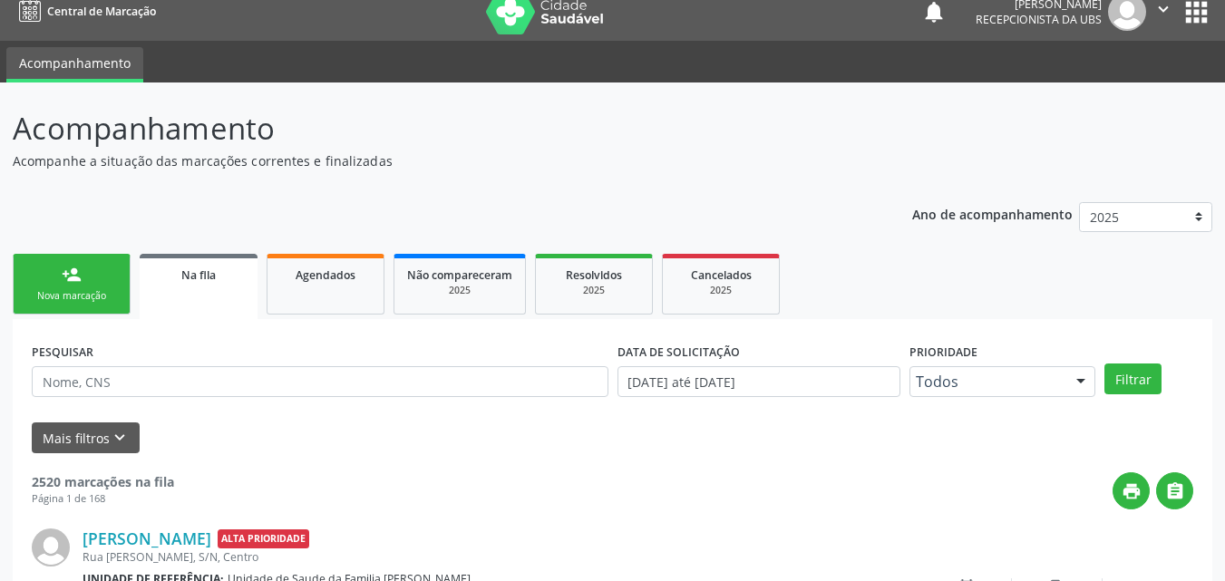
click at [61, 263] on link "person_add Nova marcação" at bounding box center [72, 284] width 118 height 61
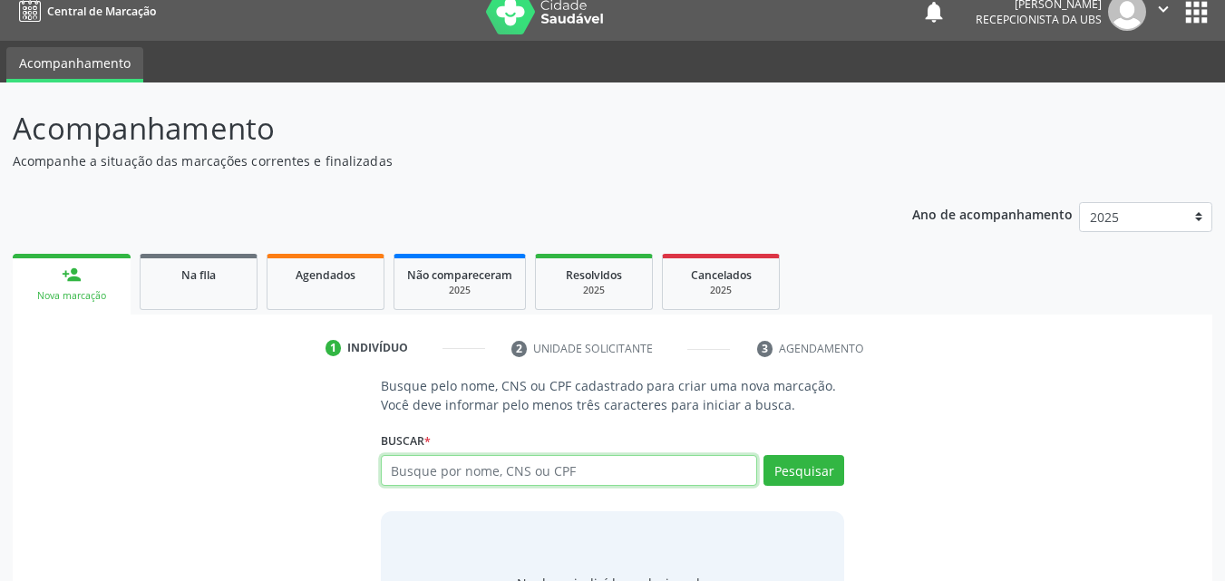
click at [480, 472] on input "text" at bounding box center [569, 470] width 377 height 31
paste input "700908918138497"
type input "700908918138497"
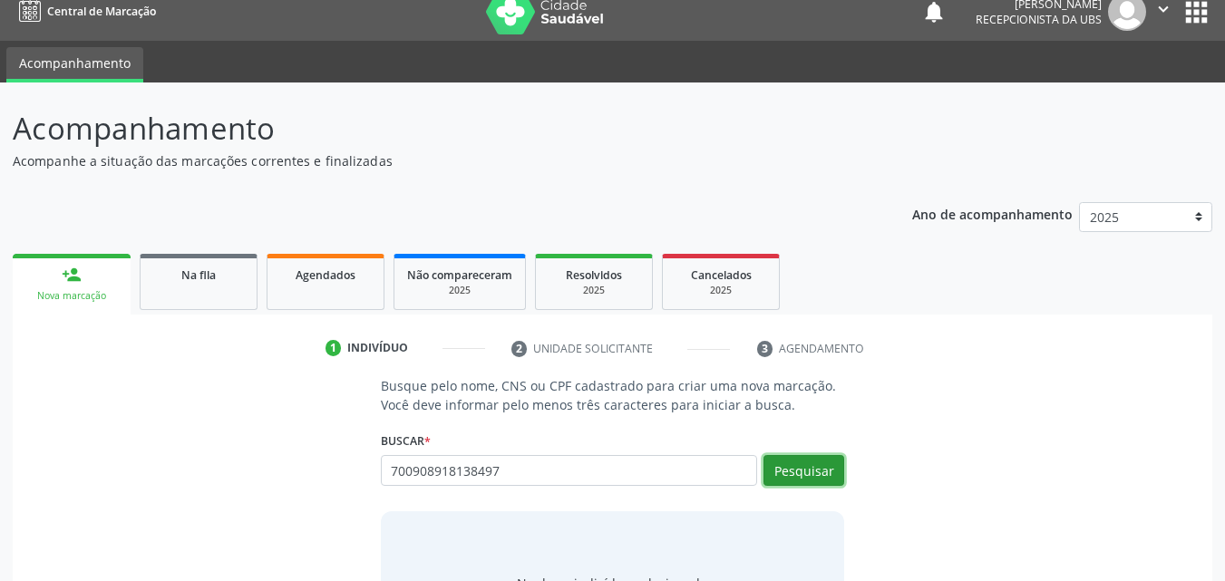
click at [796, 472] on button "Pesquisar" at bounding box center [804, 470] width 81 height 31
type input "700908918138497"
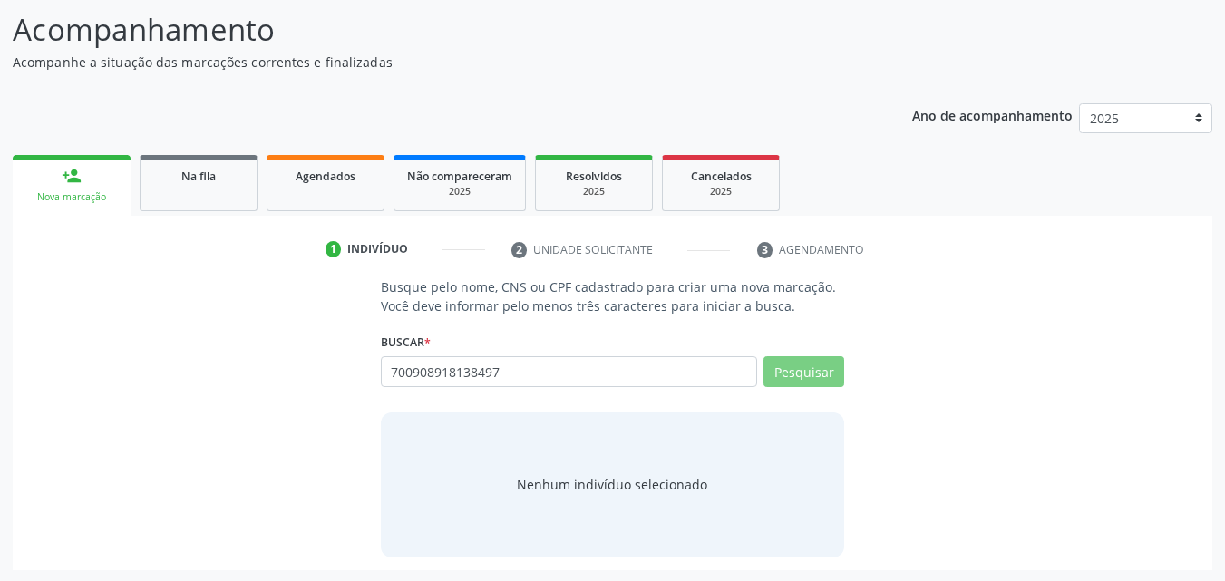
scroll to position [118, 0]
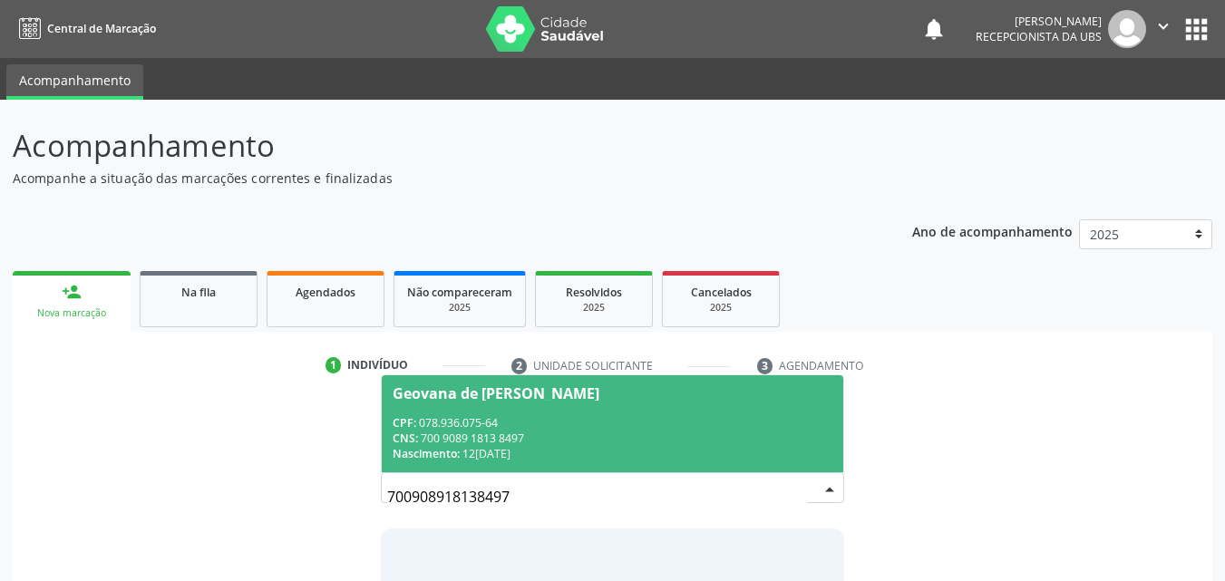
scroll to position [118, 0]
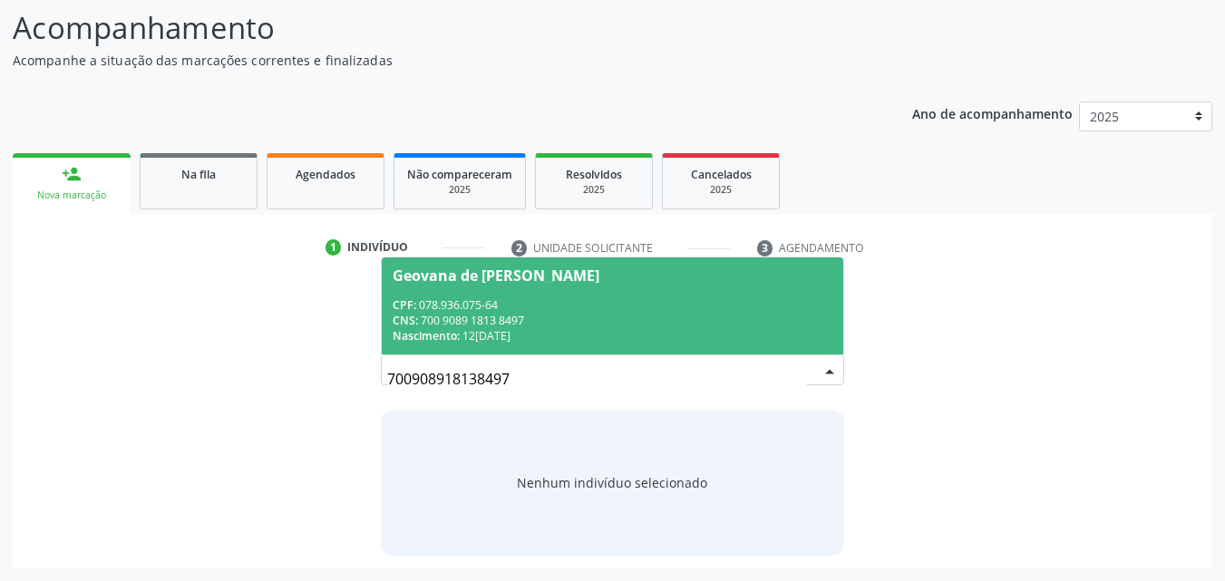
click at [518, 324] on div "CNS: 700 9089 1813 8497" at bounding box center [613, 320] width 441 height 15
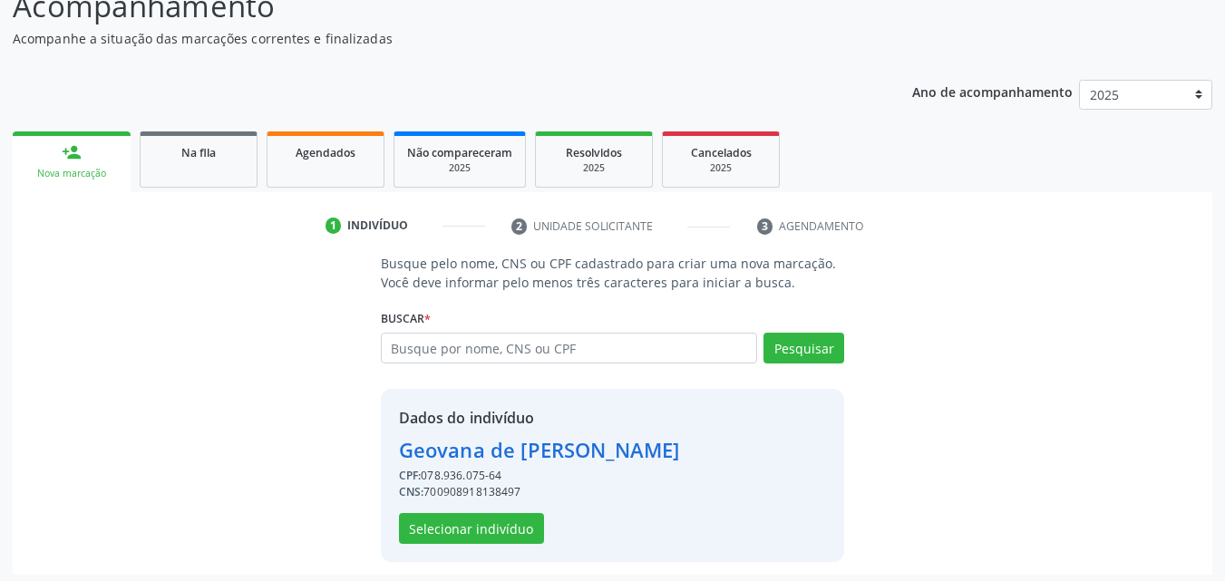
scroll to position [146, 0]
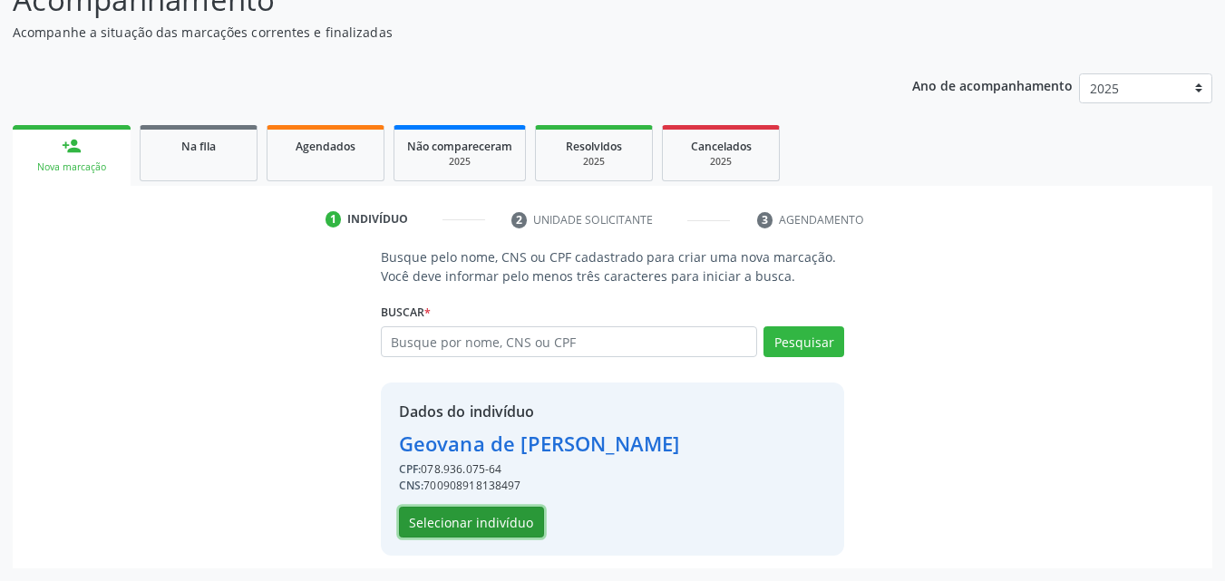
click at [482, 513] on button "Selecionar indivíduo" at bounding box center [471, 522] width 145 height 31
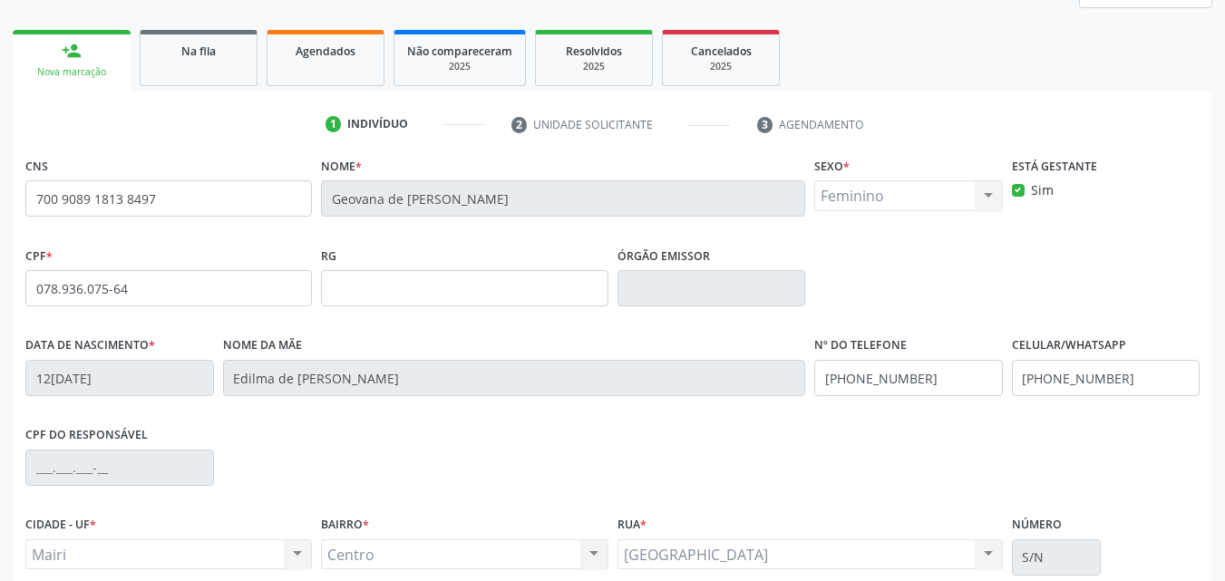
scroll to position [402, 0]
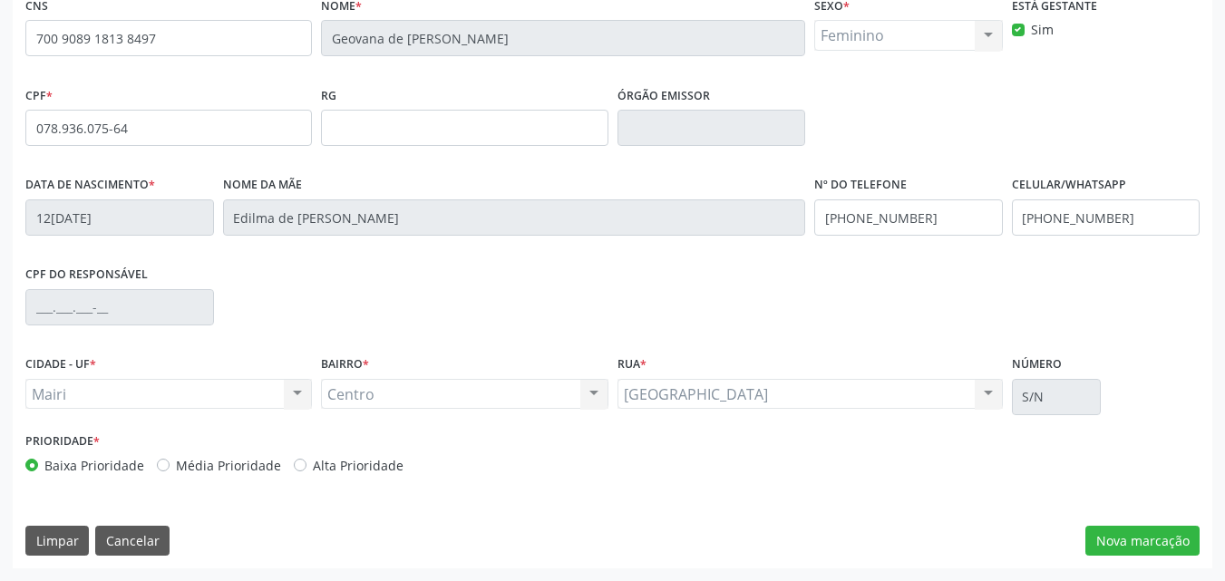
click at [391, 469] on label "Alta Prioridade" at bounding box center [358, 465] width 91 height 19
click at [306, 469] on input "Alta Prioridade" at bounding box center [300, 464] width 13 height 16
radio input "true"
click at [1132, 538] on button "Nova marcação" at bounding box center [1142, 541] width 114 height 31
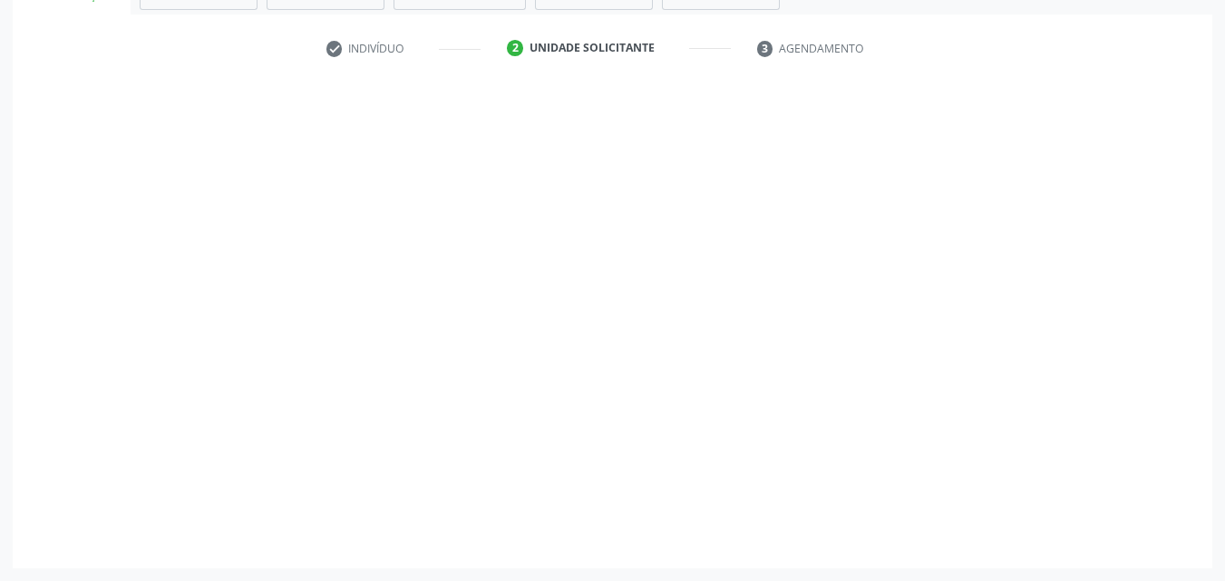
scroll to position [317, 0]
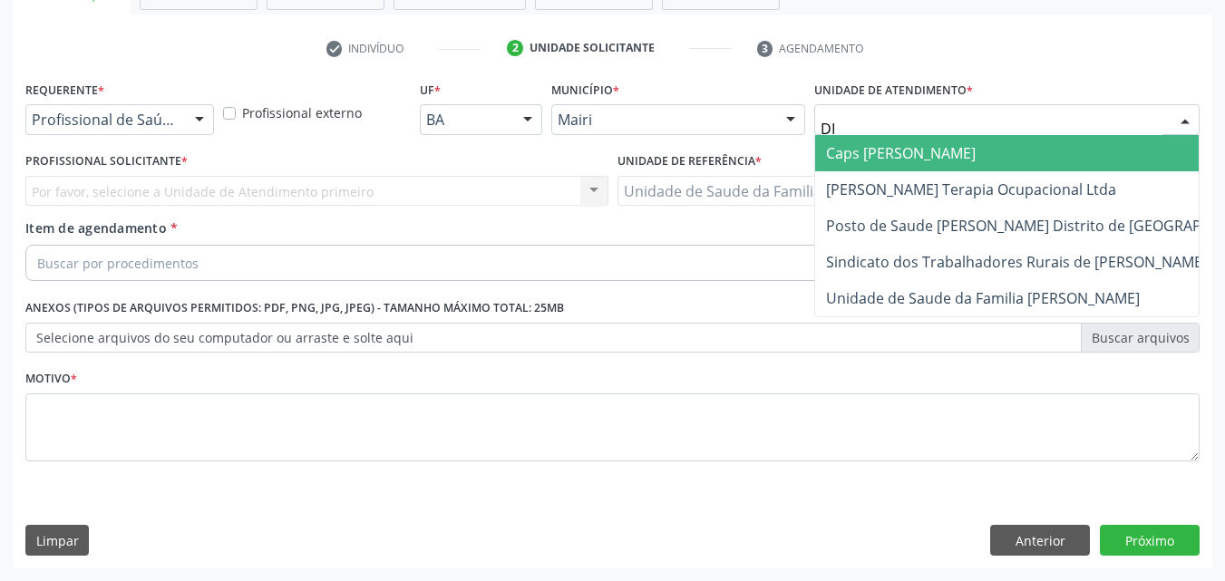
type input "DIL"
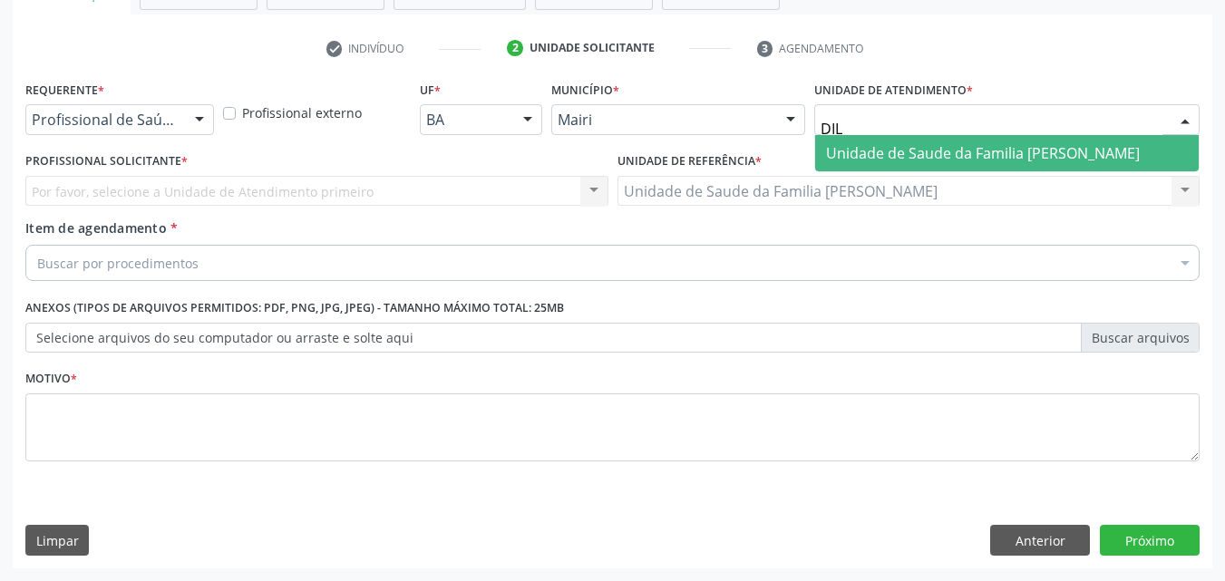
click at [939, 151] on span "Unidade de Saude da Familia [PERSON_NAME]" at bounding box center [983, 153] width 314 height 20
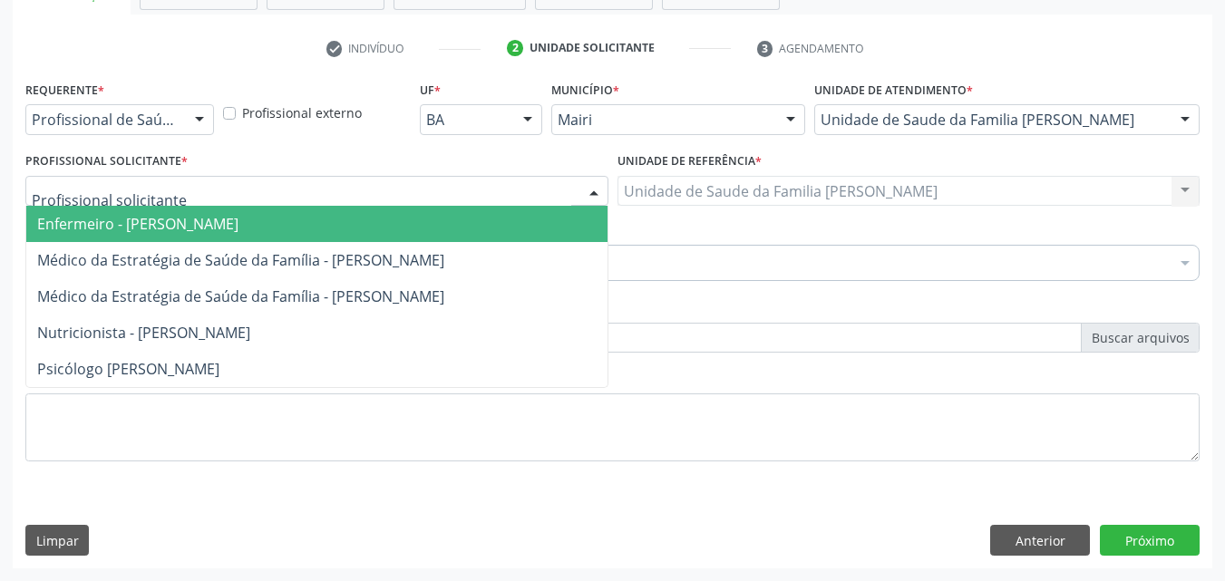
click at [168, 218] on span "Enfermeiro - [PERSON_NAME]" at bounding box center [137, 224] width 201 height 20
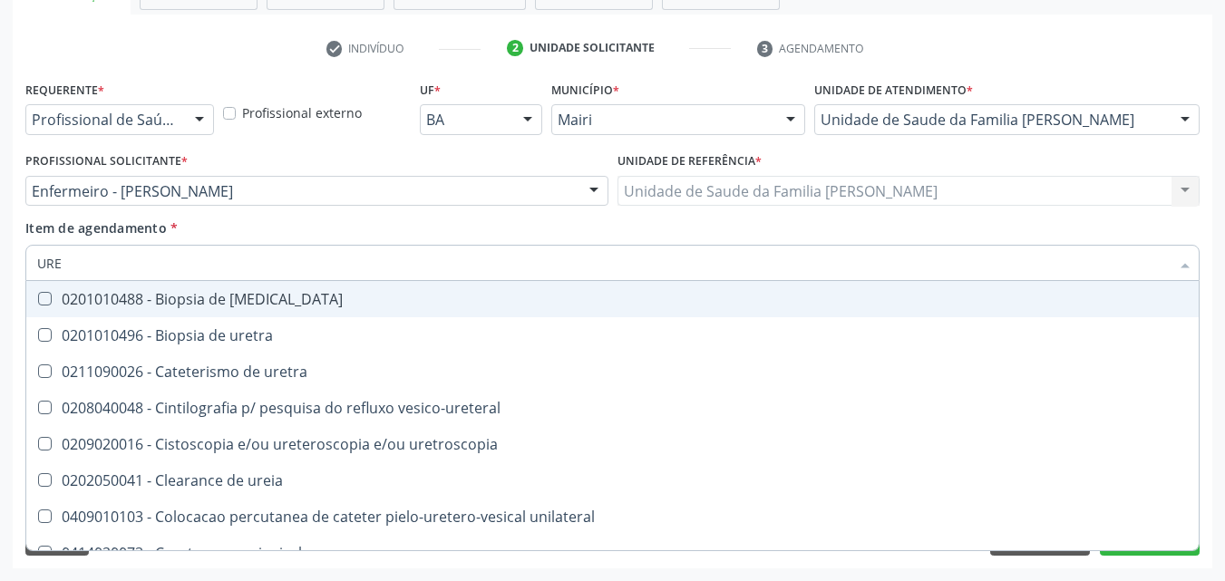
type input "UREI"
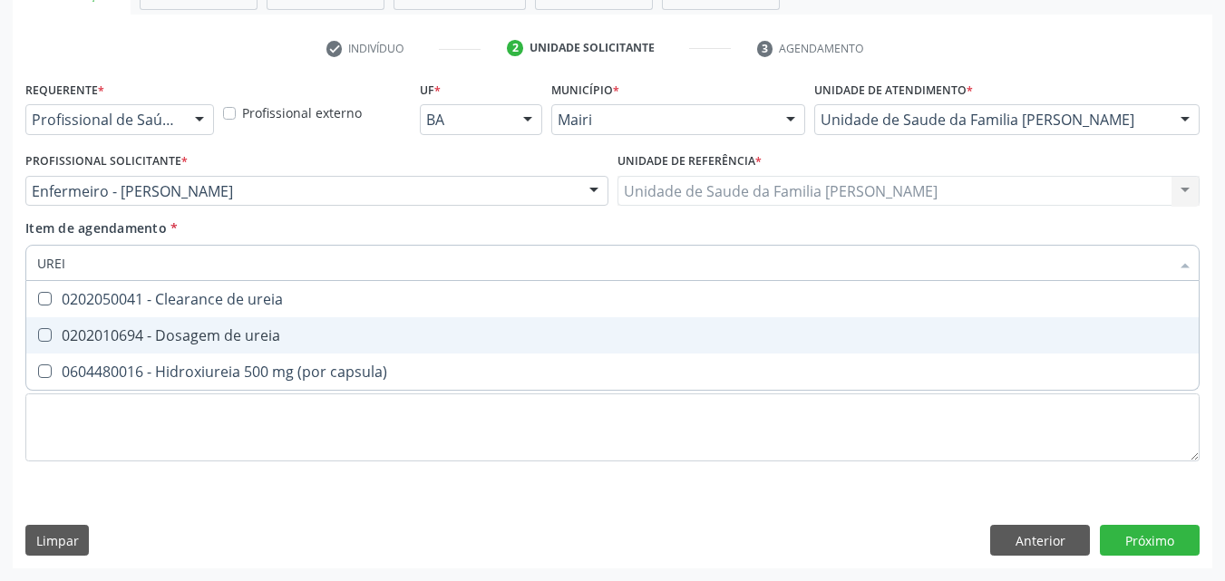
click at [176, 339] on div "0202010694 - Dosagem de ureia" at bounding box center [612, 335] width 1151 height 15
checkbox ureia "true"
type input "URE"
checkbox ureia "false"
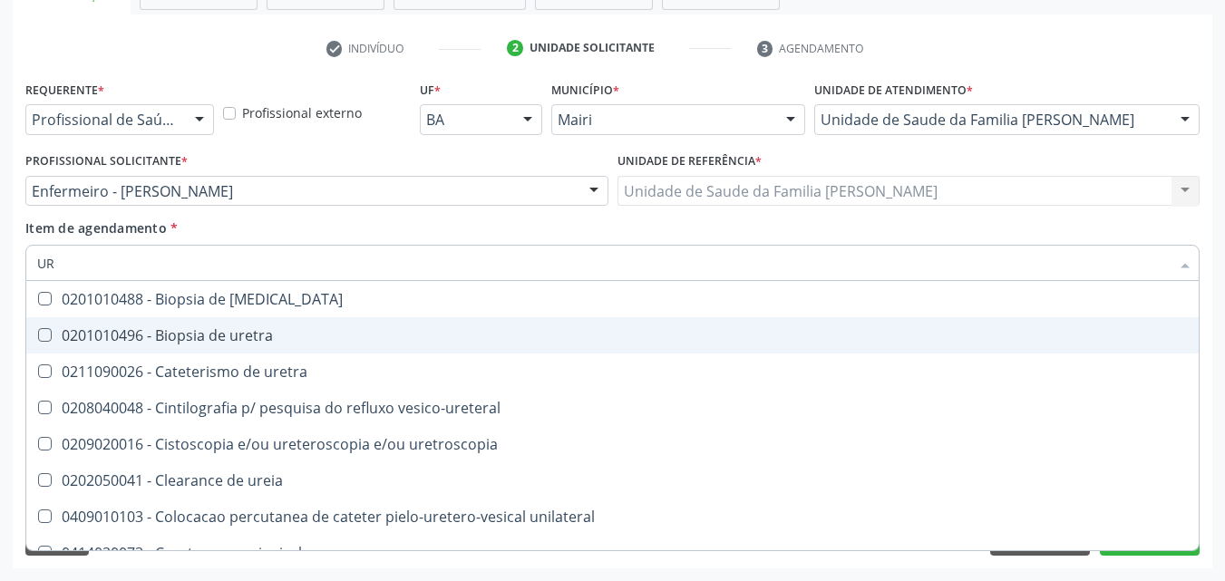
type input "U"
checkbox ureia "false"
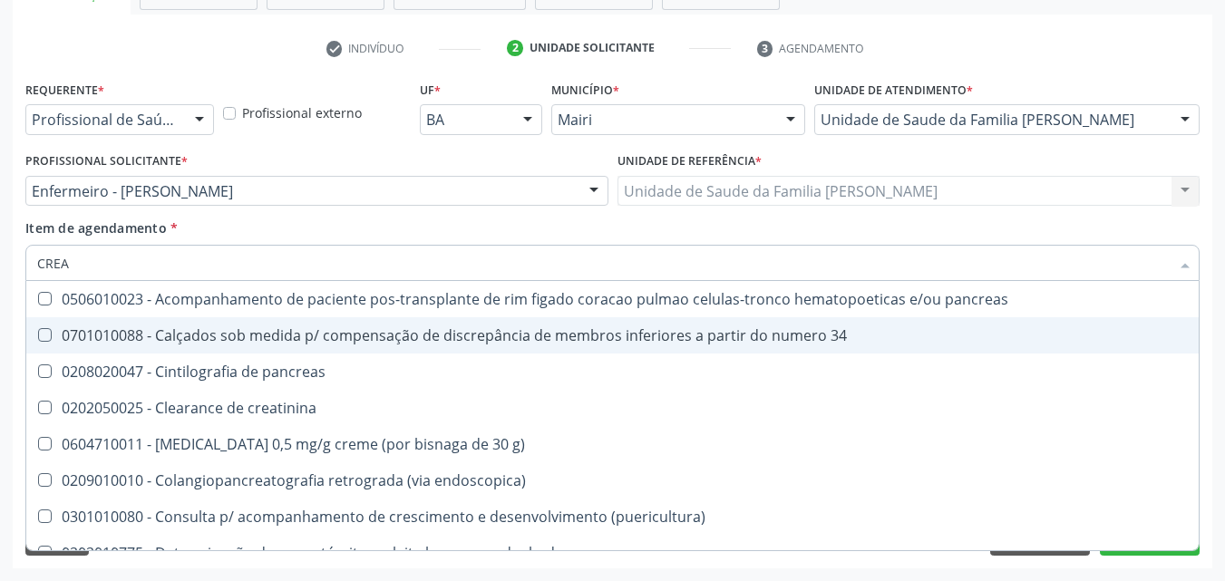
type input "CREAT"
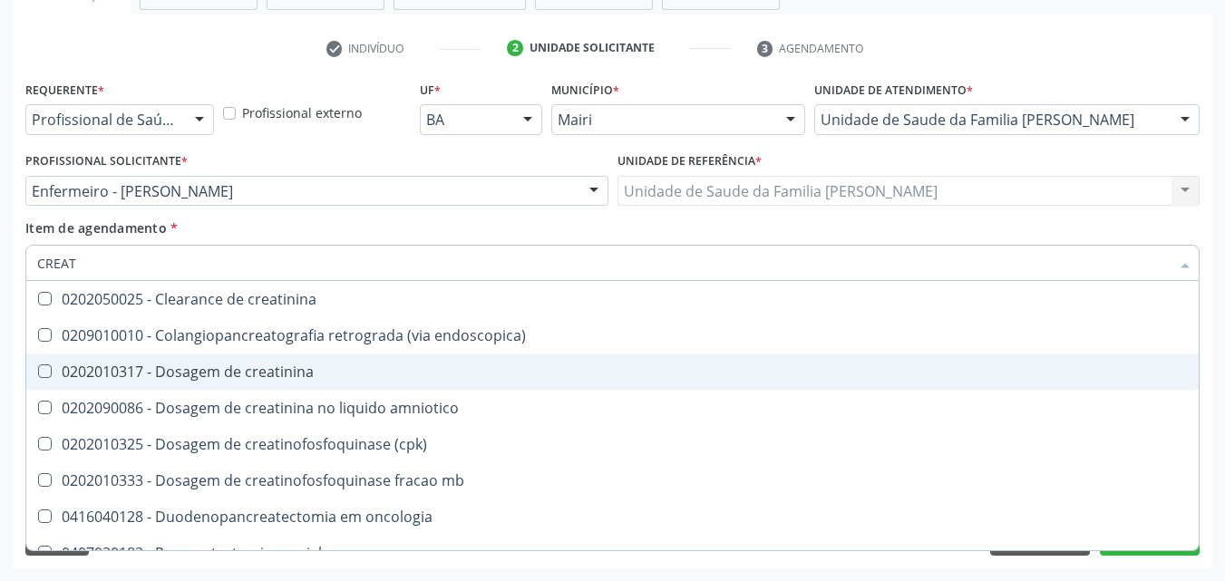
click at [186, 359] on span "0202010317 - Dosagem de creatinina" at bounding box center [612, 372] width 1172 height 36
checkbox creatinina "true"
type input "CREA"
checkbox creatinina "false"
checkbox \(cpk\) "true"
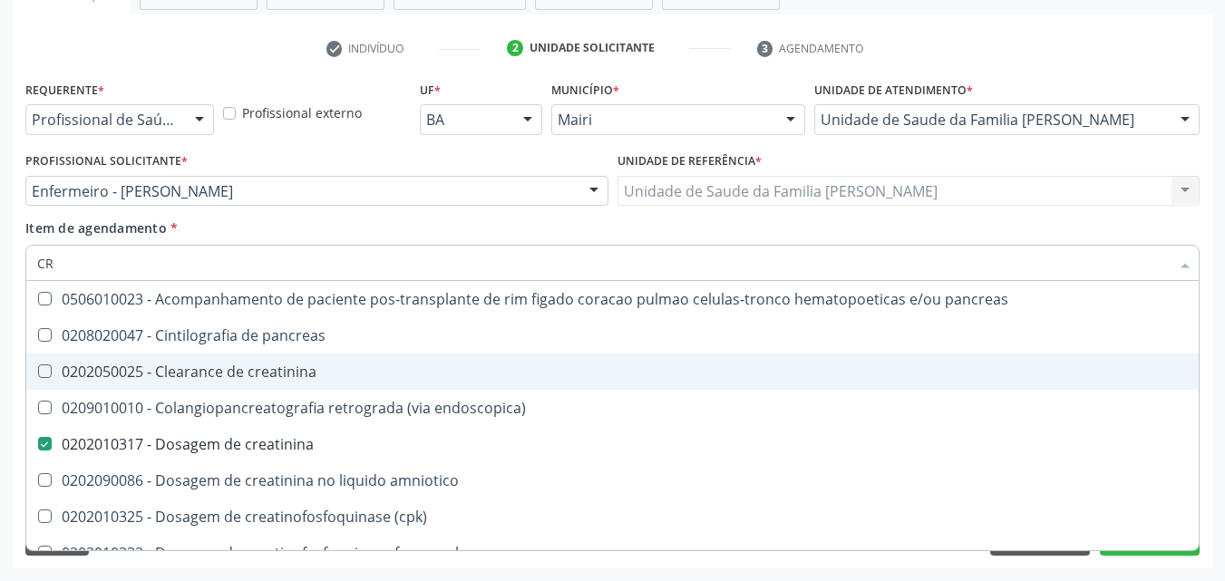
type input "C"
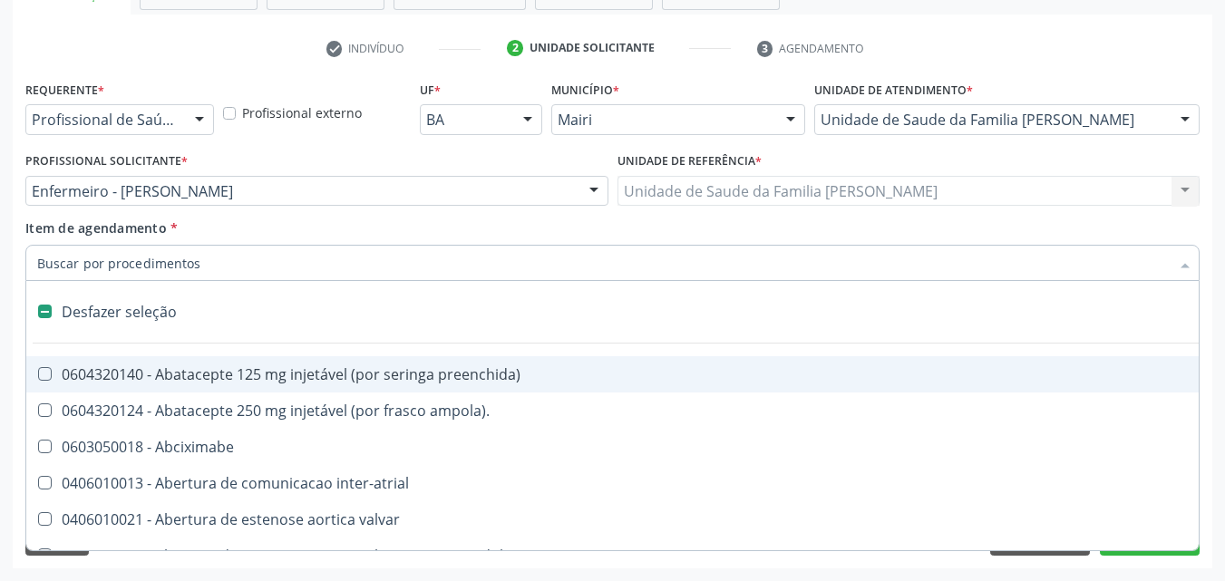
checkbox valvar "false"
checkbox paciente\) "false"
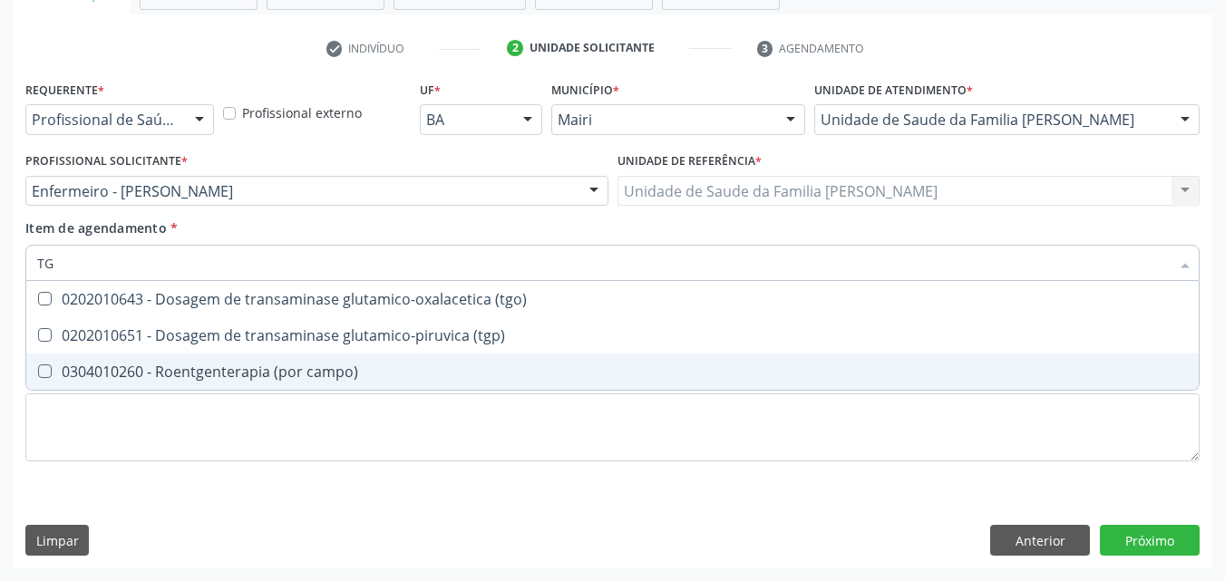
type input "TGO"
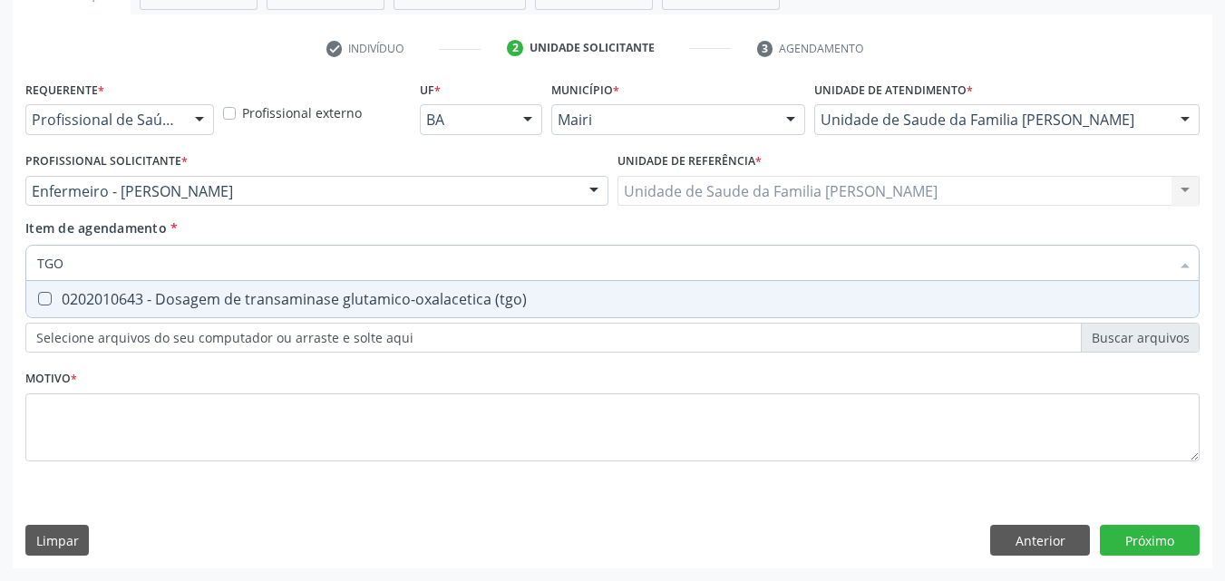
click at [209, 309] on span "0202010643 - Dosagem de transaminase glutamico-oxalacetica (tgo)" at bounding box center [612, 299] width 1172 height 36
checkbox \(tgo\) "true"
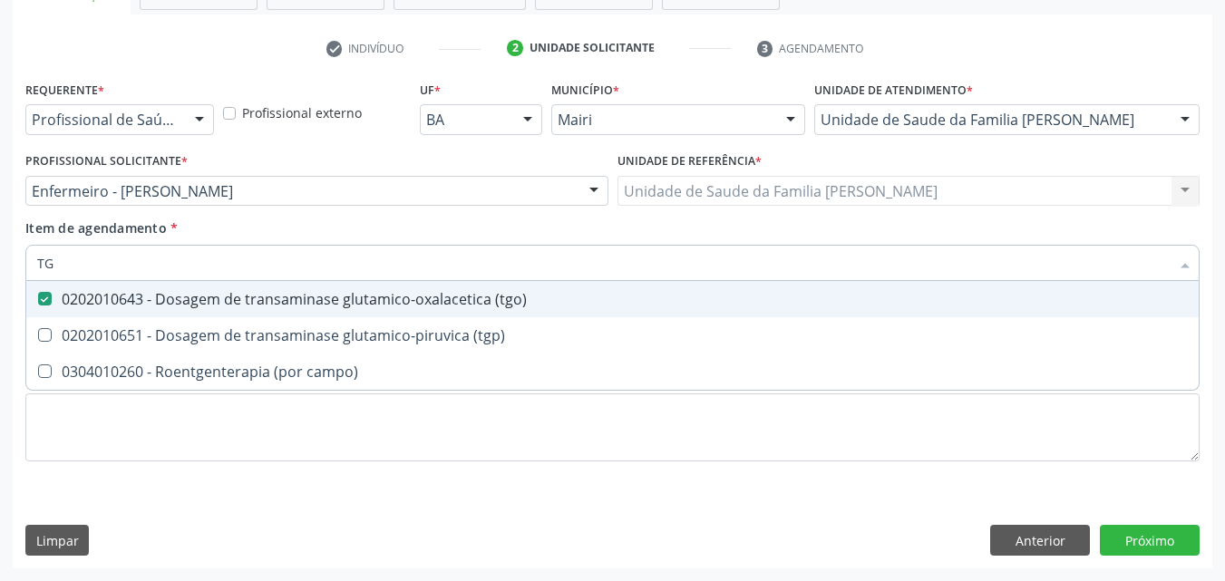
type input "TGP"
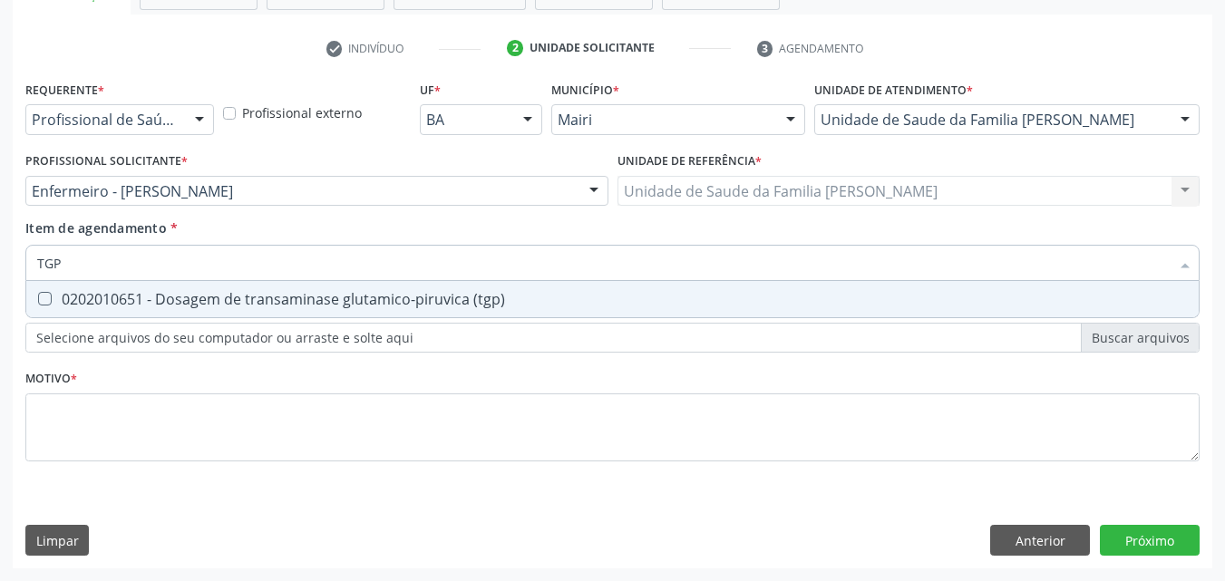
click at [209, 309] on span "0202010651 - Dosagem de transaminase glutamico-piruvica (tgp)" at bounding box center [612, 299] width 1172 height 36
checkbox \(tgp\) "true"
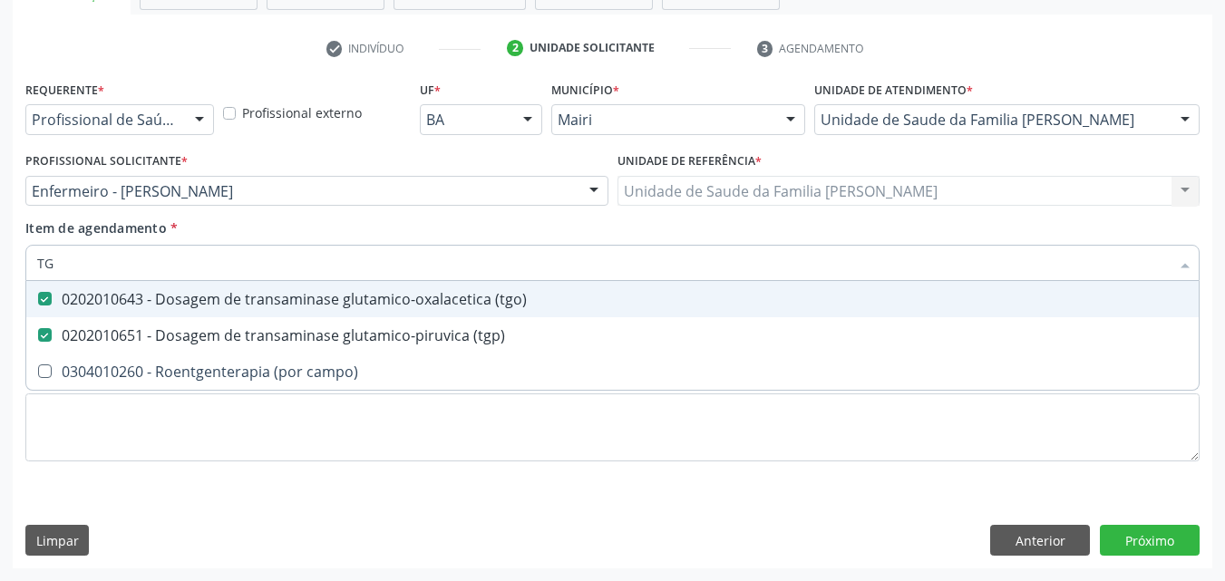
type input "T"
checkbox \(tgo\) "false"
checkbox \(tgp\) "false"
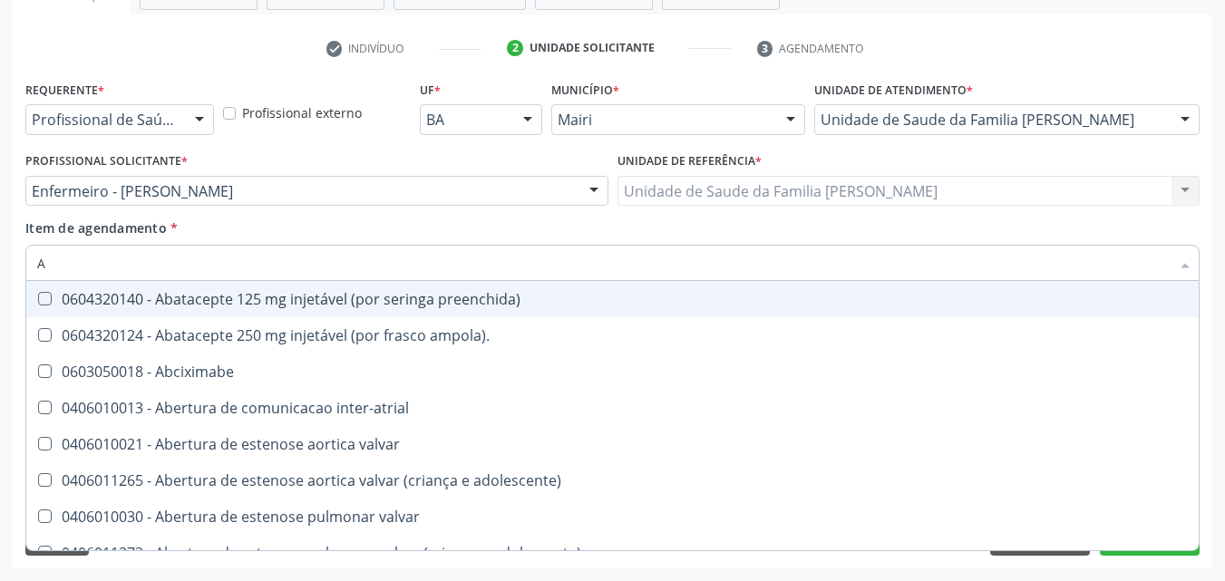
type input "AC"
checkbox população "true"
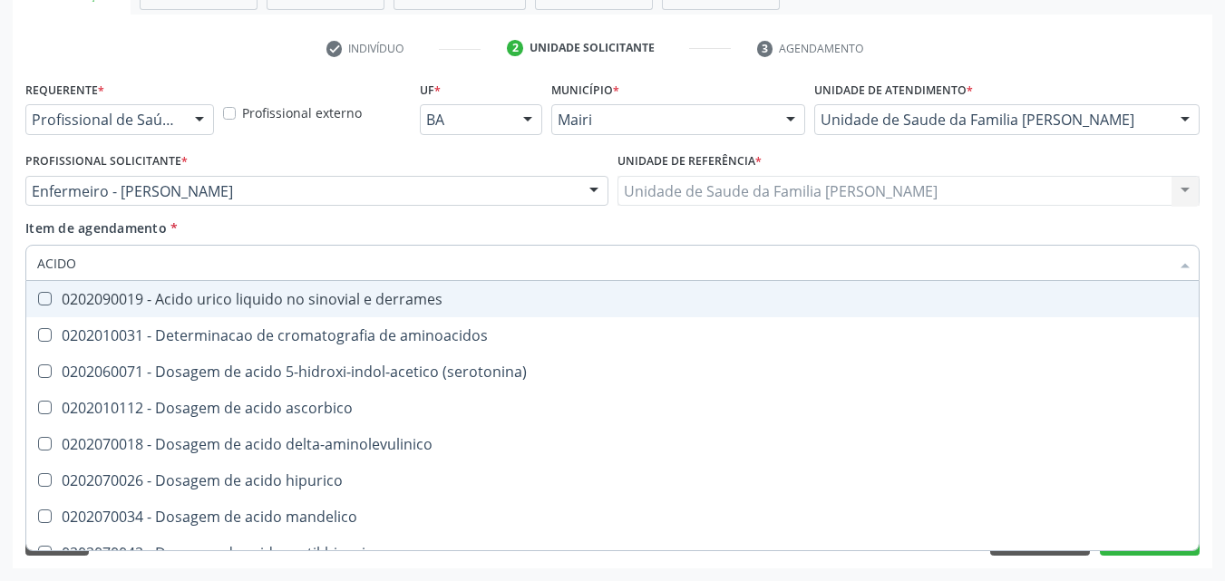
type input "ACIDO U"
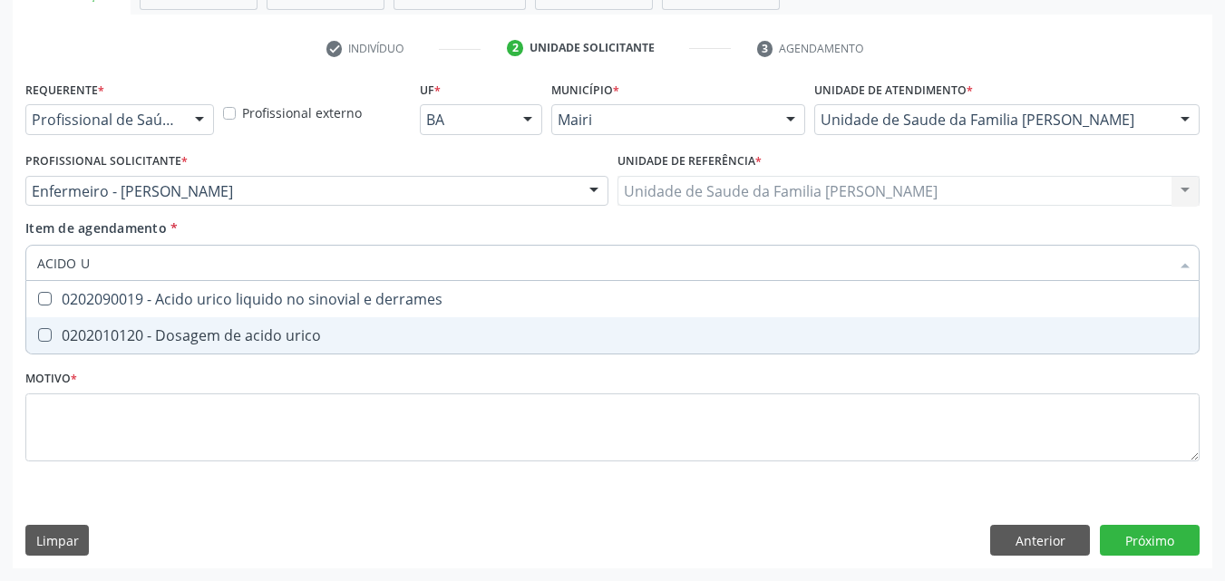
click at [219, 334] on div "0202010120 - Dosagem de acido urico" at bounding box center [612, 335] width 1151 height 15
checkbox urico "true"
type input "ACIDO"
checkbox urico "false"
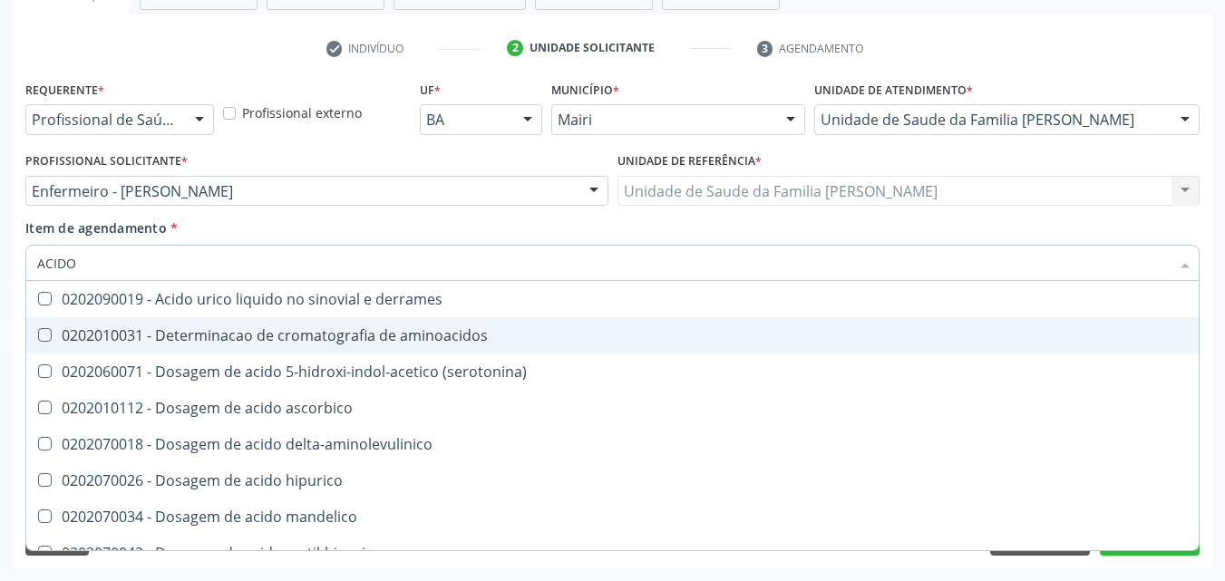
type input "ACID"
checkbox urico "false"
checkbox vanilmandelico "true"
type input "A"
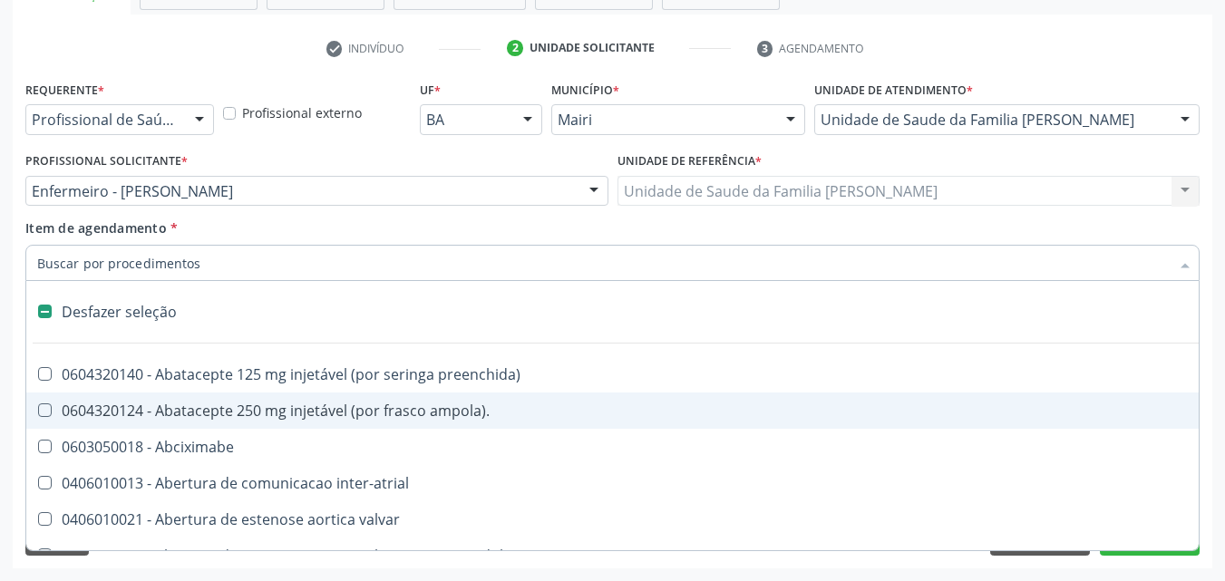
checkbox comprimido\) "false"
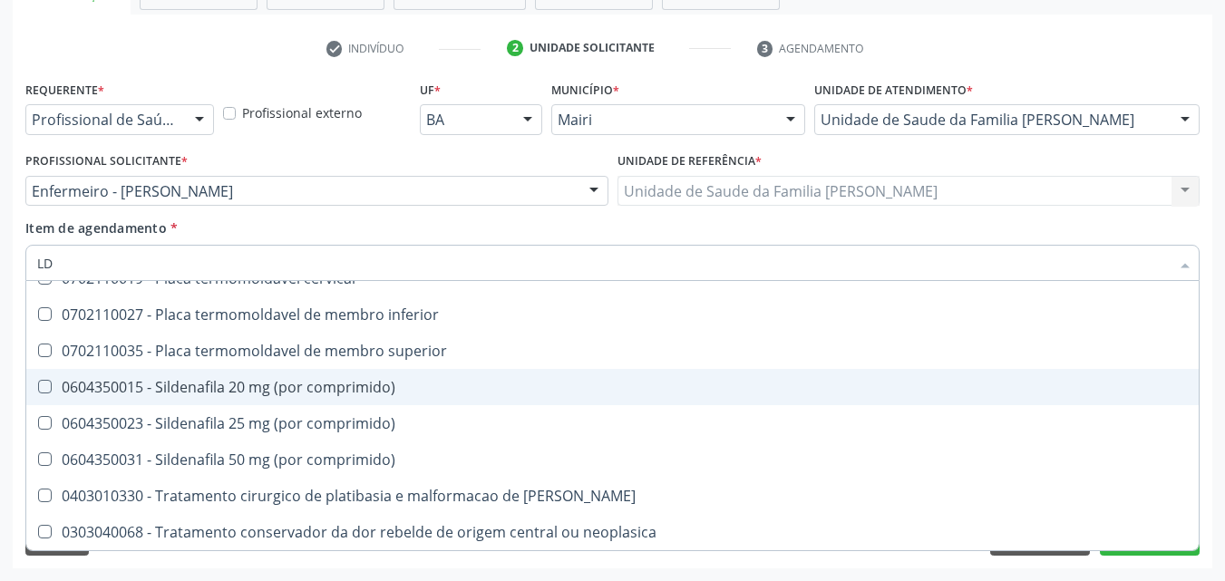
scroll to position [0, 0]
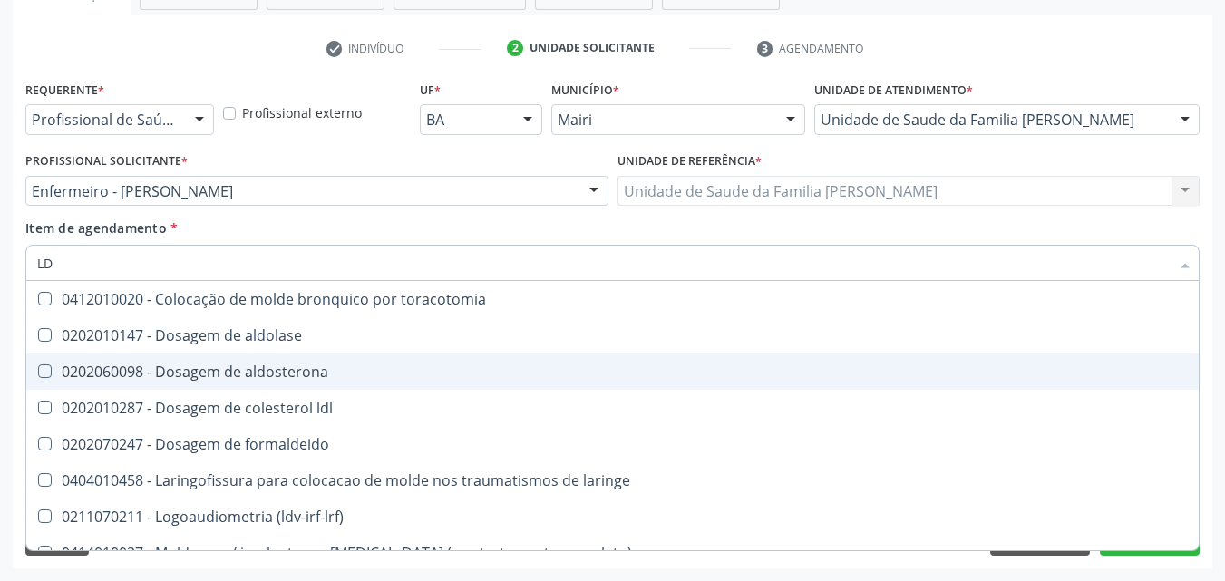
type input "L"
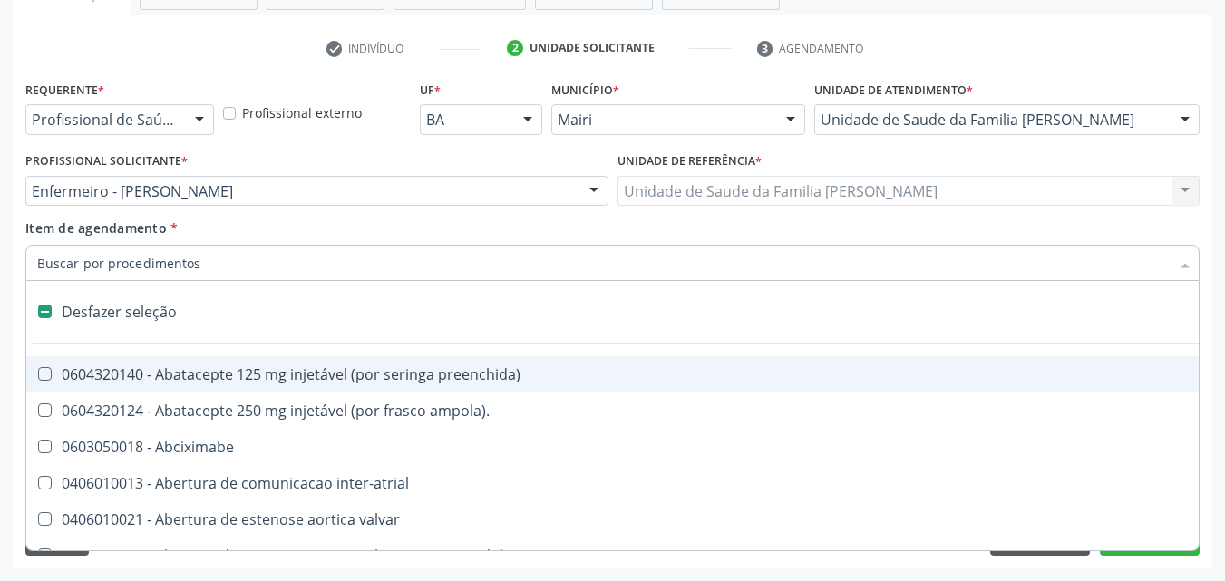
type input "G"
checkbox pleuroscopia\) "true"
checkbox hospitais "true"
checkbox estimulo "true"
checkbox \(bilateral\) "true"
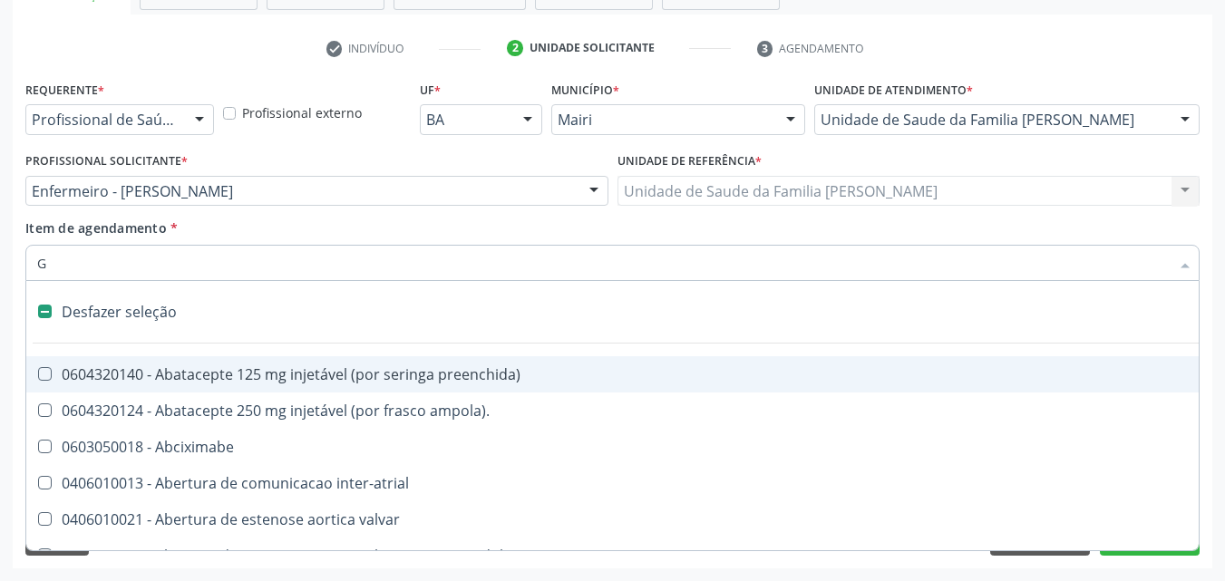
checkbox 67 "true"
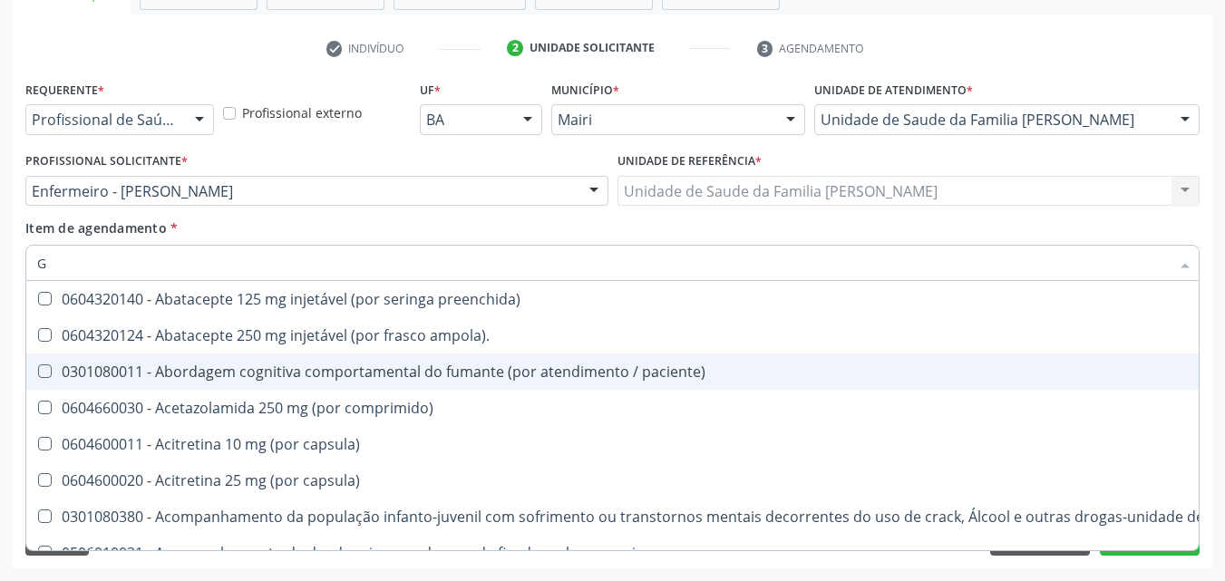
type input "GL"
checkbox bucomaxilofacial "true"
checkbox pé "true"
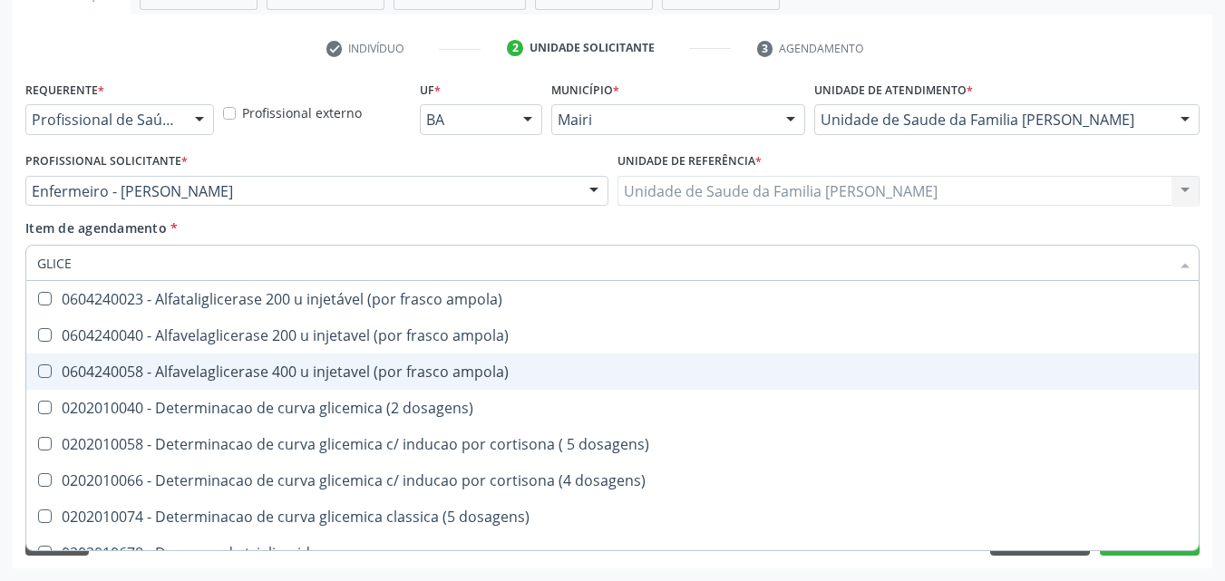
type input "GLICEM"
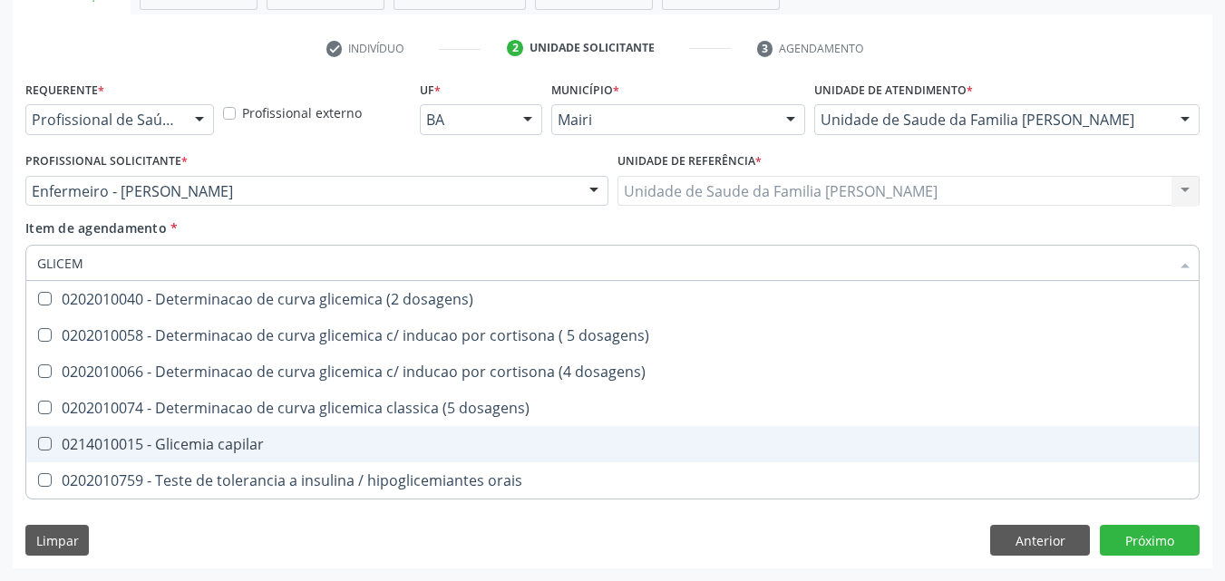
click at [295, 427] on span "0214010015 - Glicemia capilar" at bounding box center [612, 444] width 1172 height 36
checkbox capilar "true"
type input "GLICE"
checkbox capilar "false"
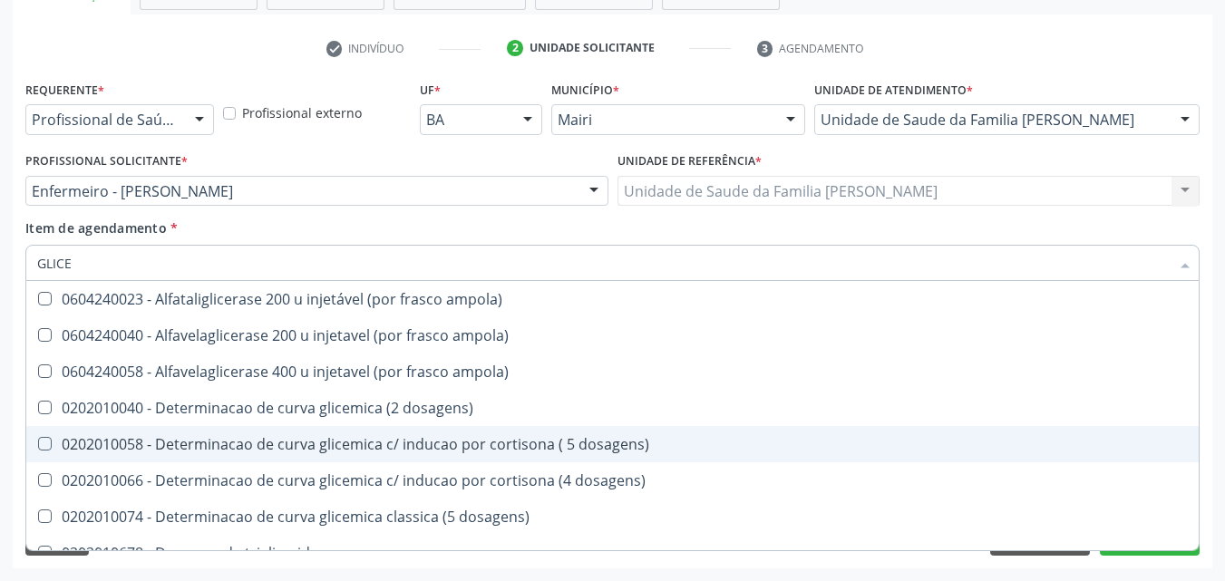
type input "GLIC"
checkbox capilar "false"
type input "G"
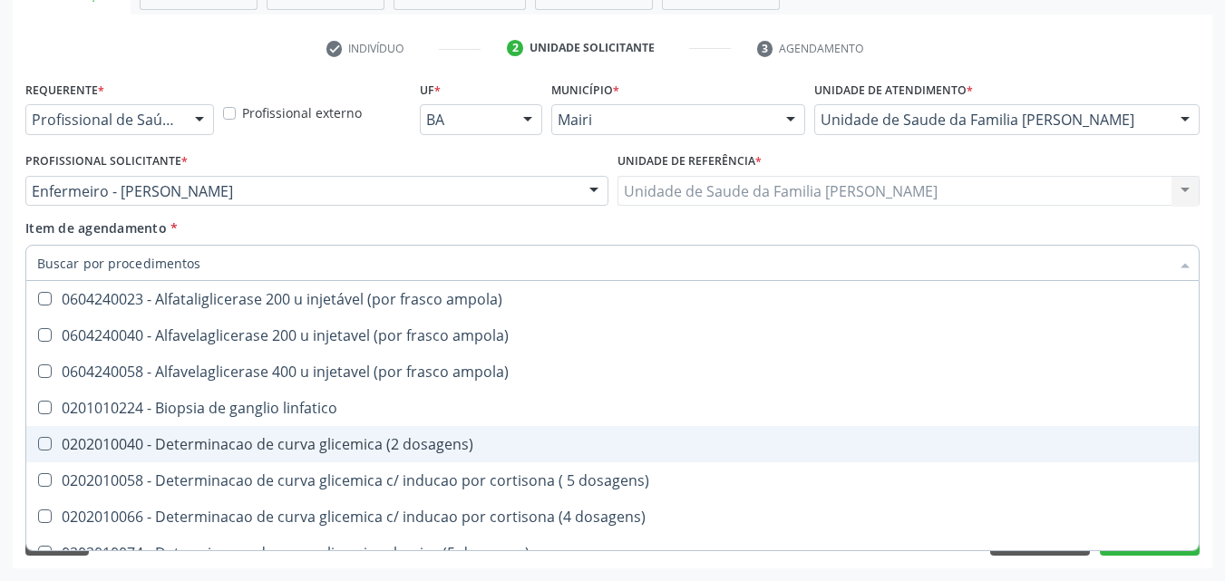
checkbox capilar "false"
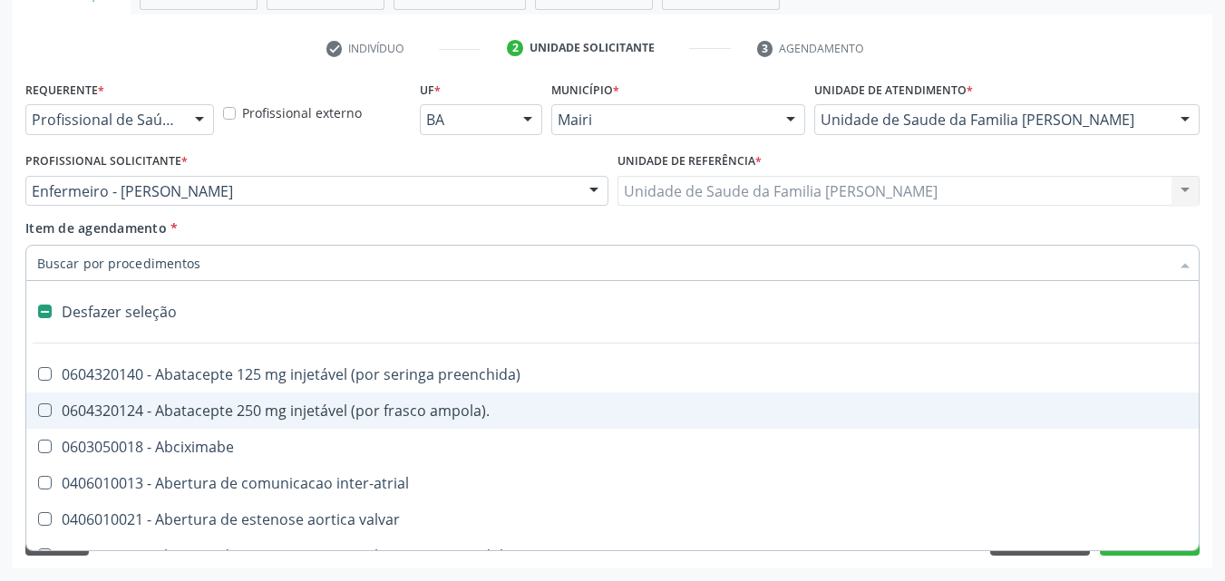
type input "V"
checkbox \(unilateral\) "true"
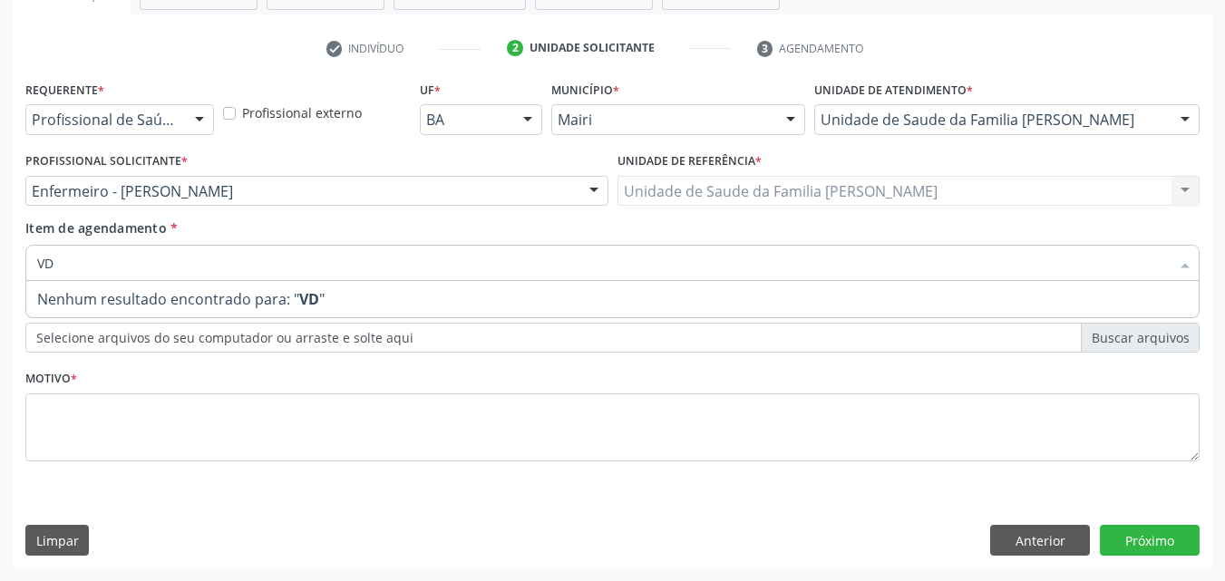
type input "V"
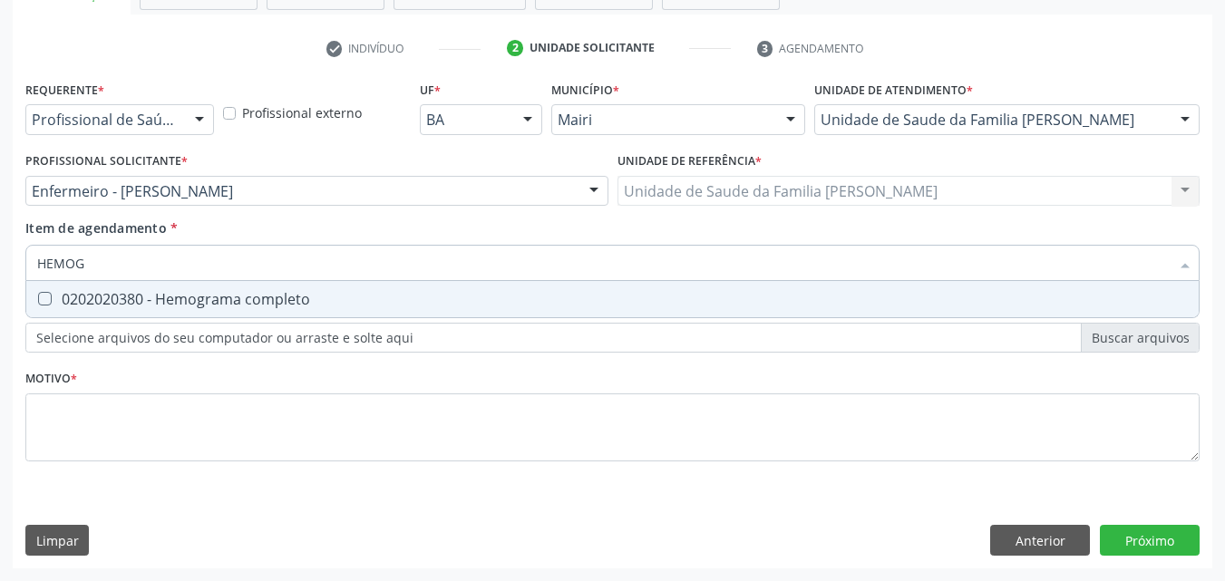
type input "HEMOGR"
click at [258, 295] on div "0202020380 - Hemograma completo" at bounding box center [612, 299] width 1151 height 15
checkbox completo "true"
type input "HEMOG"
checkbox completo "false"
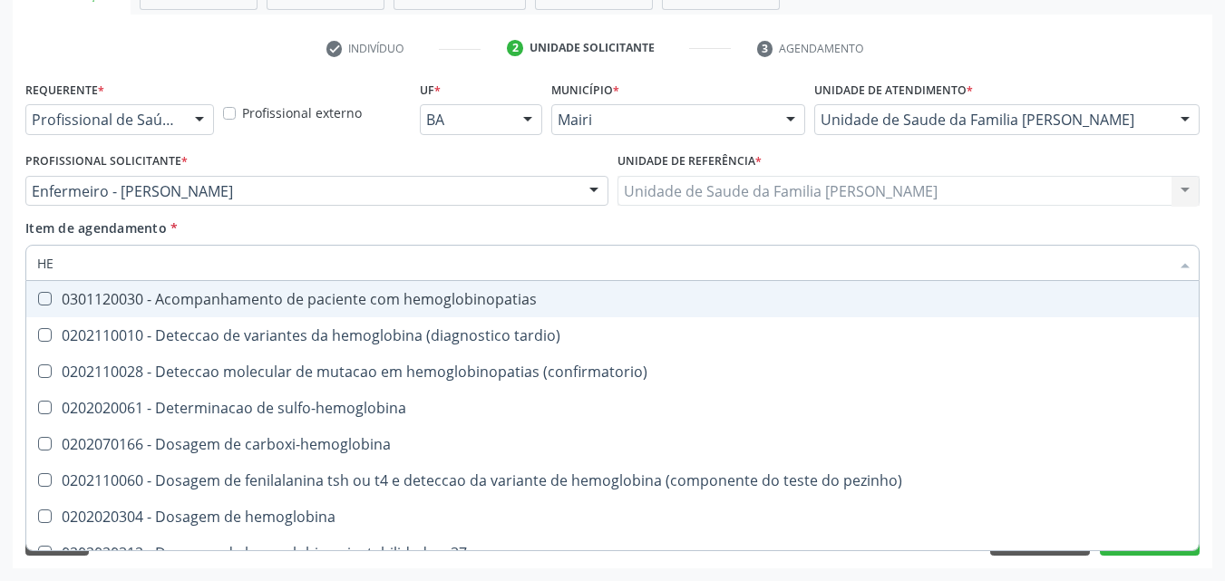
type input "H"
checkbox completo "false"
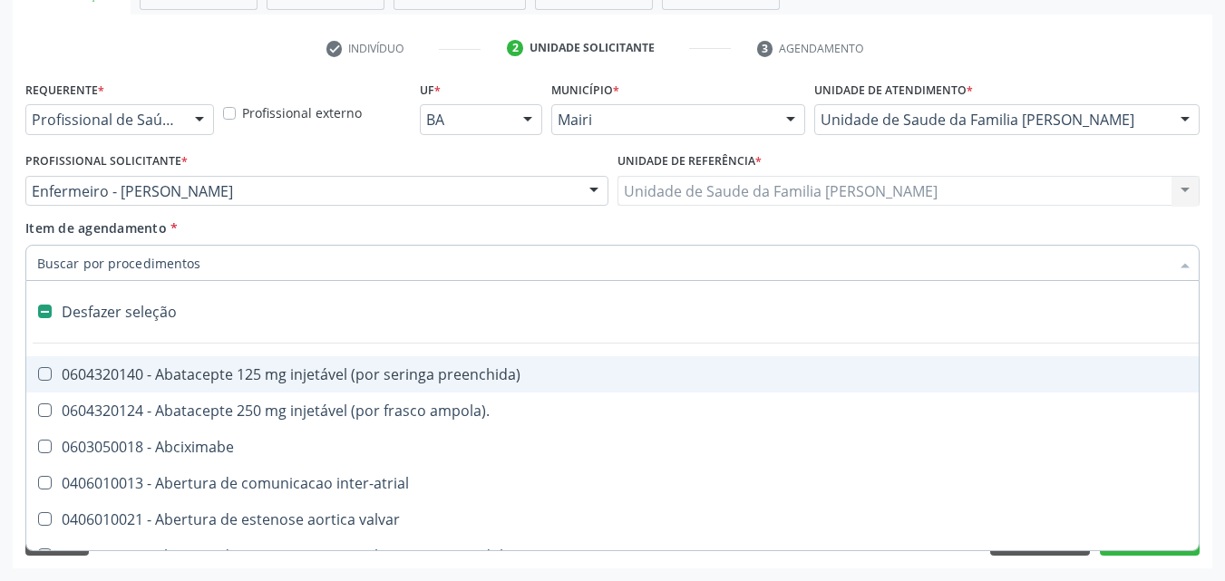
type input "U"
checkbox ureia "true"
checkbox sexual "true"
checkbox aparentado "true"
checkbox transplante "true"
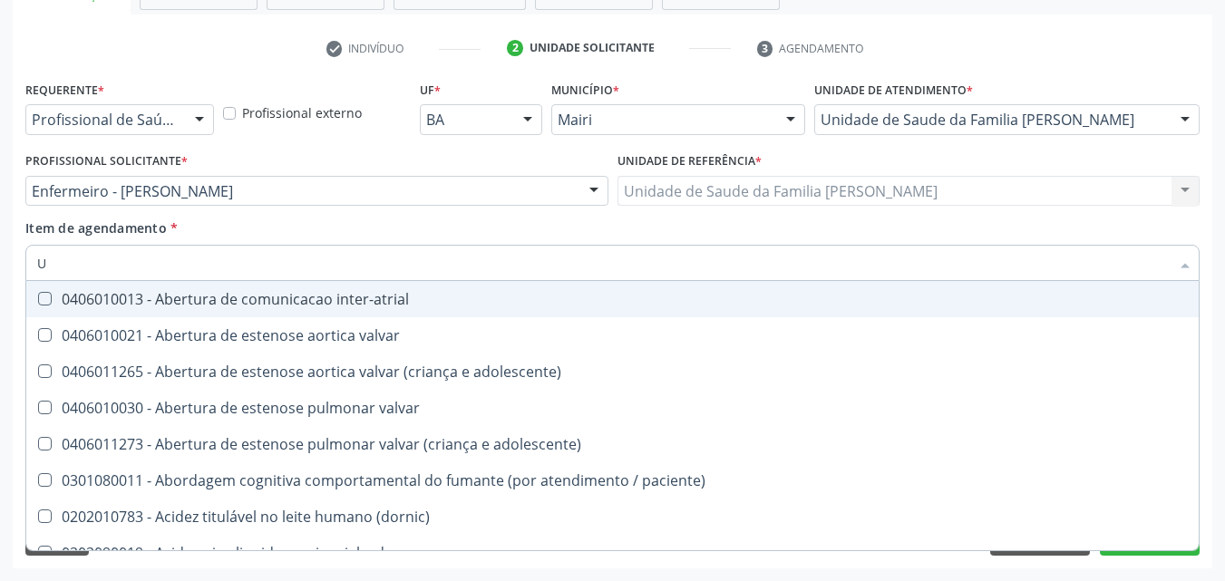
type input "UR"
checkbox lisa "true"
checkbox nivel "true"
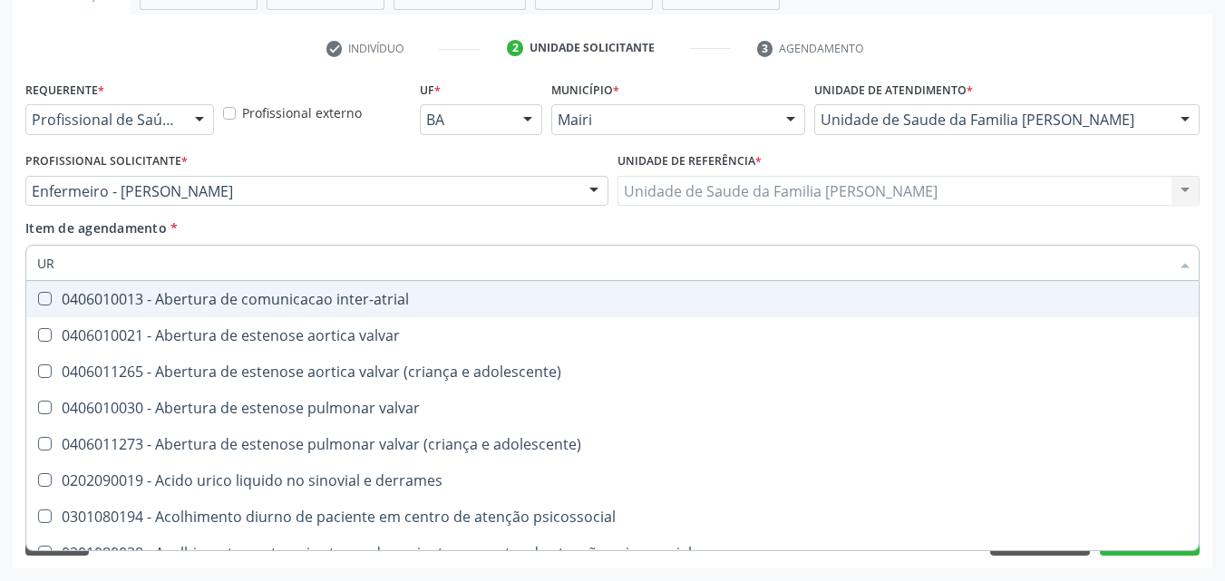
type input "URI"
checkbox b "true"
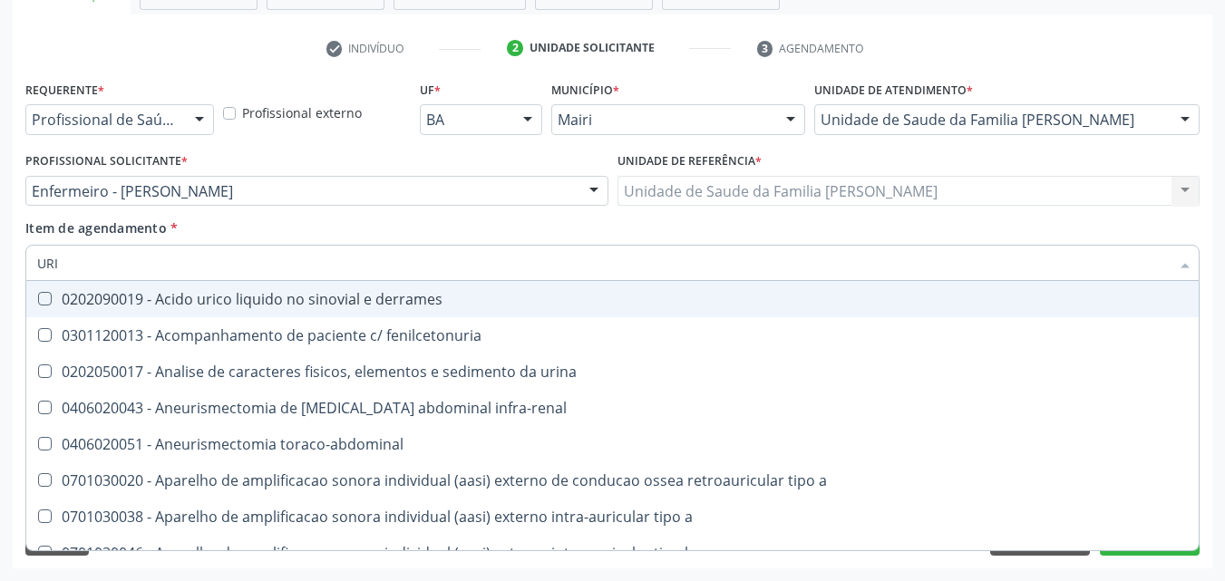
type input "URIN"
checkbox urico "false"
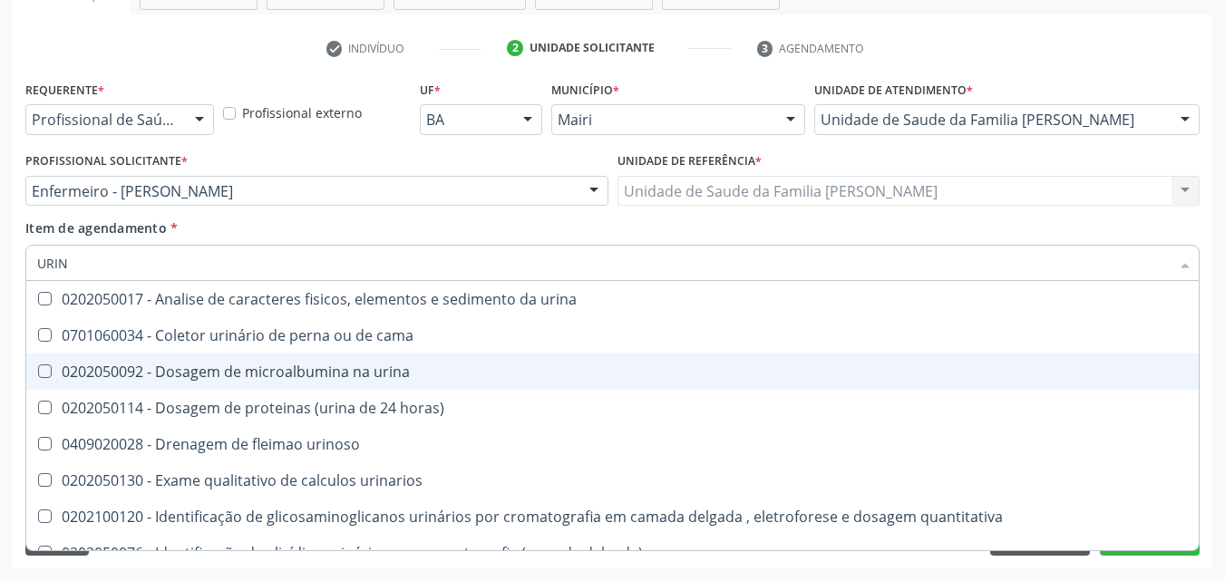
click at [317, 359] on span "0202050092 - Dosagem de microalbumina na urina" at bounding box center [612, 372] width 1172 height 36
checkbox urina "true"
type input "URI"
checkbox urina "false"
checkbox \(urina\) "true"
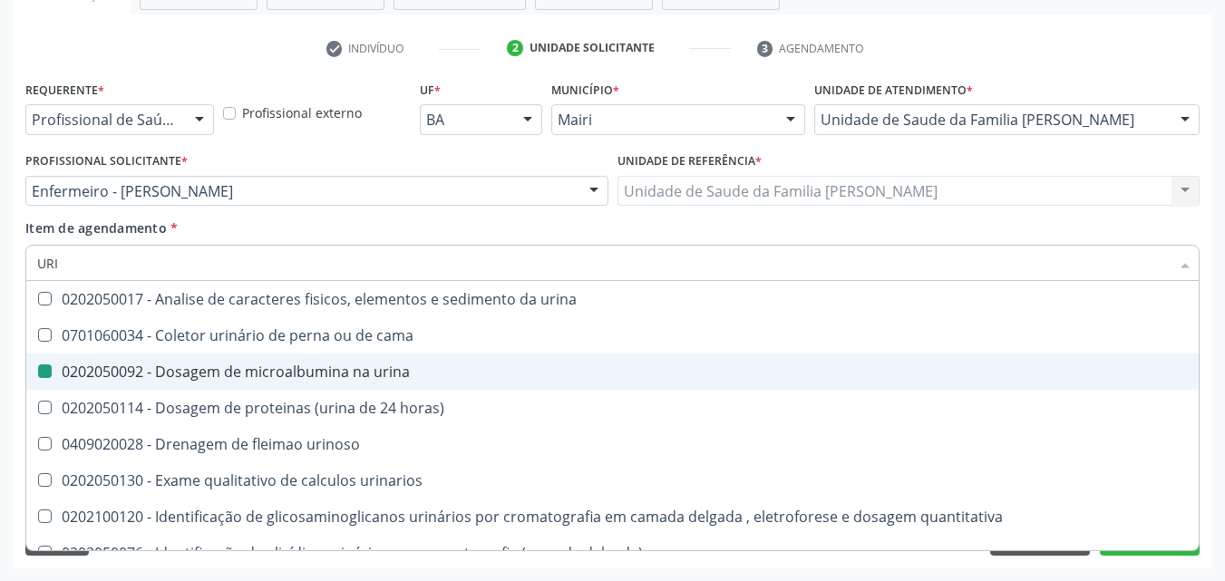
checkbox urinaria "true"
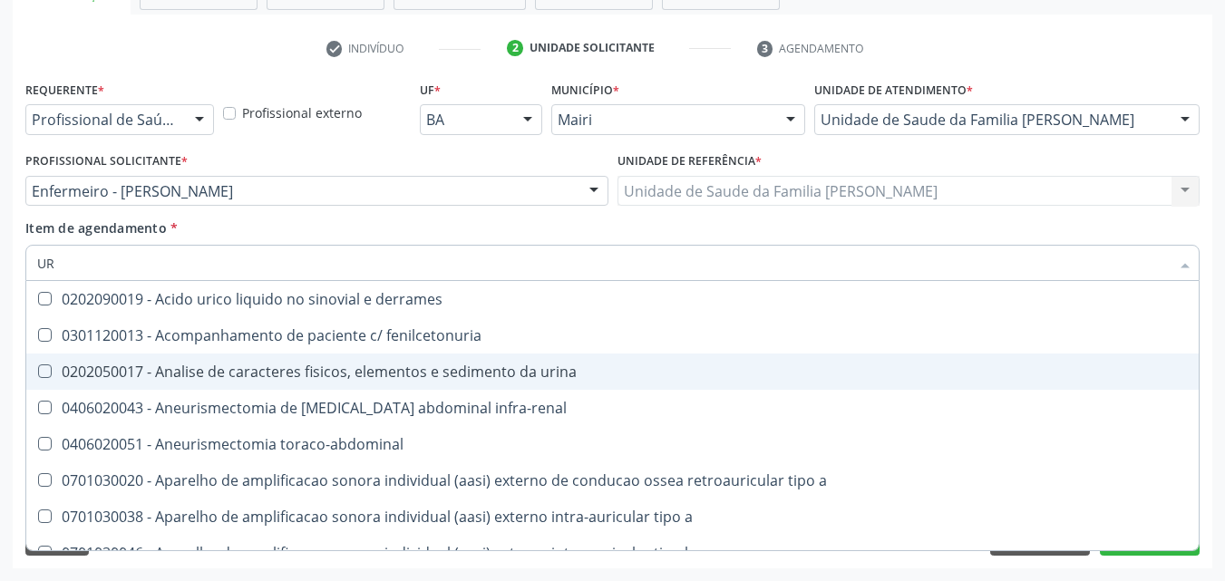
type input "U"
checkbox urico "false"
checkbox urina "false"
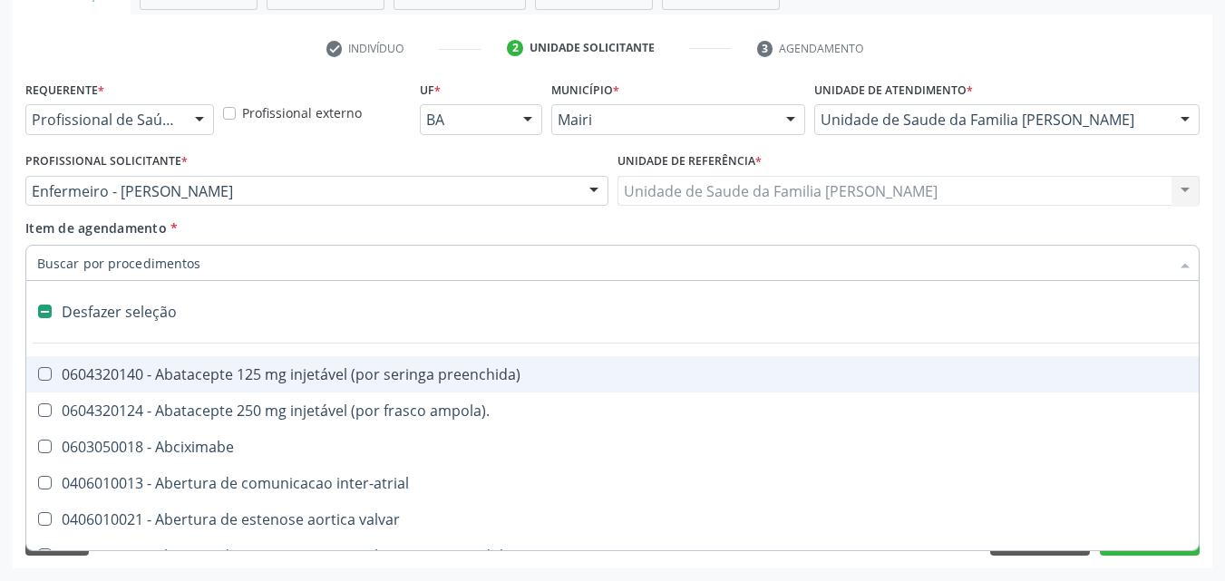
type input "S"
checkbox retalho "true"
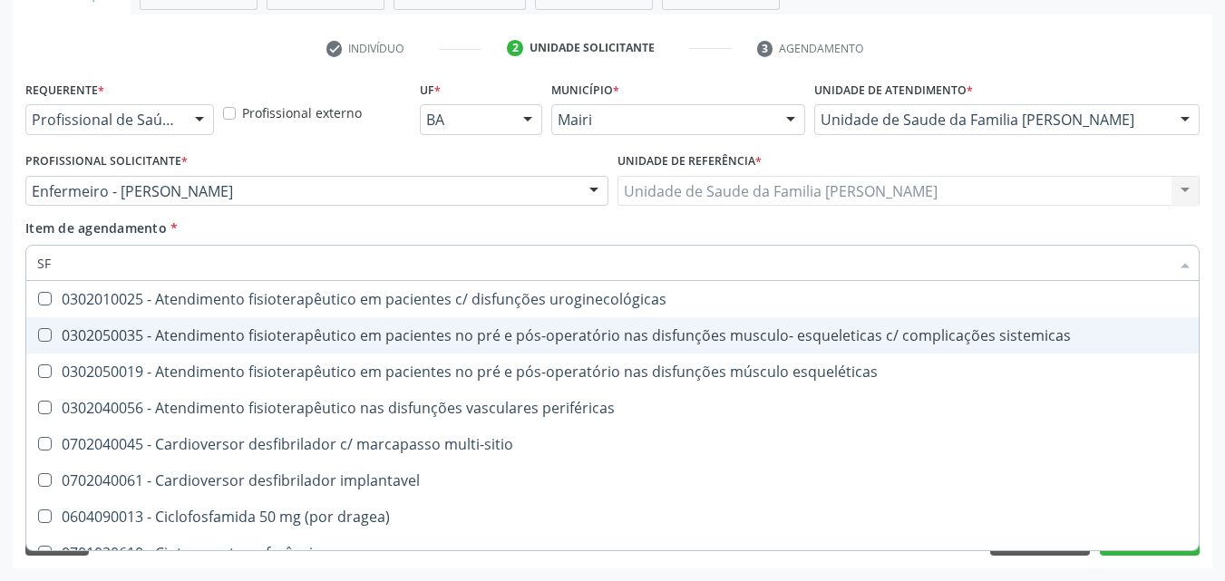
type input "S"
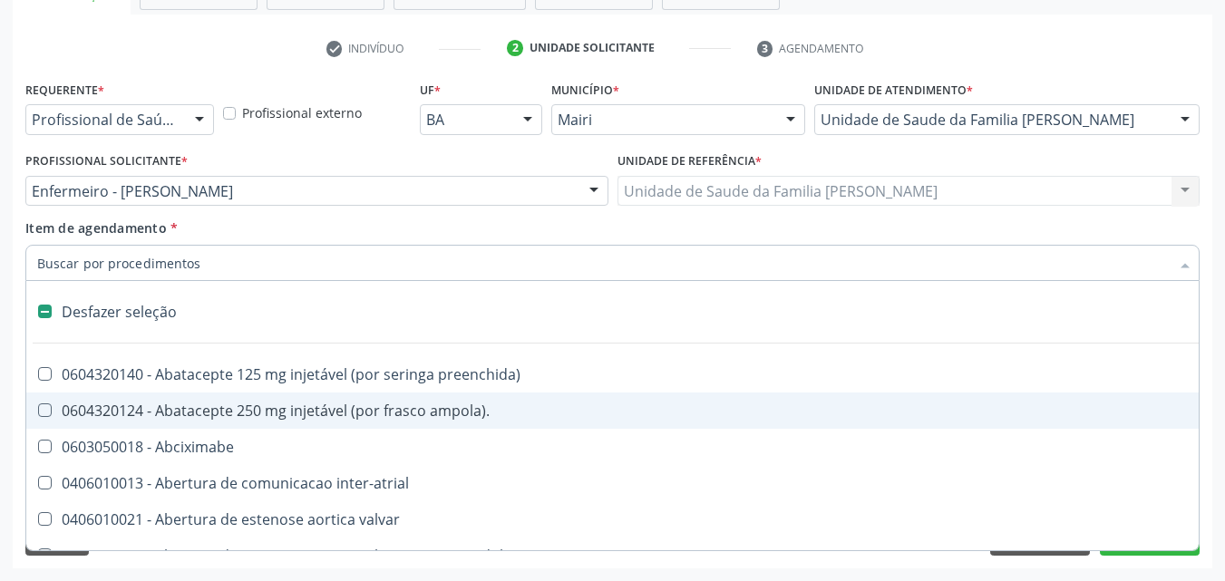
type input "F"
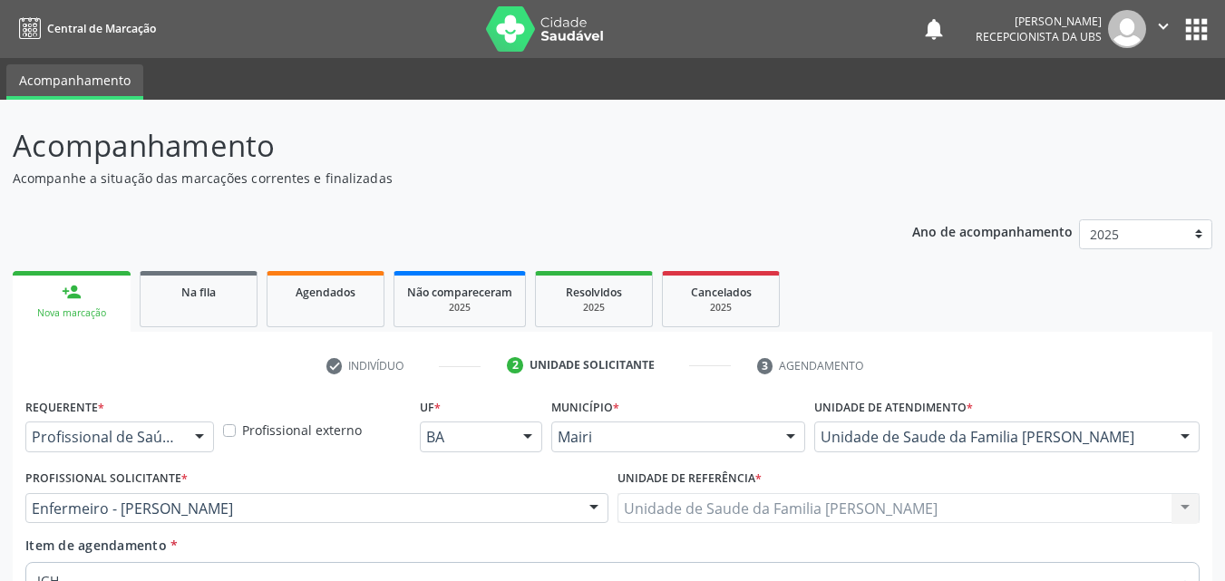
scroll to position [317, 0]
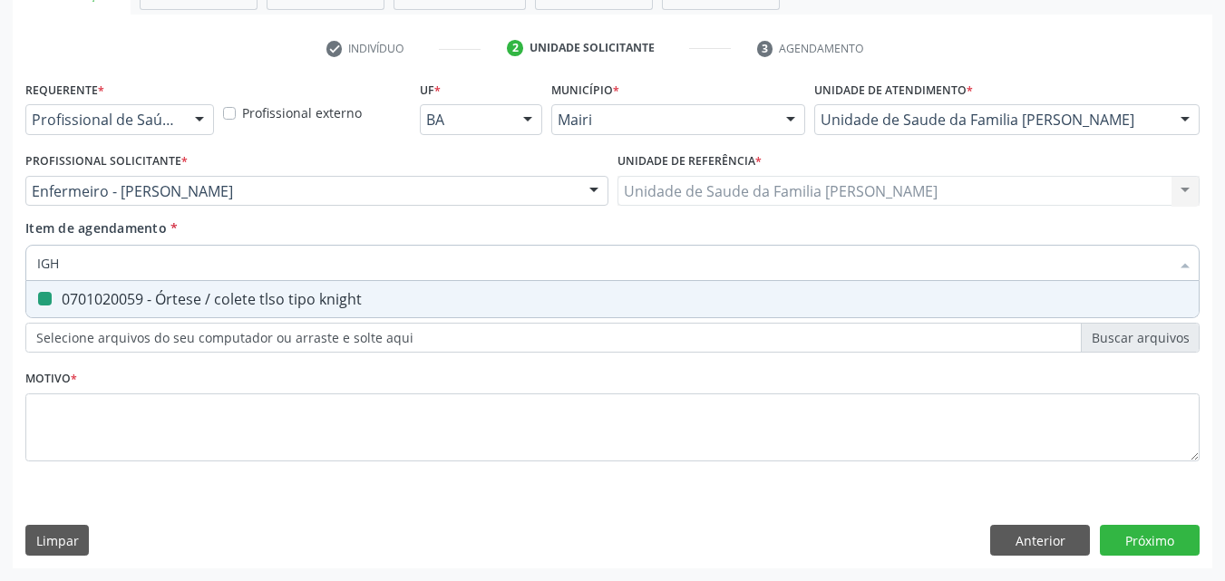
type input "IG"
checkbox knight "false"
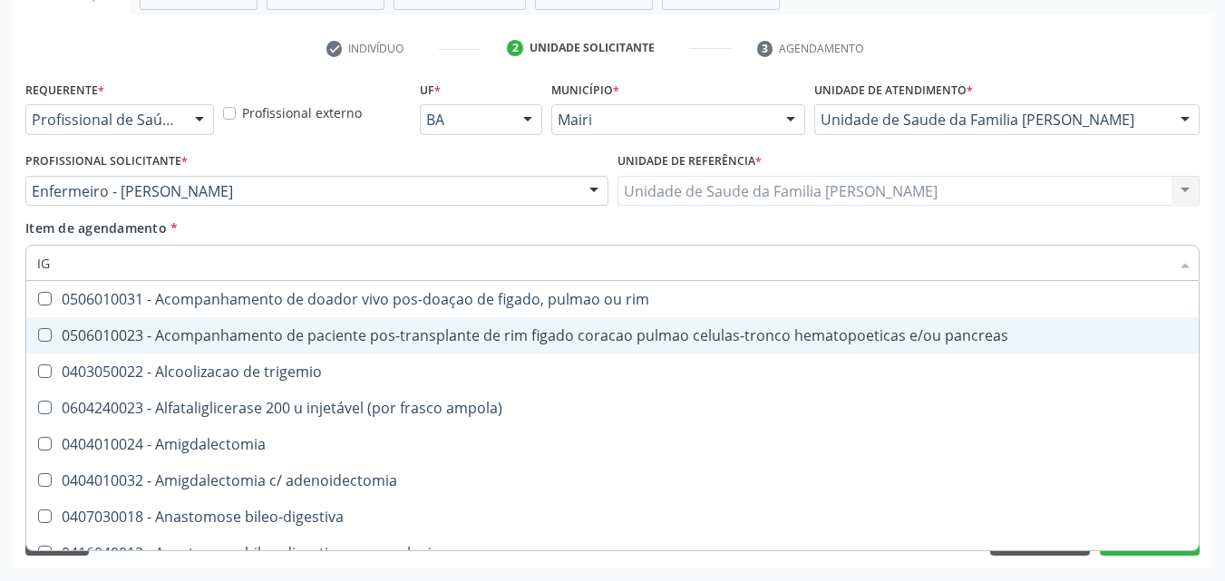
type input "I"
checkbox knight "false"
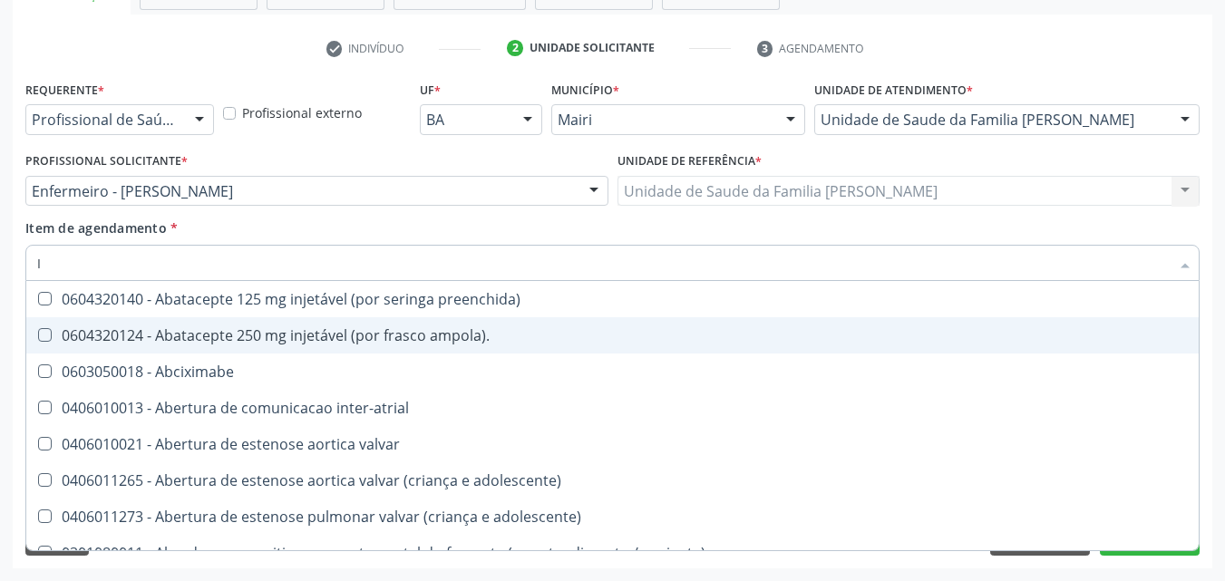
type input "IG"
checkbox dente\) "true"
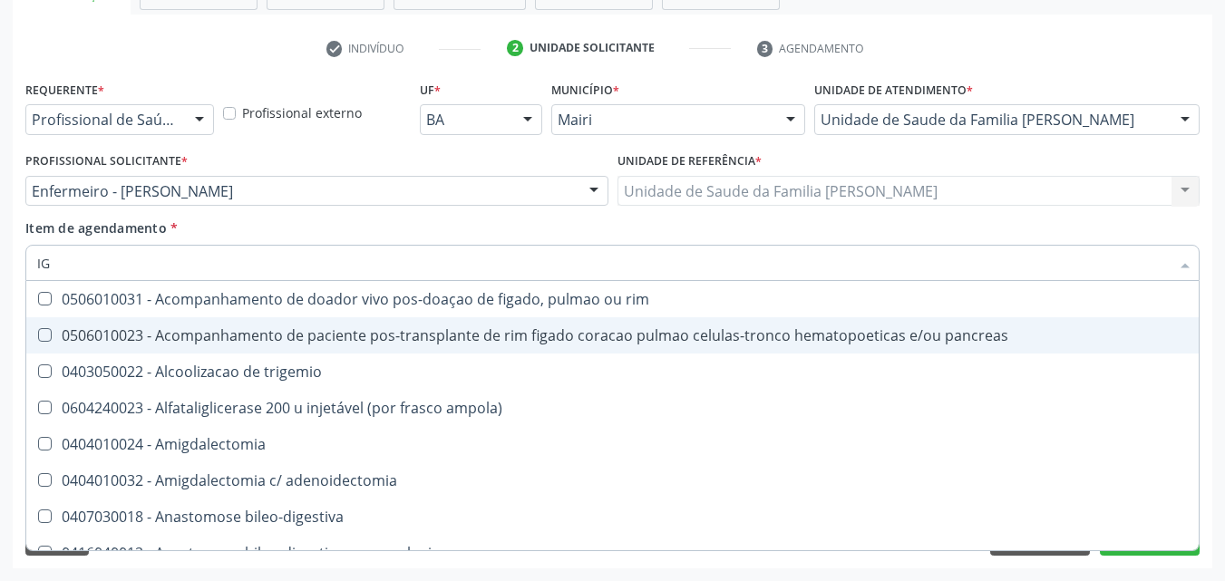
type input "IGH"
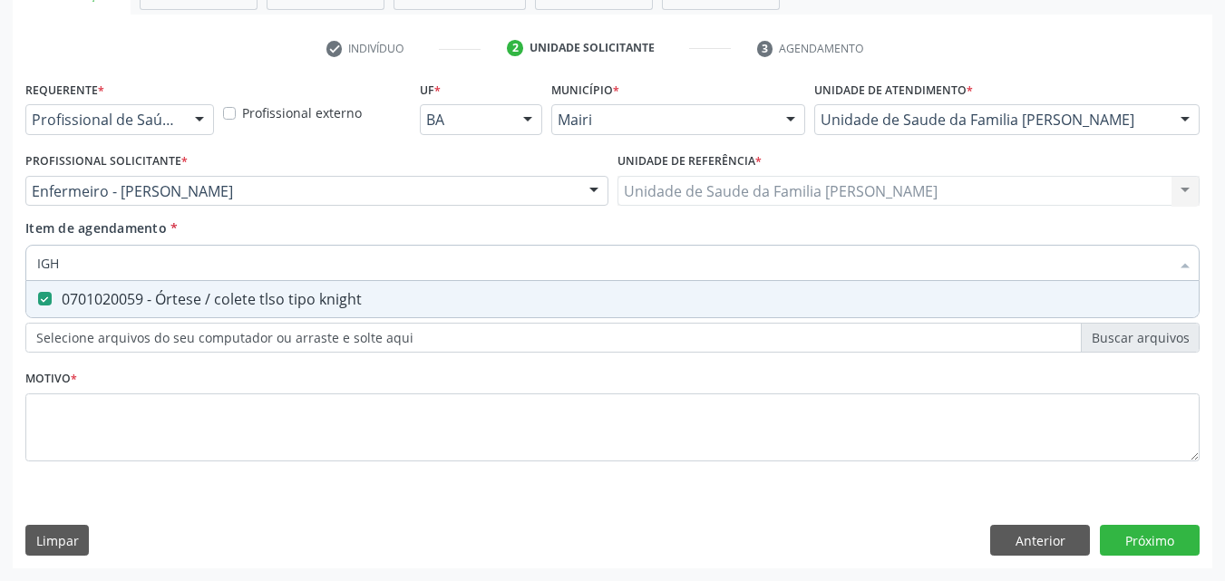
click at [233, 293] on div "0701020059 - Órtese / colete tlso tipo knight" at bounding box center [612, 299] width 1151 height 15
checkbox knight "false"
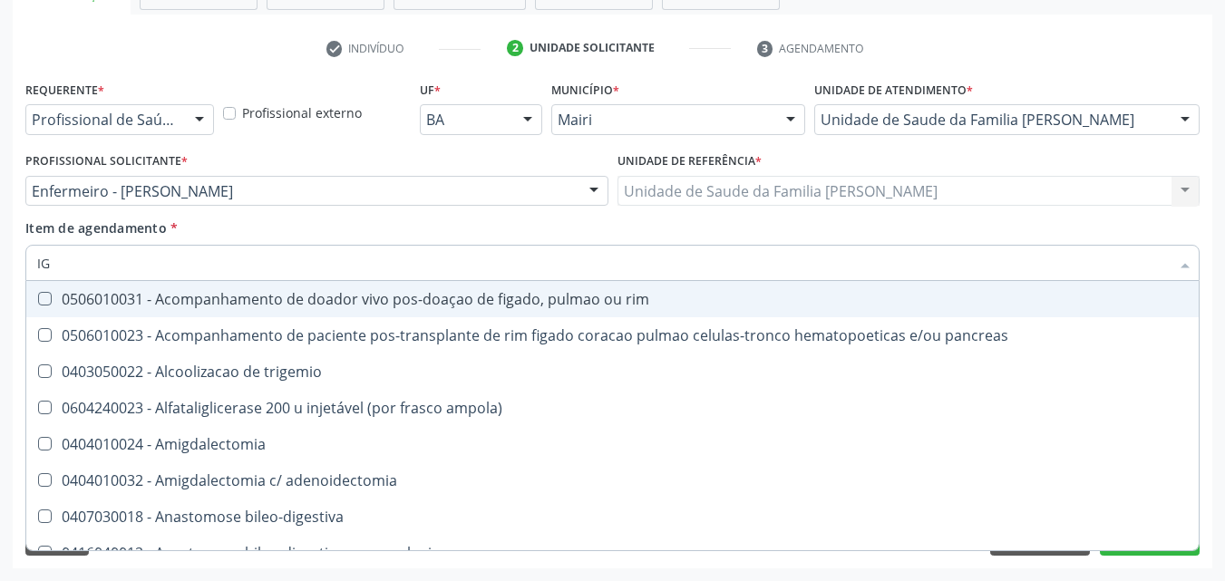
type input "I"
type input "IGG"
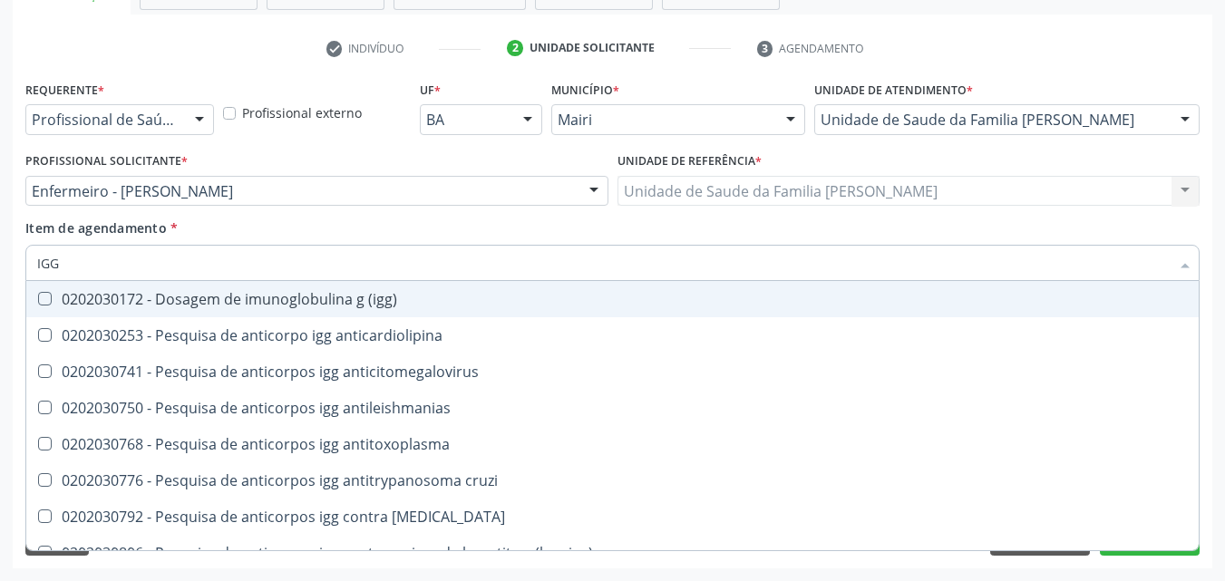
click at [233, 293] on div "0202030172 - Dosagem de imunoglobulina g (igg)" at bounding box center [612, 299] width 1151 height 15
checkbox \(igg\) "true"
type input "IG"
checkbox \(igg\) "false"
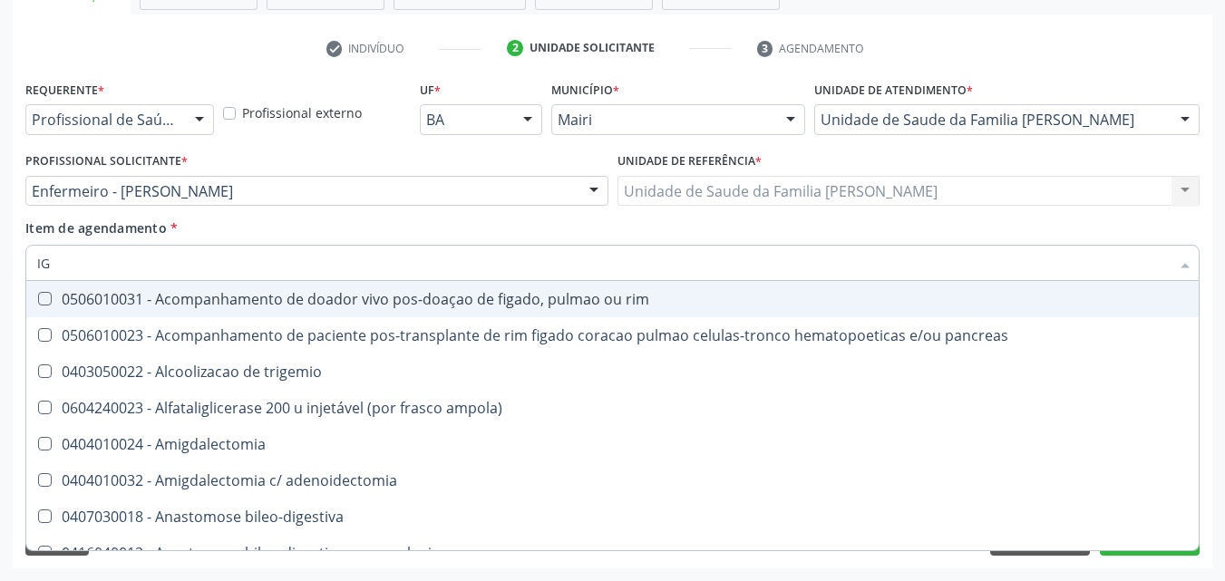
type input "I"
checkbox \(igg\) "false"
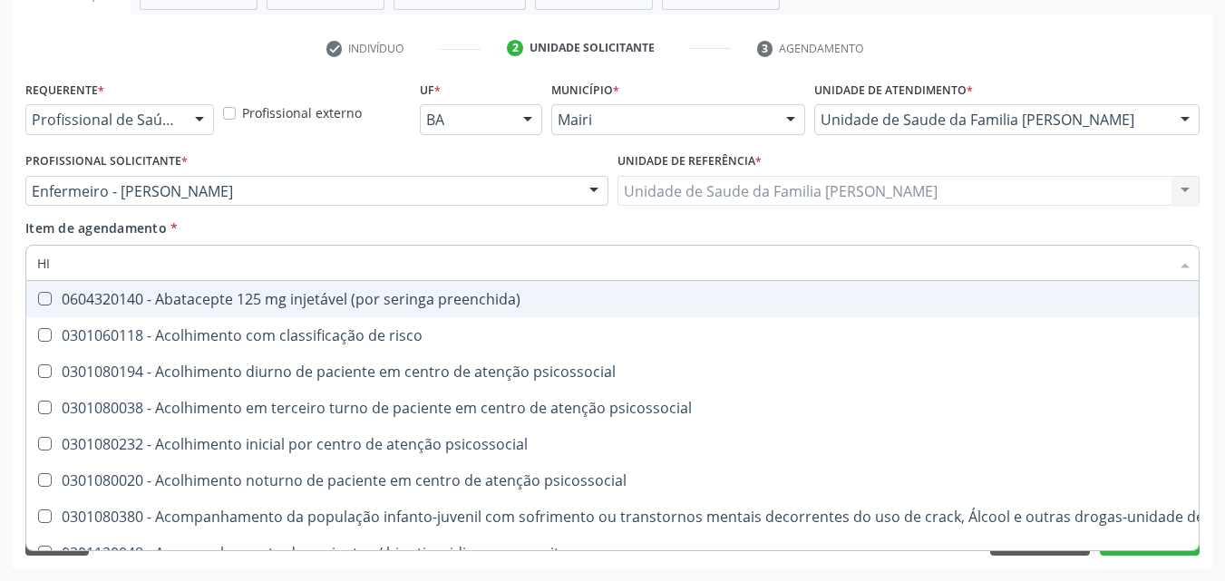
type input "HIV"
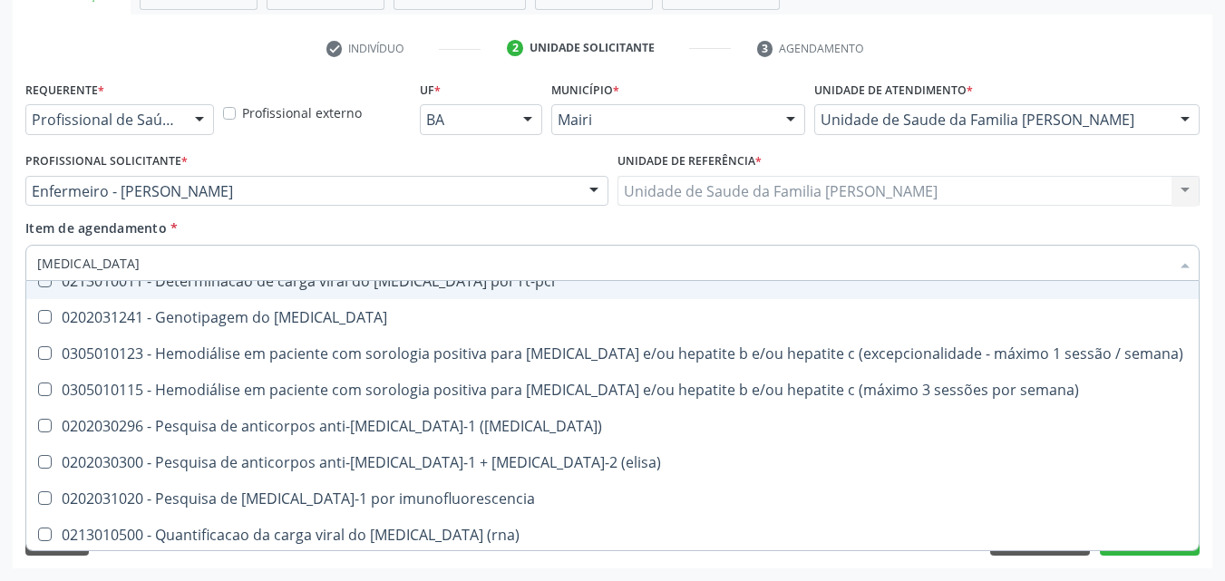
scroll to position [181, 0]
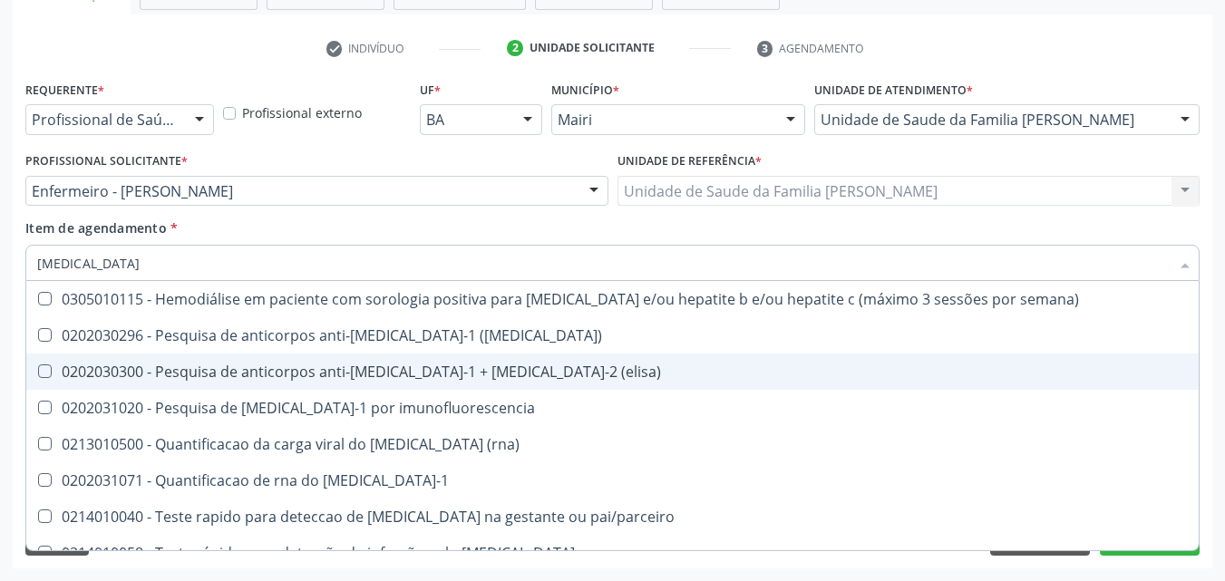
click at [422, 383] on span "0202030300 - Pesquisa de anticorpos anti-[MEDICAL_DATA]-1 + [MEDICAL_DATA]-2 (e…" at bounding box center [612, 372] width 1172 height 36
checkbox \(elisa\) "true"
type input "HI"
checkbox \(elisa\) "false"
type input "H"
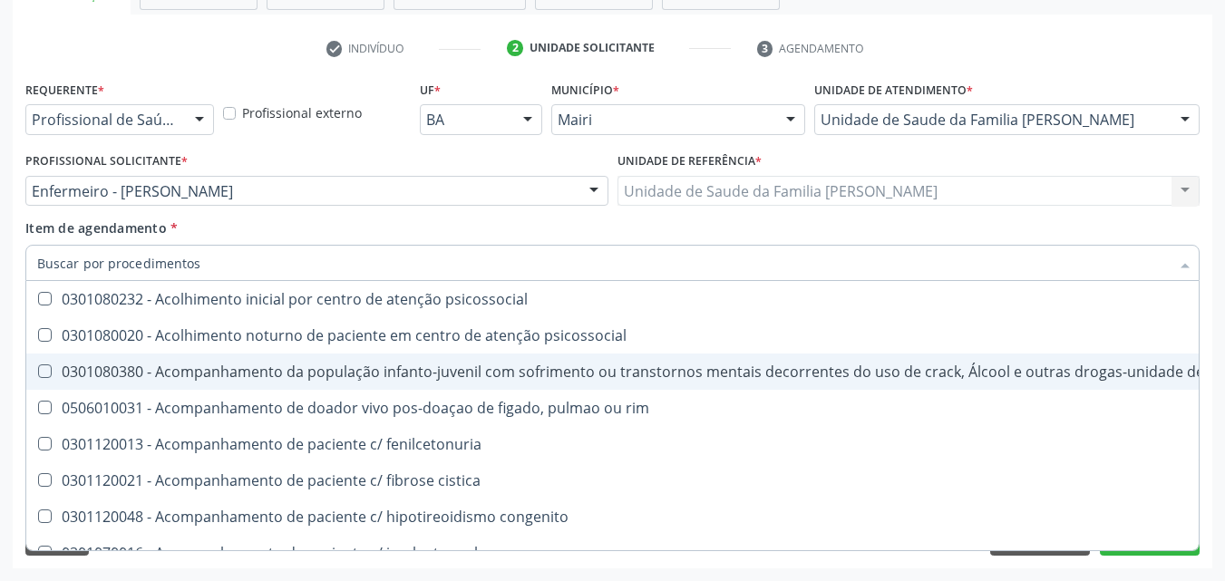
checkbox \(elisa\) "false"
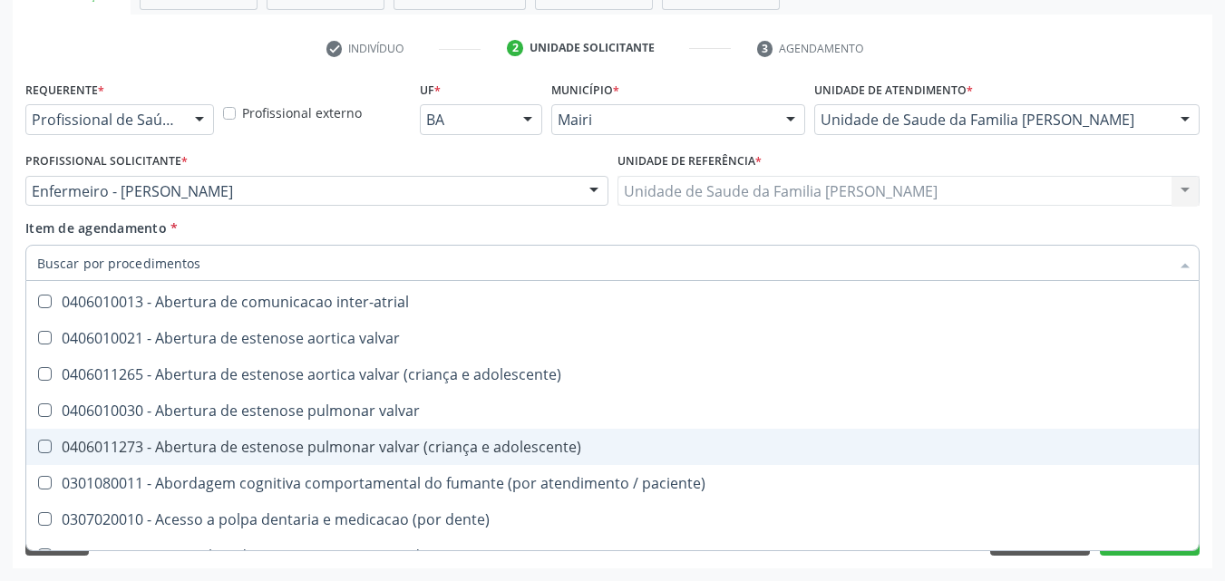
scroll to position [257, 0]
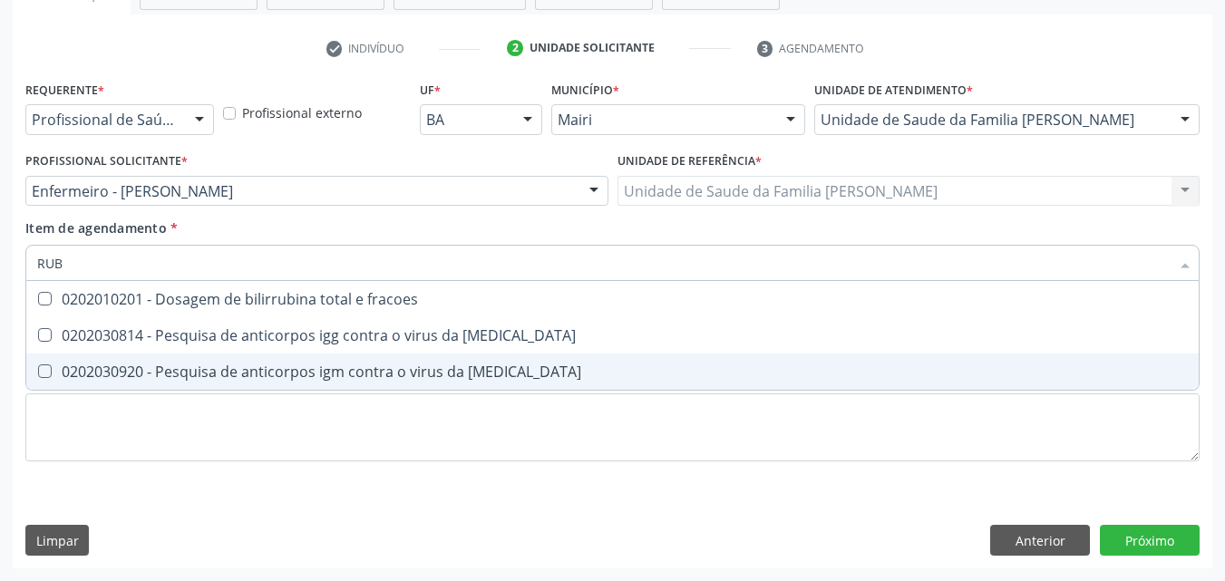
type input "RUBE"
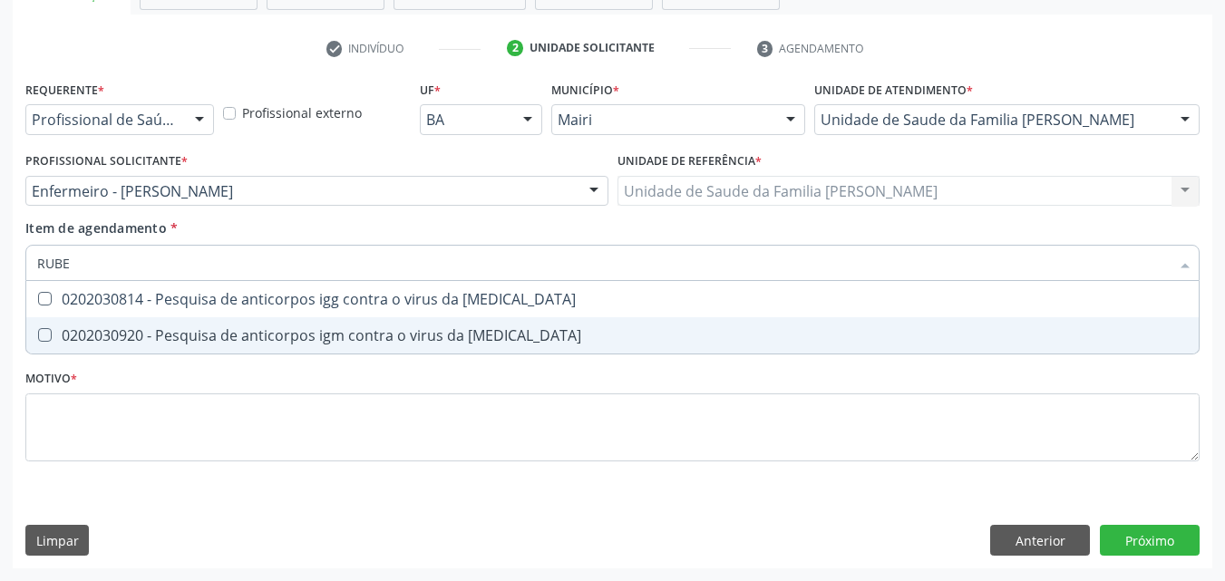
scroll to position [0, 0]
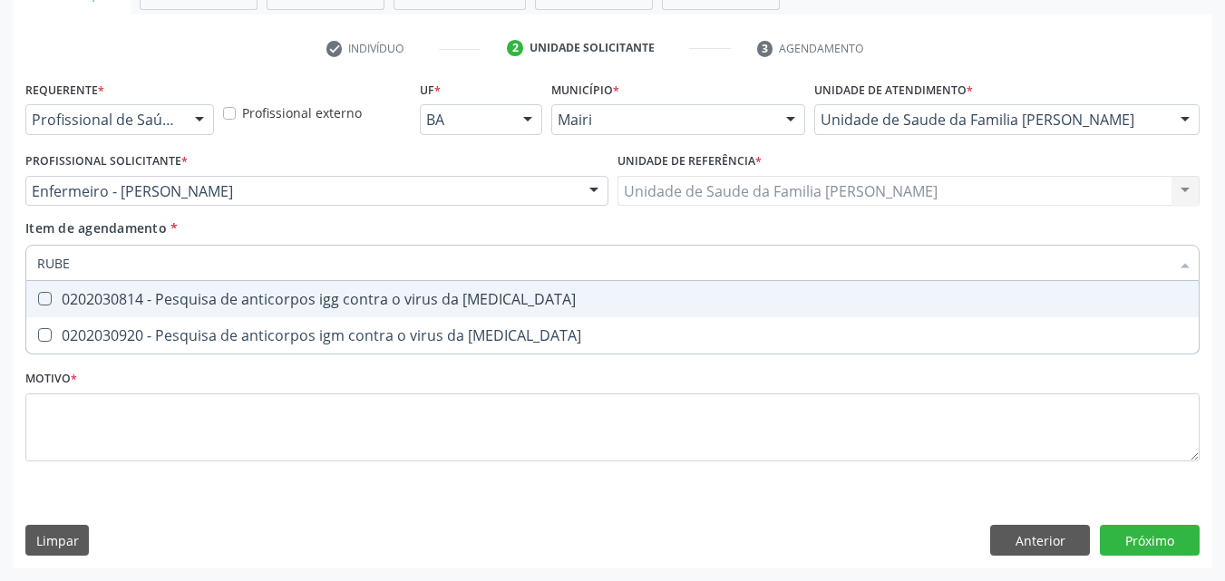
click at [424, 306] on div "0202030814 - Pesquisa de anticorpos igg contra o virus da [MEDICAL_DATA]" at bounding box center [612, 299] width 1151 height 15
checkbox rubeola "true"
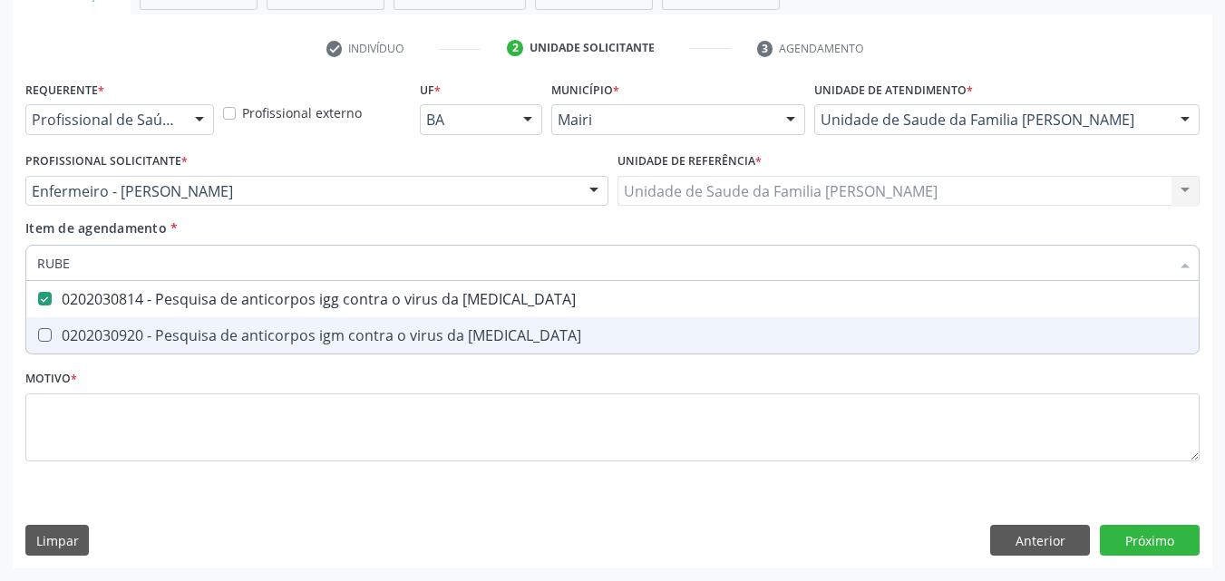
click at [428, 336] on div "0202030920 - Pesquisa de anticorpos igm contra o virus da [MEDICAL_DATA]" at bounding box center [612, 335] width 1151 height 15
checkbox rubeola "true"
type input "RUB"
checkbox rubeola "false"
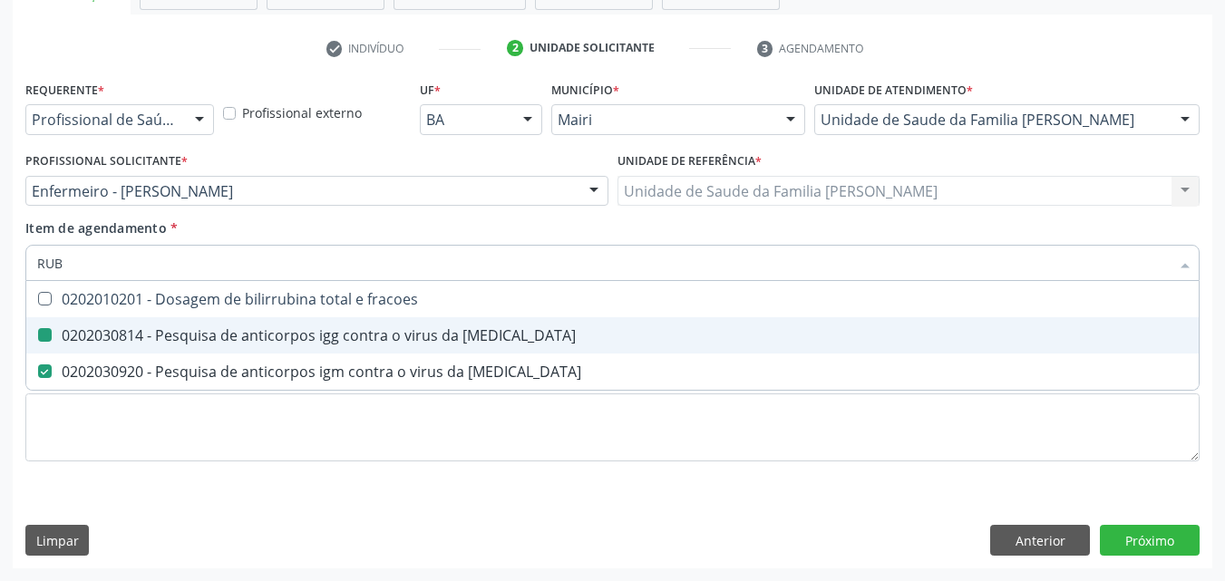
type input "RU"
checkbox rubeola "false"
type input "R"
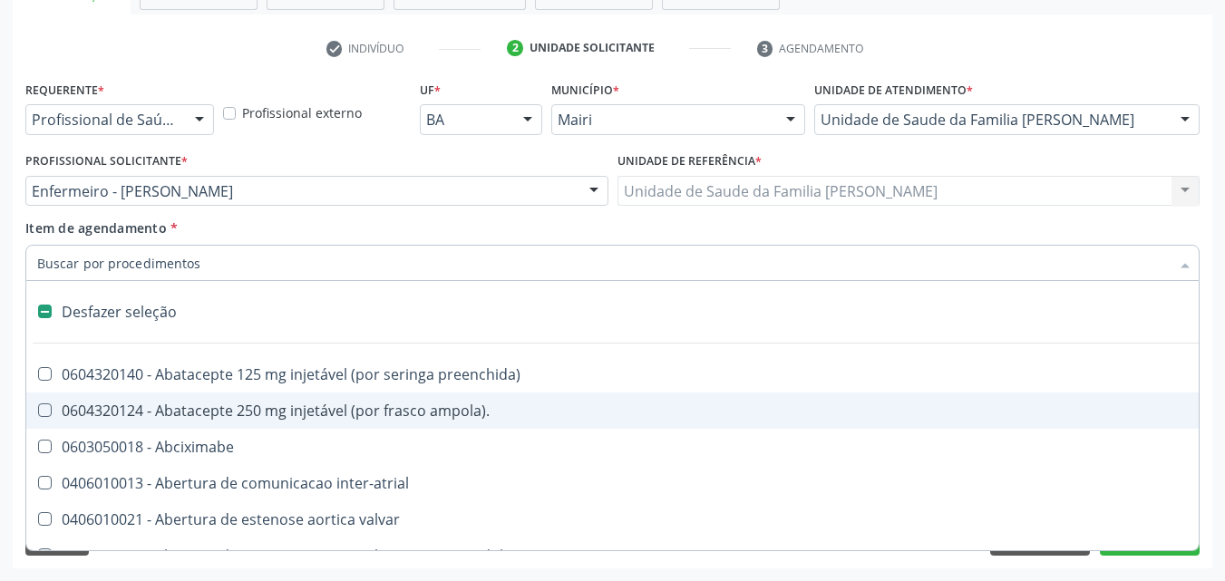
type input "H"
checkbox prostata "true"
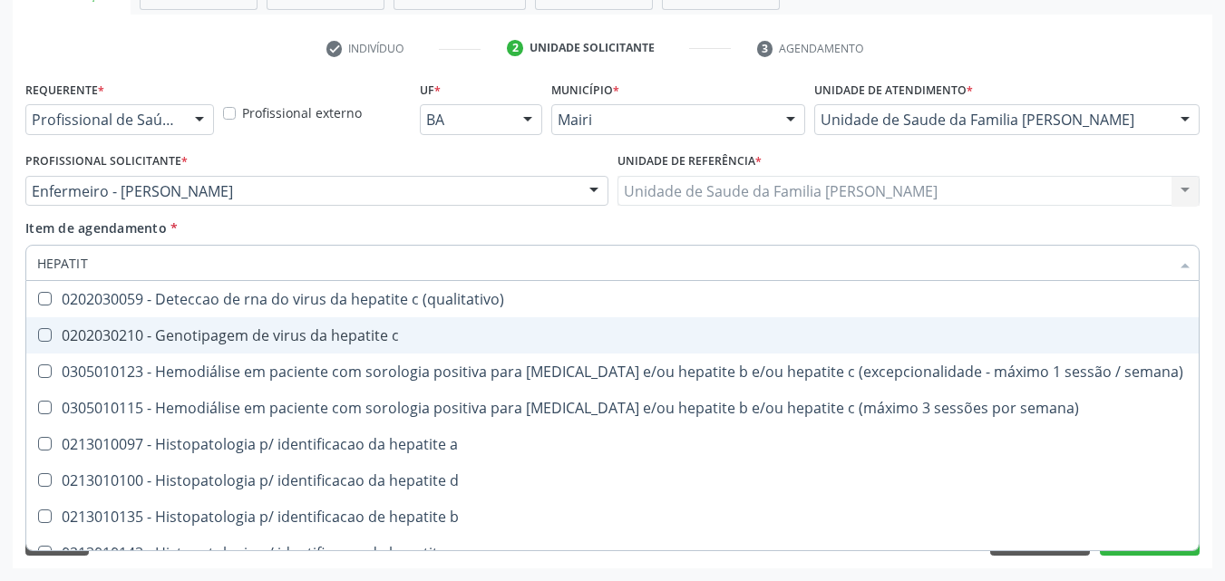
type input "HEPATITE"
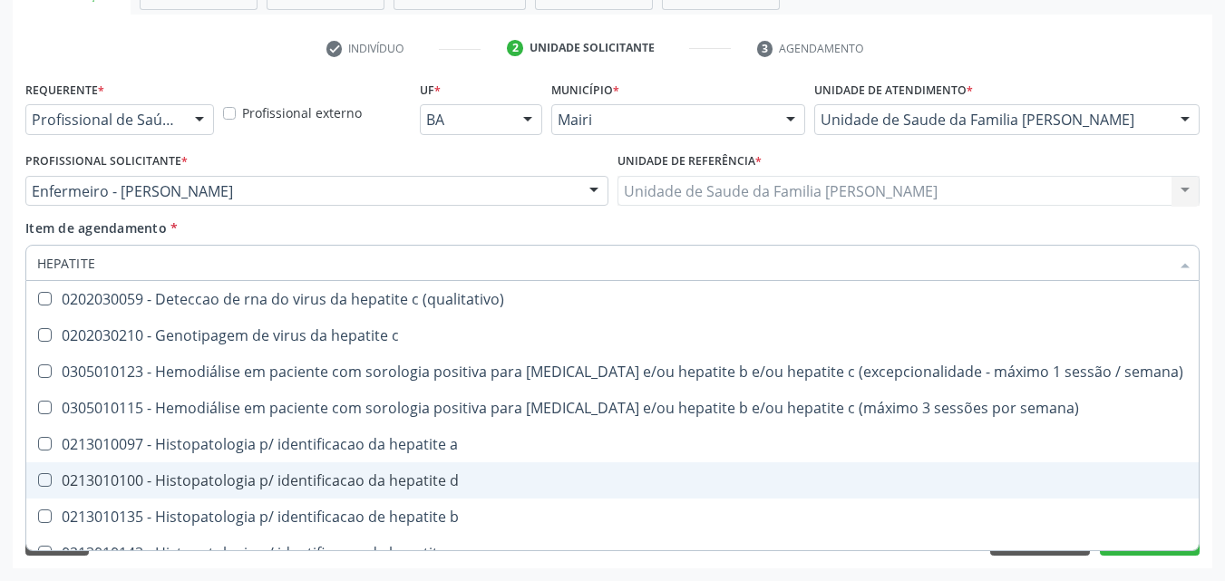
scroll to position [91, 0]
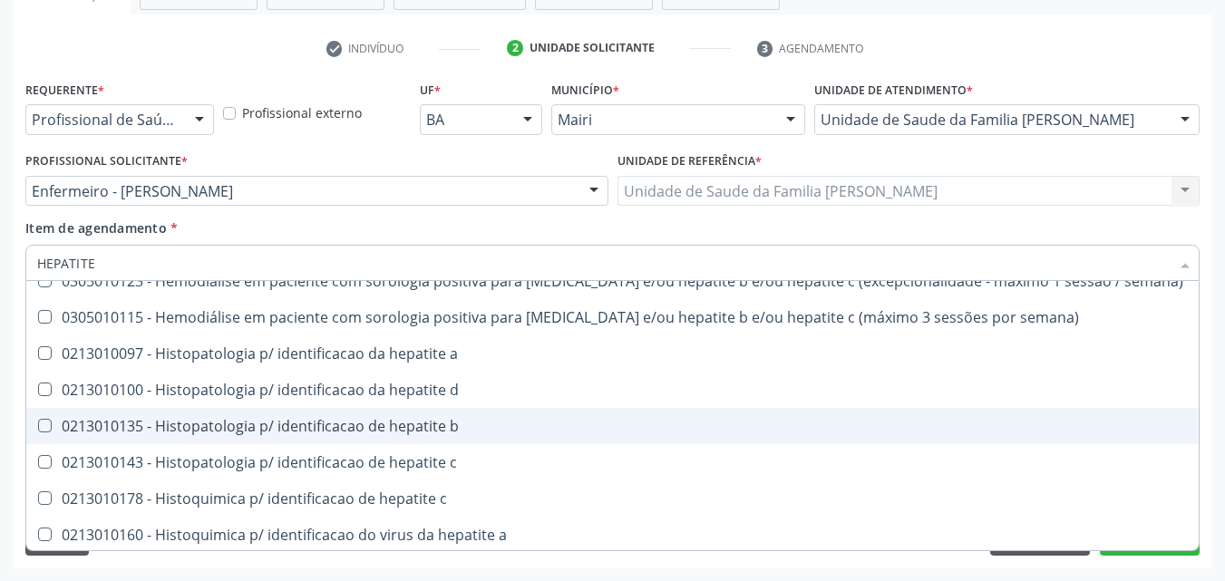
click at [438, 429] on div "0213010135 - Histopatologia p/ identificacao de hepatite b" at bounding box center [612, 426] width 1151 height 15
checkbox b "true"
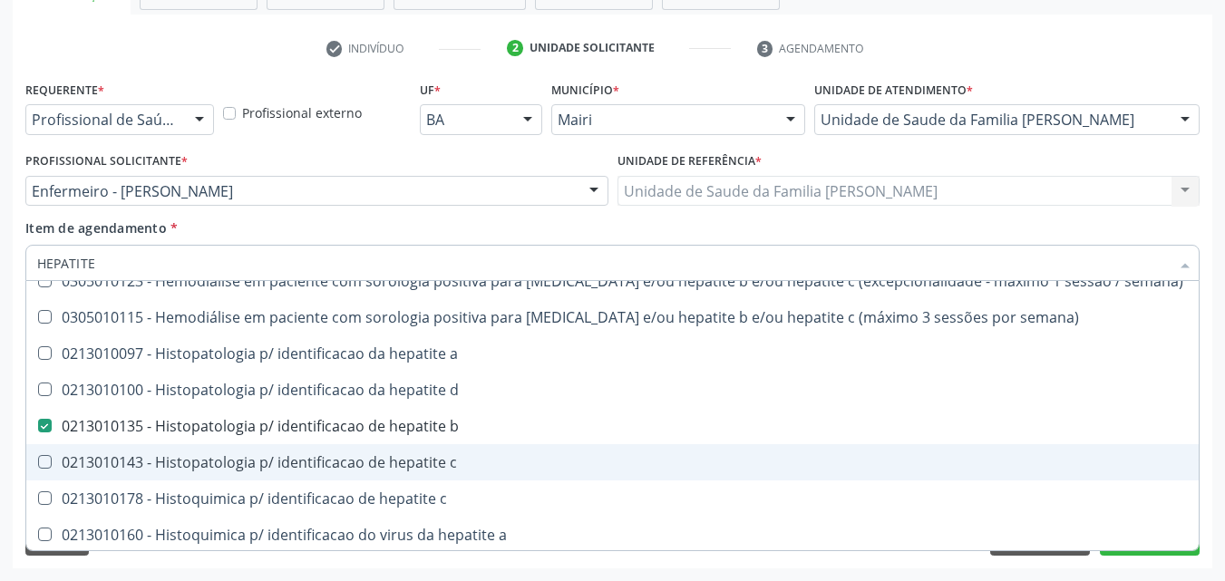
click at [441, 449] on span "0213010143 - Histopatologia p/ identificacao de hepatite c" at bounding box center [612, 462] width 1172 height 36
checkbox c "true"
type input "HEP"
checkbox b "false"
checkbox c "false"
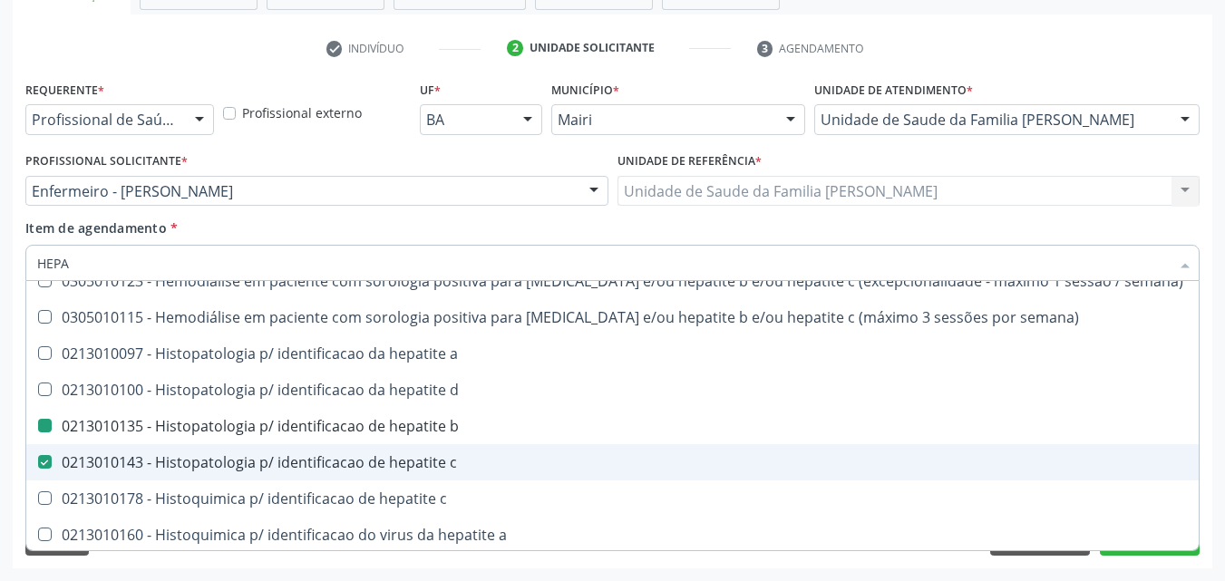
checkbox c "false"
checkbox frasco\) "false"
checkbox b "true"
checkbox d "true"
type input "H"
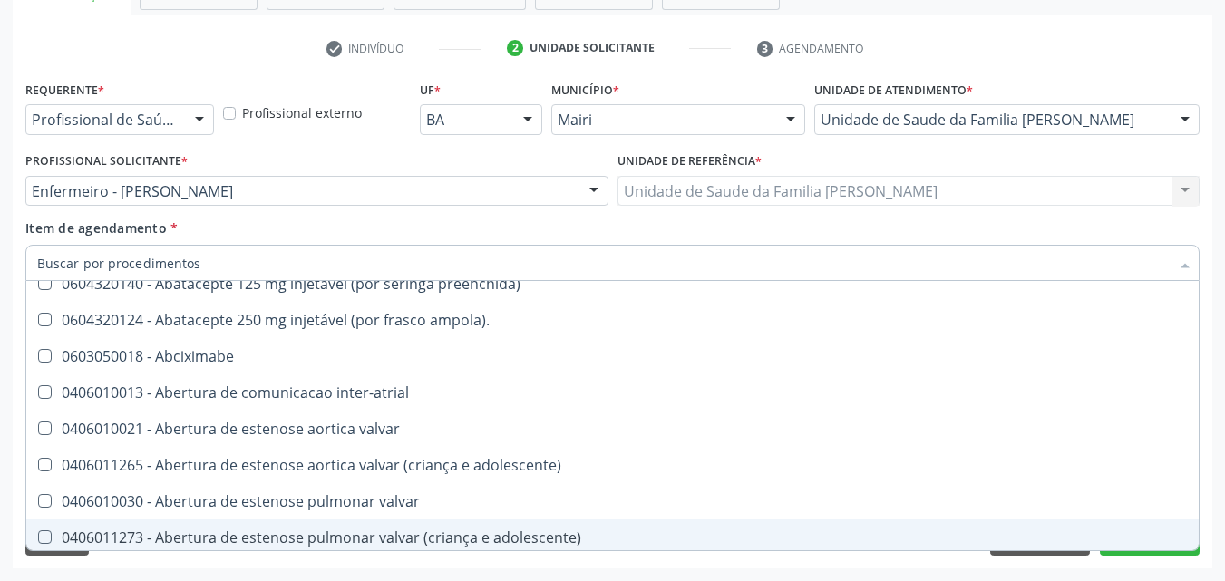
checkbox capsula\) "false"
checkbox risco "false"
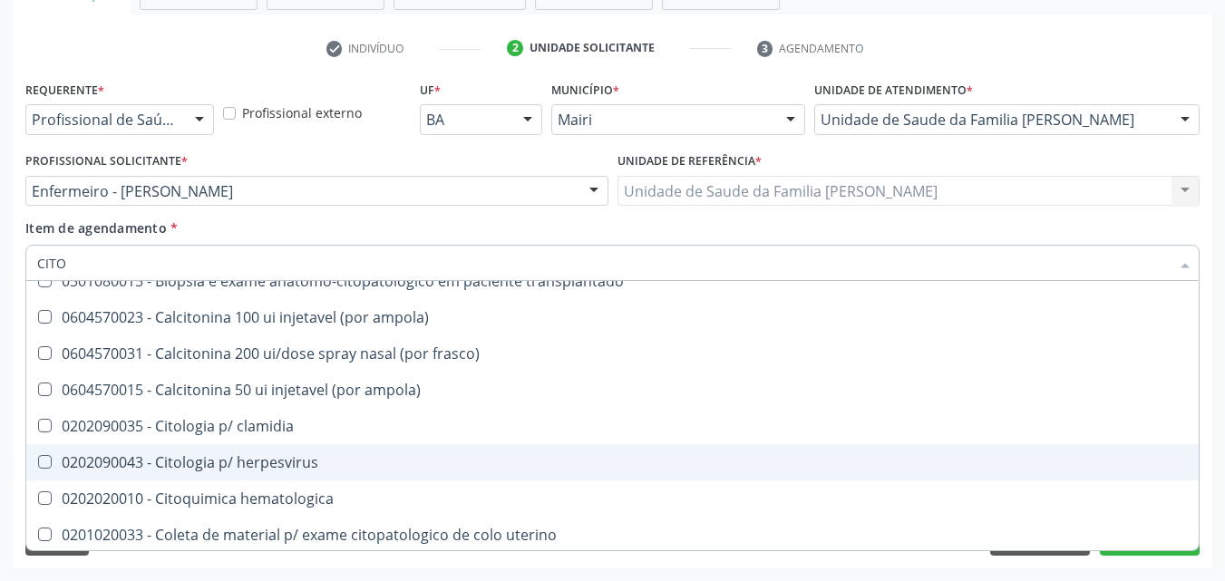
type input "CITOM"
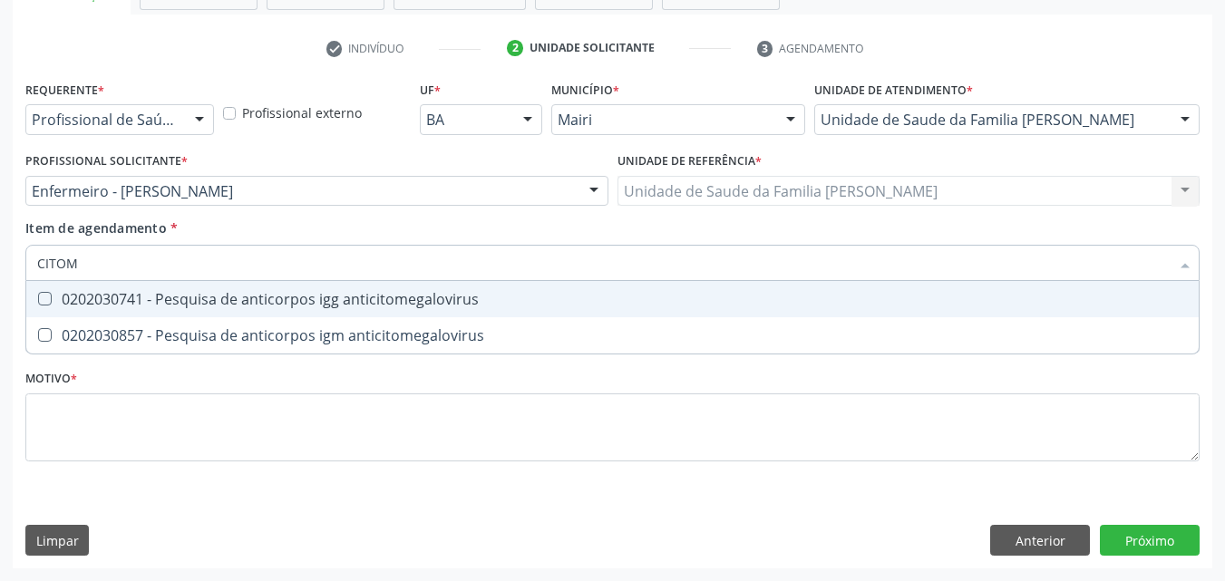
click at [252, 298] on div "0202030741 - Pesquisa de anticorpos igg anticitomegalovirus" at bounding box center [612, 299] width 1151 height 15
checkbox anticitomegalovirus "true"
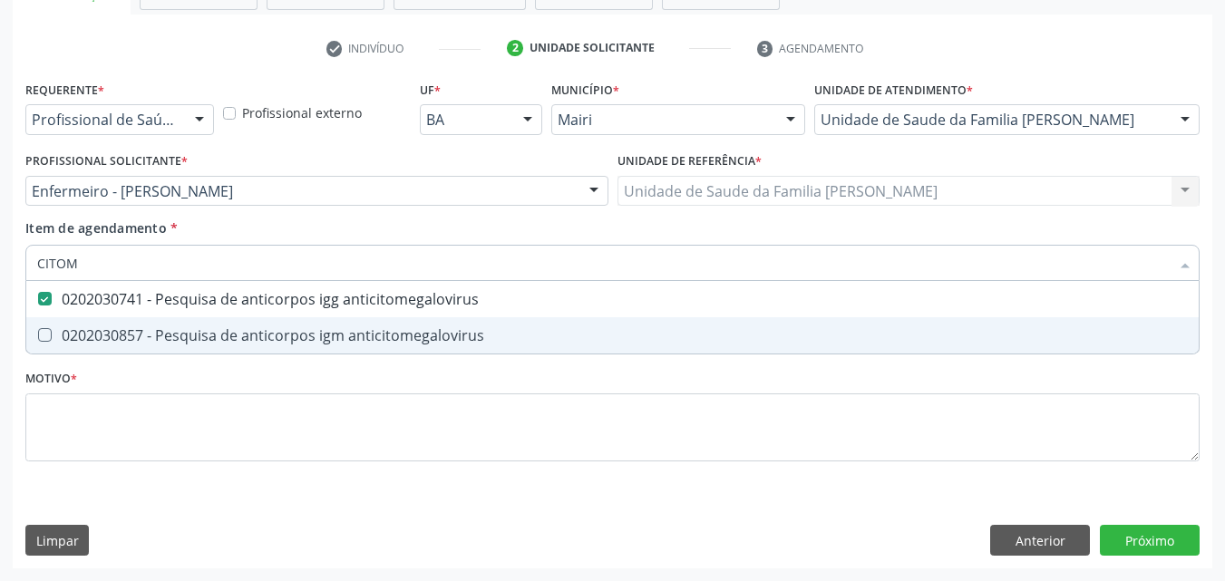
click at [257, 329] on div "0202030857 - Pesquisa de anticorpos igm anticitomegalovirus" at bounding box center [612, 335] width 1151 height 15
checkbox anticitomegalovirus "true"
type input "CITO"
checkbox anticitomegalovirus "false"
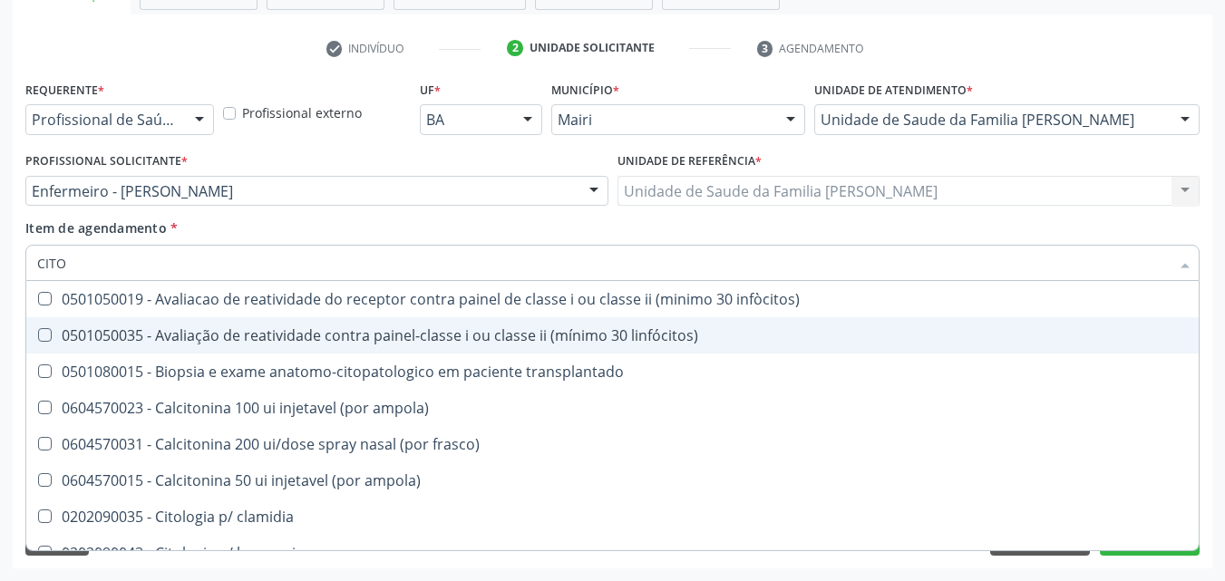
type input "CIT"
checkbox anticitomegalovirus "false"
type input "C"
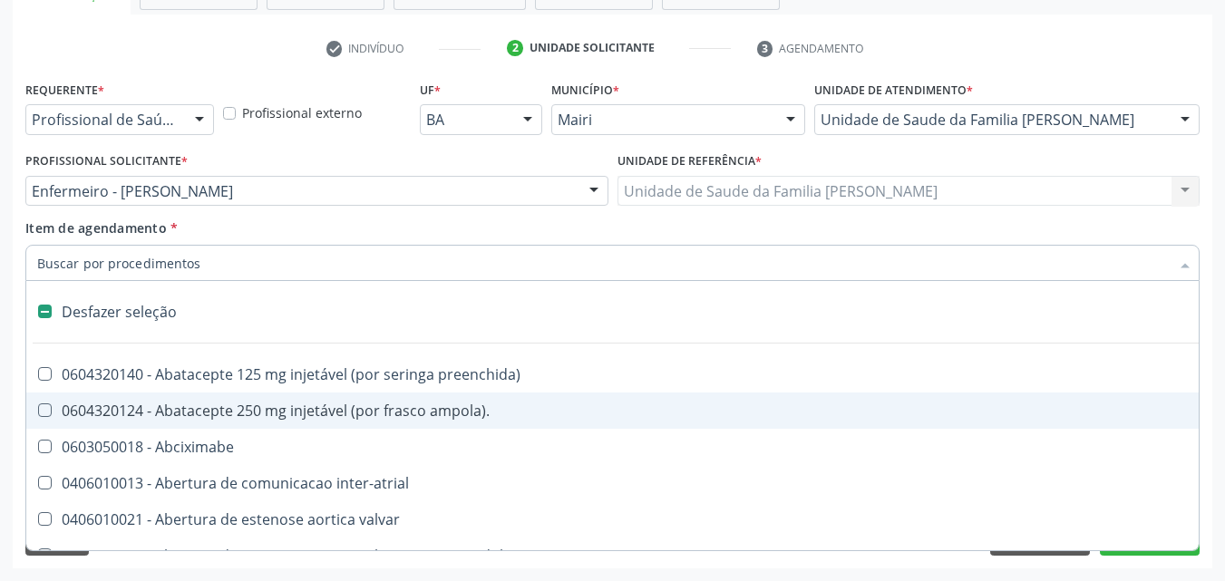
type input "H"
checkbox sistemicas "true"
checkbox esqueléticas "true"
checkbox prostata "true"
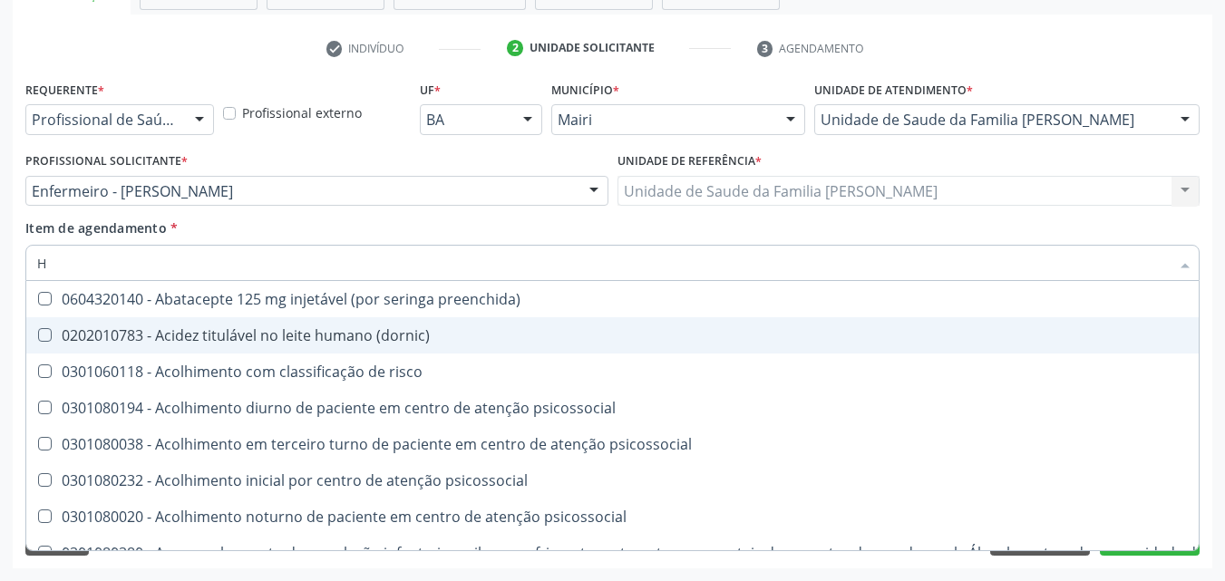
type input "HT"
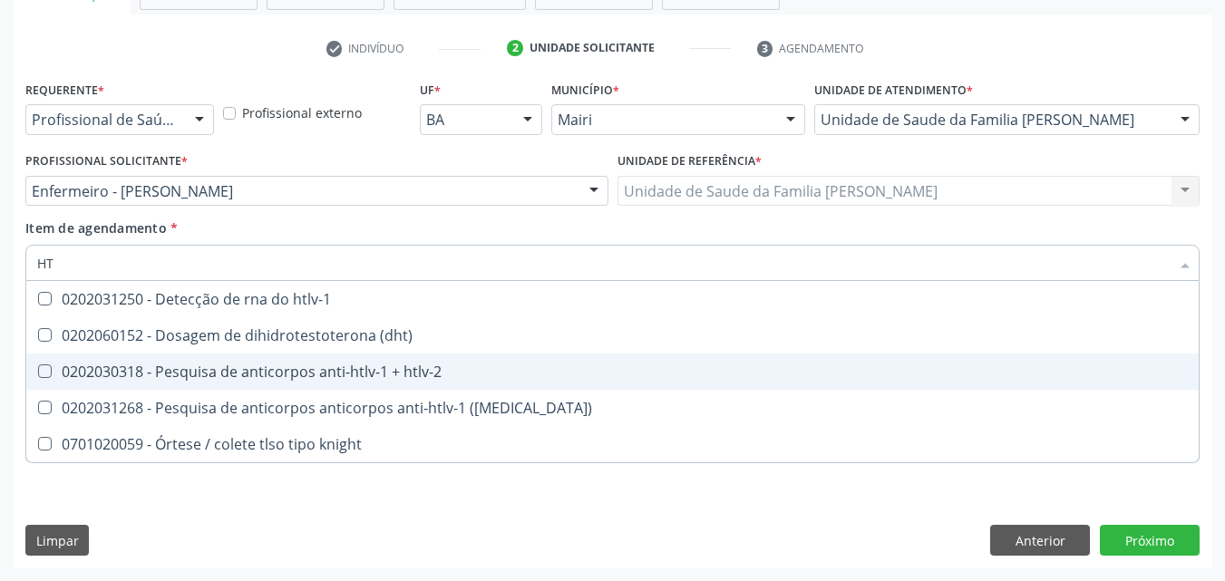
click at [305, 374] on div "0202030318 - Pesquisa de anticorpos anti-htlv-1 + htlv-2" at bounding box center [612, 372] width 1151 height 15
checkbox htlv-2 "true"
type input "H"
checkbox htlv-2 "false"
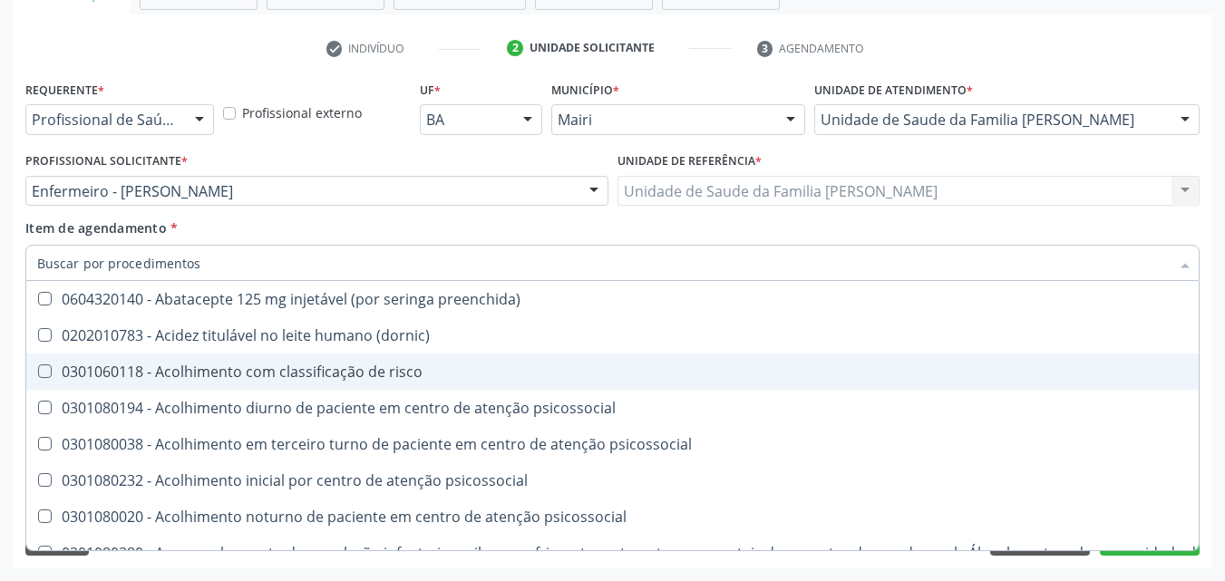
checkbox b "false"
checkbox c "false"
checkbox \(elisa\) "false"
checkbox htlv-2 "false"
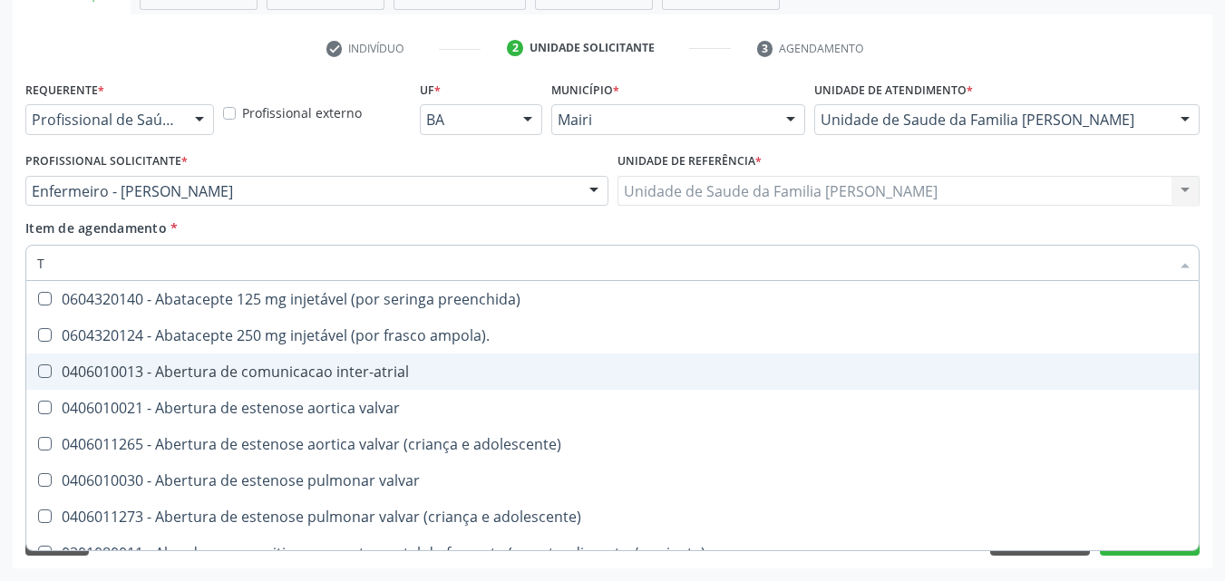
type input "TO"
checkbox ui "true"
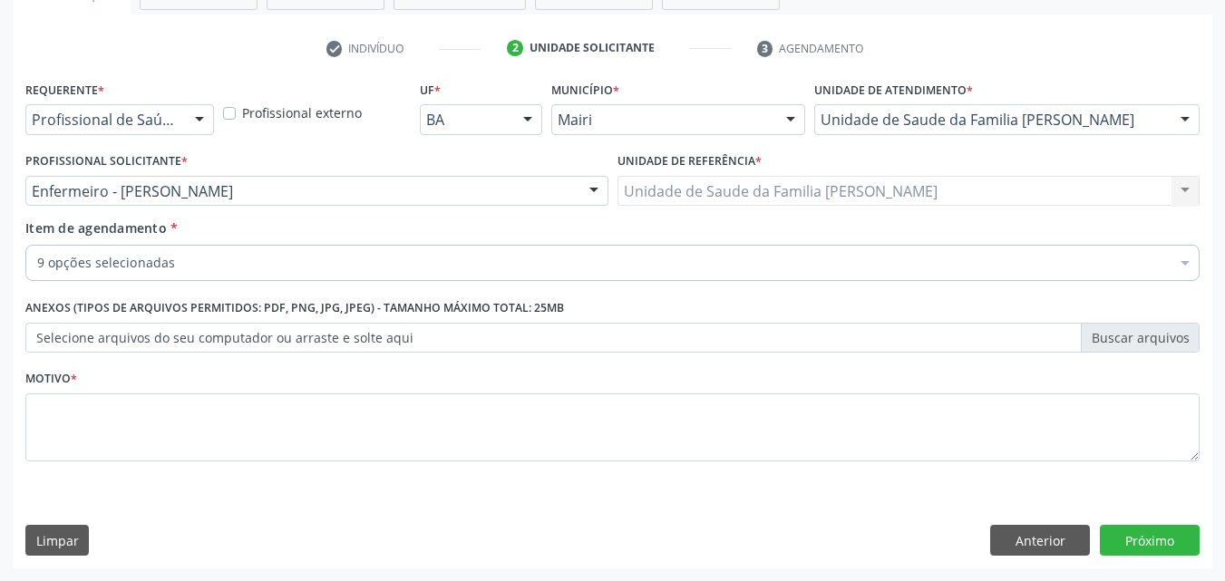
checkbox \(igg\) "true"
checkbox \(elisa\) "true"
checkbox rubeola "true"
checkbox b "true"
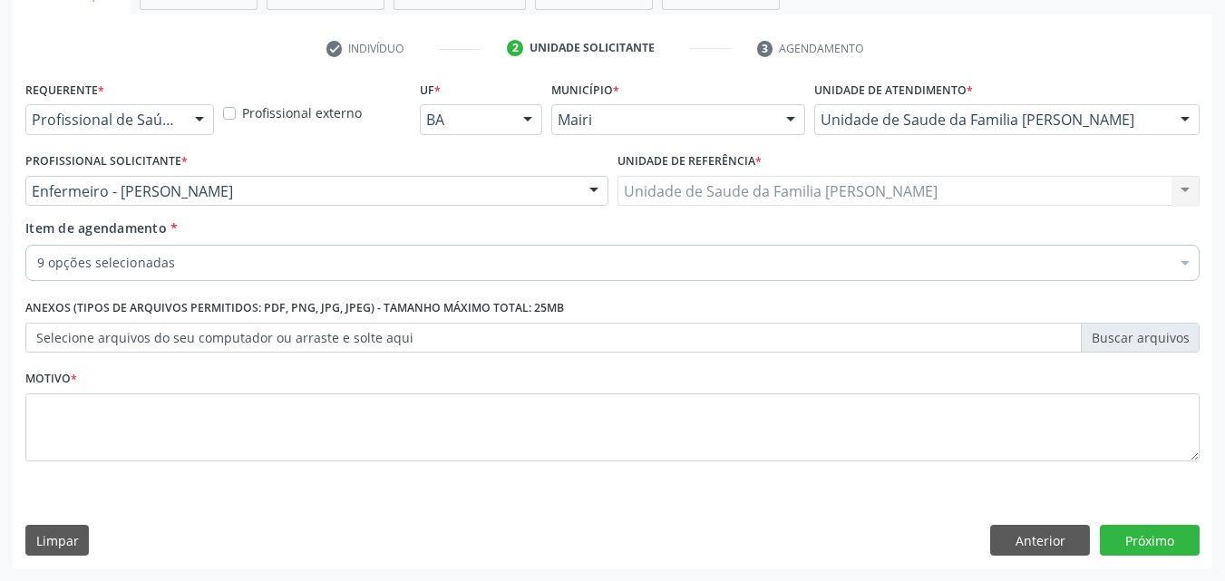
checkbox c "true"
checkbox anticitomegalovirus "true"
checkbox htlv-2 "true"
checkbox comprimido\) "false"
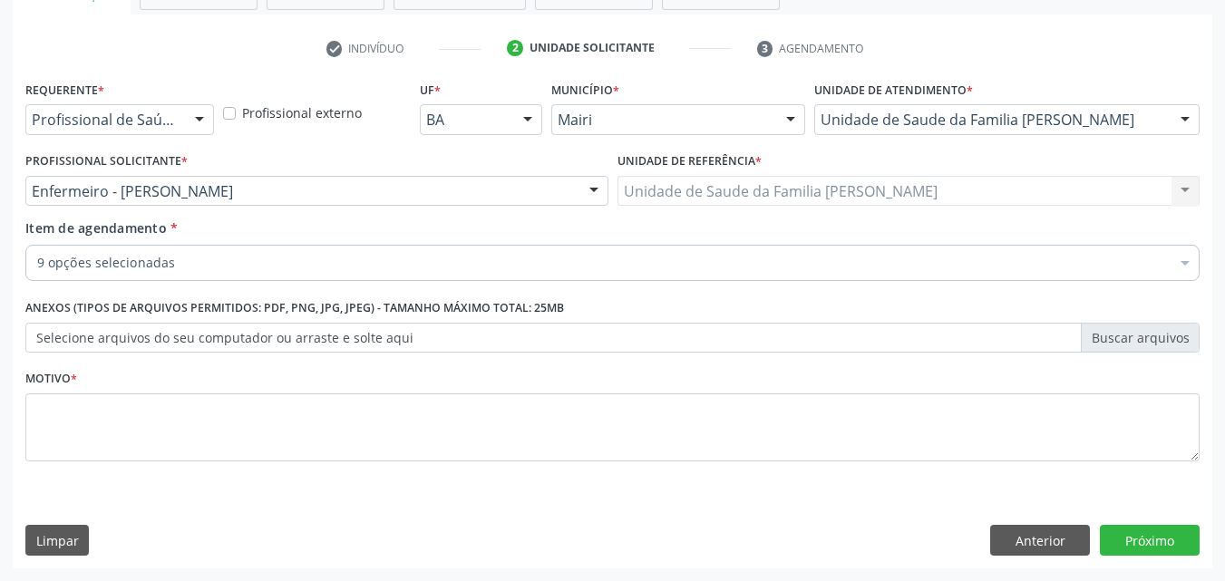
checkbox comprimido\) "false"
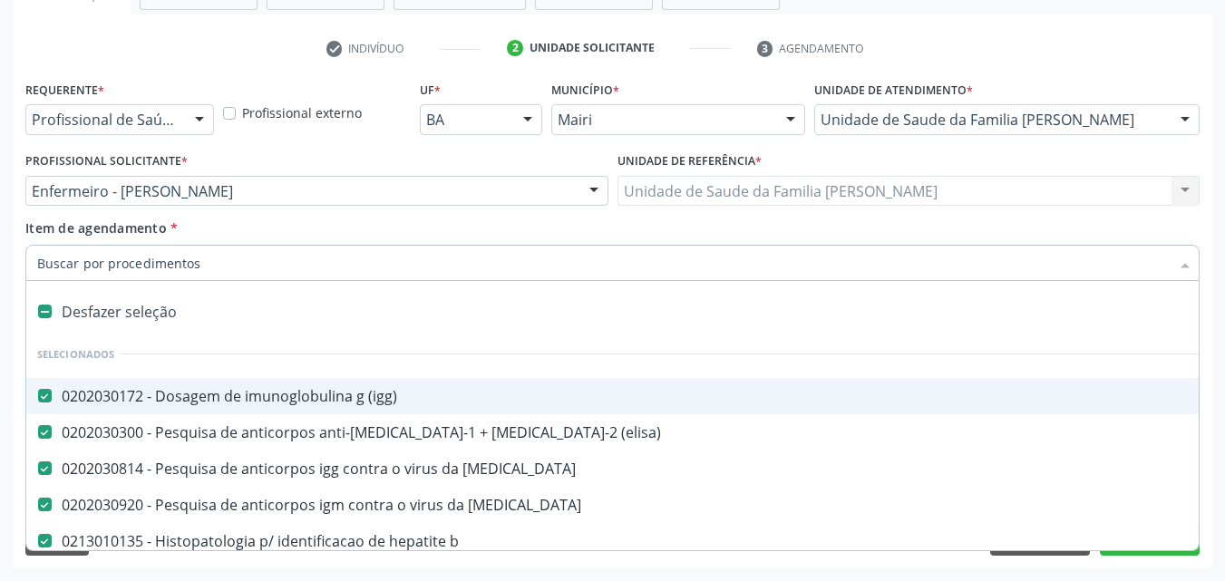
type input "H"
checkbox c "false"
checkbox anticitomegalovirus "false"
checkbox htlv-2 "false"
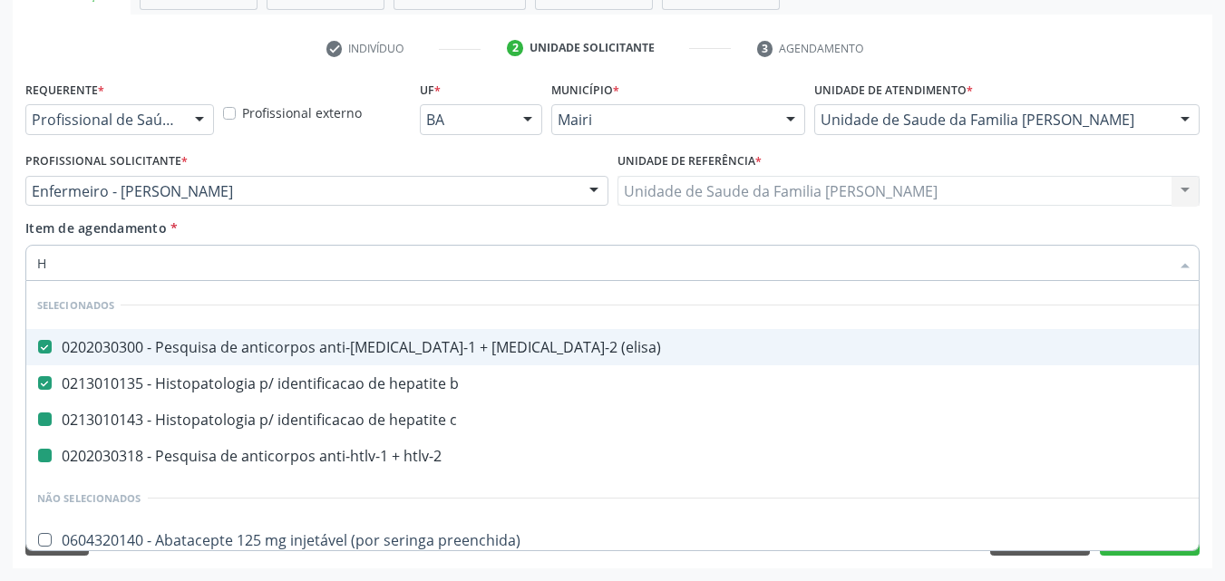
type input "HT"
checkbox c "false"
checkbox htlv-2 "false"
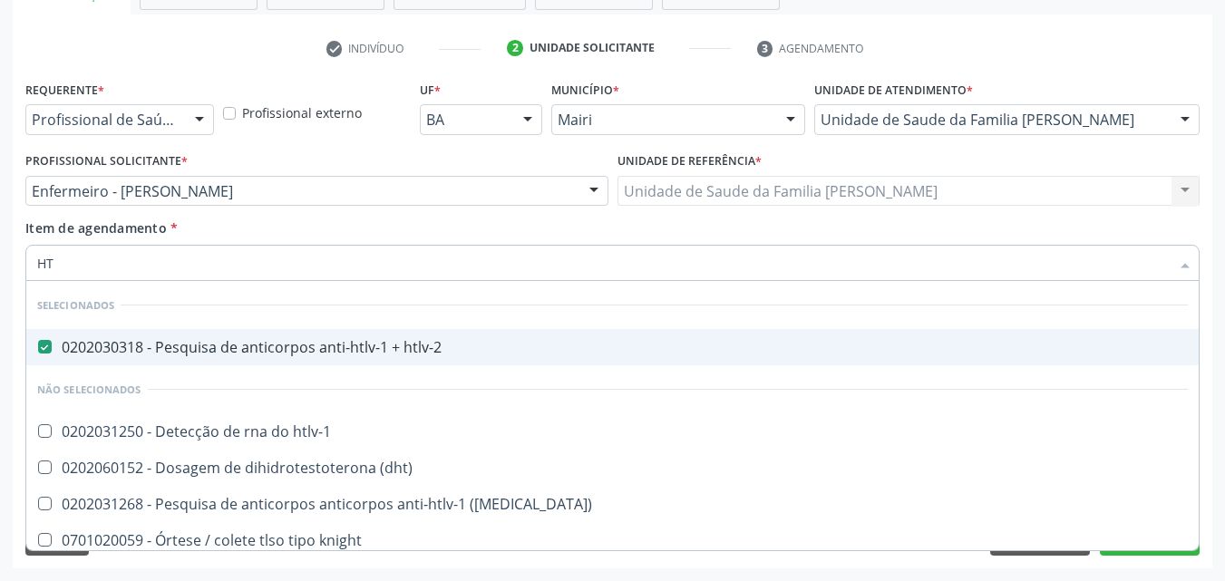
type input "H"
checkbox htlv-1 "true"
checkbox \(dht\) "true"
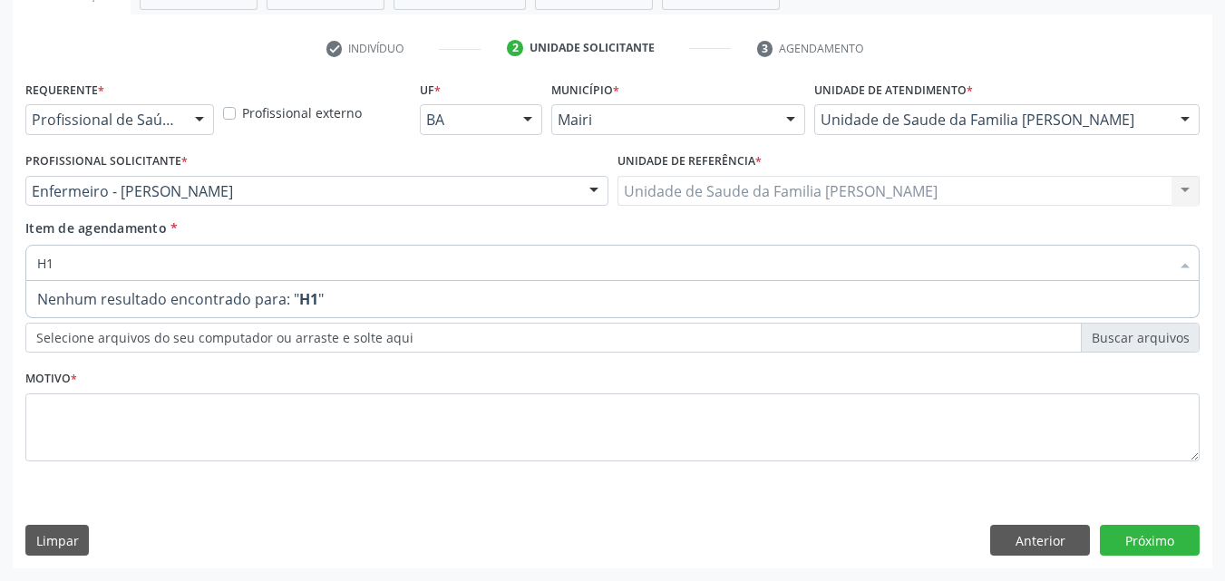
type input "H"
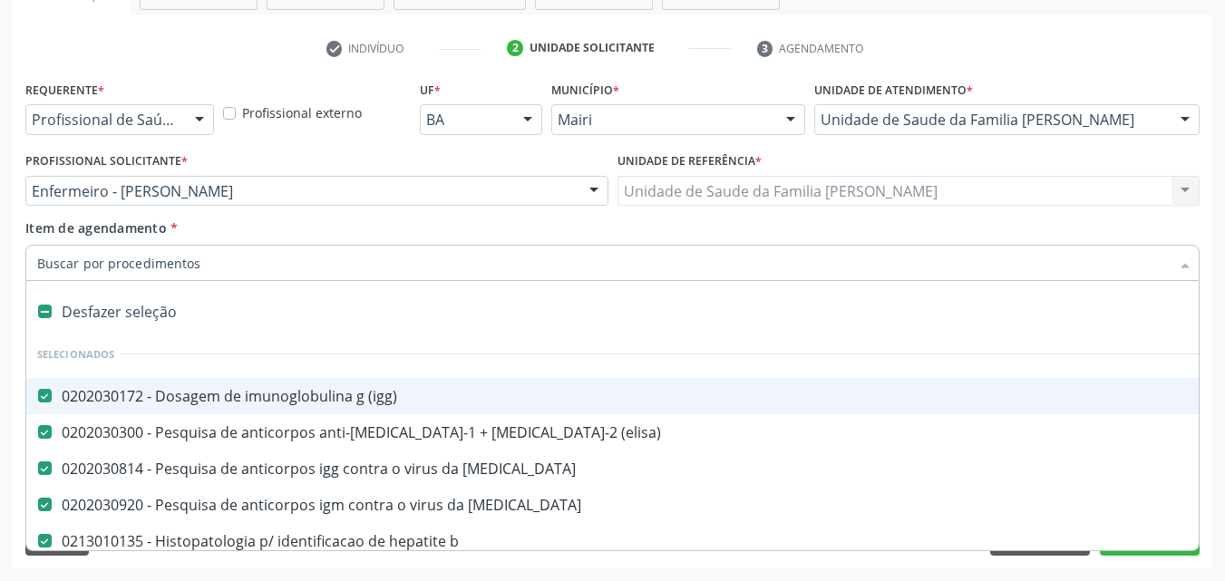
type input "1"
checkbox htlv-2 "false"
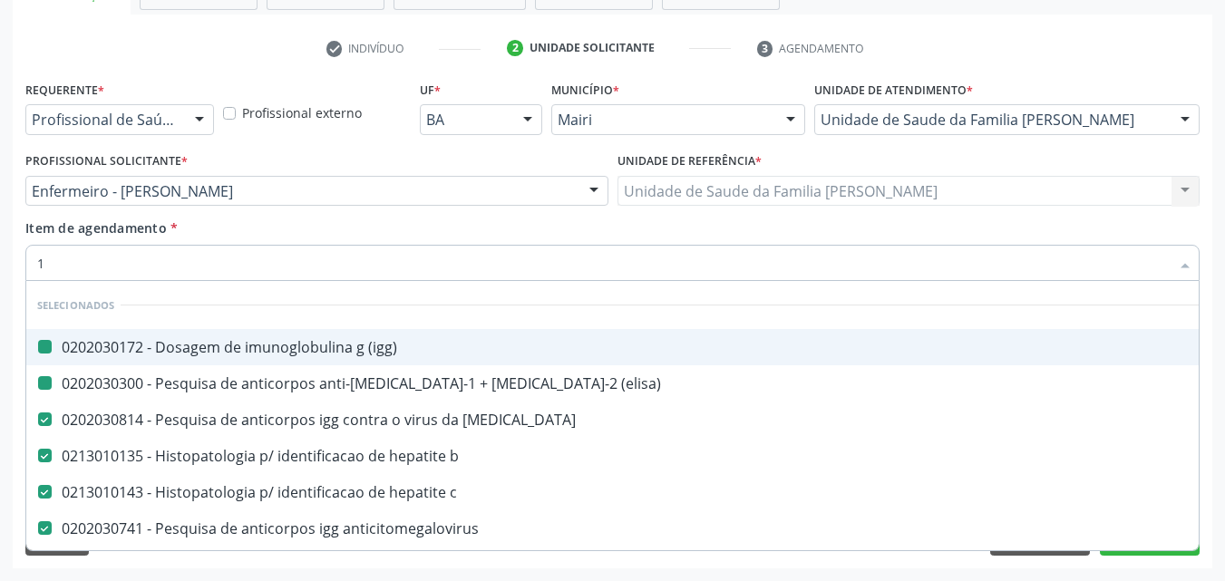
type input "1 R"
checkbox \(igg\) "false"
checkbox \(elisa\) "false"
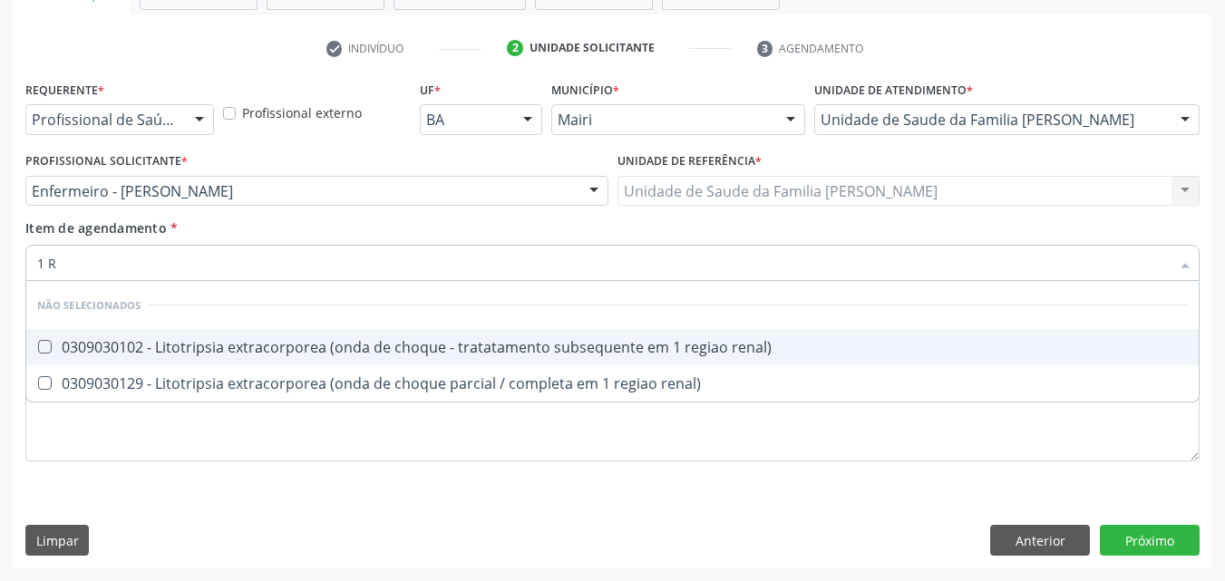
type input "1"
checkbox renal\) "true"
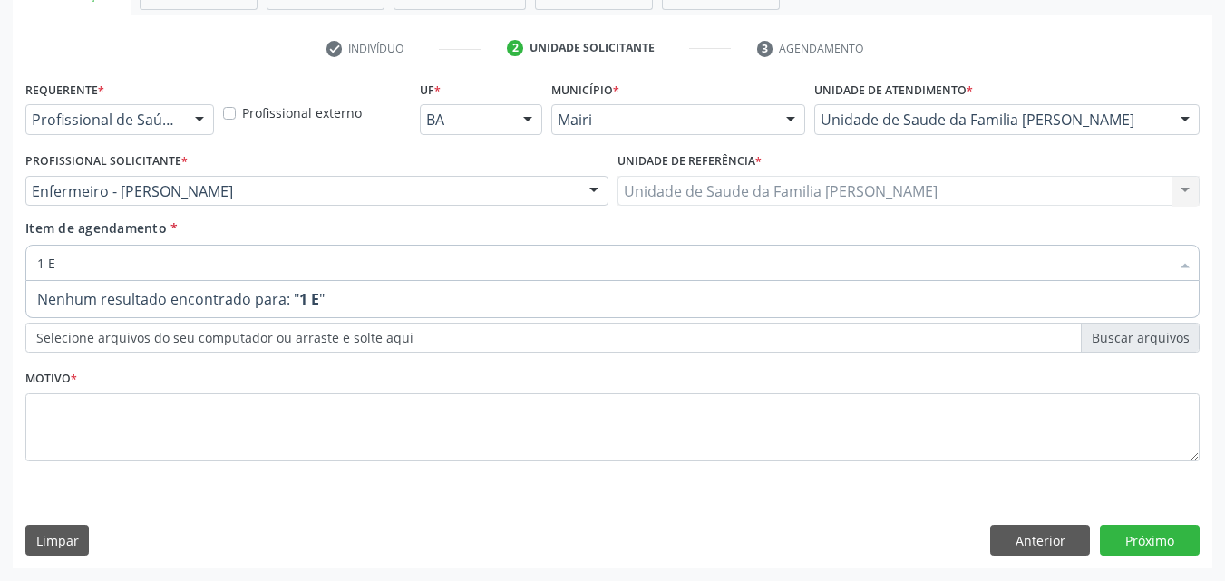
type input "1"
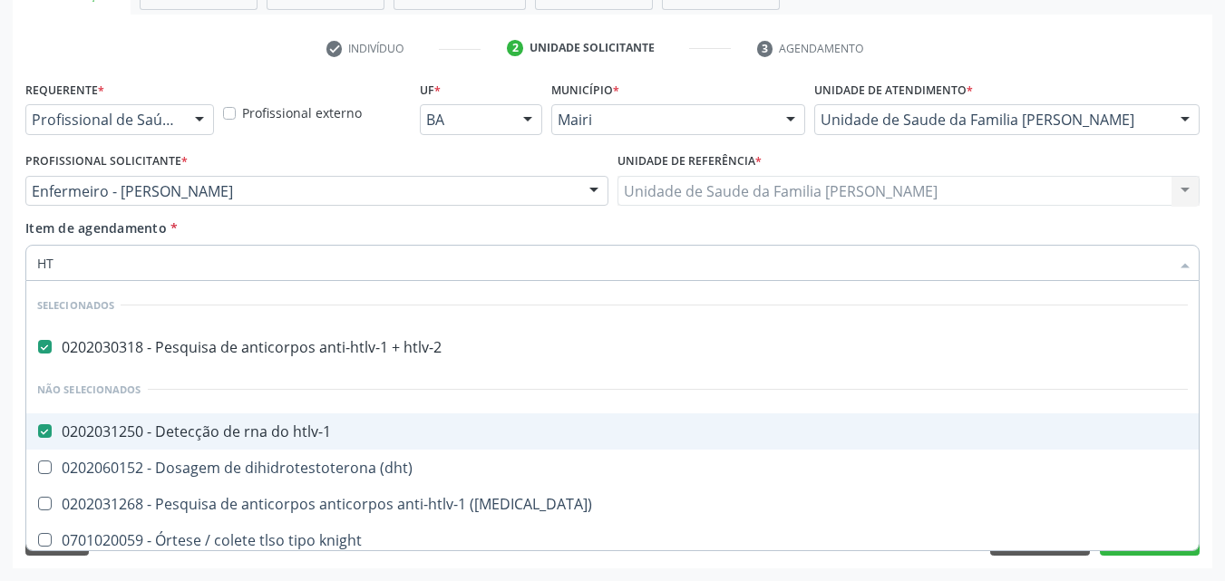
scroll to position [8, 0]
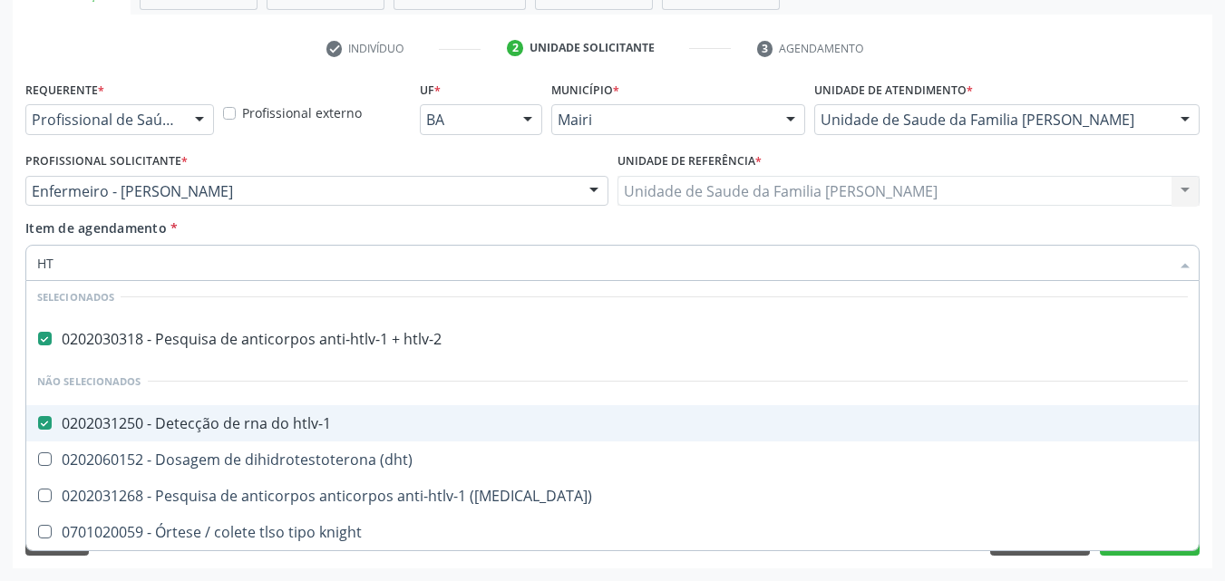
type input "H"
checkbox \(dht\) "true"
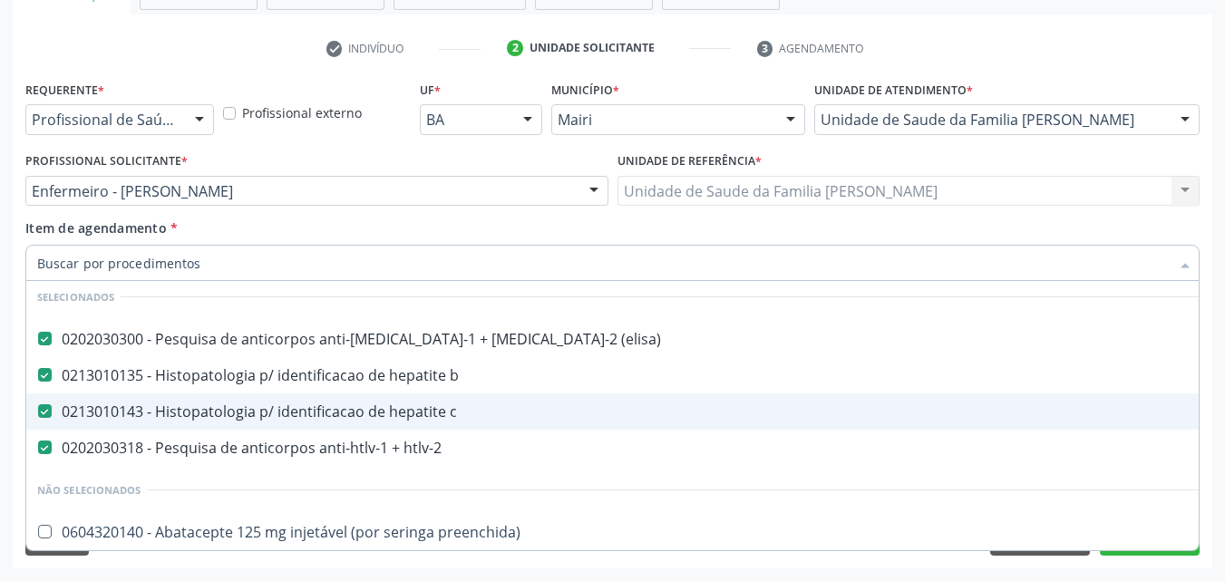
checkbox preenchida\) "true"
checkbox \(dornic\) "true"
checkbox risco "true"
checkbox psicossocial "true"
checkbox htlv-1 "false"
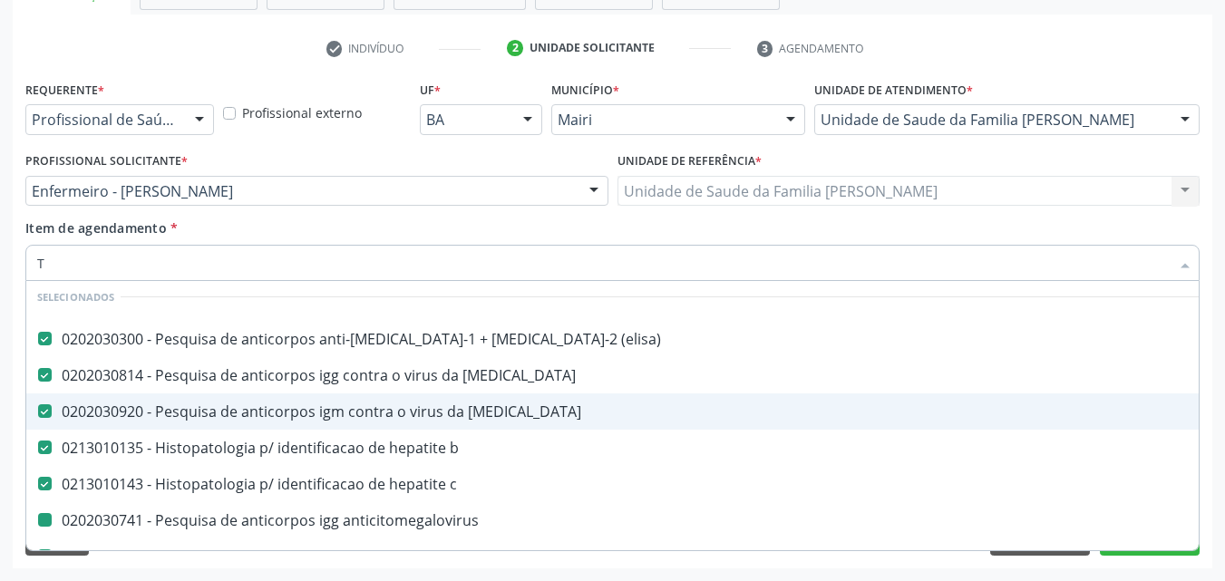
type input "TO"
checkbox anticitomegalovirus "false"
checkbox htlv-2 "false"
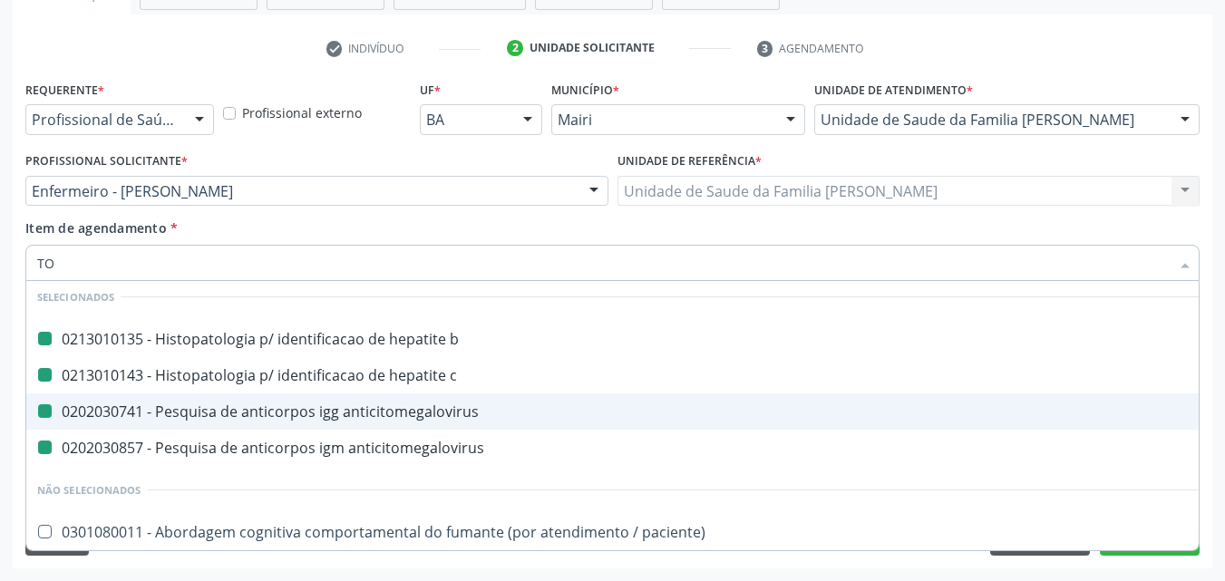
type input "TOX"
checkbox b "false"
checkbox anticitomegalovirus "false"
checkbox c "false"
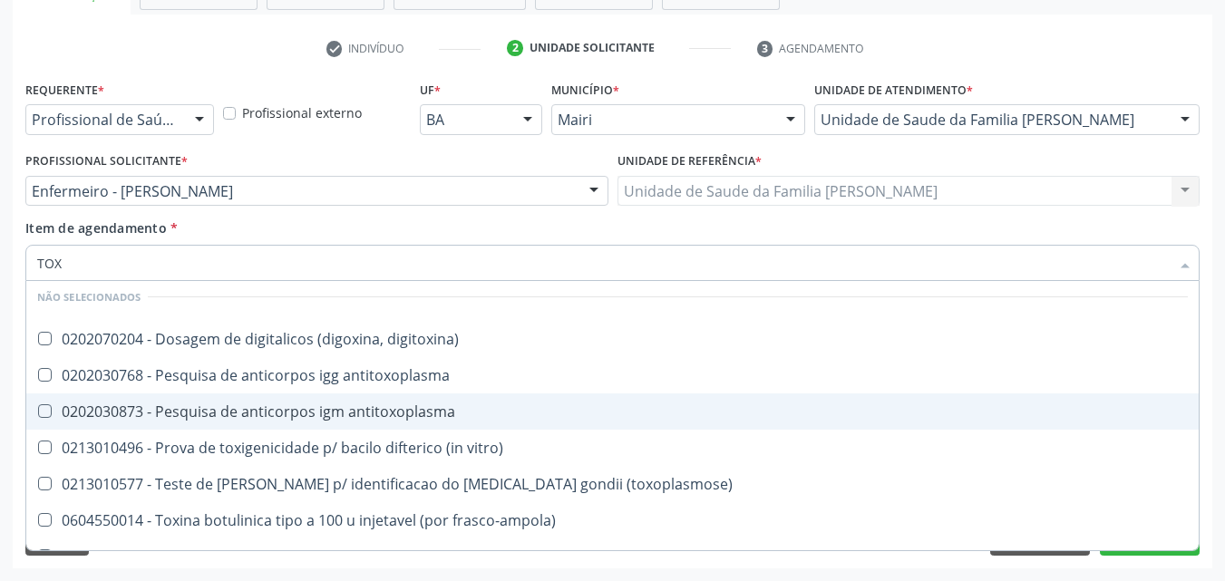
type input "TOXO"
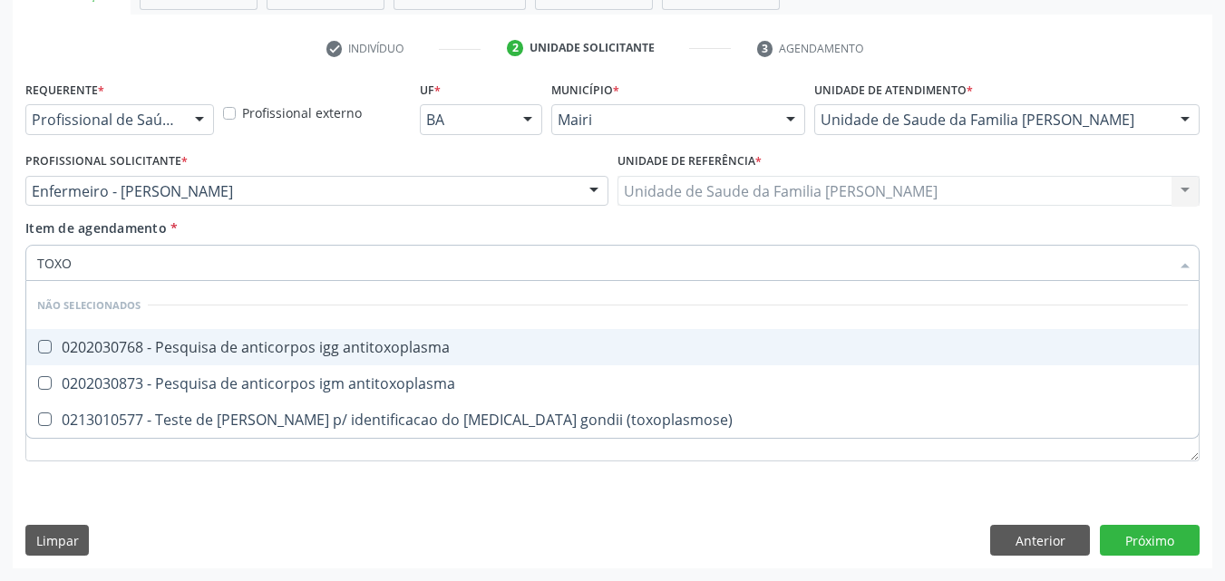
click at [390, 354] on div "0202030768 - Pesquisa de anticorpos igg antitoxoplasma" at bounding box center [612, 347] width 1151 height 15
checkbox antitoxoplasma "true"
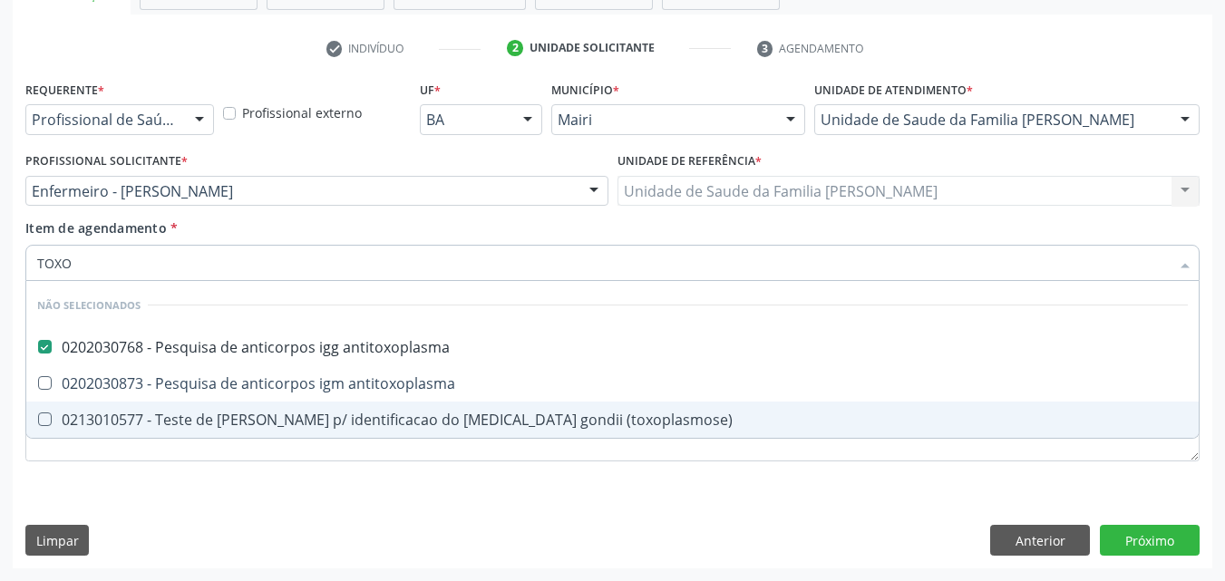
click at [379, 402] on span "0213010577 - Teste de [PERSON_NAME] p/ identificacao do [MEDICAL_DATA] gondii (…" at bounding box center [612, 420] width 1172 height 36
checkbox \(toxoplasmose\) "true"
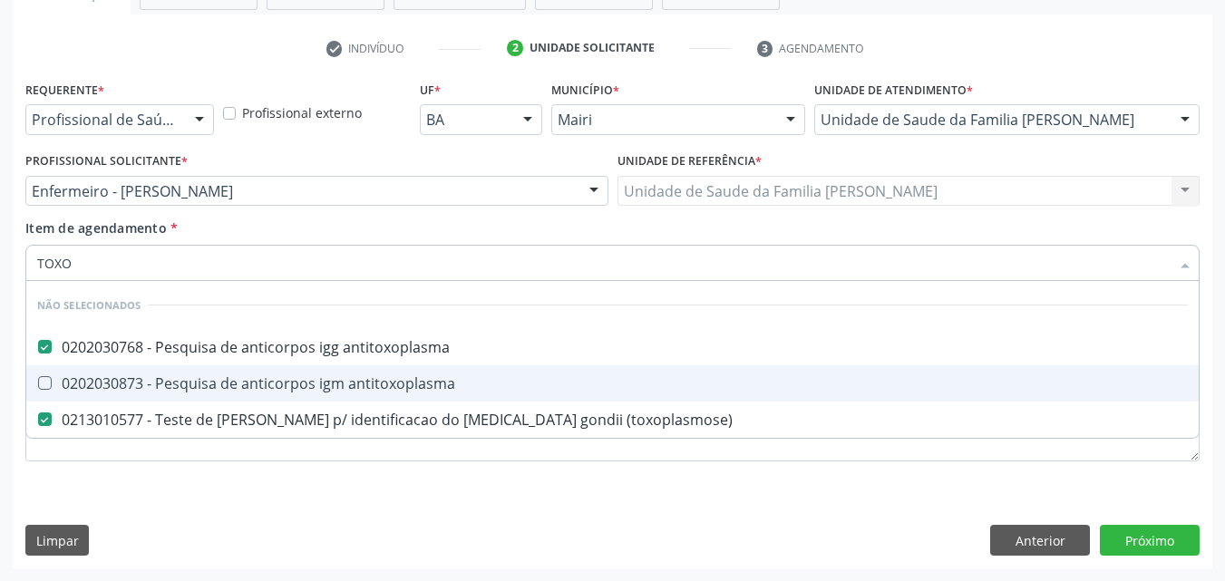
click at [362, 376] on div "0202030873 - Pesquisa de anticorpos igm antitoxoplasma" at bounding box center [612, 383] width 1151 height 15
checkbox antitoxoplasma "true"
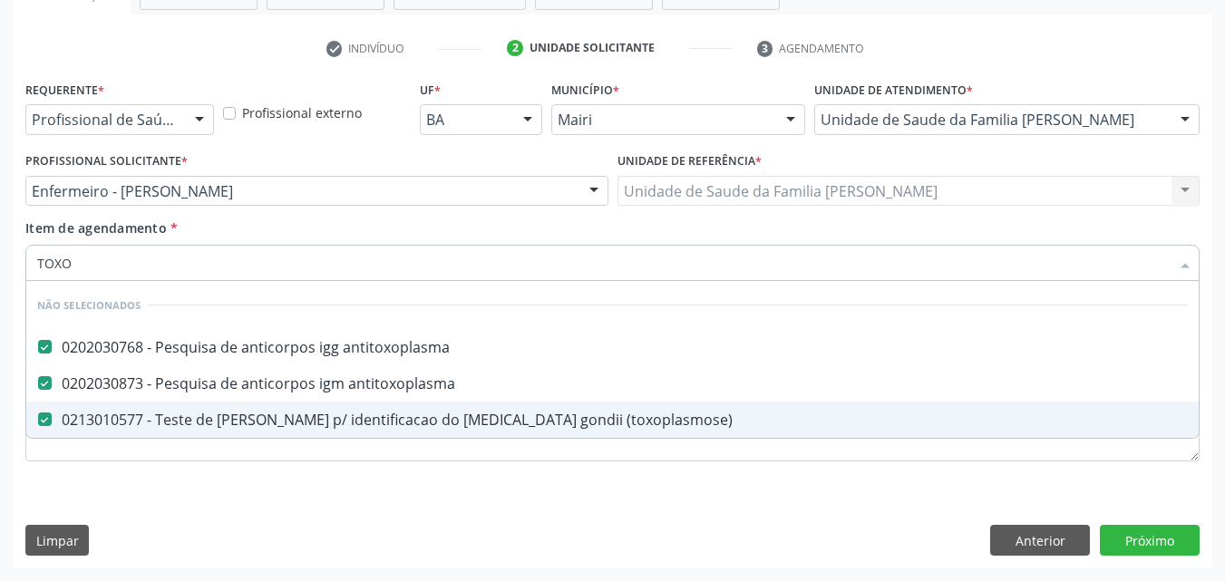
click at [364, 413] on div "0213010577 - Teste de [PERSON_NAME] p/ identificacao do [MEDICAL_DATA] gondii (…" at bounding box center [612, 420] width 1151 height 15
checkbox \(toxoplasmose\) "false"
type input "TOX"
checkbox antitoxoplasma "false"
checkbox \(toxoplasmose\) "true"
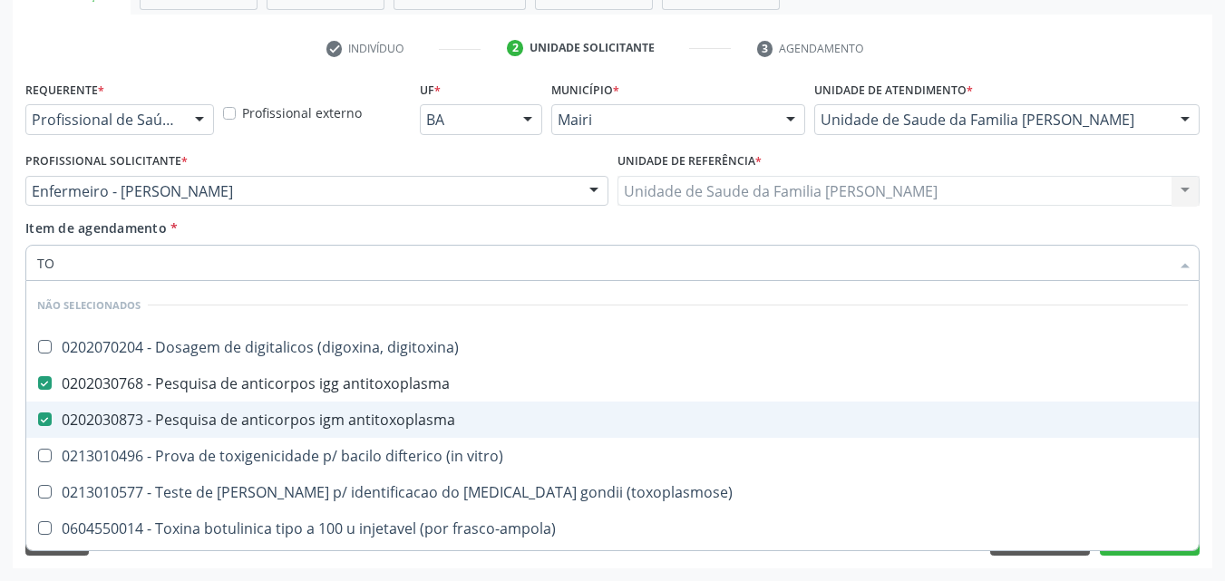
type input "T"
checkbox digitoxina\) "true"
checkbox vitro\) "true"
checkbox frasco-ampola\) "true"
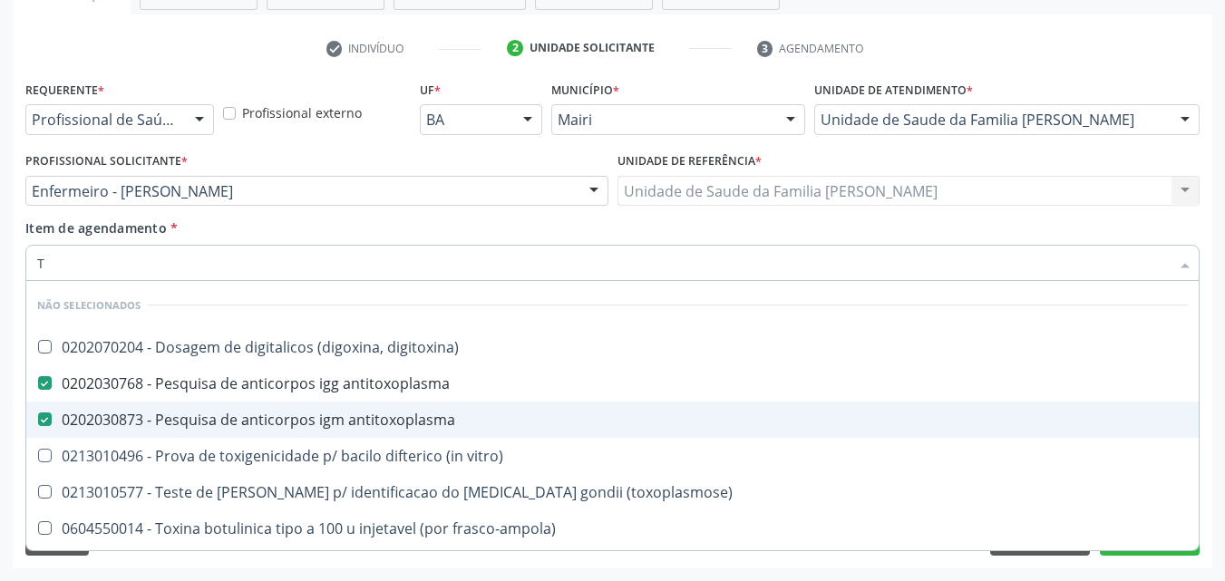
checkbox mci\) "true"
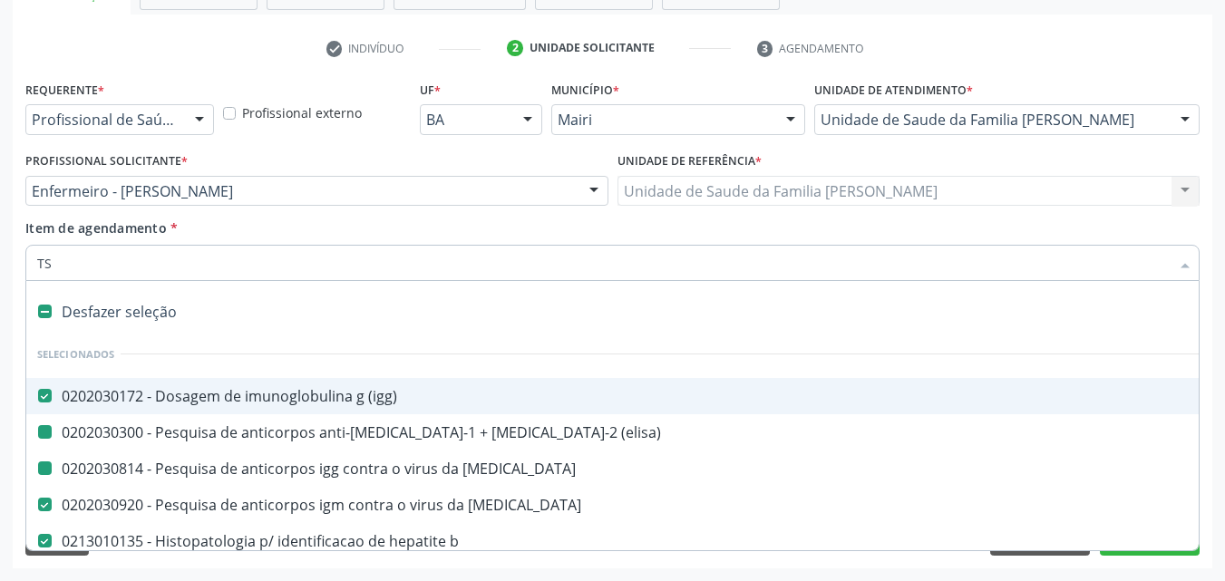
type input "TSH"
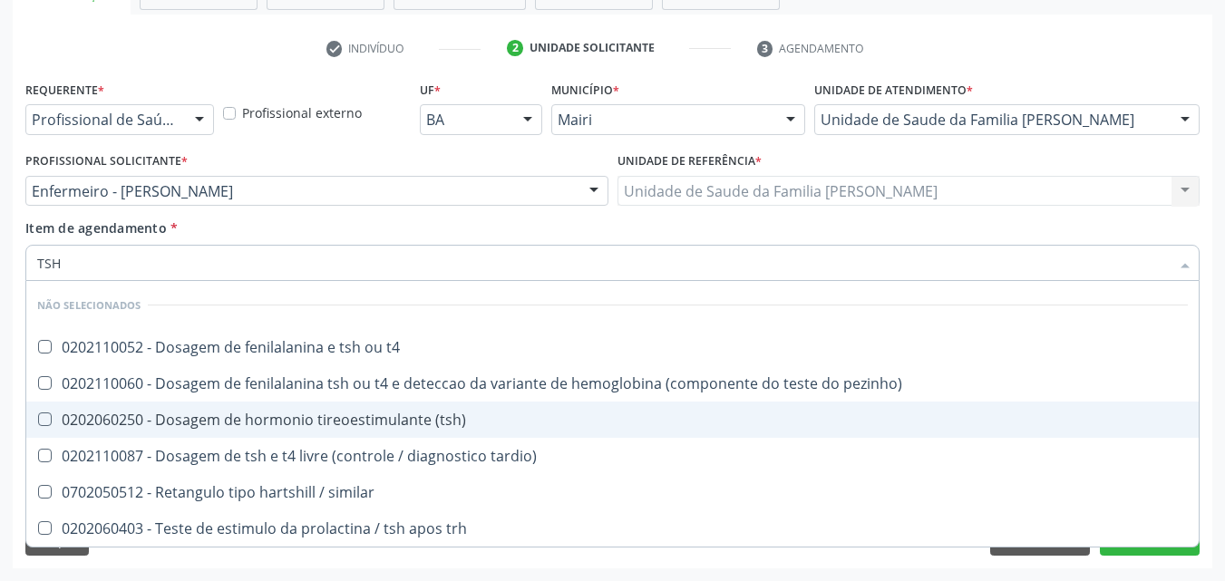
checkbox t4 "false"
checkbox \(tsh\) "false"
checkbox pezinho\) "false"
checkbox tardio\) "false"
checkbox trh "false"
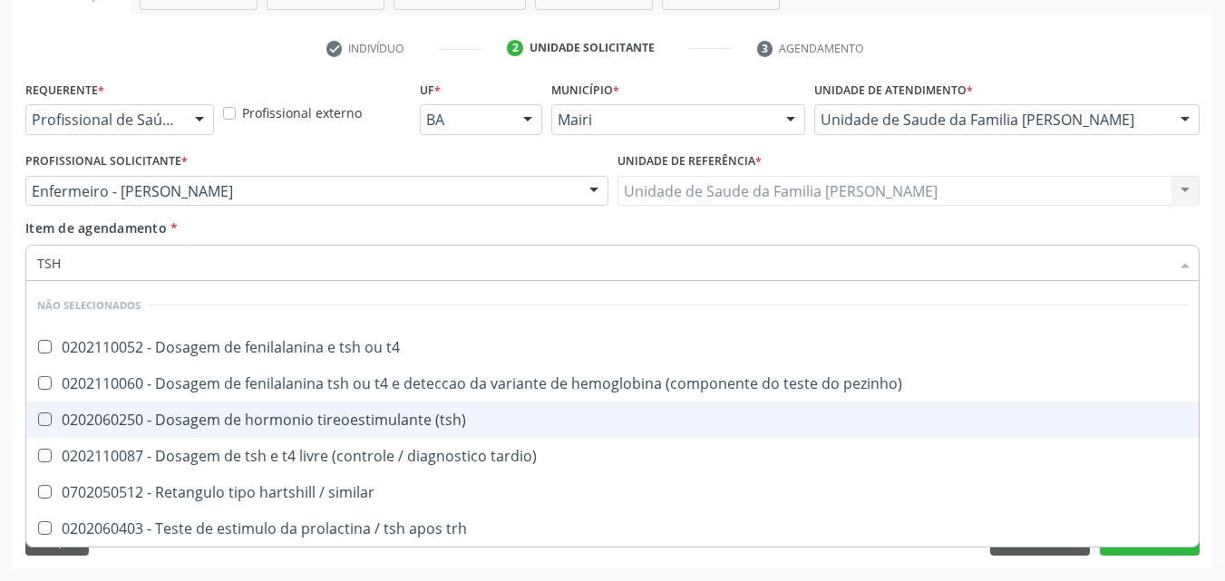
checkbox similar "false"
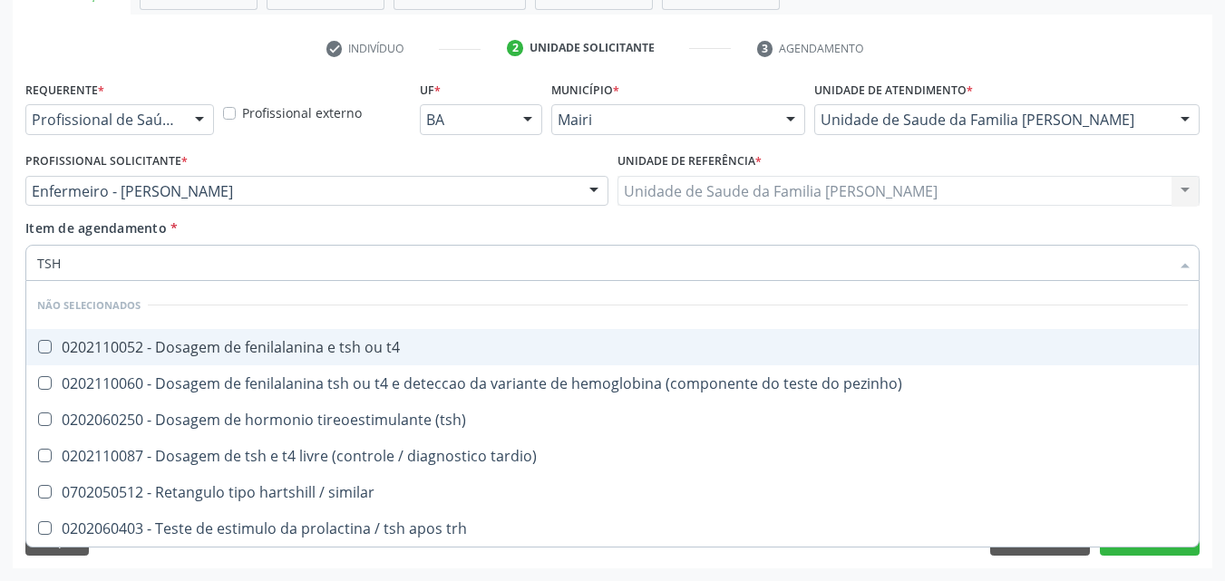
click at [393, 336] on span "0202110052 - Dosagem de fenilalanina e tsh ou t4" at bounding box center [612, 347] width 1172 height 36
checkbox t4 "true"
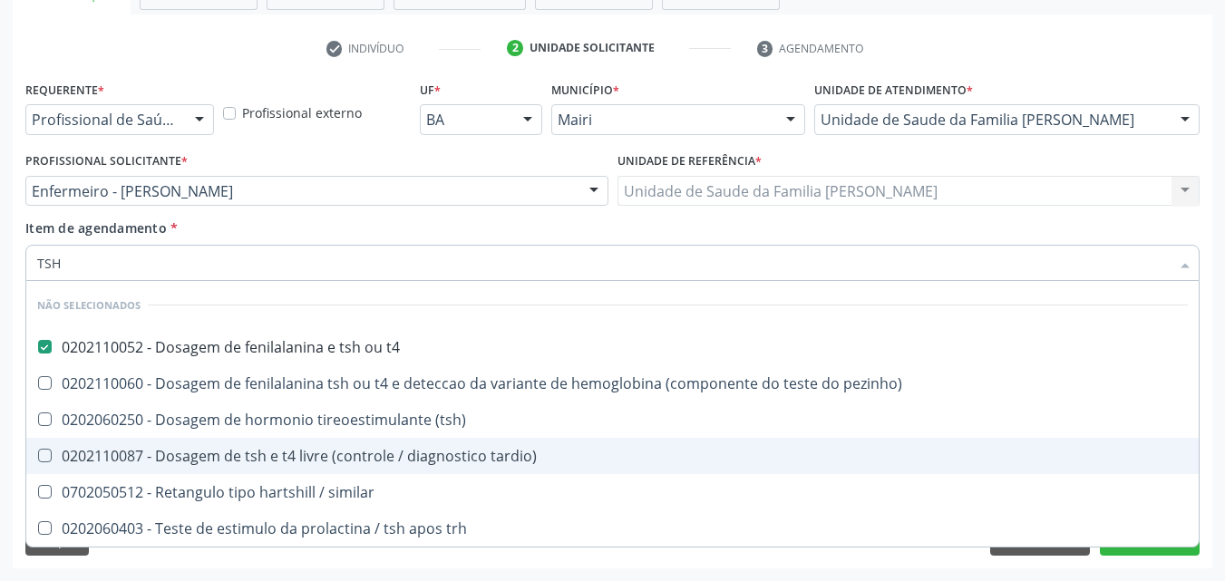
type input "TS"
checkbox t4 "false"
checkbox pezinho\) "true"
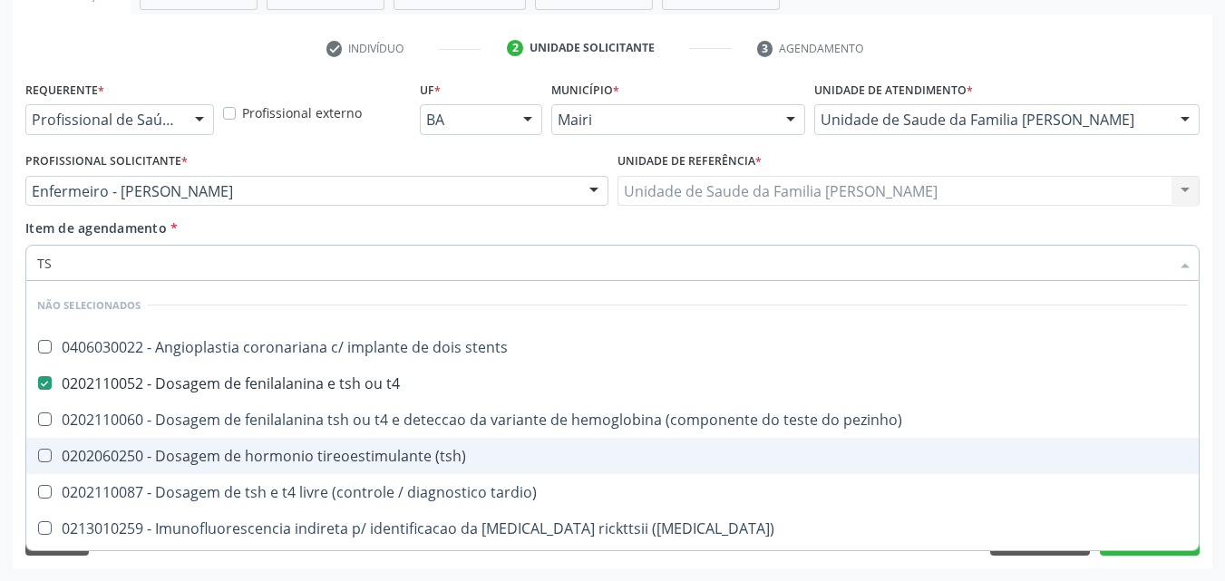
type input "T"
checkbox stents "true"
checkbox pezinho\) "true"
checkbox \(tsh\) "true"
checkbox maculosa\) "true"
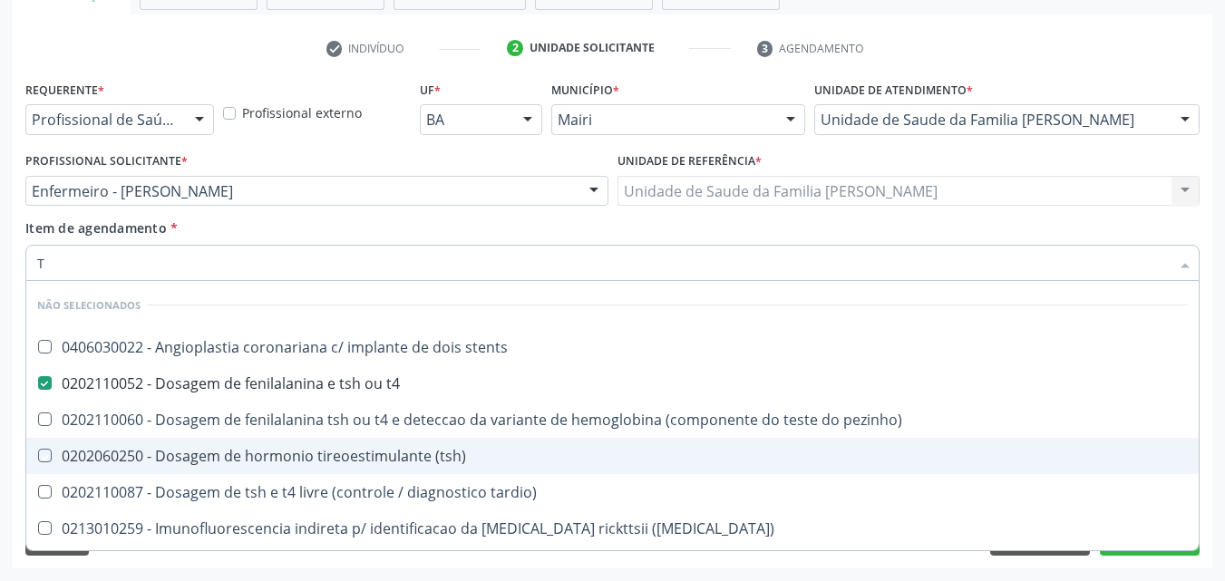
checkbox tardio\) "true"
checkbox maculosa\) "true"
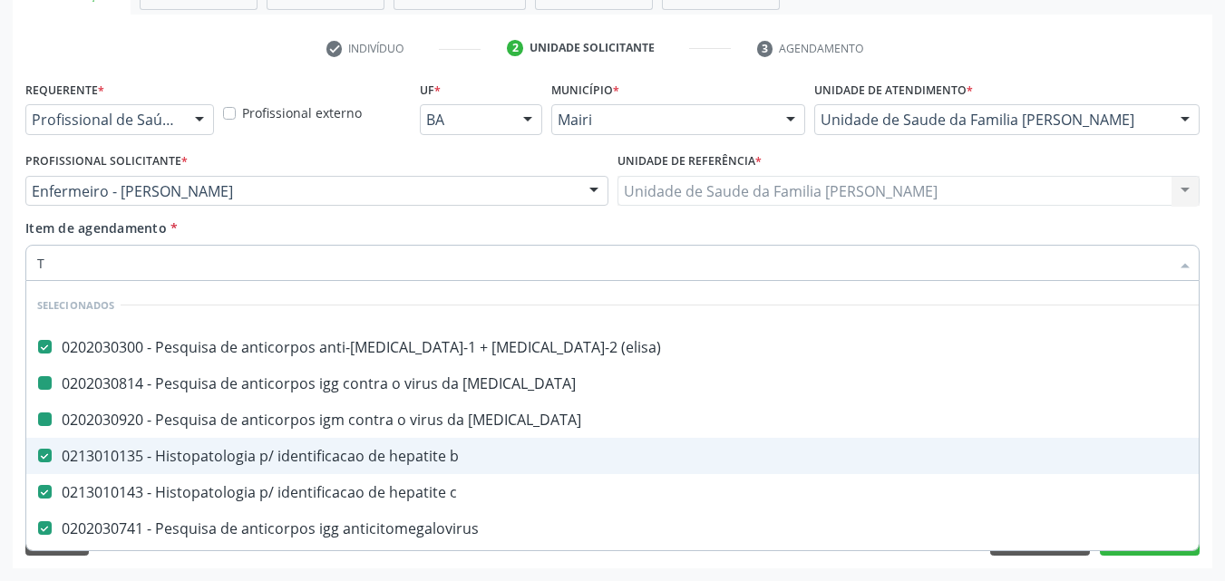
type input "T4"
checkbox rubeola "false"
checkbox b "false"
checkbox c "false"
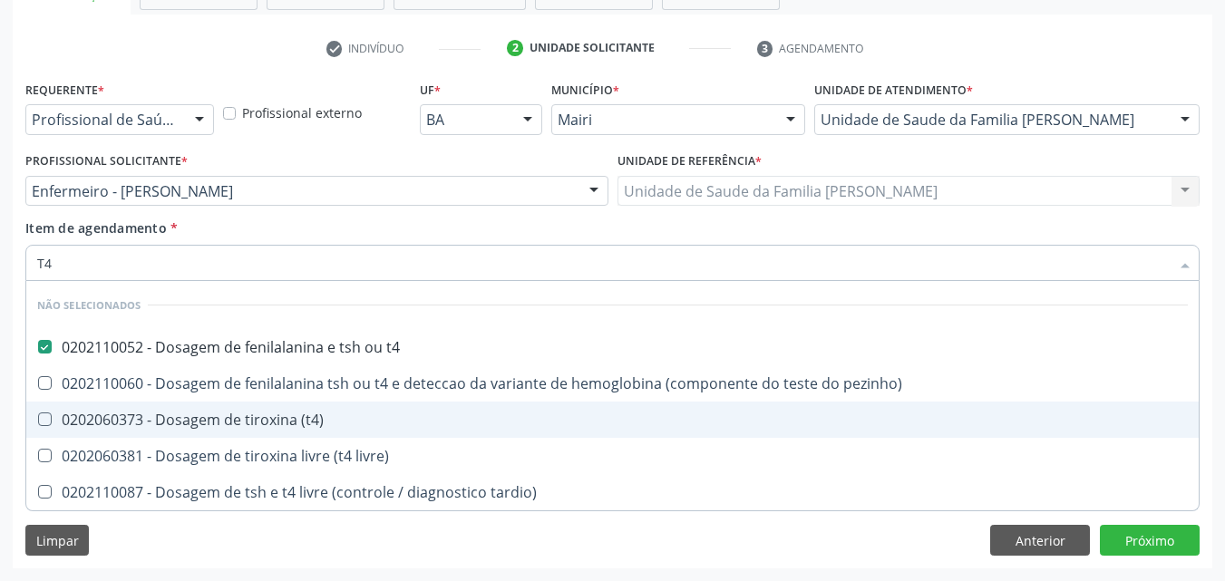
click at [348, 427] on div "0202060373 - Dosagem de tiroxina (t4)" at bounding box center [612, 420] width 1151 height 15
checkbox \(t4\) "true"
type input "T"
checkbox pezinho\) "true"
checkbox livre\) "true"
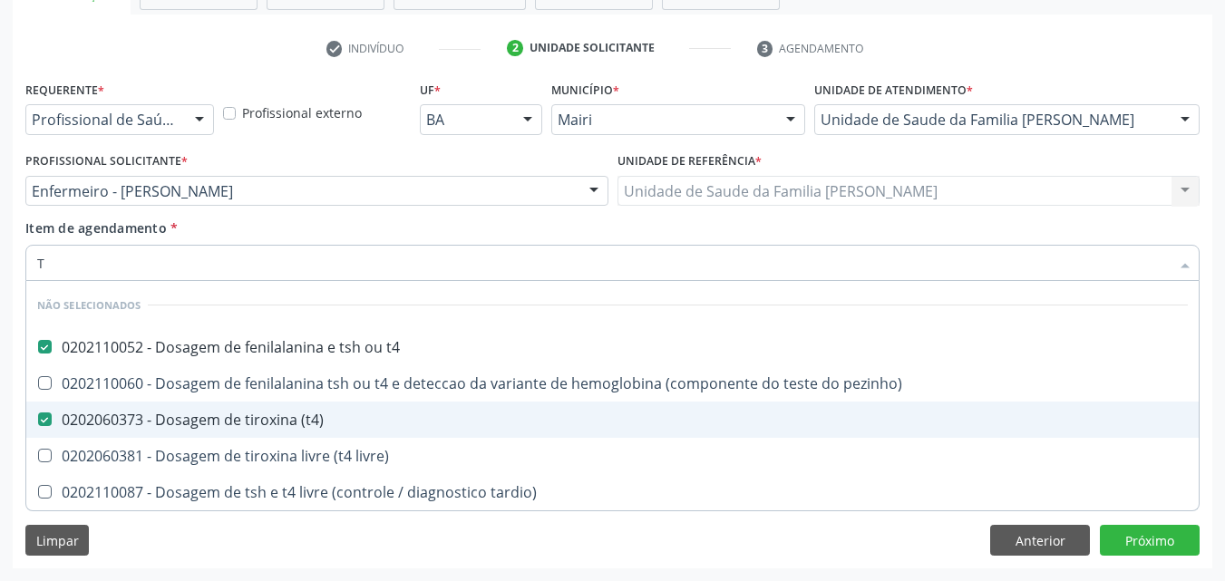
checkbox tardio\) "true"
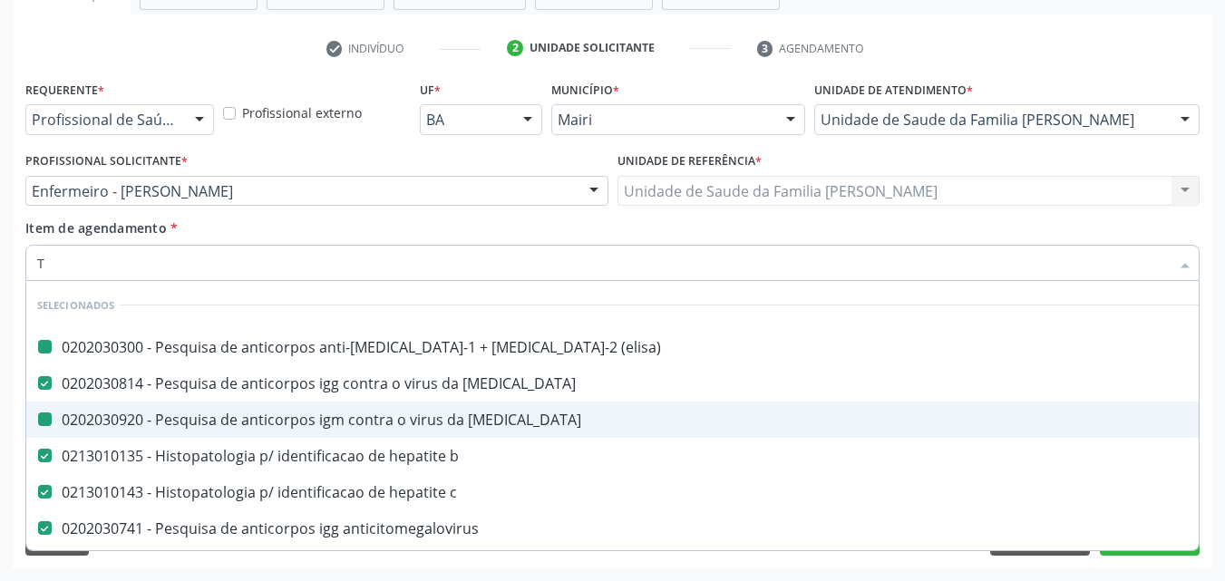
type input "[MEDICAL_DATA]"
checkbox \(elisa\) "false"
checkbox rubeola "false"
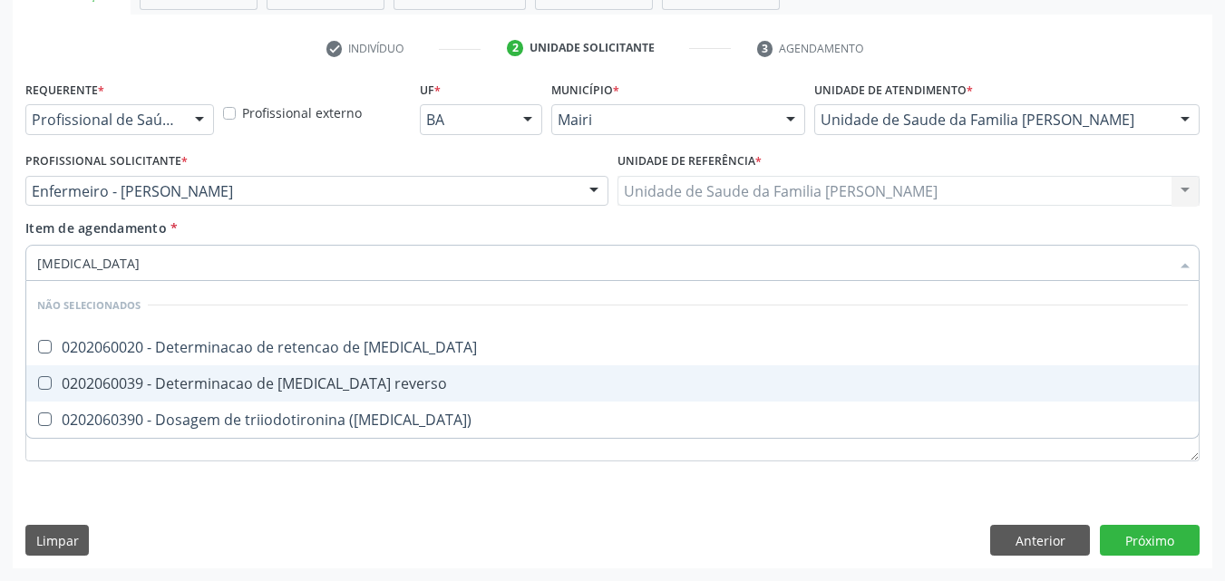
click at [331, 382] on div "0202060039 - Determinacao de [MEDICAL_DATA] reverso" at bounding box center [612, 383] width 1151 height 15
checkbox reverso "true"
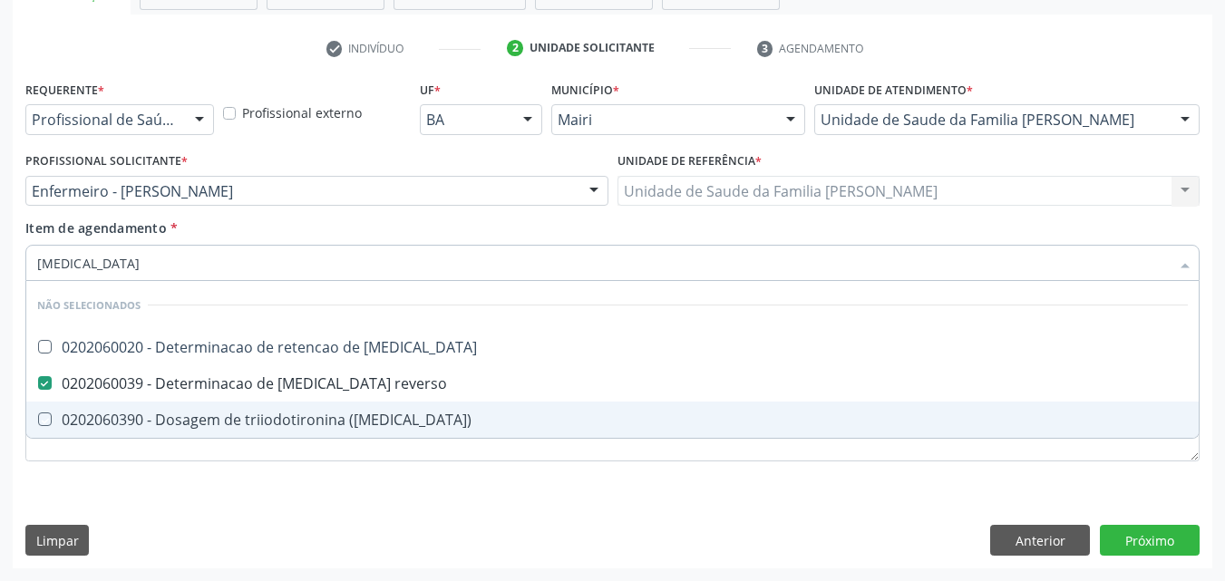
click at [403, 480] on div "Requerente * Profissional de Saúde Profissional de Saúde Paciente Nenhum result…" at bounding box center [612, 281] width 1174 height 411
checkbox t3 "true"
checkbox \(t3\) "true"
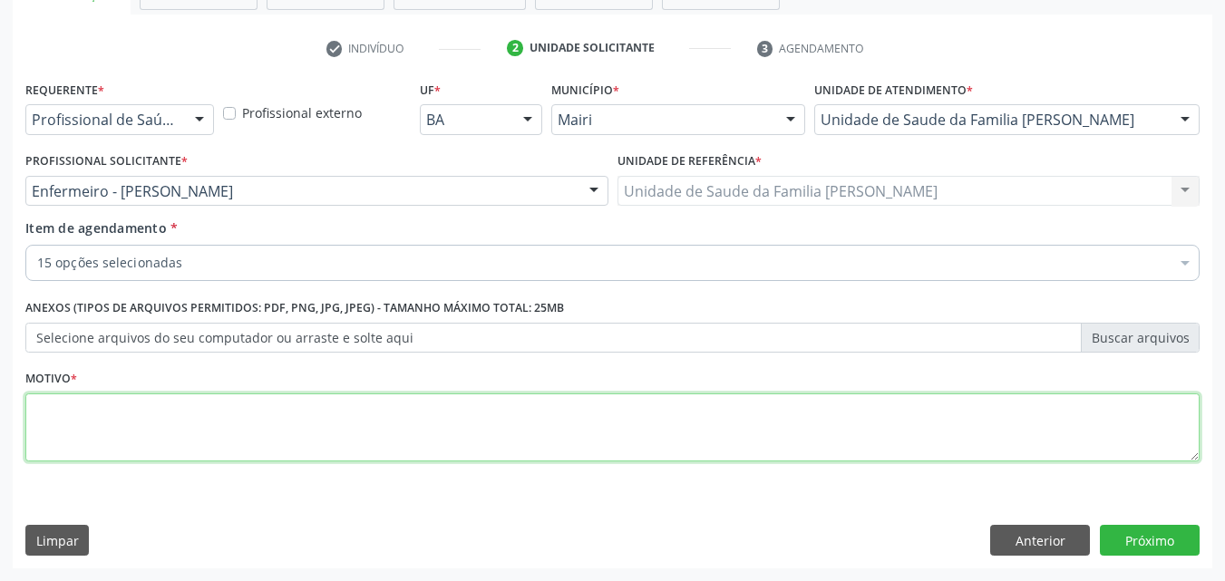
click at [303, 446] on textarea at bounding box center [612, 428] width 1174 height 69
type textarea "1 PRE [DATE]"
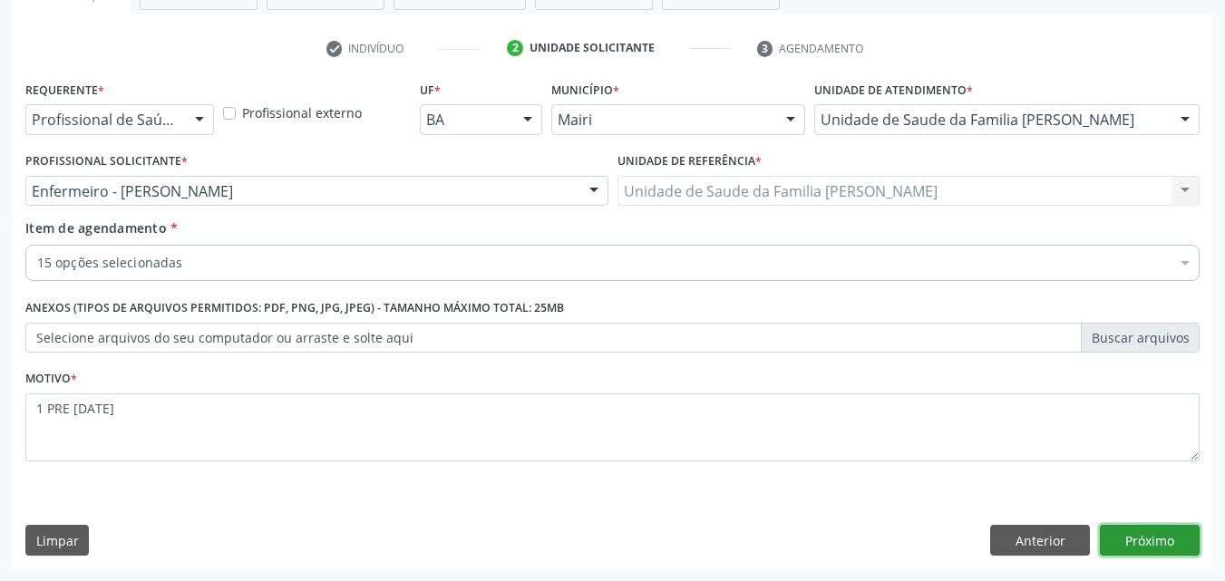
click at [1140, 537] on button "Próximo" at bounding box center [1150, 540] width 100 height 31
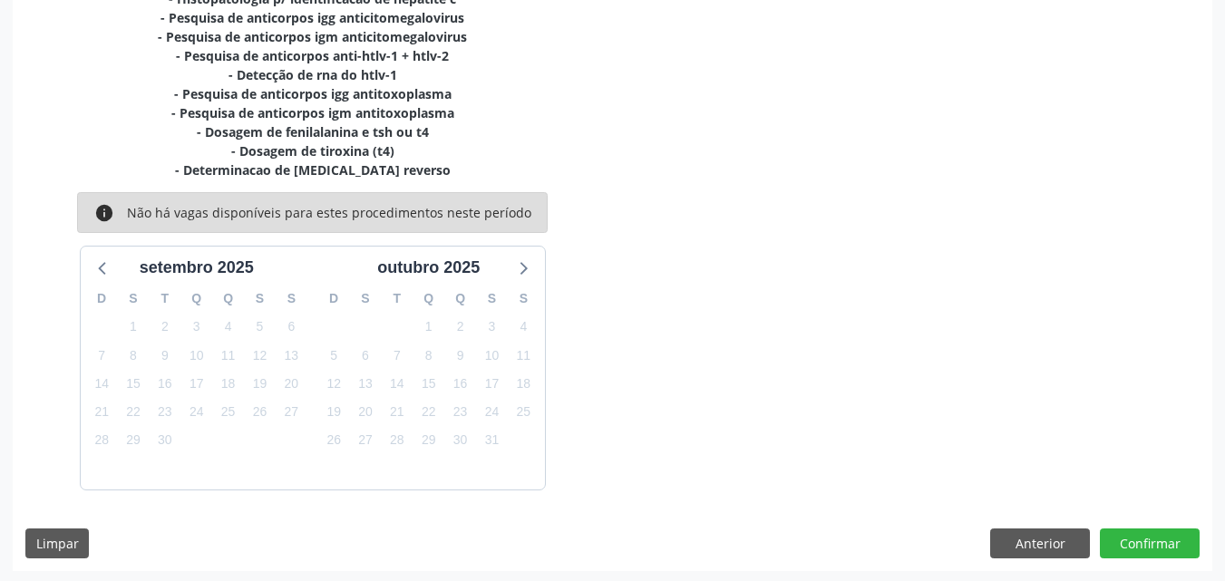
scroll to position [528, 0]
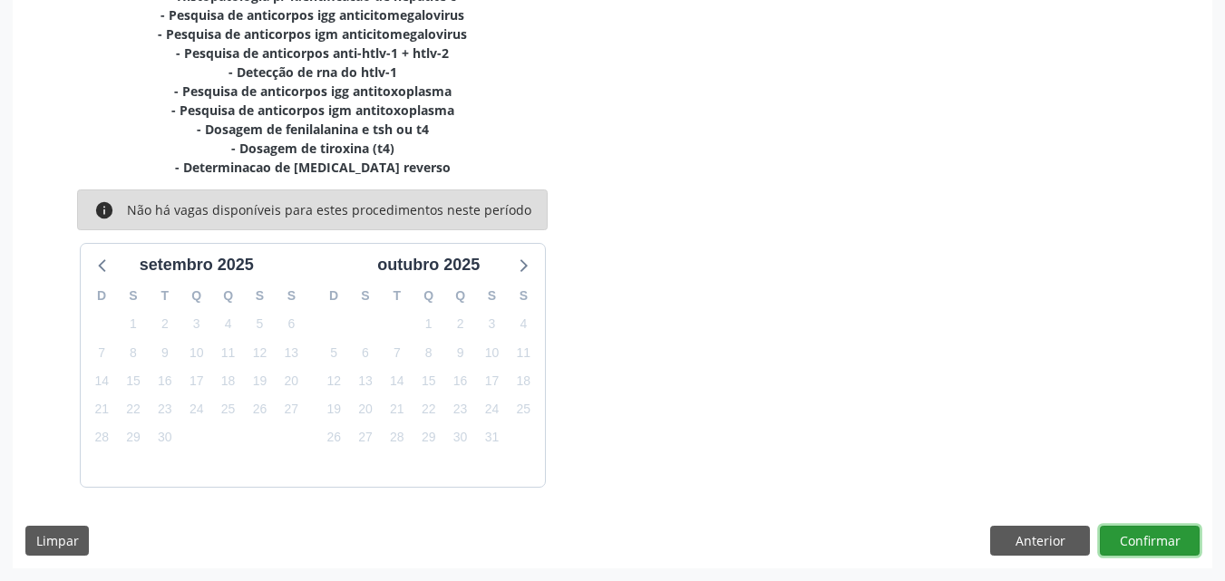
click at [1128, 526] on button "Confirmar" at bounding box center [1150, 541] width 100 height 31
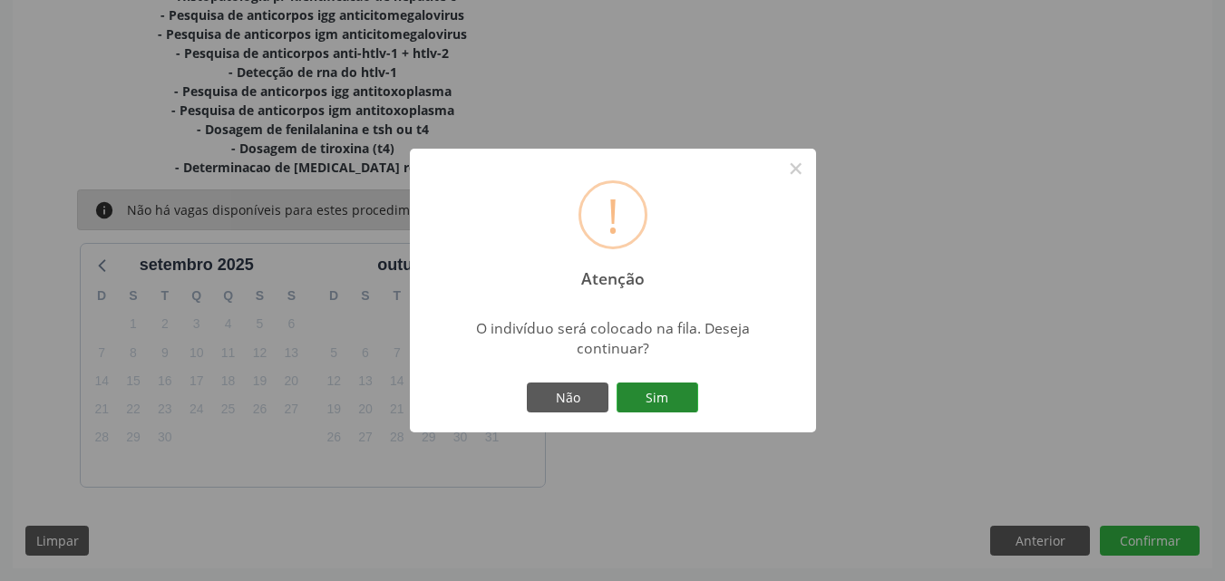
click at [652, 401] on button "Sim" at bounding box center [658, 398] width 82 height 31
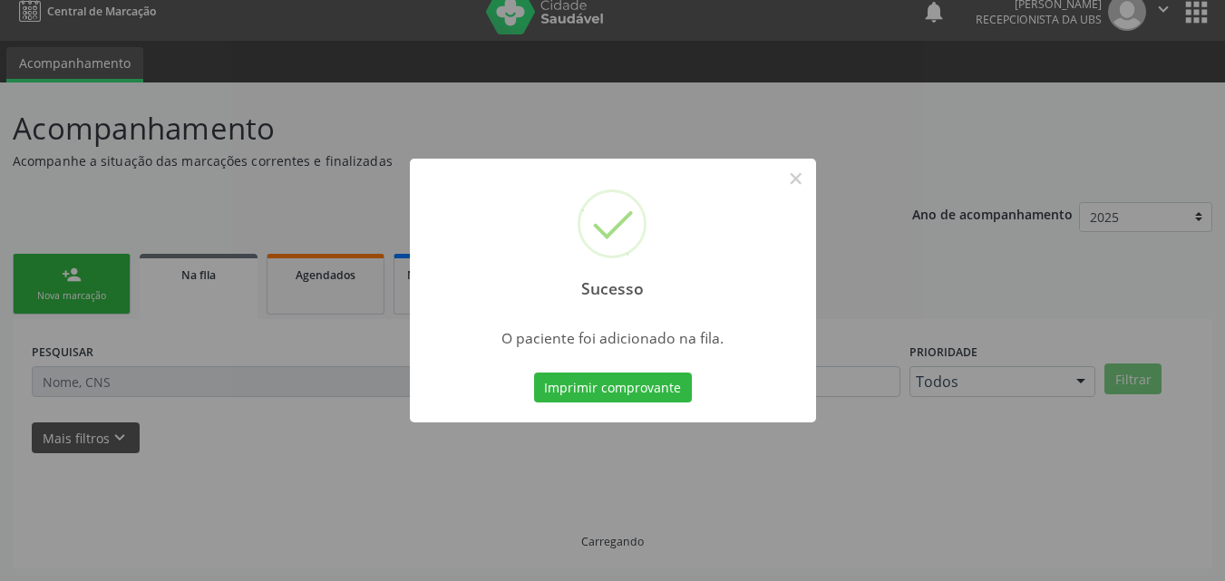
scroll to position [17, 0]
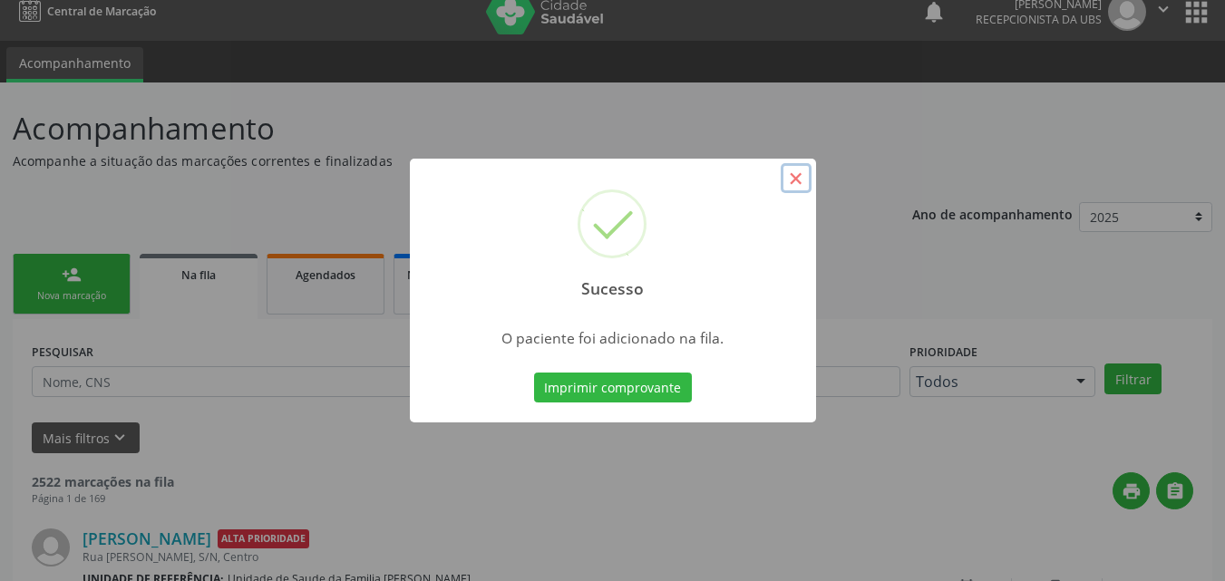
click at [802, 190] on button "×" at bounding box center [796, 178] width 31 height 31
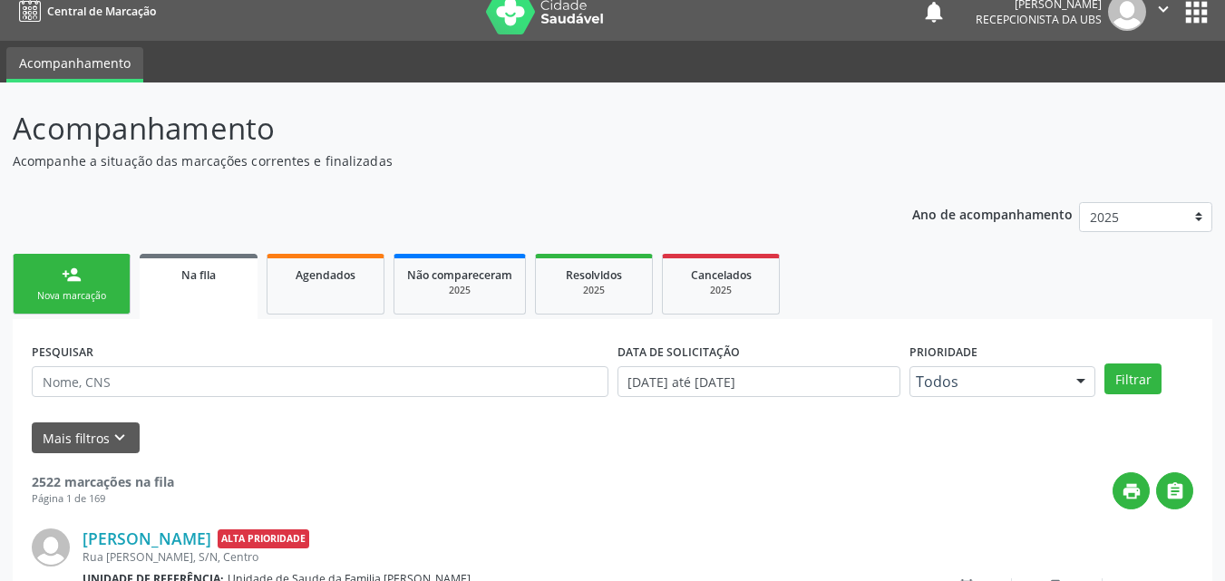
click at [38, 294] on div "Nova marcação" at bounding box center [71, 296] width 91 height 14
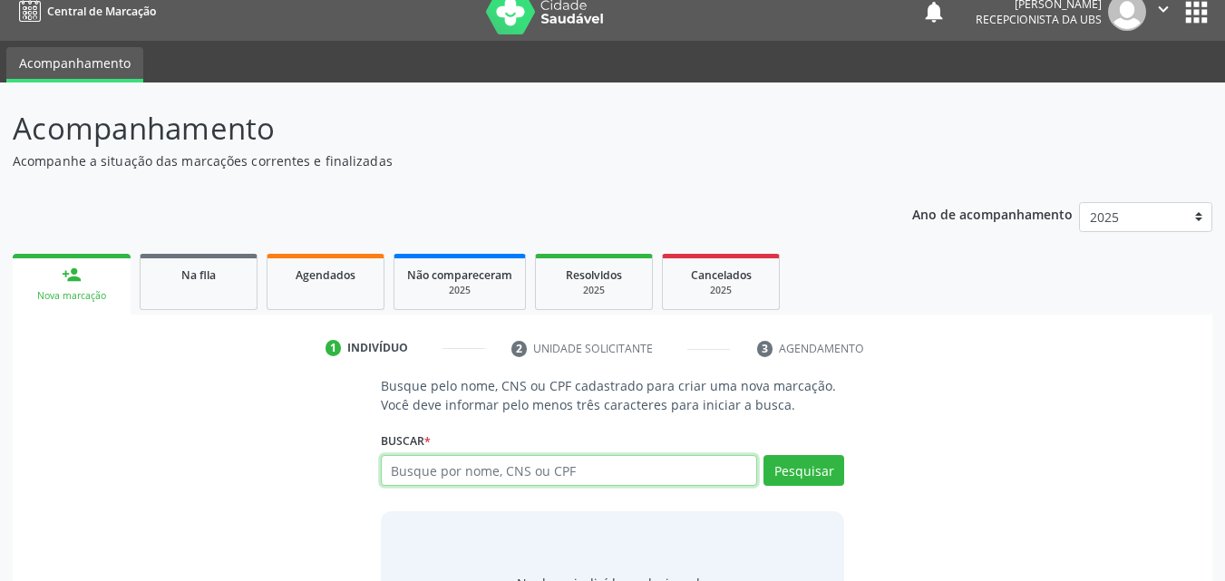
click at [506, 485] on input "text" at bounding box center [569, 470] width 377 height 31
paste input "700908918138497"
type input "700908918138497"
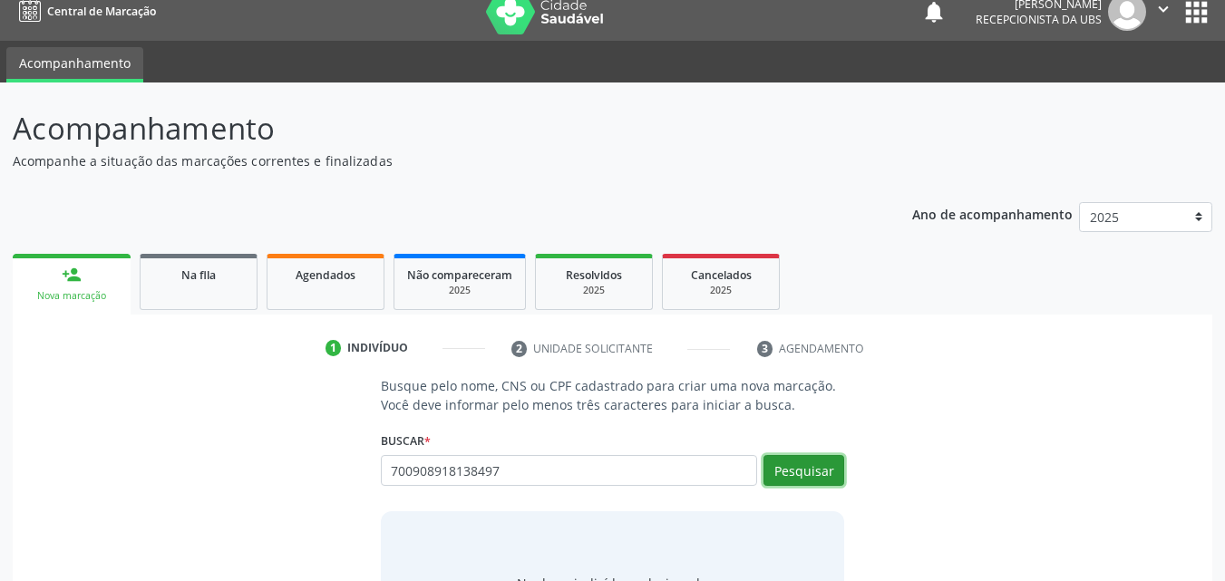
click at [833, 473] on button "Pesquisar" at bounding box center [804, 470] width 81 height 31
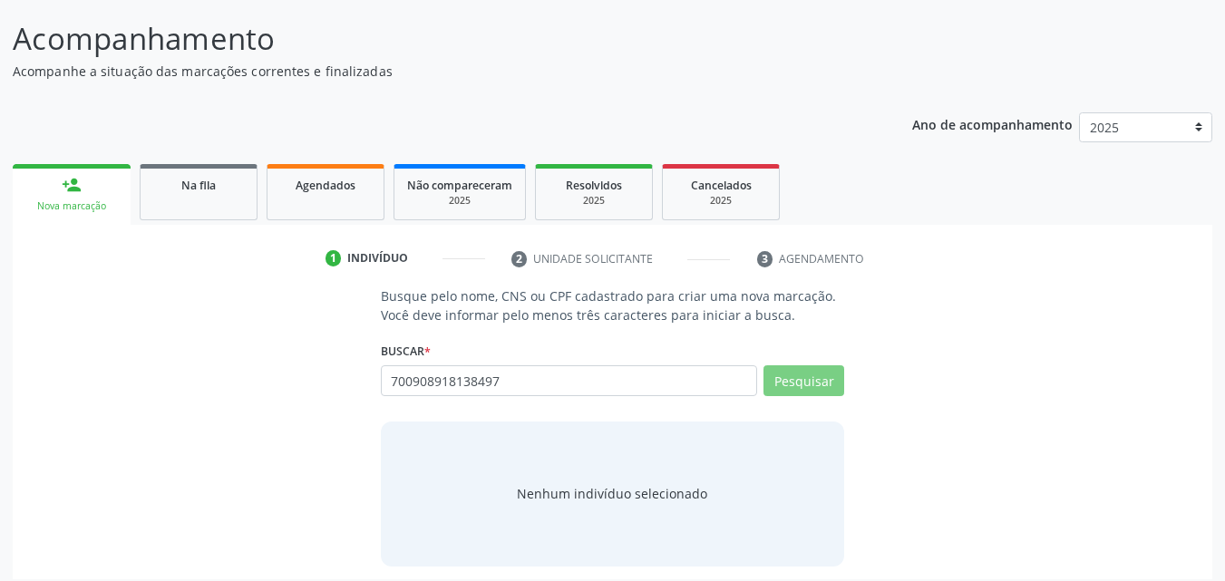
scroll to position [118, 0]
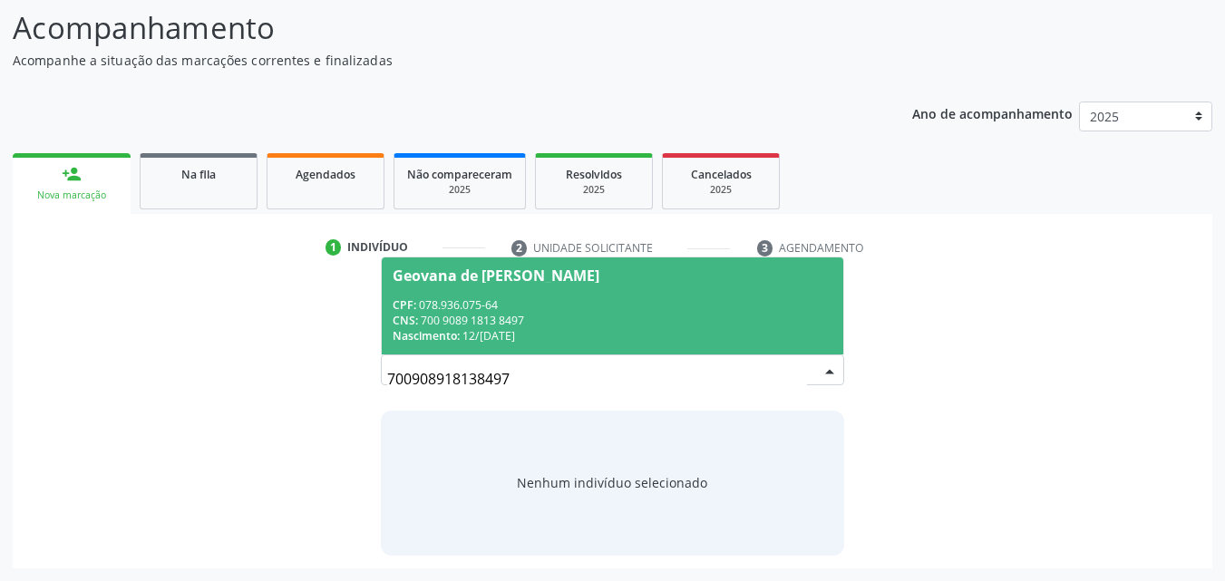
click at [510, 327] on div "CNS: 700 9089 1813 8497" at bounding box center [613, 320] width 441 height 15
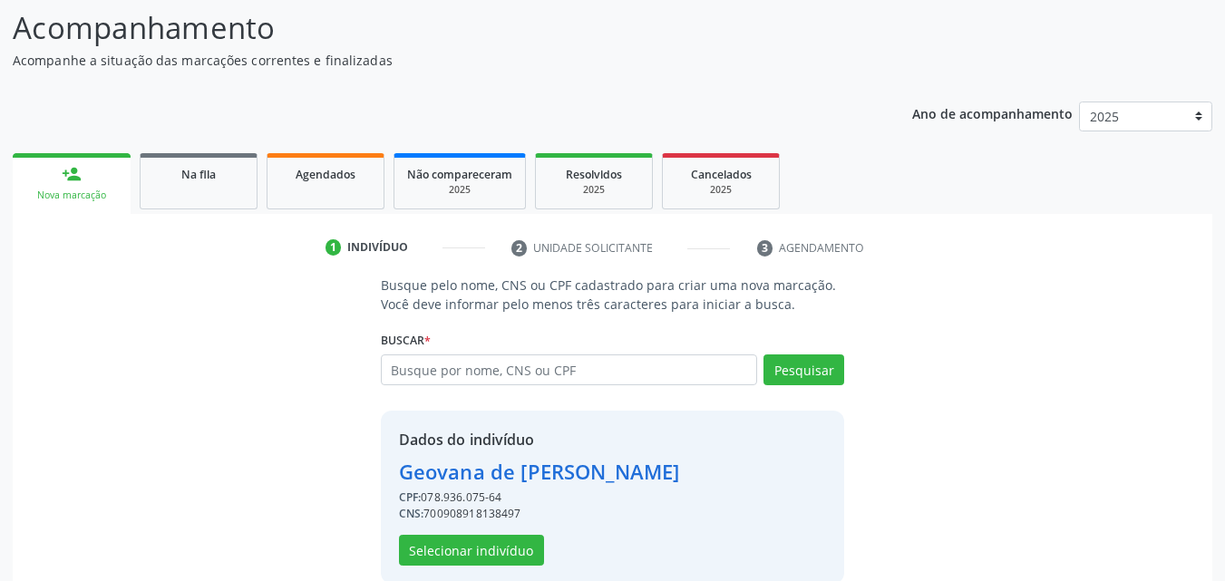
scroll to position [146, 0]
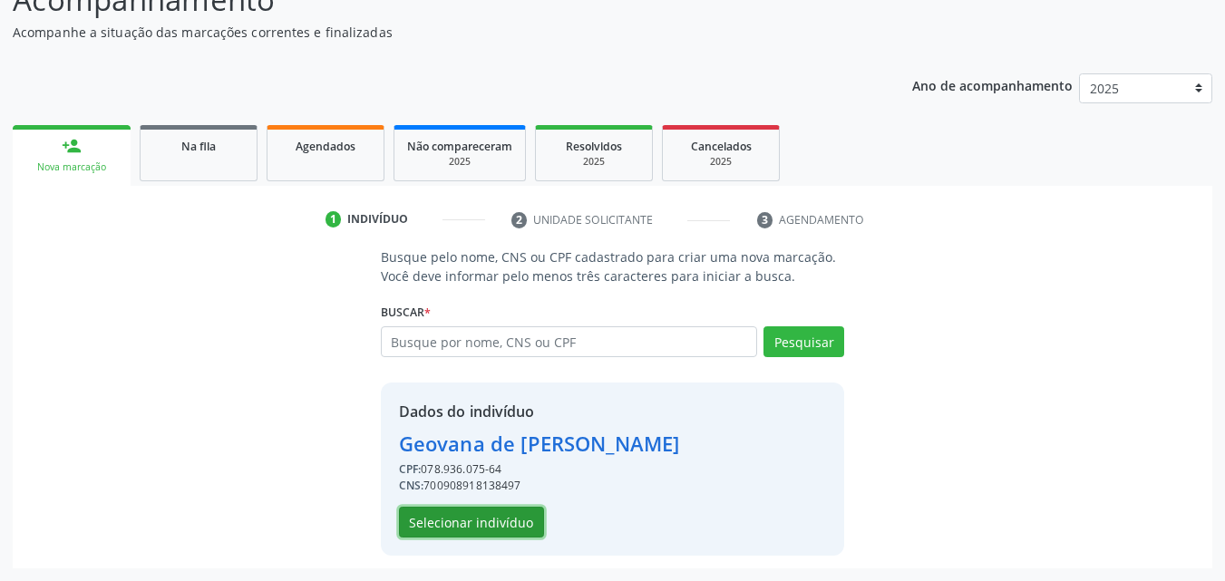
click at [505, 519] on button "Selecionar indivíduo" at bounding box center [471, 522] width 145 height 31
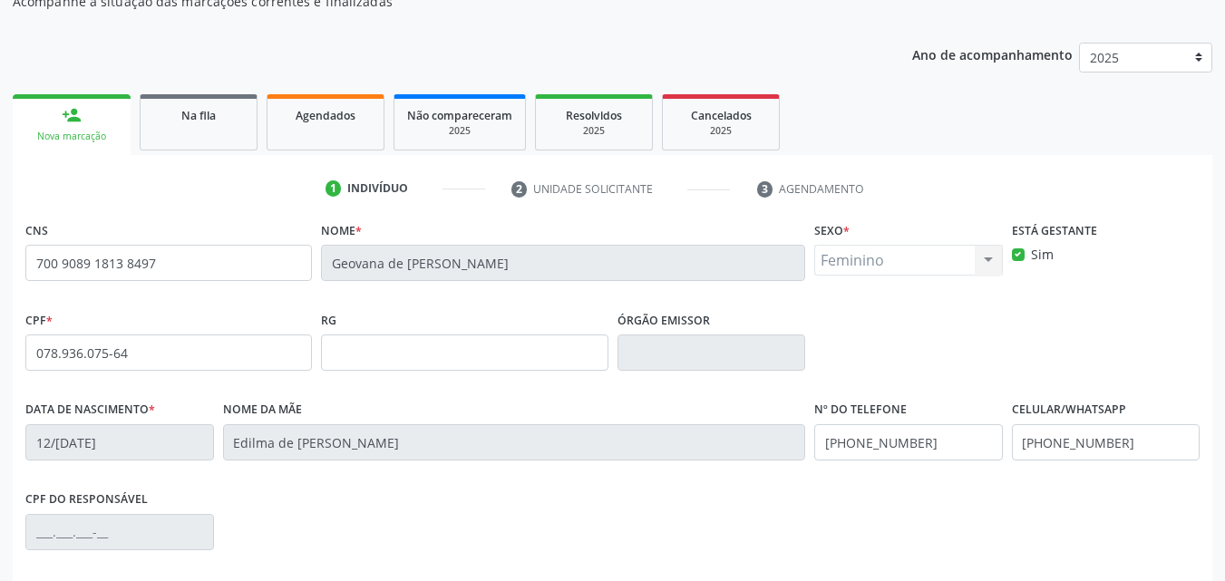
scroll to position [402, 0]
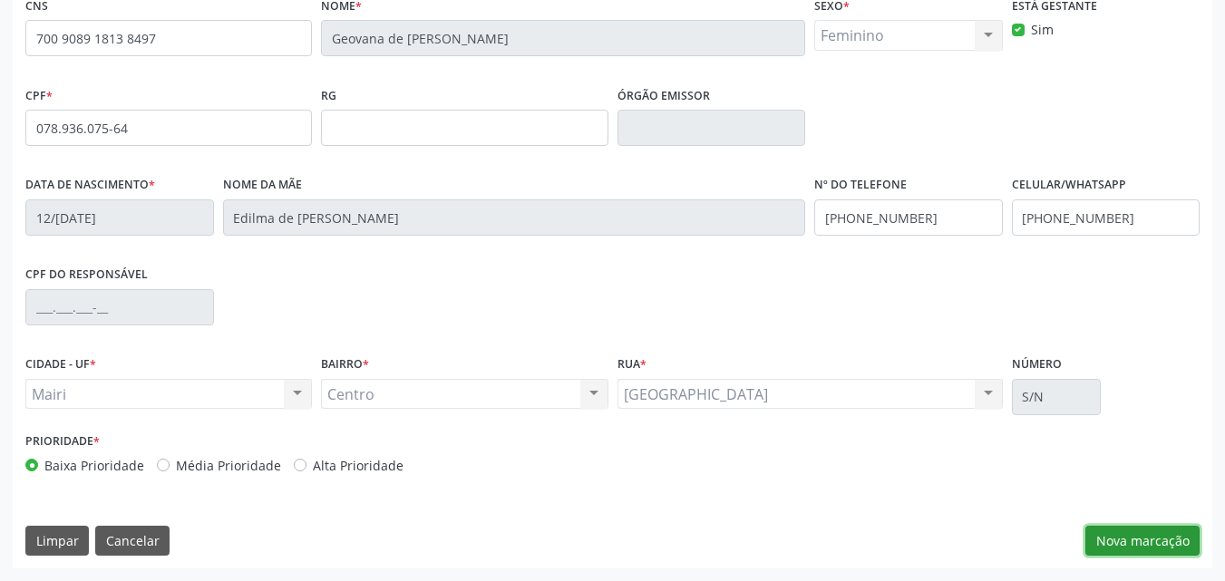
click at [1145, 548] on button "Nova marcação" at bounding box center [1142, 541] width 114 height 31
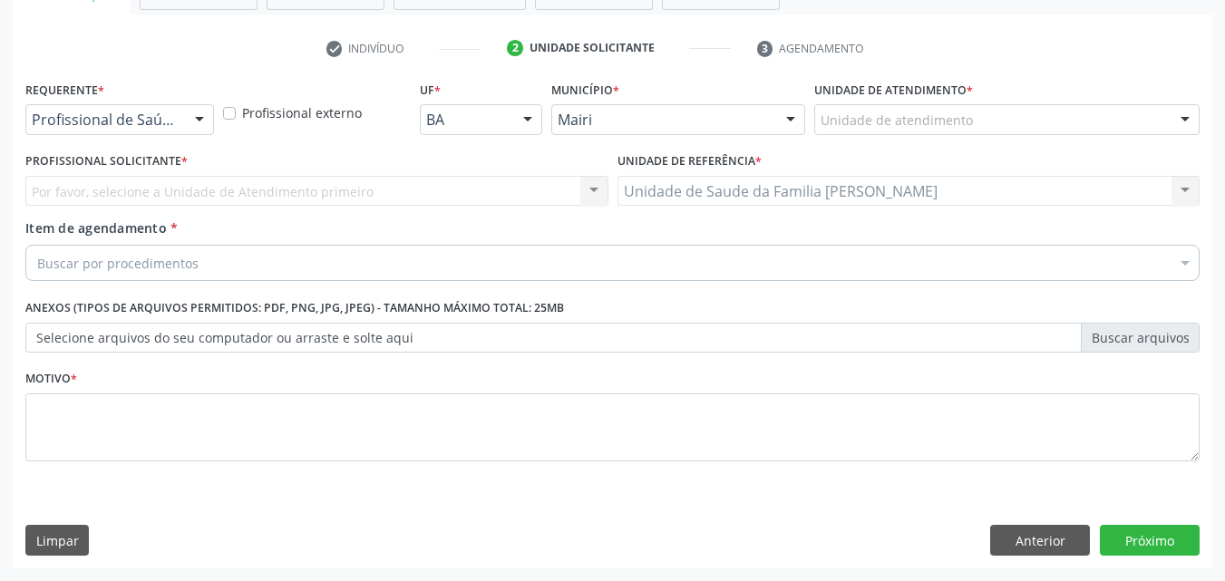
scroll to position [317, 0]
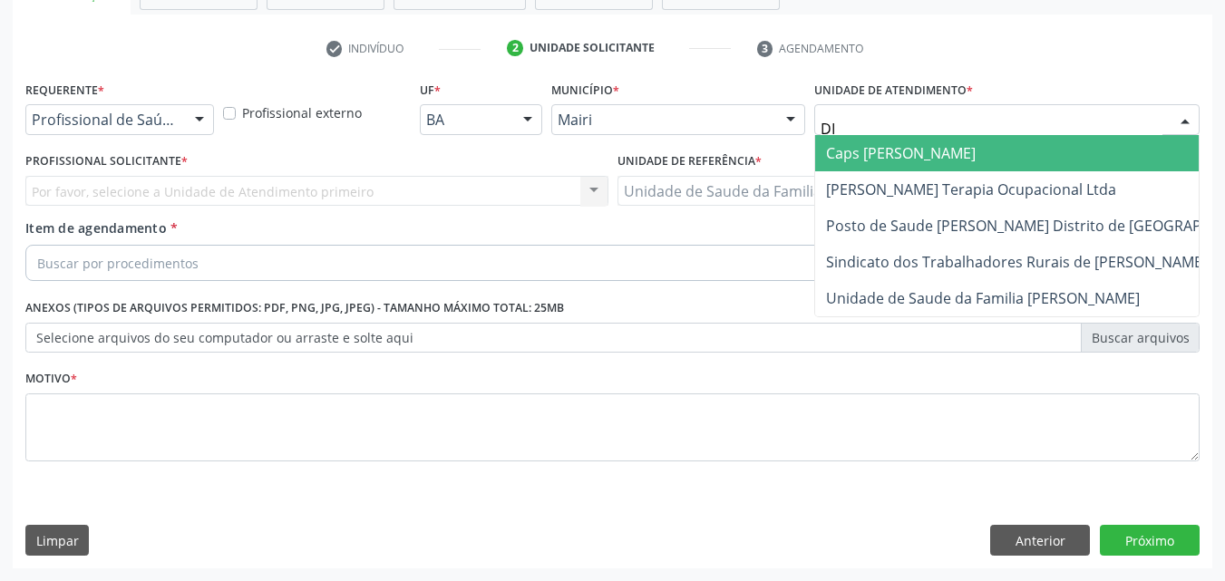
type input "DIL"
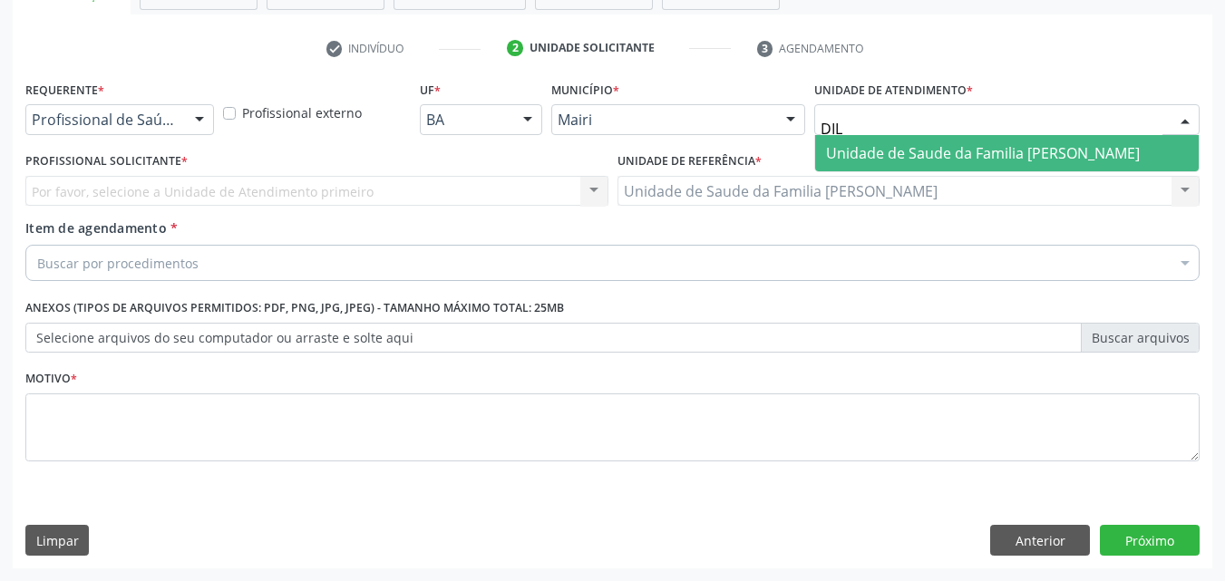
click at [949, 141] on span "Unidade de Saude da Familia [PERSON_NAME]" at bounding box center [1007, 153] width 384 height 36
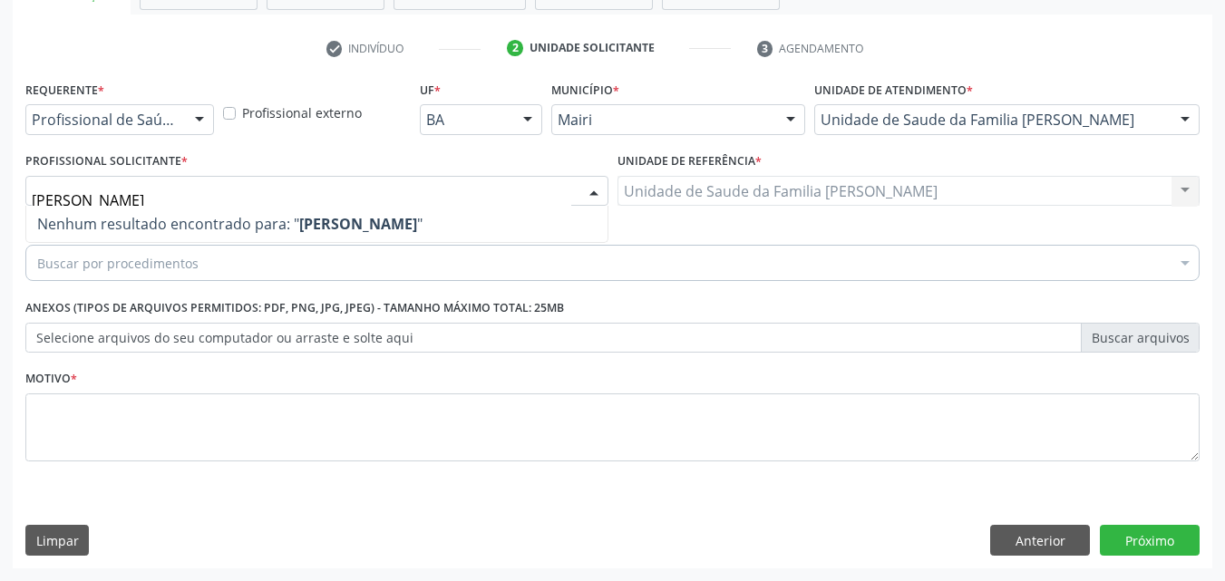
type input "J"
